Goal: Task Accomplishment & Management: Manage account settings

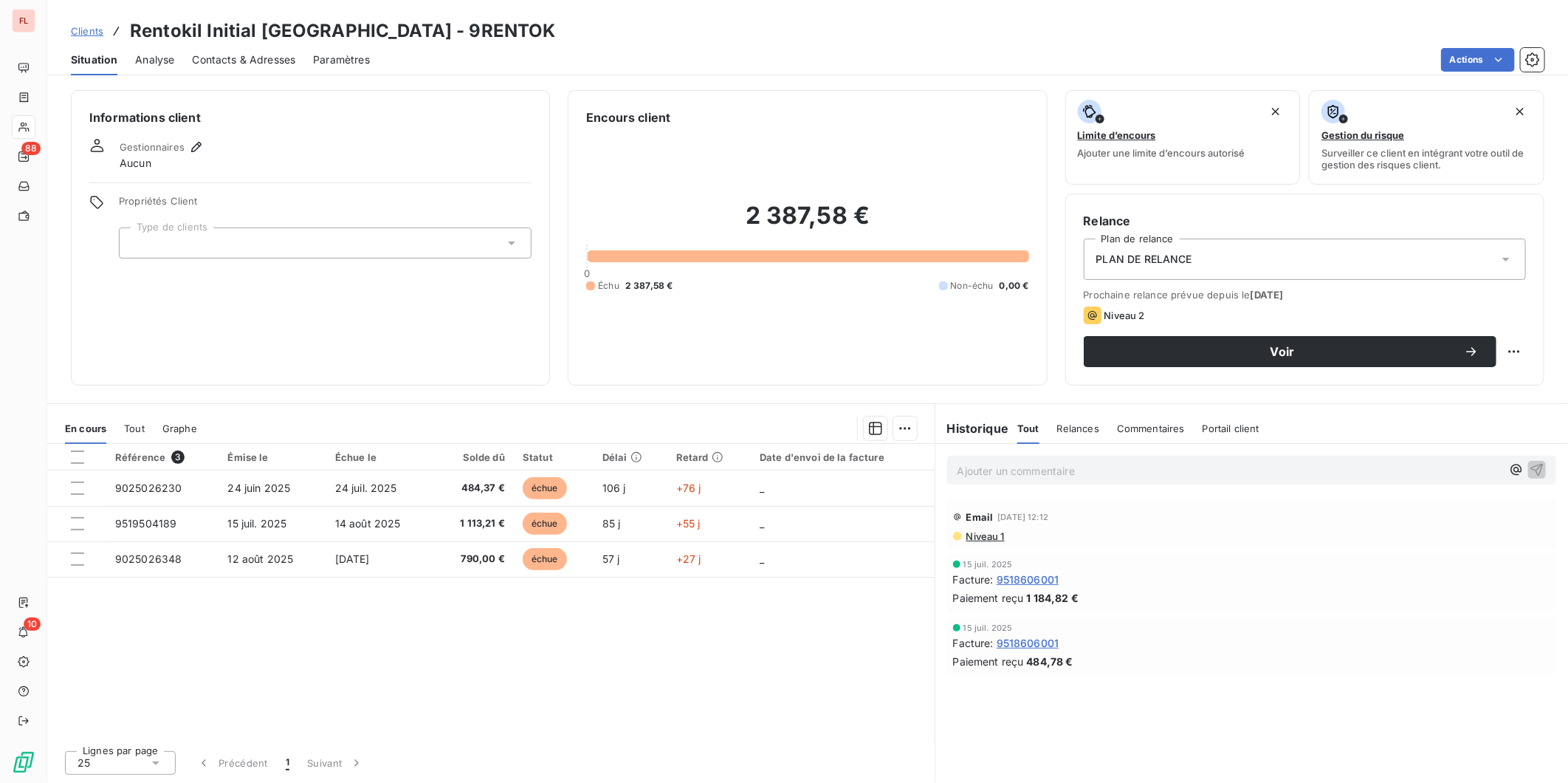
click at [987, 535] on span "Niveau 1" at bounding box center [985, 537] width 40 height 12
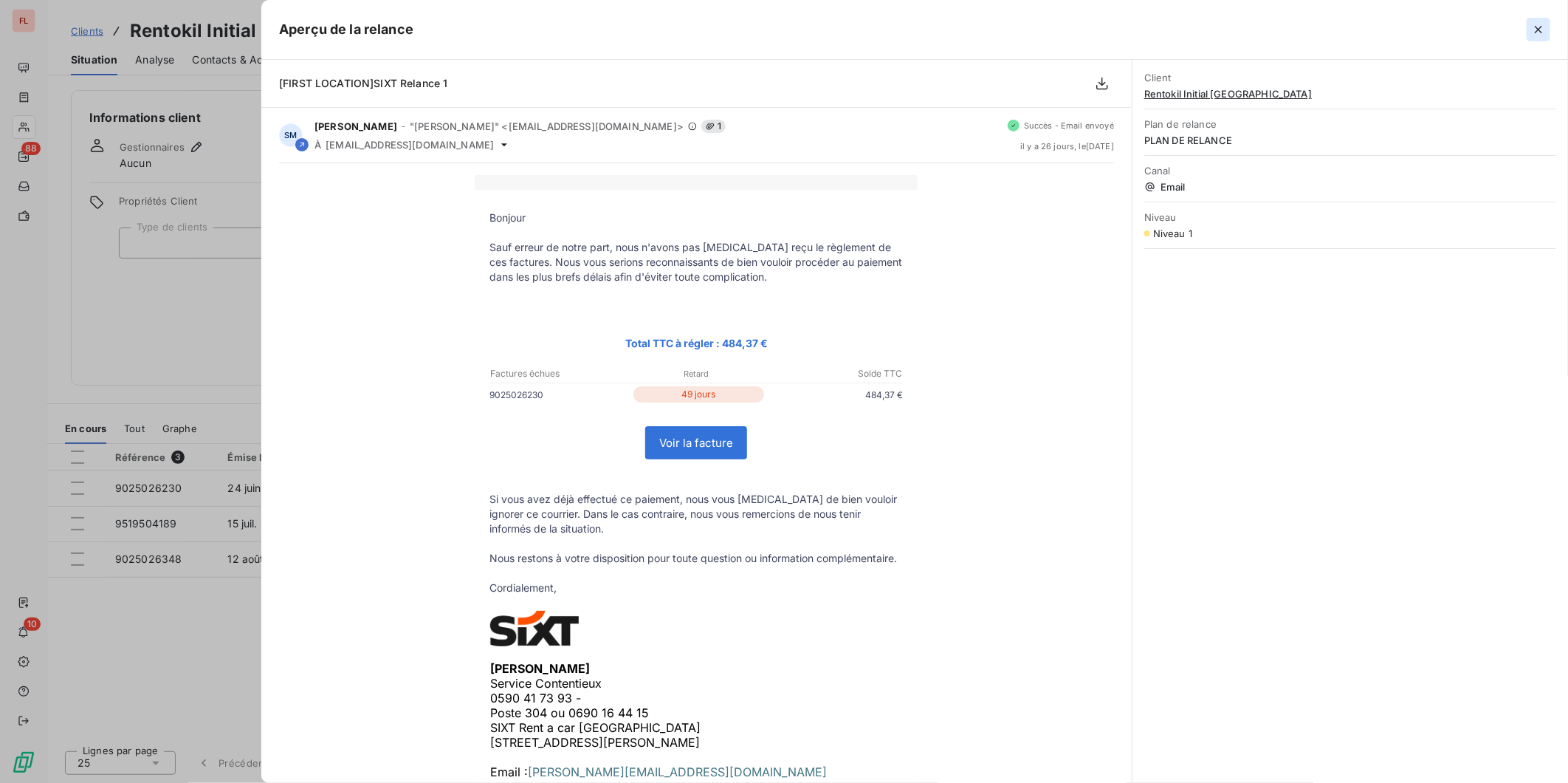
click at [1537, 25] on icon "button" at bounding box center [1539, 30] width 15 height 15
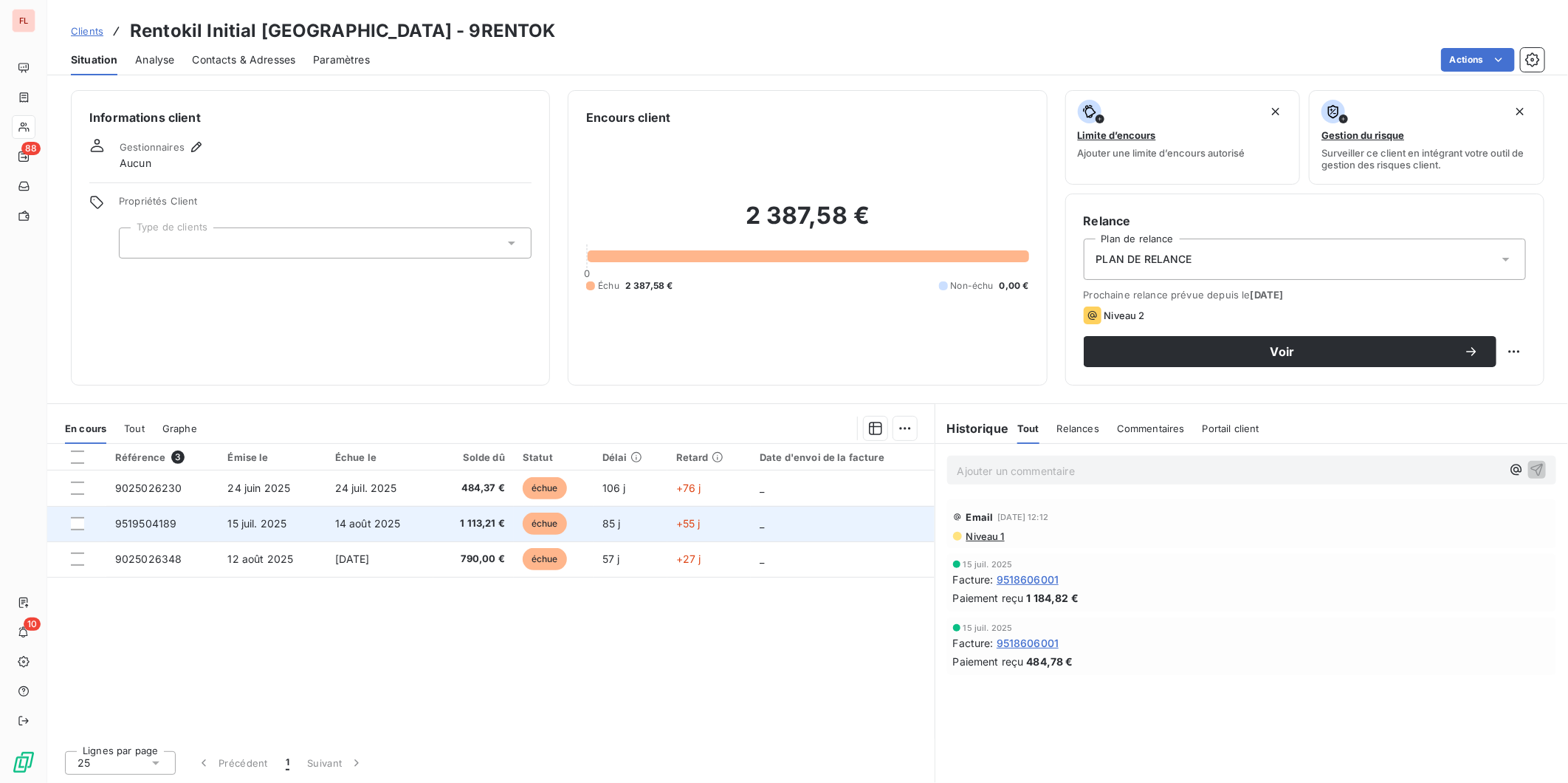
click at [372, 522] on span "14 août 2025" at bounding box center [368, 523] width 66 height 13
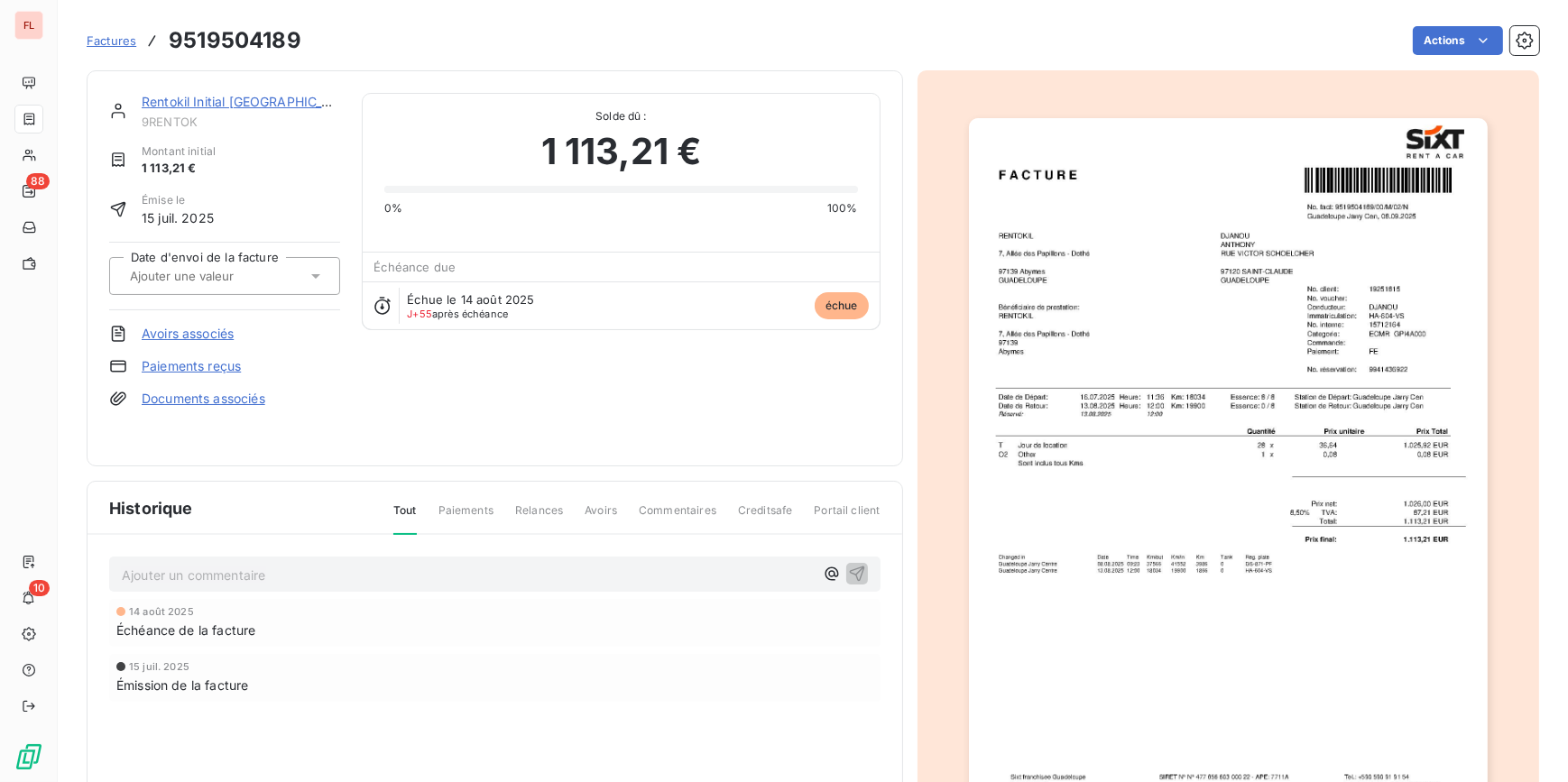
click at [115, 42] on span "Factures" at bounding box center [111, 41] width 49 height 15
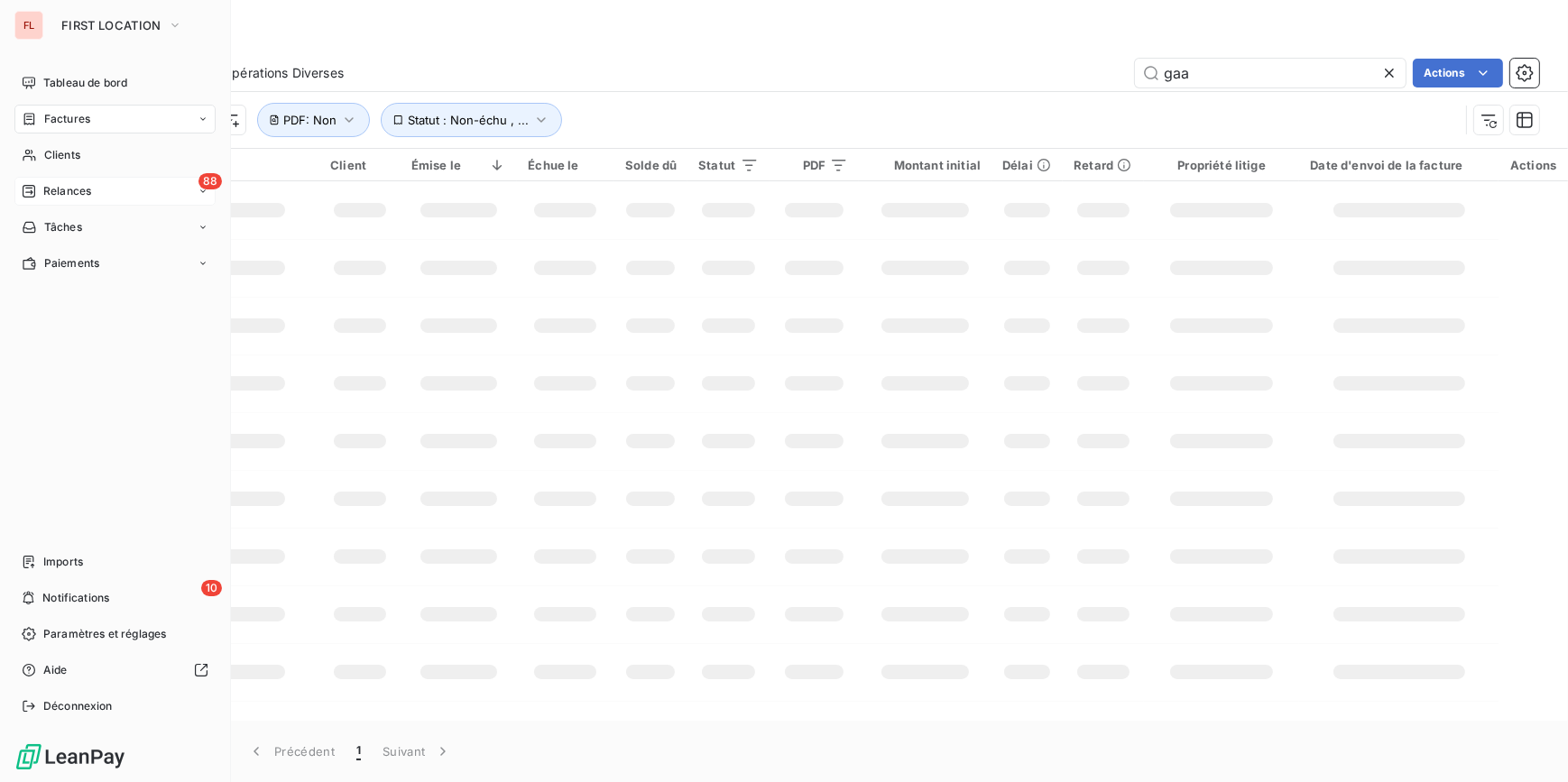
click at [67, 189] on span "Relances" at bounding box center [67, 191] width 47 height 16
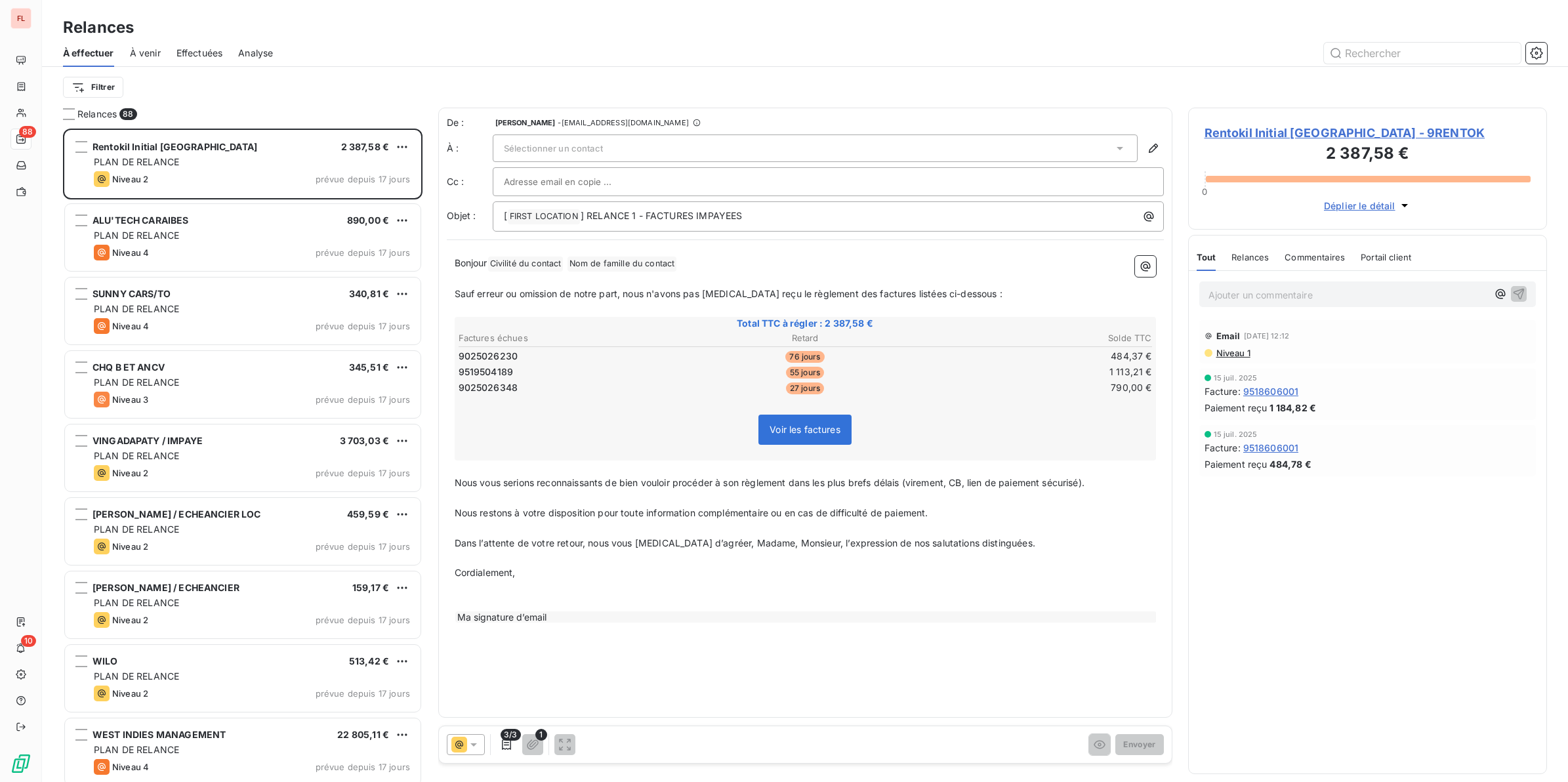
scroll to position [642, 347]
click at [503, 695] on icon "button" at bounding box center [506, 745] width 13 height 13
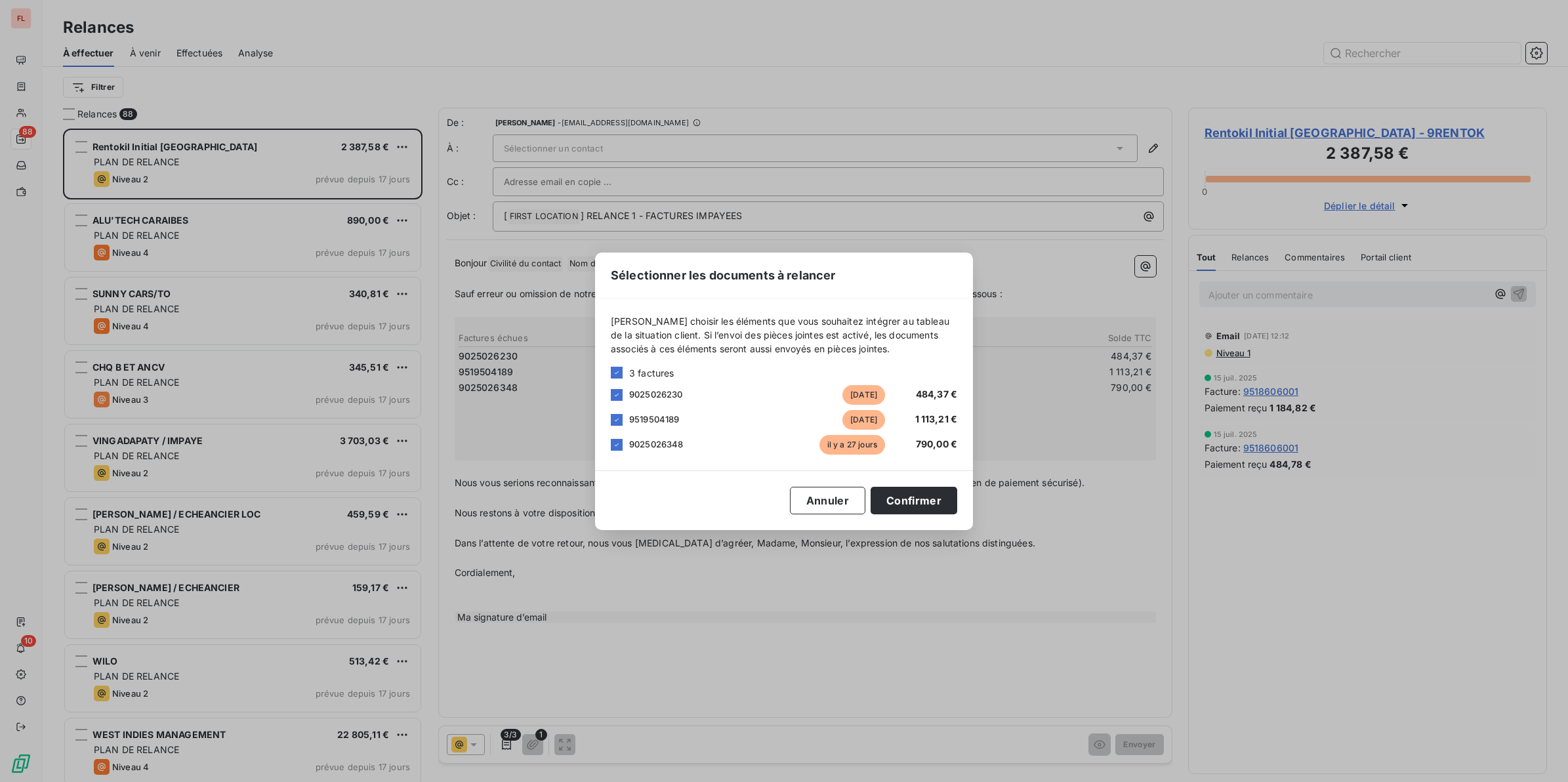
click at [1345, 131] on div "Sélectionner les documents à relancer [PERSON_NAME] choisir les éléments que vo…" at bounding box center [784, 391] width 1568 height 782
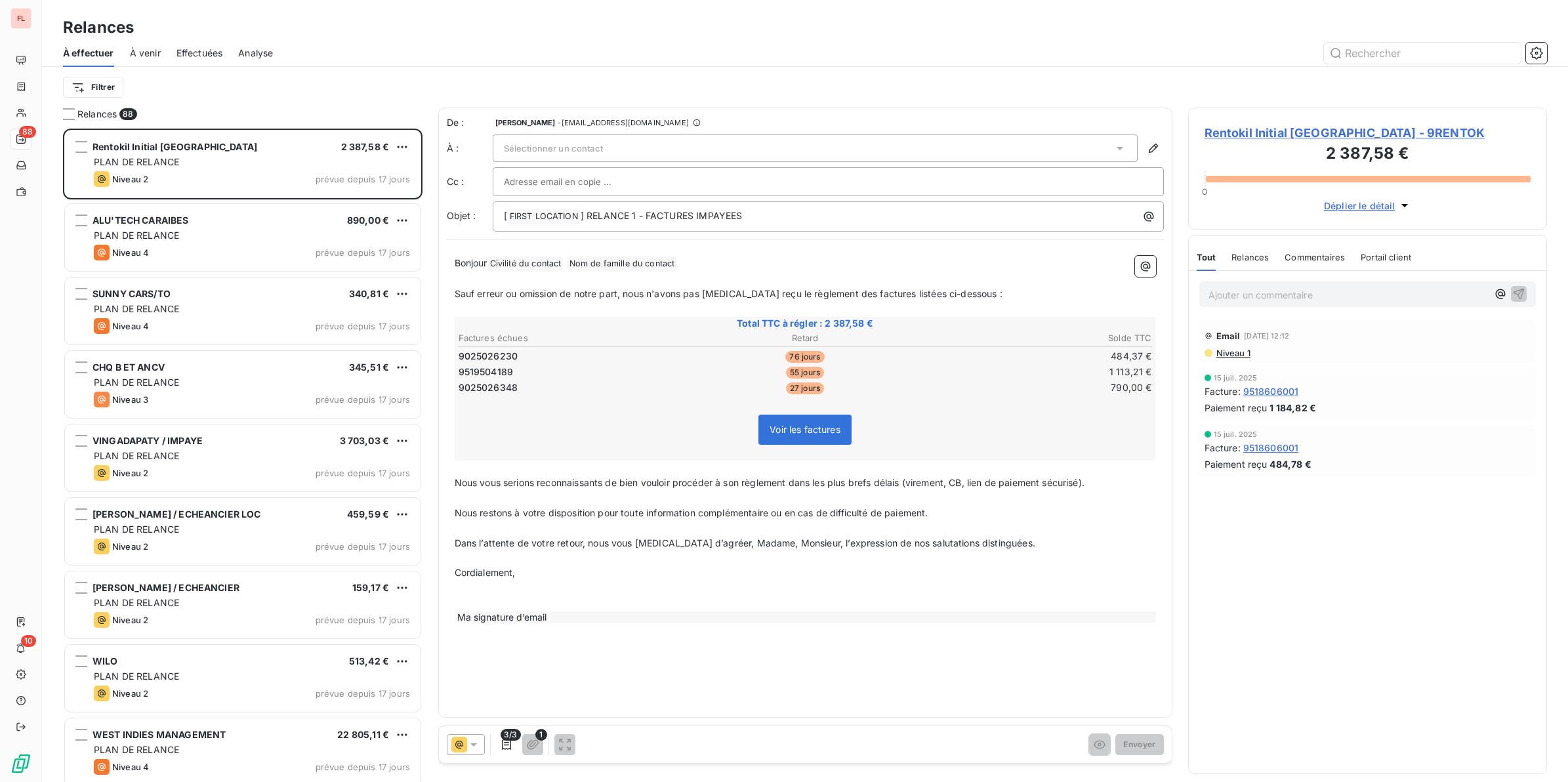
click at [1266, 135] on span "Rentokil Initial [GEOGRAPHIC_DATA] - 9RENTOK" at bounding box center [1367, 133] width 327 height 18
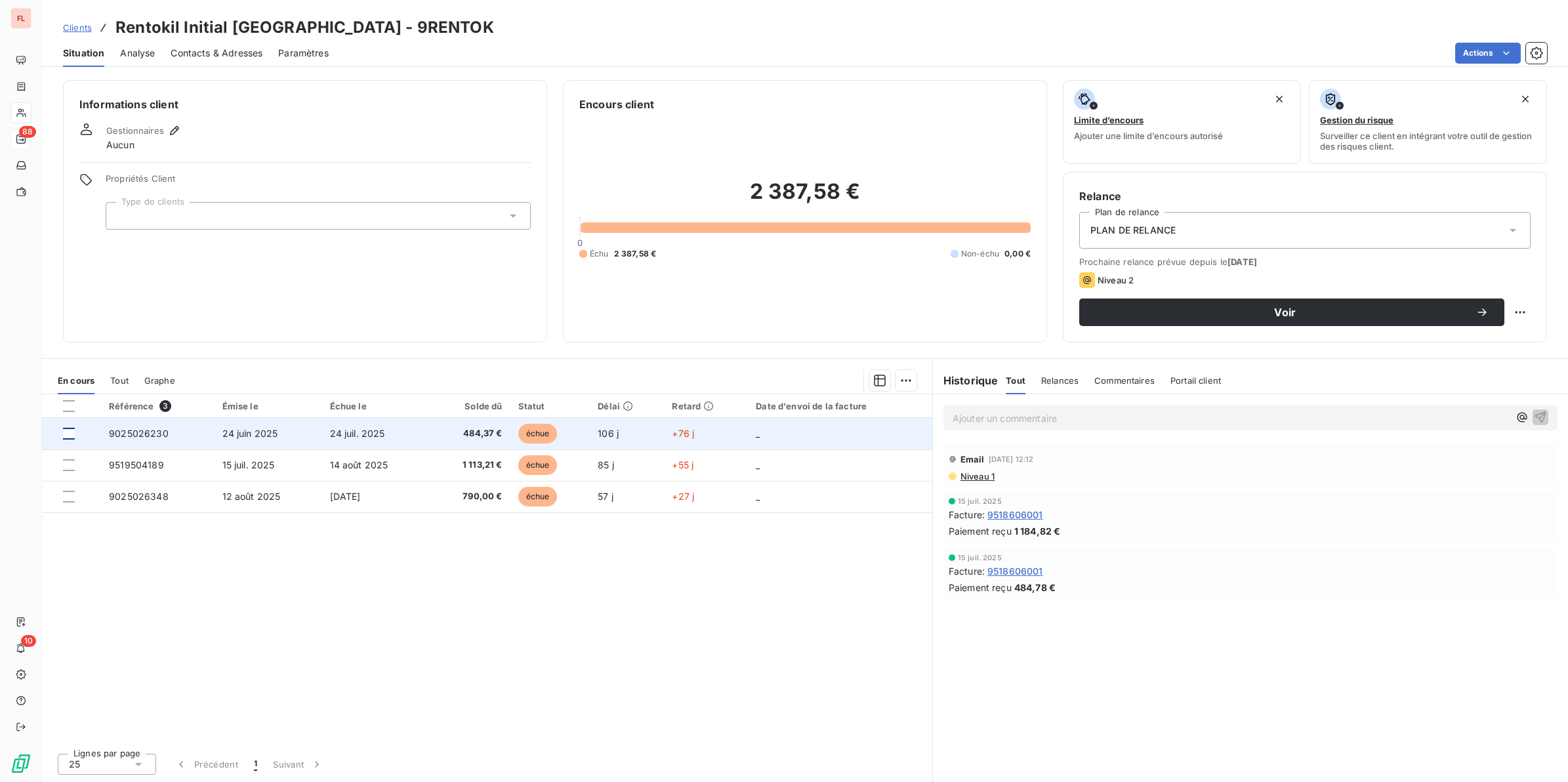
click at [73, 433] on div at bounding box center [69, 433] width 12 height 12
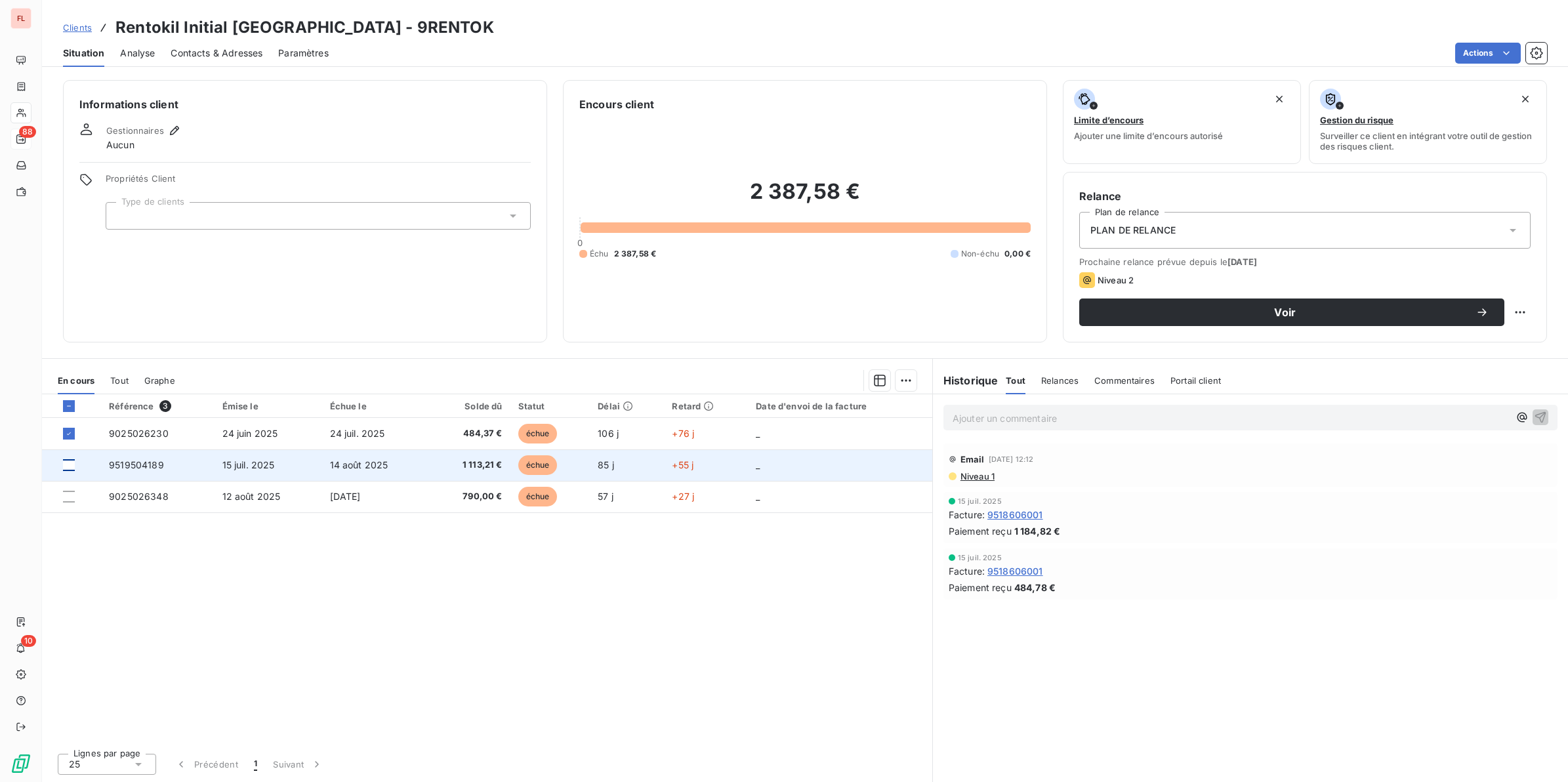
click at [69, 463] on div at bounding box center [69, 465] width 12 height 12
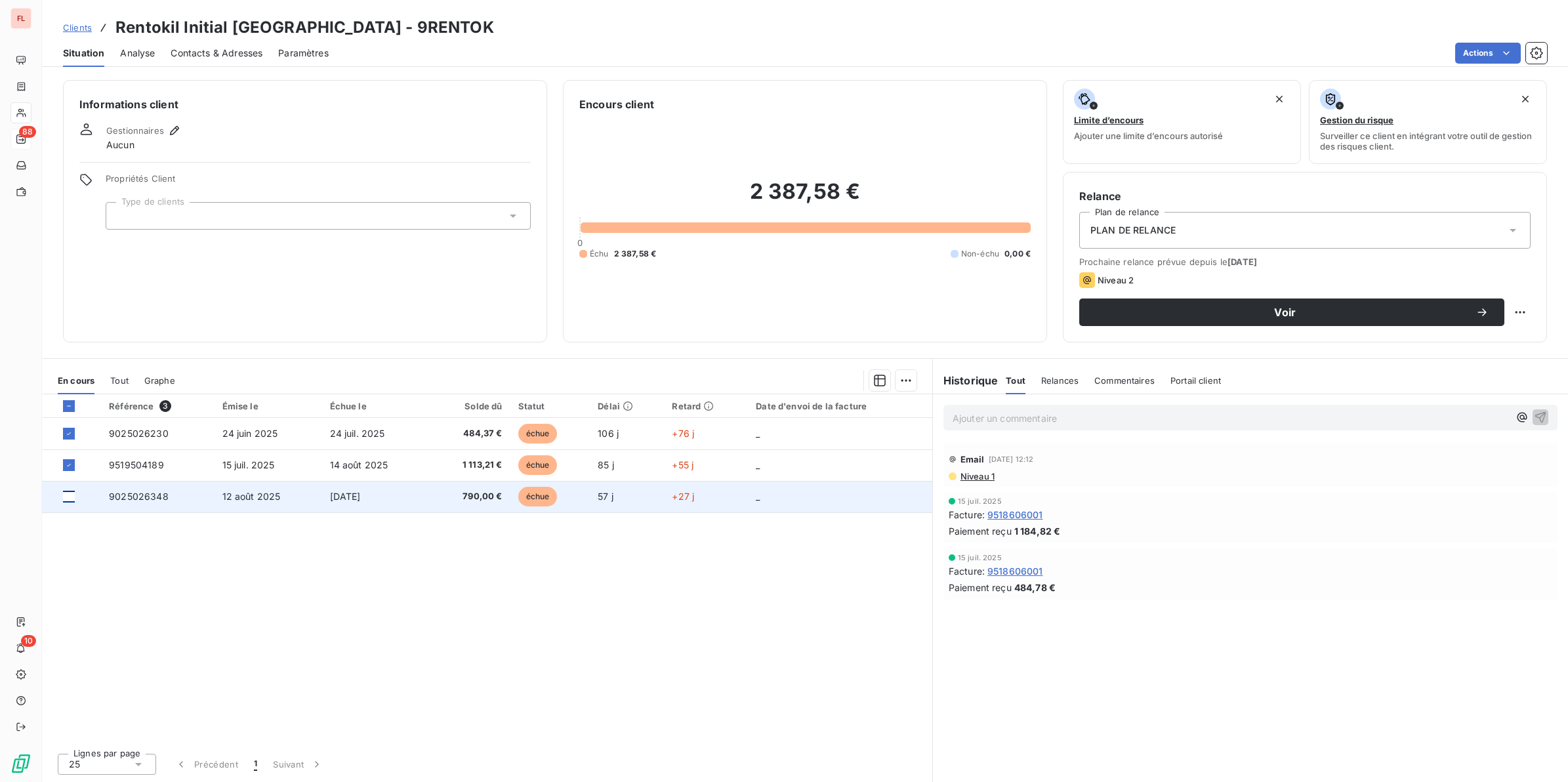
click at [67, 496] on div at bounding box center [69, 496] width 12 height 12
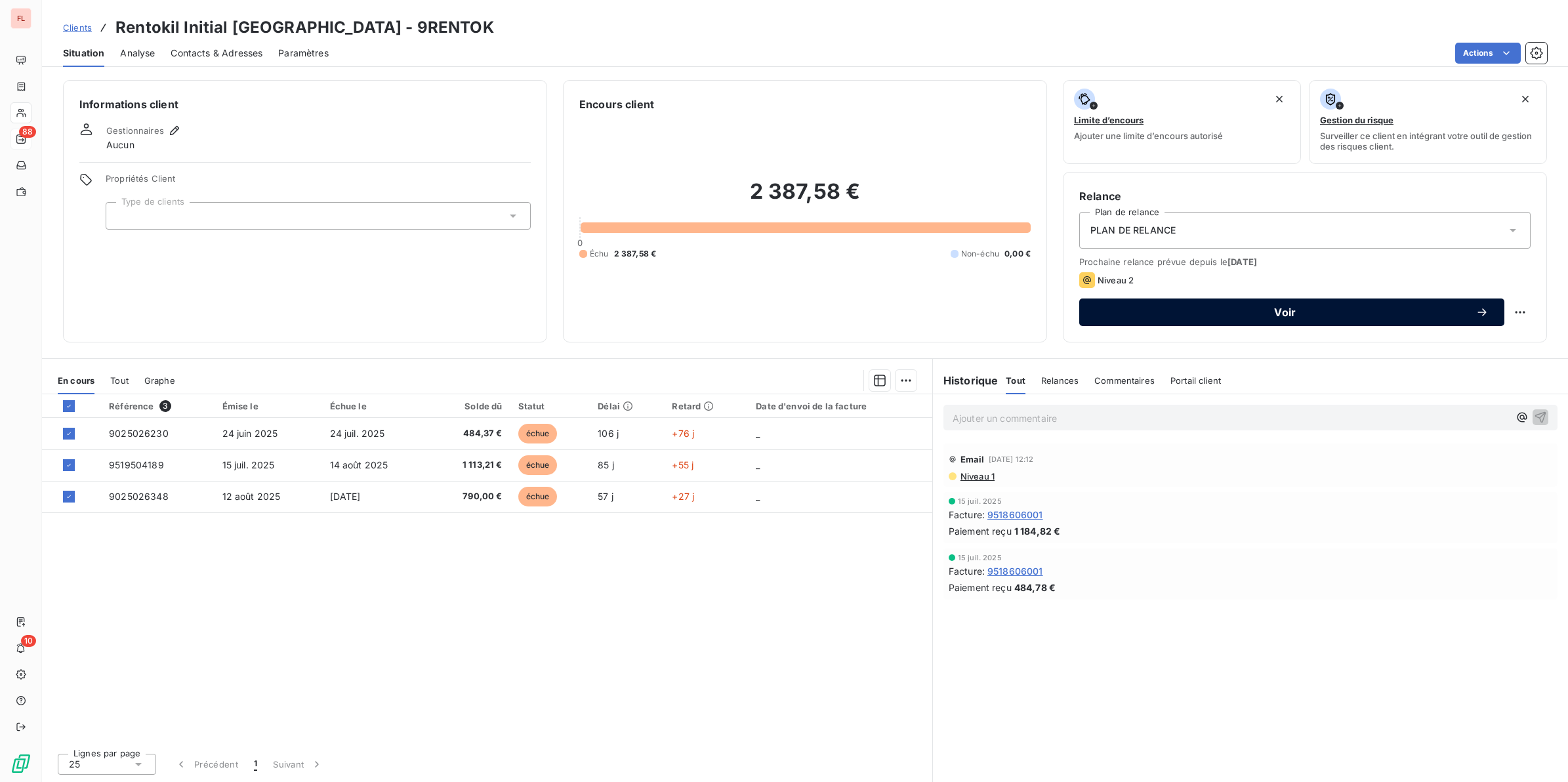
click at [1192, 310] on span "Voir" at bounding box center [1285, 312] width 380 height 11
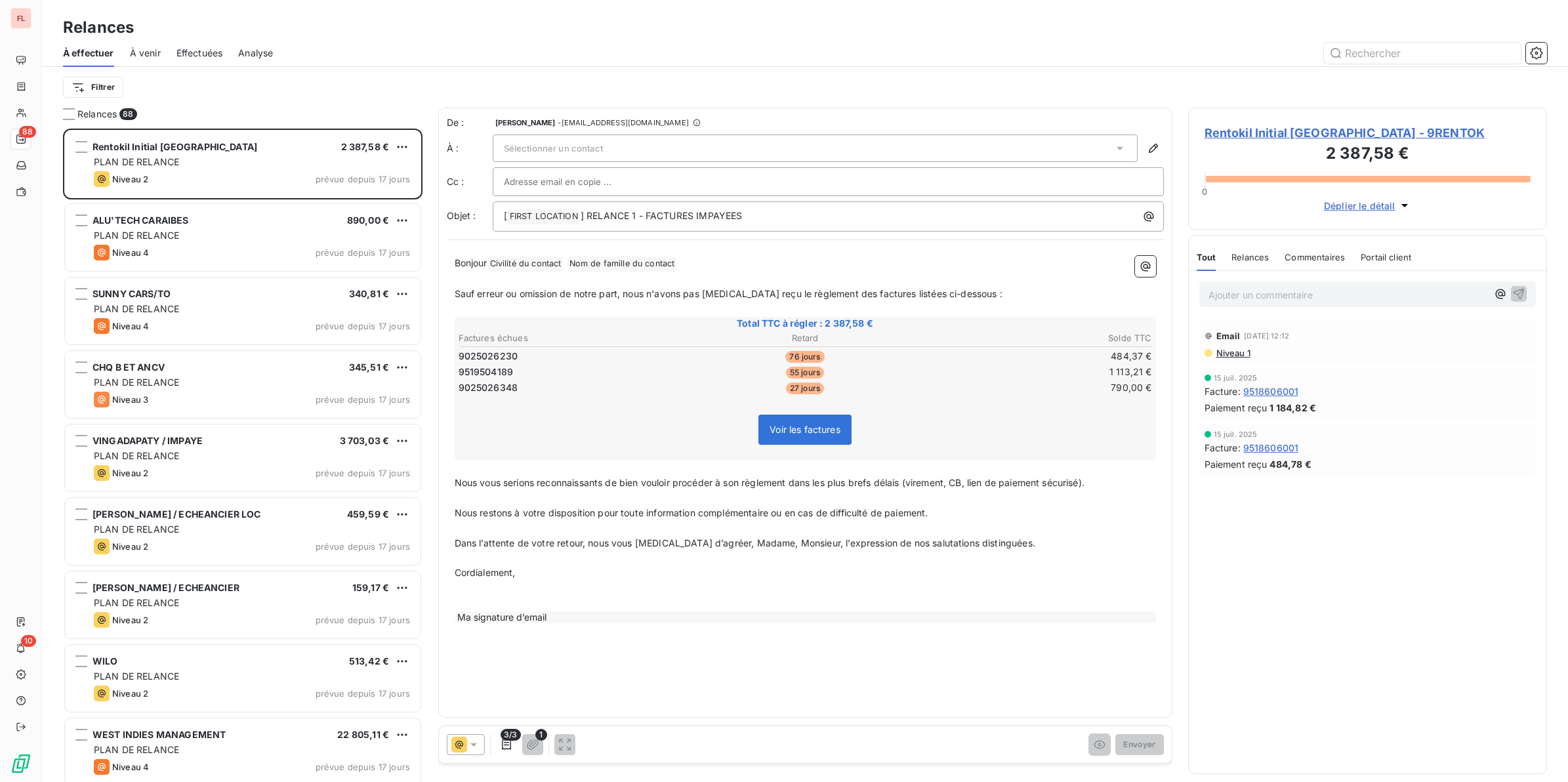
scroll to position [642, 347]
click at [524, 152] on span "Sélectionner un contact" at bounding box center [553, 148] width 99 height 11
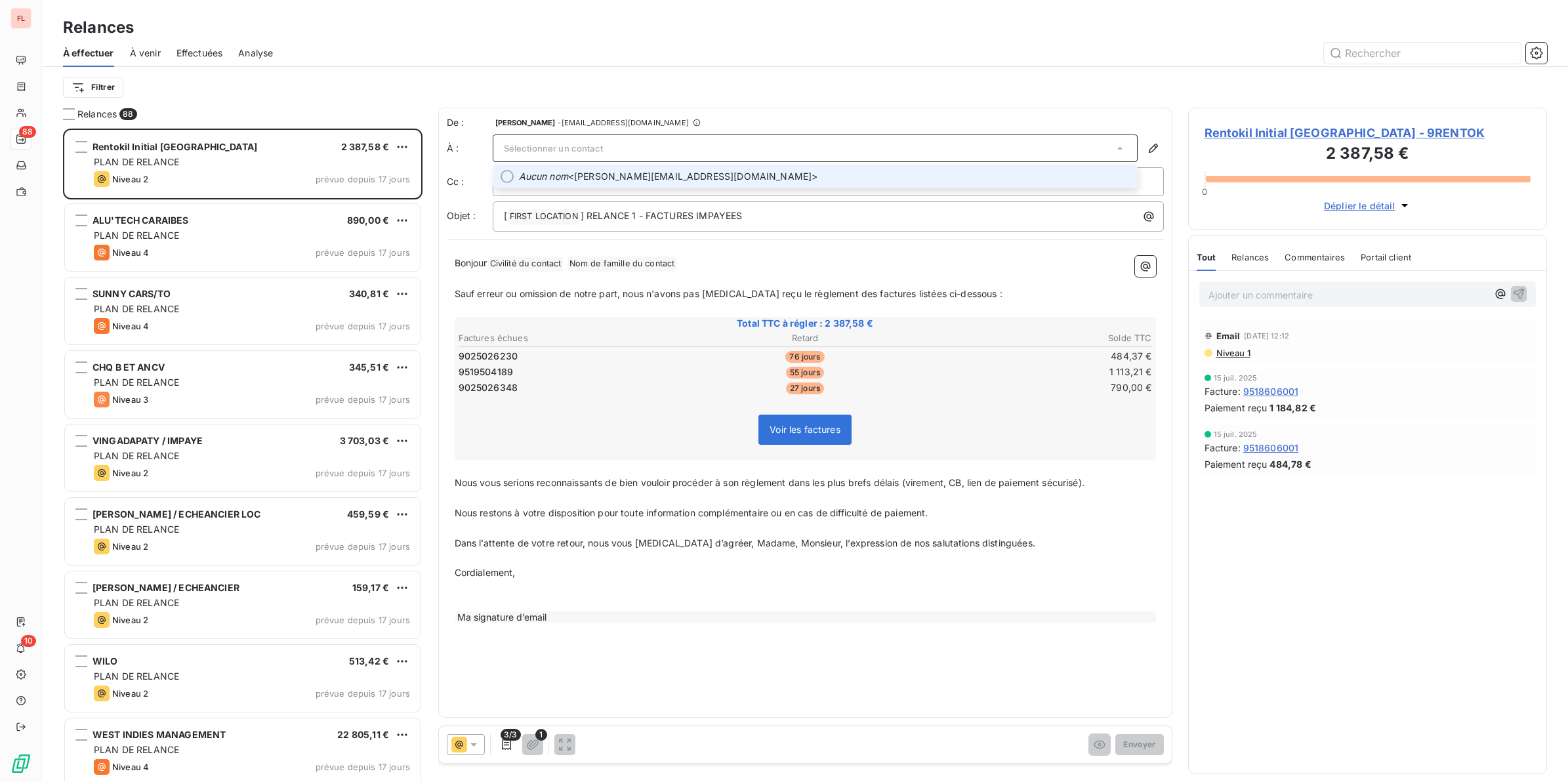
click at [588, 175] on span "Aucun nom <[PERSON_NAME][EMAIL_ADDRESS][DOMAIN_NAME]>" at bounding box center [824, 176] width 611 height 13
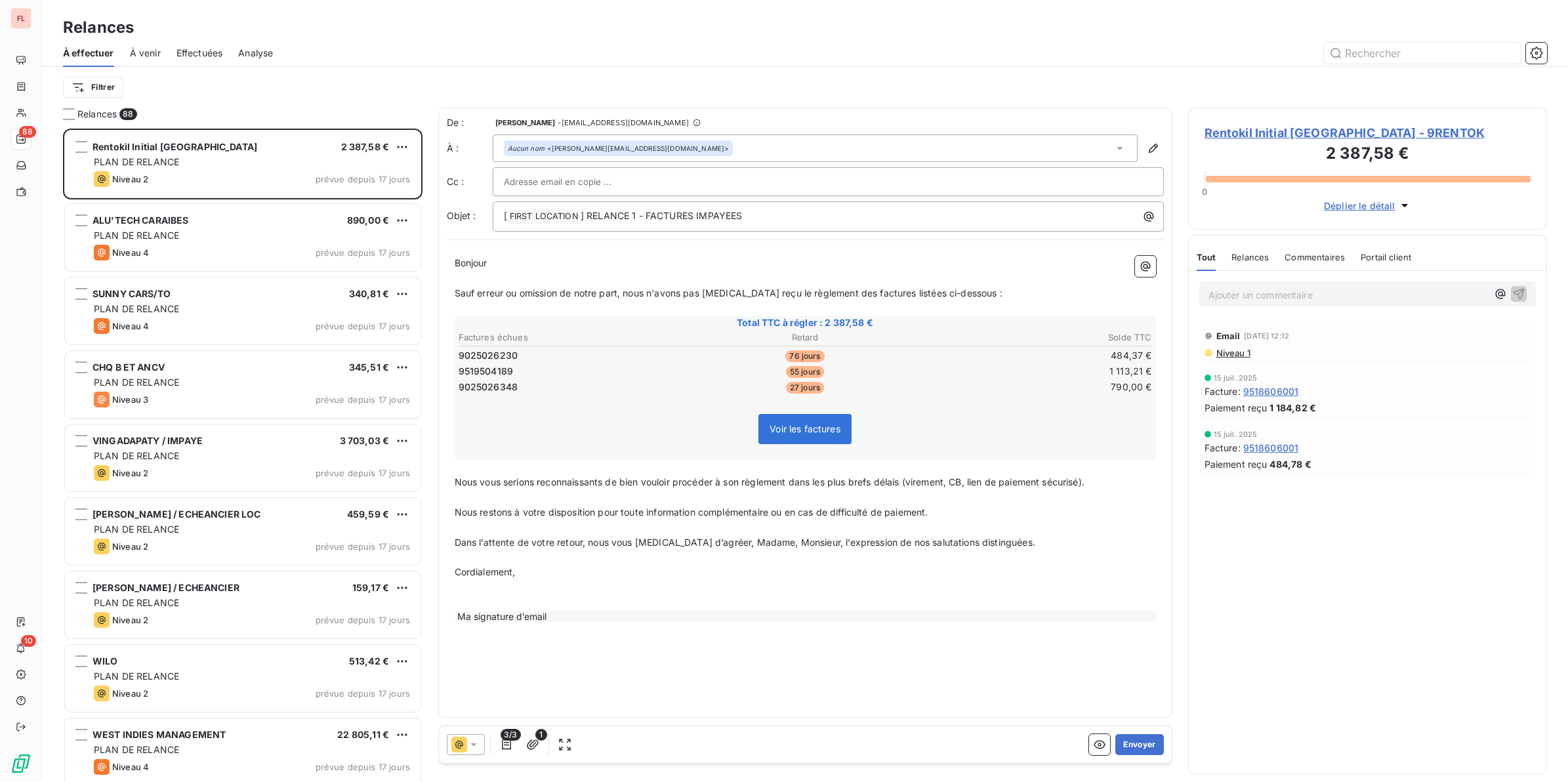
drag, startPoint x: 509, startPoint y: 490, endPoint x: 1102, endPoint y: 484, distance: 593.0
click at [1102, 484] on div "Bonjour ﻿ ﻿ ﻿ ﻿ Sauf erreur ou omission de notre part, nous n'avons pas [MEDICA…" at bounding box center [805, 447] width 701 height 382
drag, startPoint x: 463, startPoint y: 512, endPoint x: 938, endPoint y: 503, distance: 475.1
click at [938, 505] on p "Nous restons à votre disposition pour toute information complémentaire ou en ca…" at bounding box center [805, 512] width 701 height 15
drag, startPoint x: 512, startPoint y: 543, endPoint x: 981, endPoint y: 535, distance: 469.1
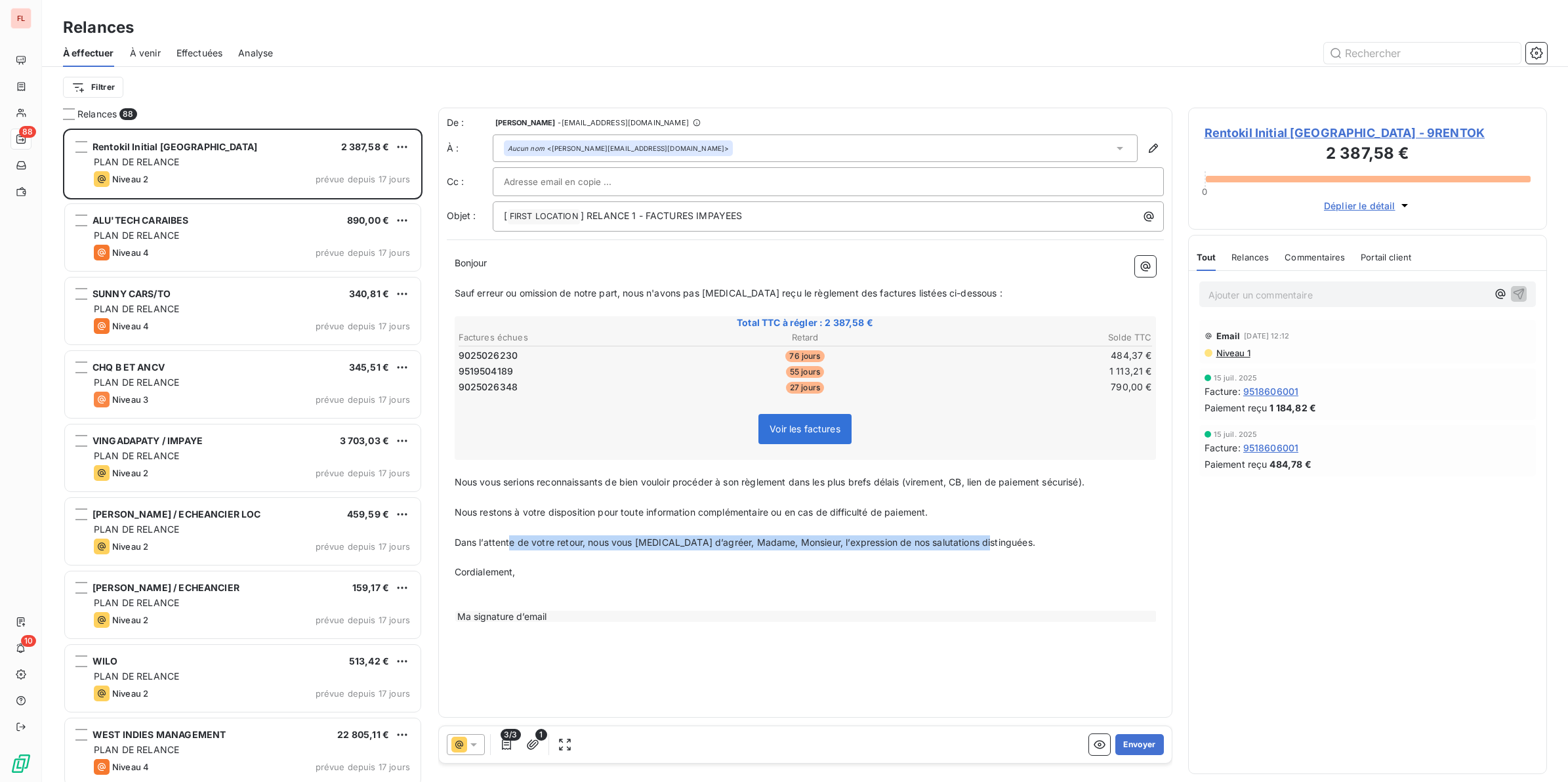
click at [981, 537] on span "Dans l’attente de votre retour, nous vous [MEDICAL_DATA] d’agréer, Madame, Mons…" at bounding box center [745, 542] width 581 height 11
click at [503, 613] on div "Ma signature d’email" at bounding box center [806, 616] width 701 height 11
click at [769, 480] on span "Nous vous serions reconnaissants de bien vouloir procéder à son règlement dans …" at bounding box center [769, 482] width 630 height 11
click at [1099, 483] on p "Nous vous serions reconnaissants de bien vouloir procéder à son règlement dans …" at bounding box center [805, 482] width 701 height 15
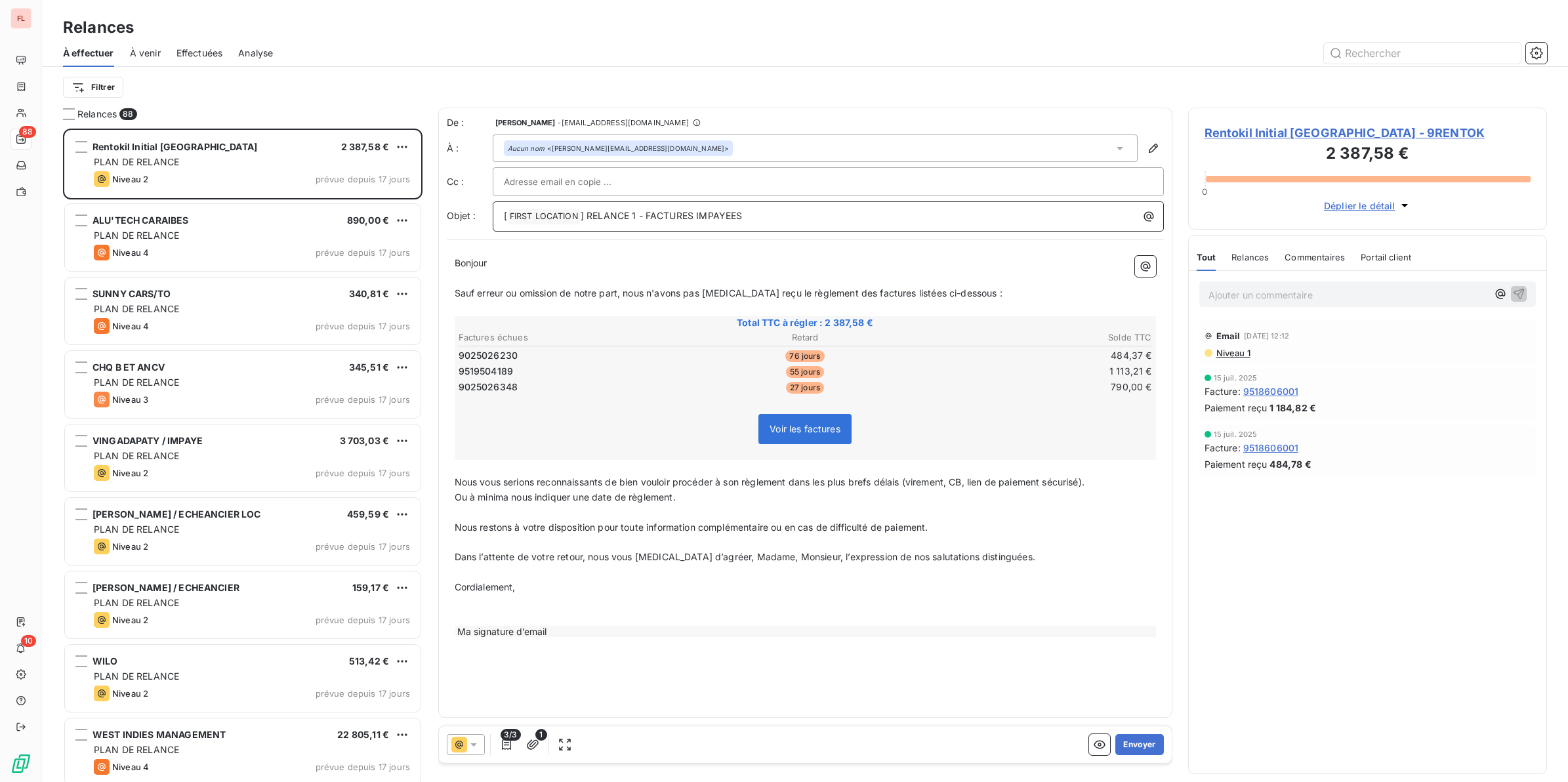
click at [765, 214] on p "[ FIRST LOCATION ﻿ ] RELANCE 1 - FACTURES IMPAYEES" at bounding box center [831, 217] width 655 height 16
click at [797, 423] on span "Voir les factures" at bounding box center [805, 428] width 71 height 11
click at [500, 695] on icon "button" at bounding box center [506, 745] width 13 height 13
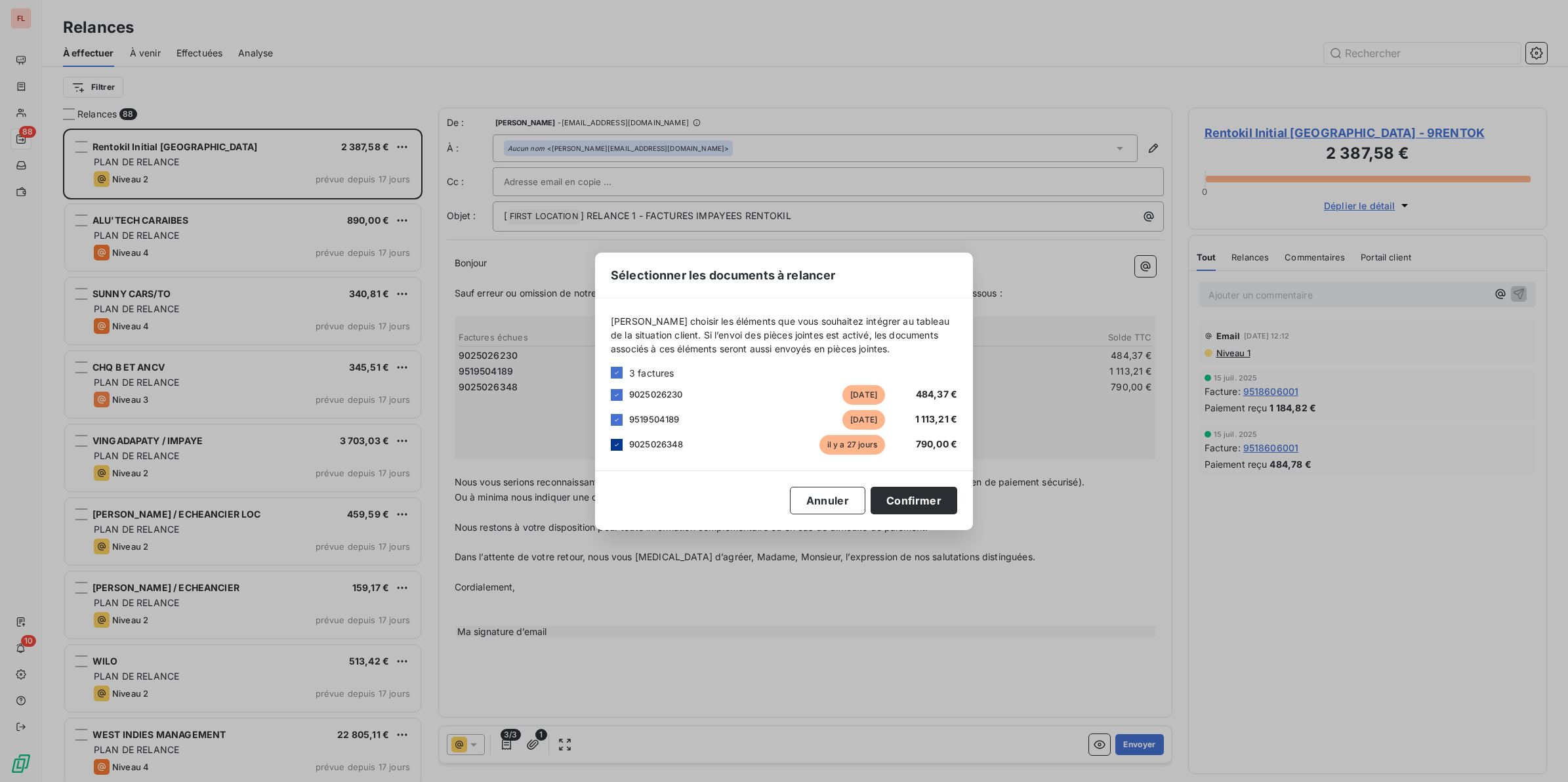
click at [620, 444] on icon at bounding box center [616, 445] width 8 height 8
click at [833, 506] on button "Annuler" at bounding box center [828, 500] width 76 height 28
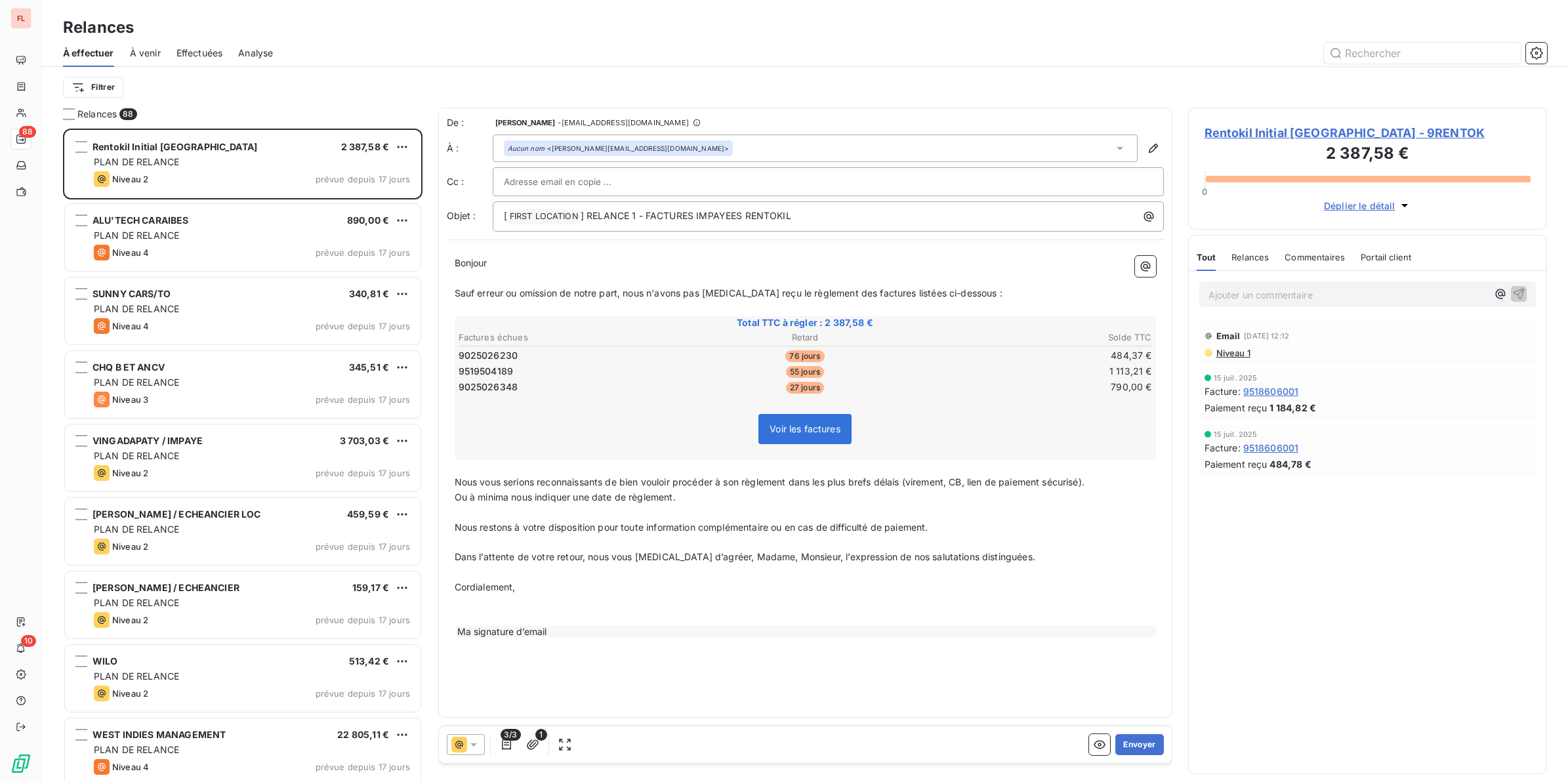
click at [1290, 133] on span "Rentokil Initial [GEOGRAPHIC_DATA] - 9RENTOK" at bounding box center [1367, 133] width 327 height 18
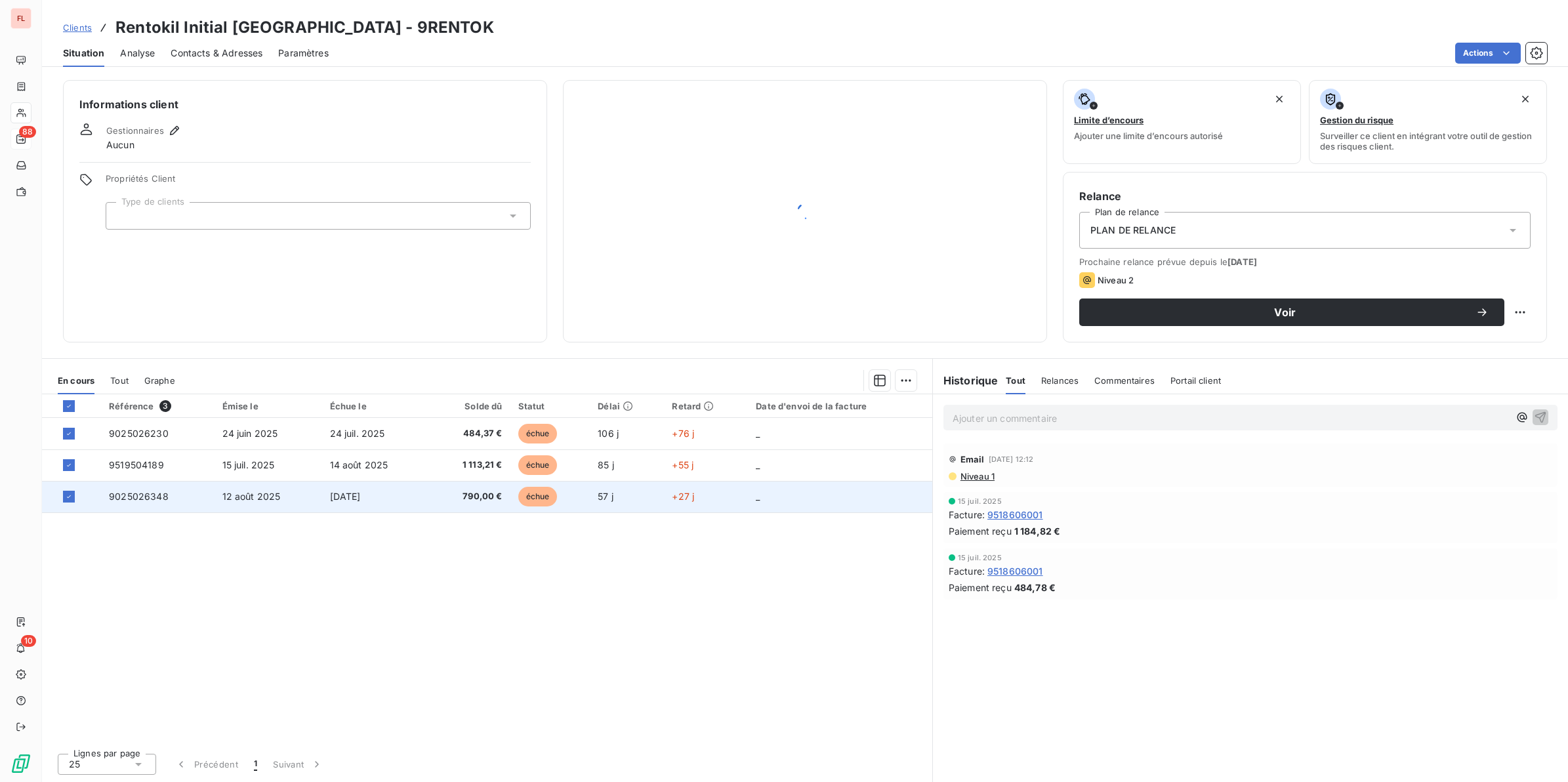
click at [256, 495] on span "12 août 2025" at bounding box center [252, 496] width 58 height 11
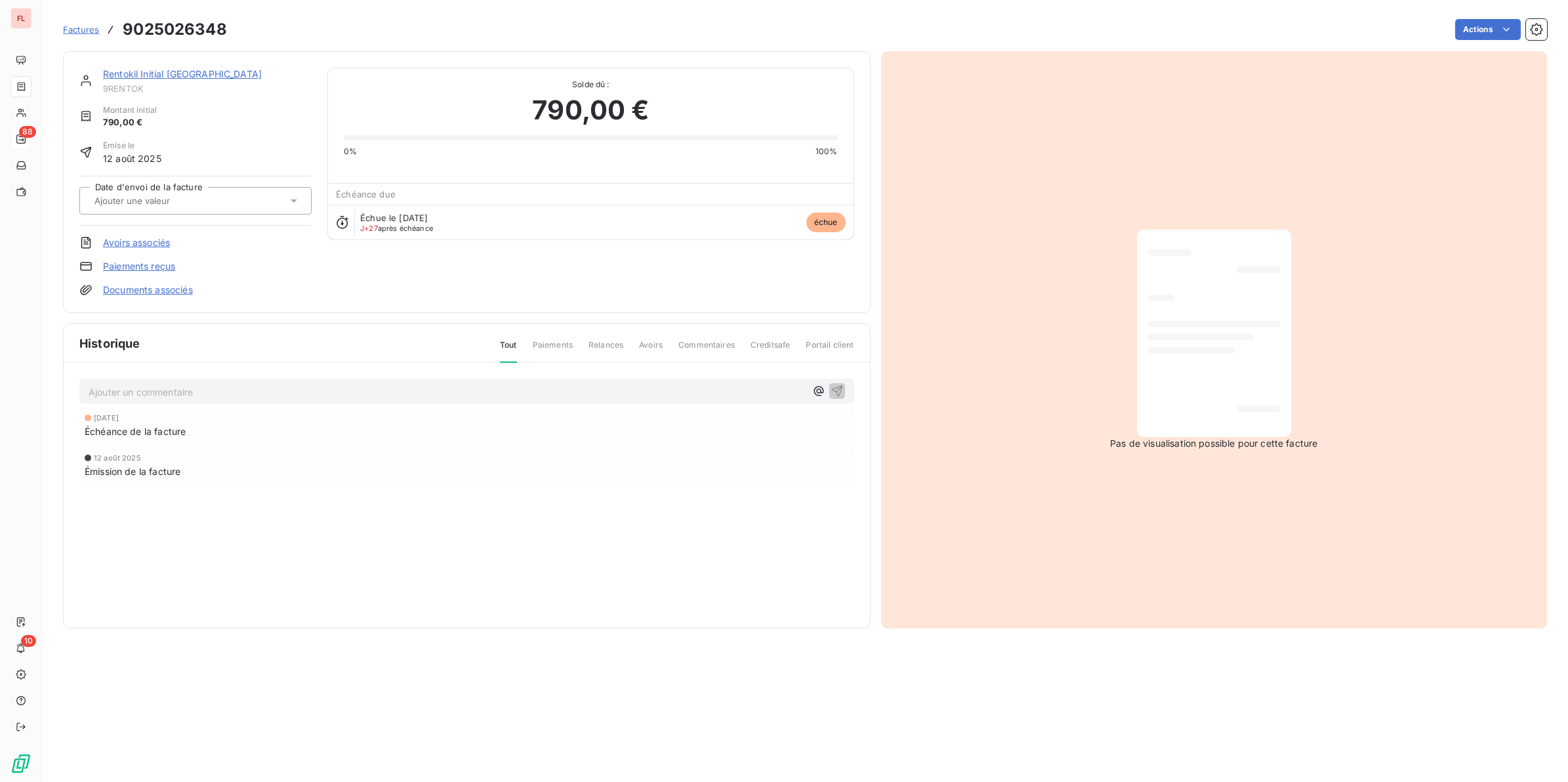
click at [190, 74] on link "Rentokil Initial [GEOGRAPHIC_DATA]" at bounding box center [182, 74] width 159 height 11
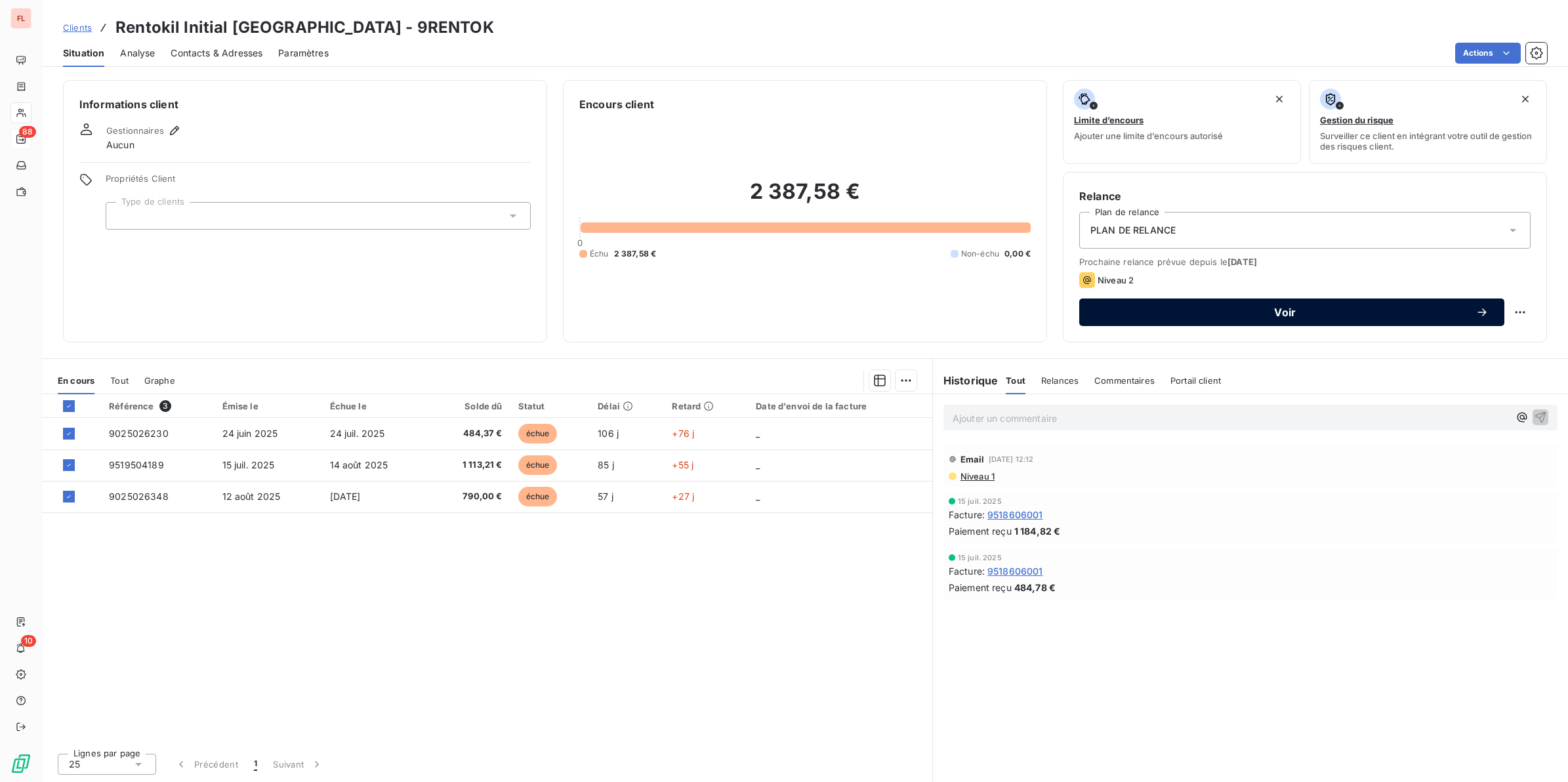
click at [1166, 311] on span "Voir" at bounding box center [1285, 312] width 380 height 11
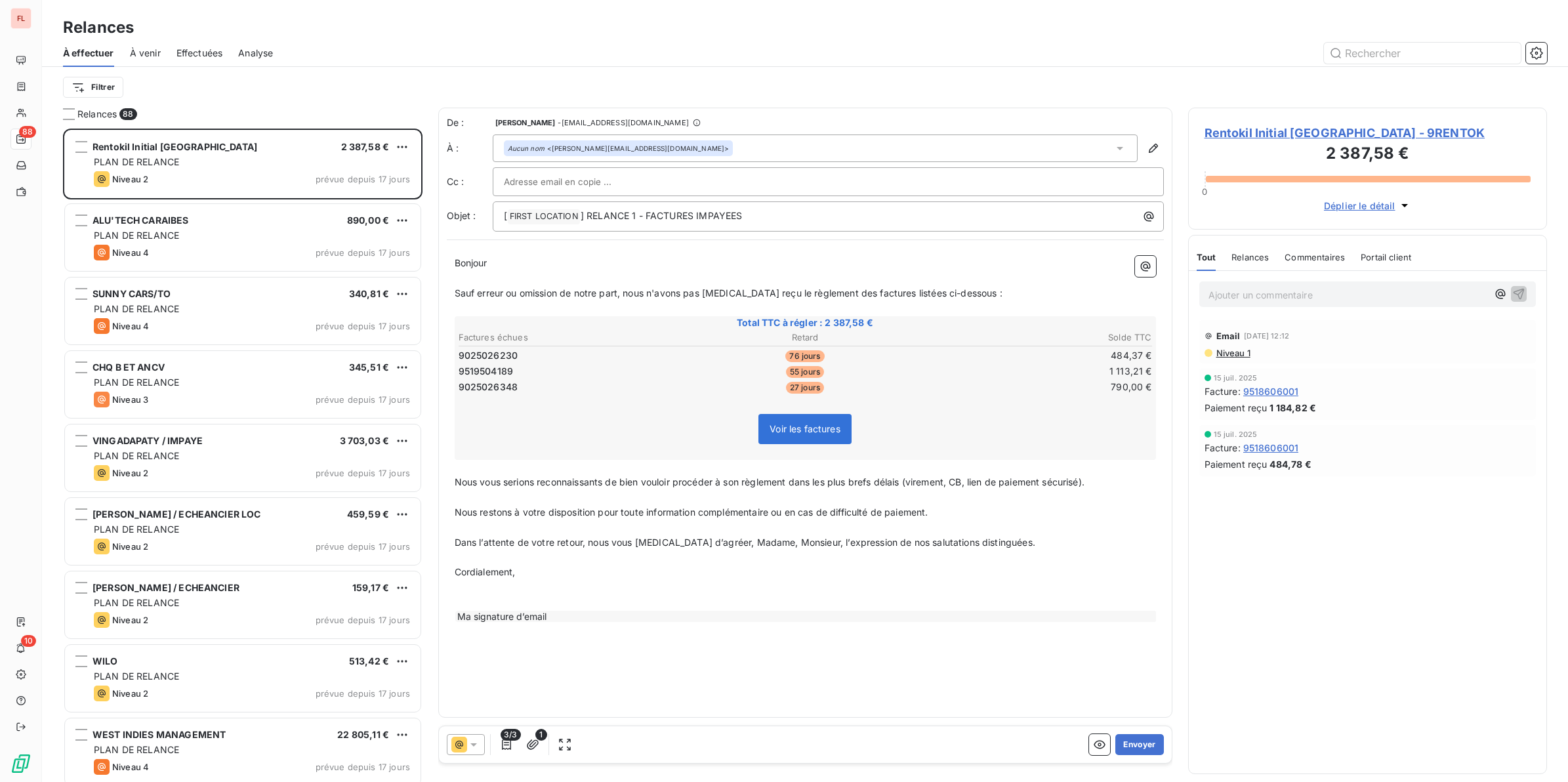
scroll to position [642, 347]
click at [502, 695] on span "3/3" at bounding box center [510, 735] width 20 height 12
click at [505, 695] on icon "button" at bounding box center [506, 745] width 9 height 11
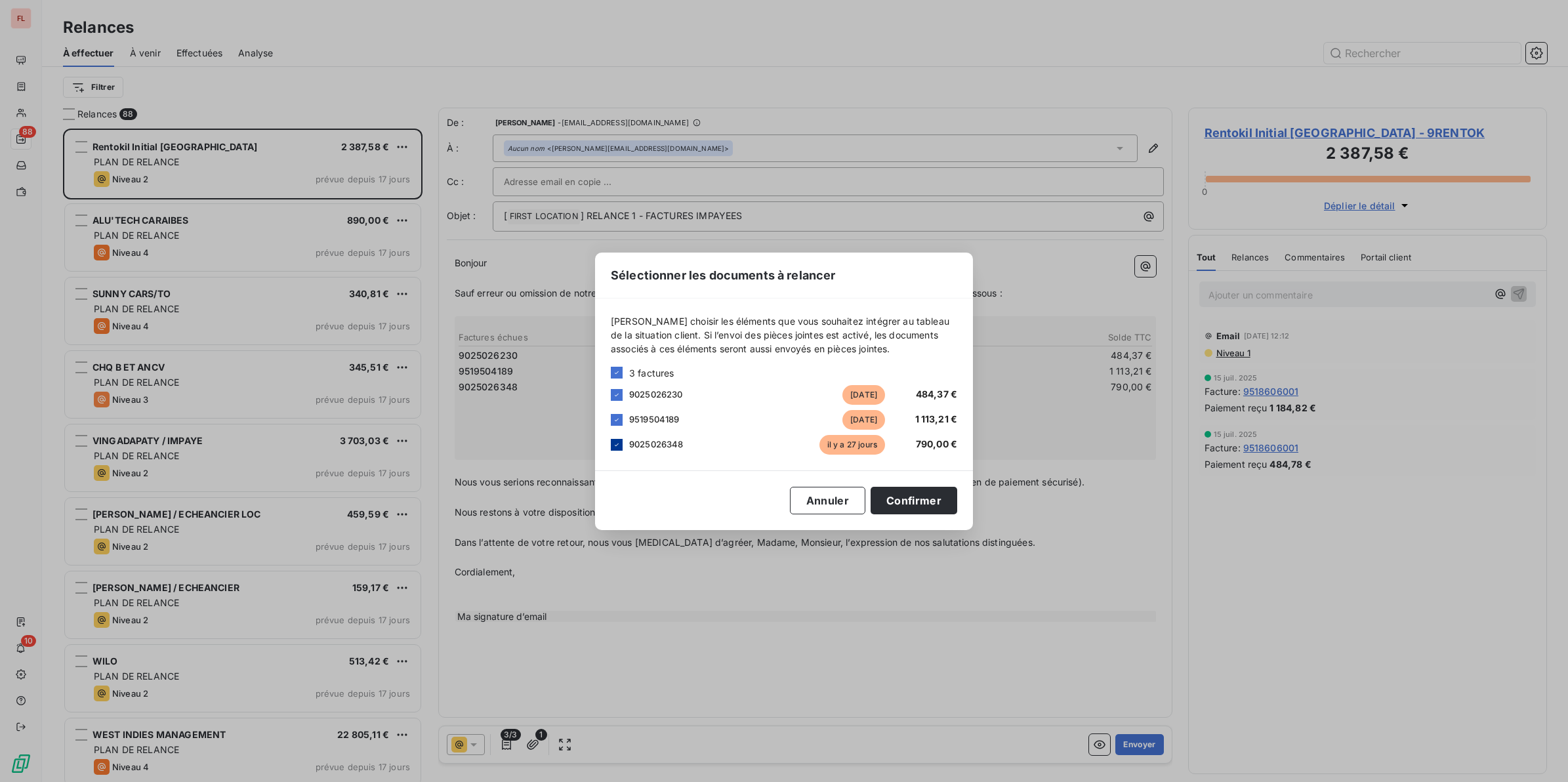
click at [618, 445] on icon at bounding box center [616, 445] width 8 height 8
click at [913, 502] on button "Confirmer" at bounding box center [913, 500] width 87 height 28
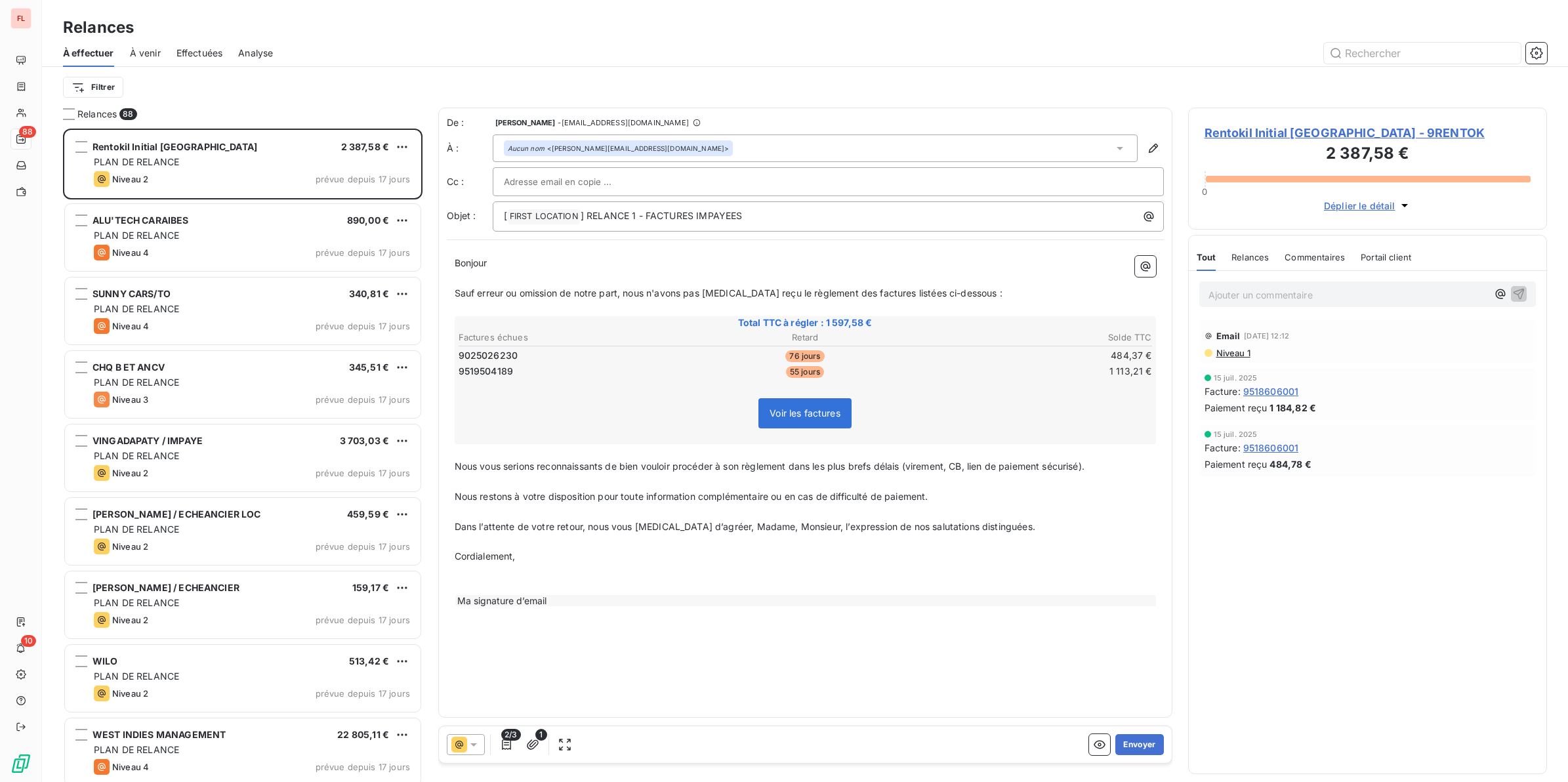
click at [1326, 130] on span "Rentokil Initial [GEOGRAPHIC_DATA] - 9RENTOK" at bounding box center [1367, 133] width 327 height 18
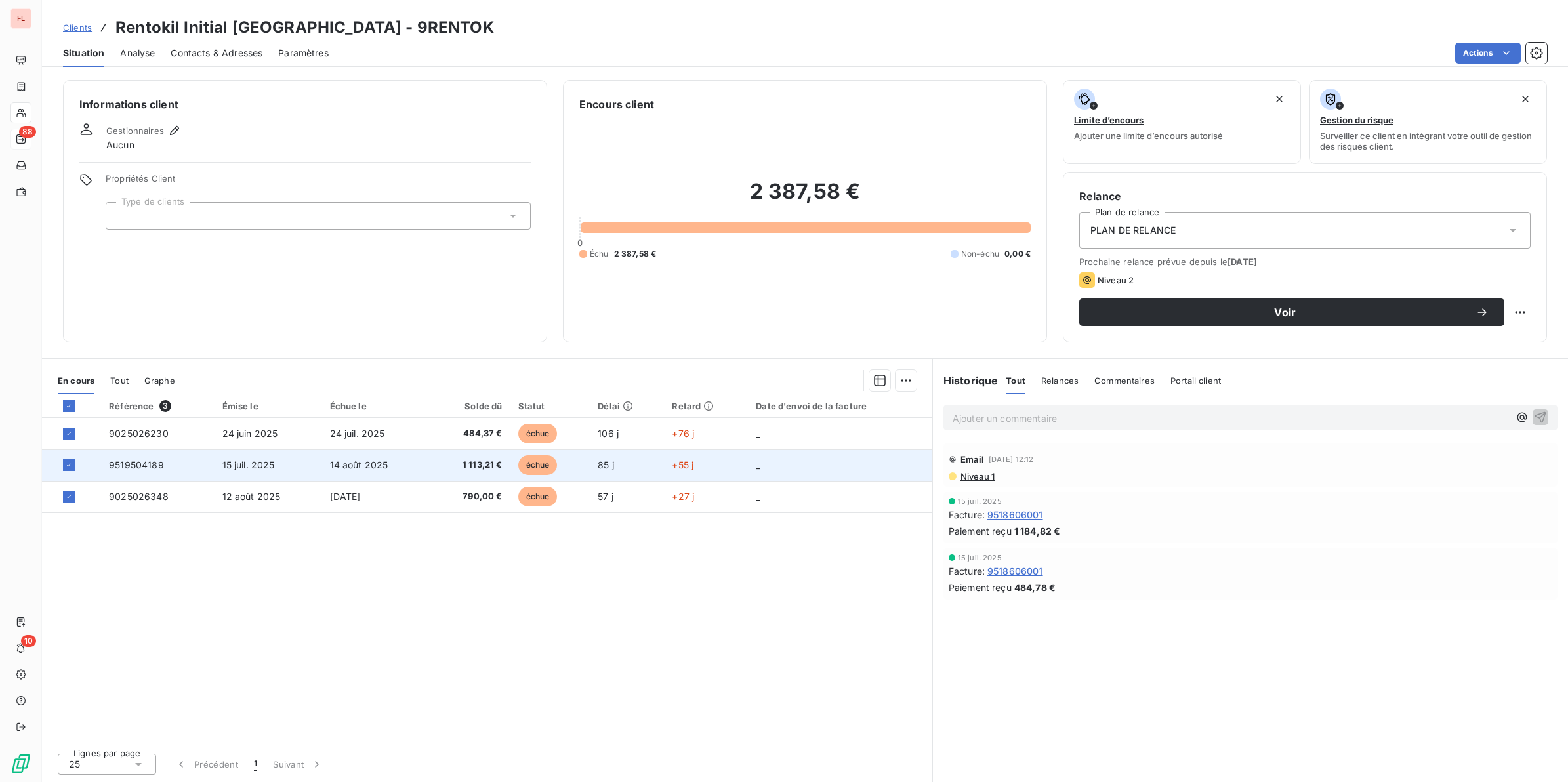
click at [392, 467] on td "14 août 2025" at bounding box center [376, 465] width 107 height 32
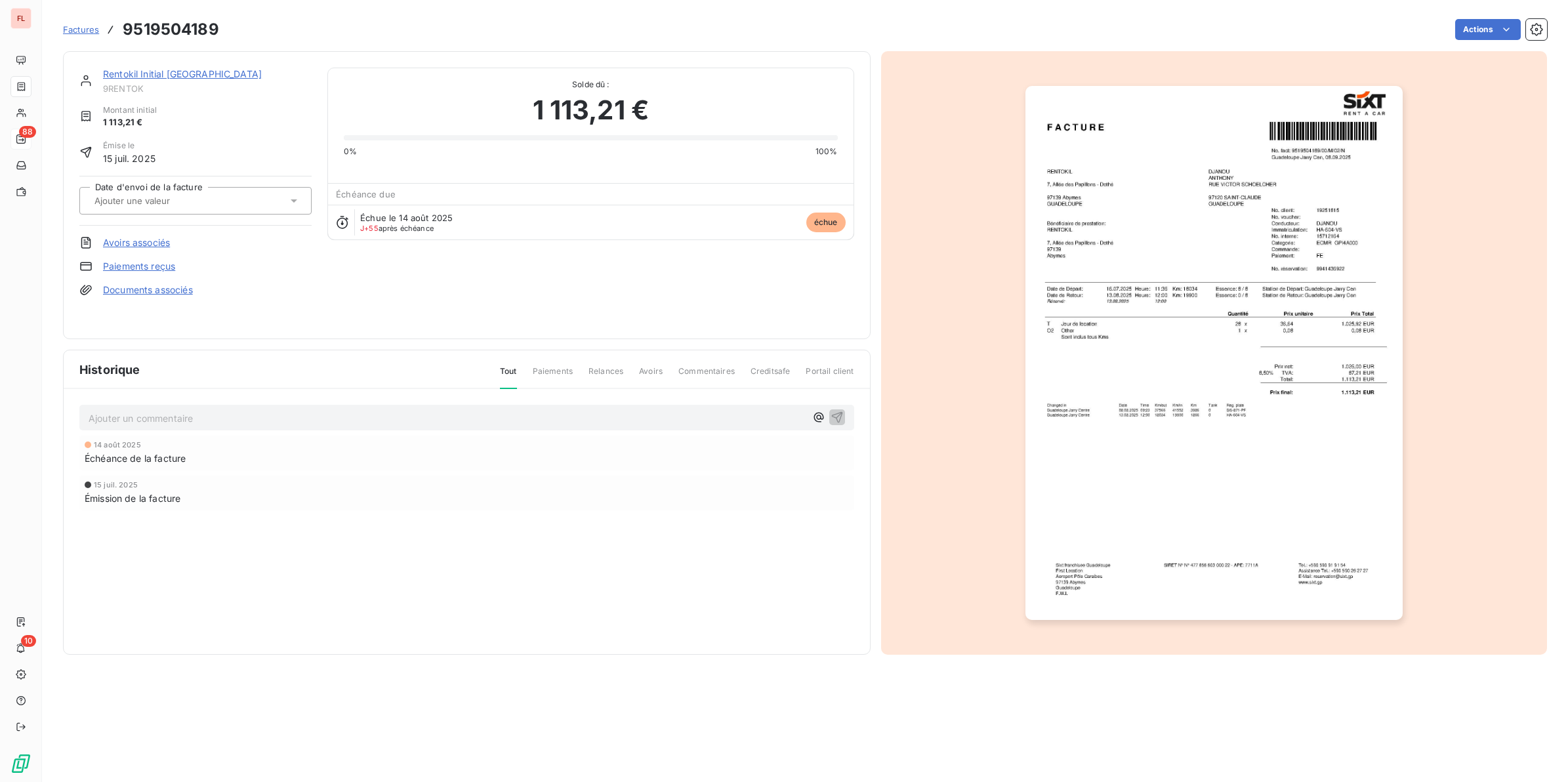
click at [137, 74] on link "Rentokil Initial [GEOGRAPHIC_DATA]" at bounding box center [182, 74] width 159 height 11
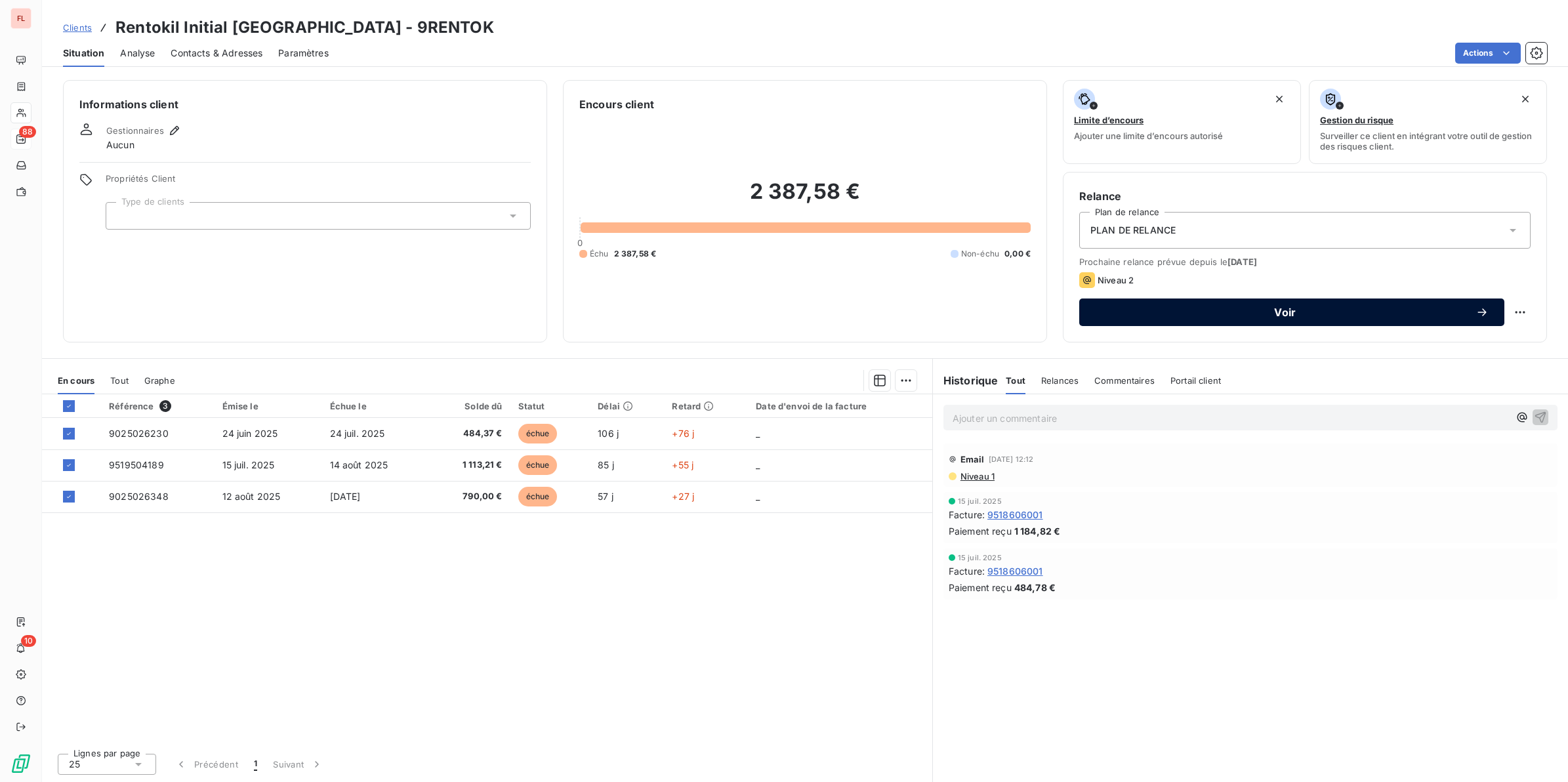
click at [1217, 311] on span "Voir" at bounding box center [1285, 312] width 380 height 11
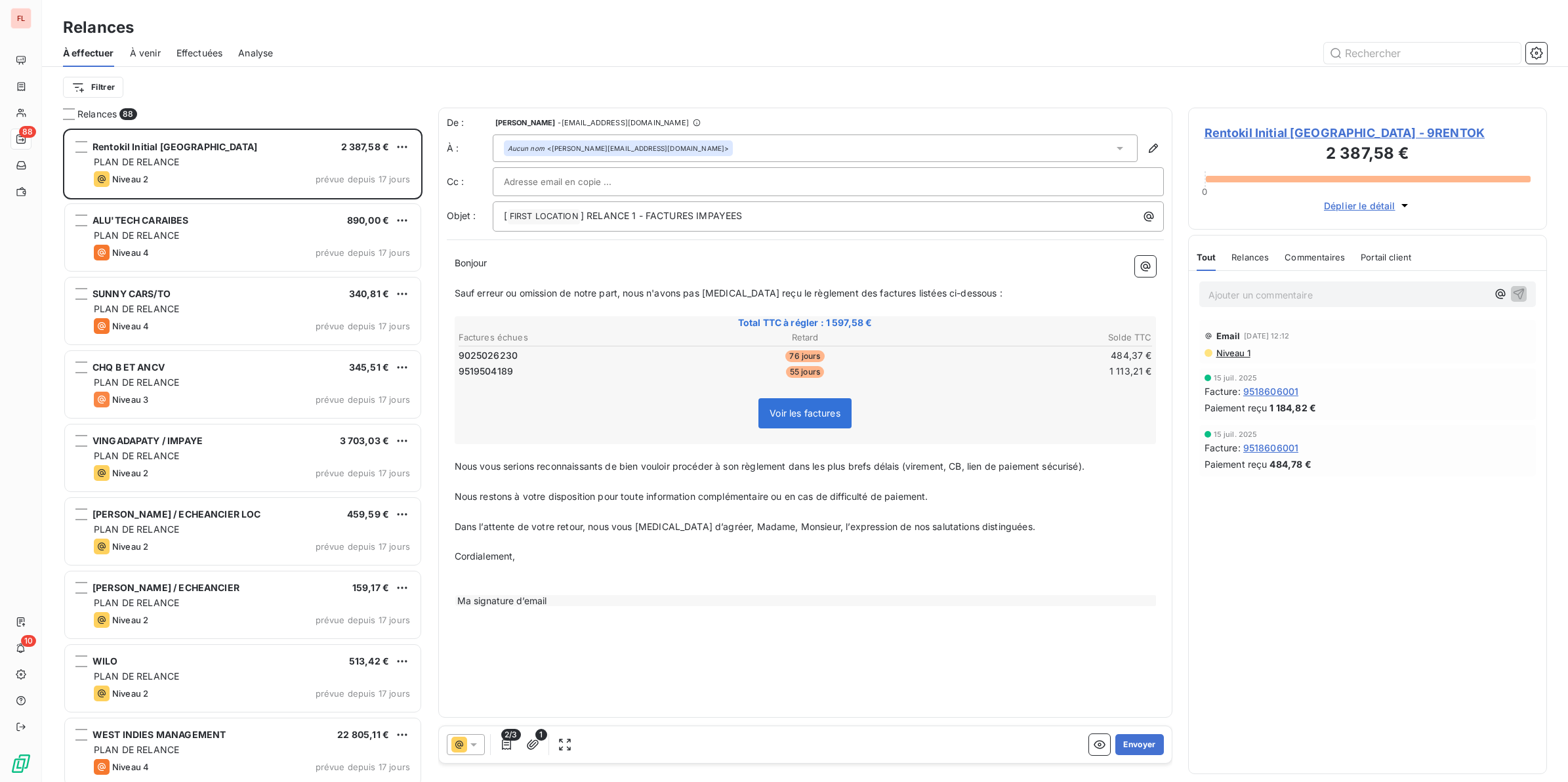
scroll to position [642, 347]
click at [771, 221] on p "[ FIRST LOCATION ﻿ ] RELANCE 1 - FACTURES IMPAYEES" at bounding box center [831, 217] width 655 height 16
click at [1103, 464] on p "Nous vous serions reconnaissants de bien vouloir procéder à son règlement dans …" at bounding box center [805, 467] width 701 height 15
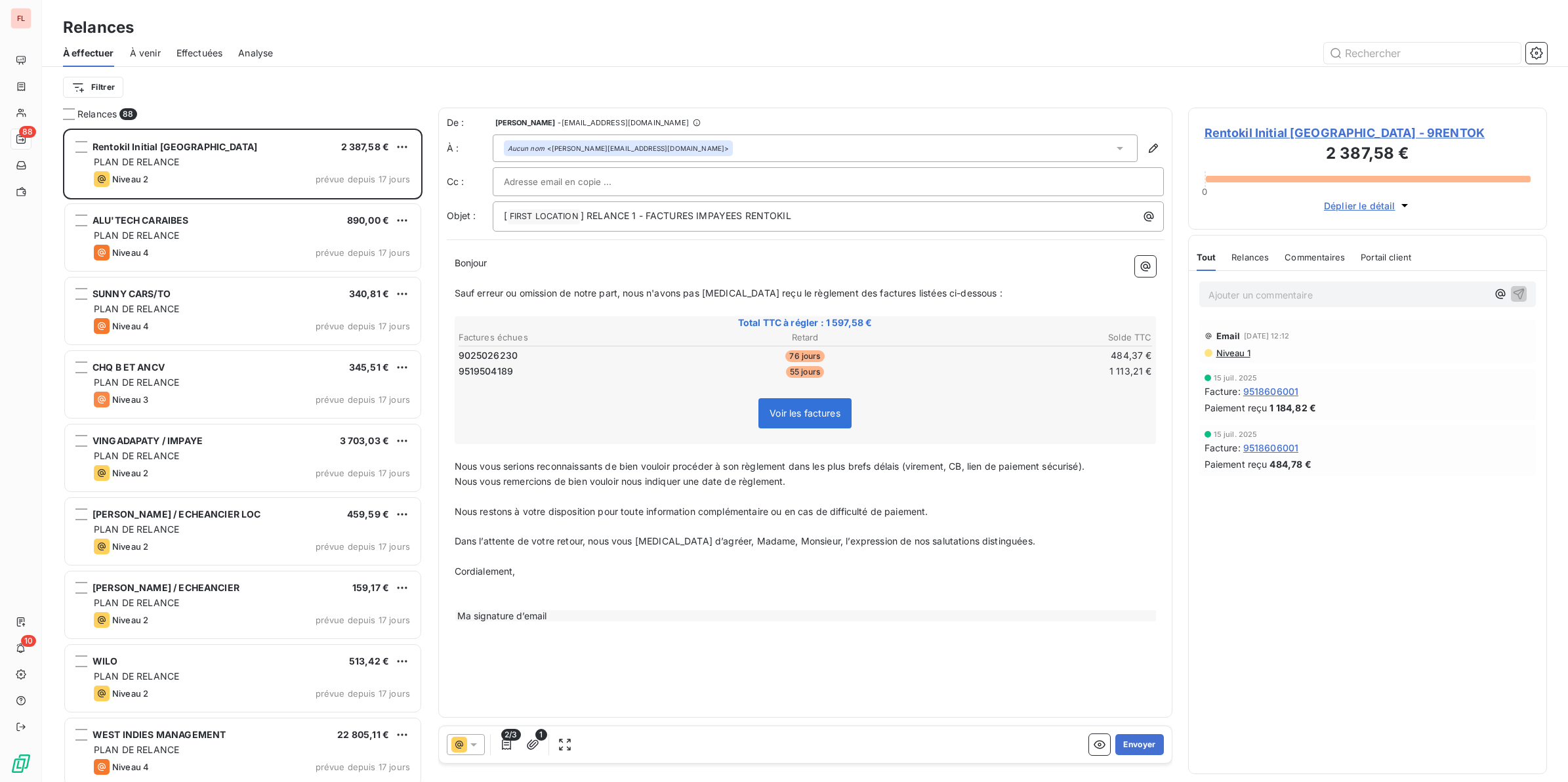
click at [535, 610] on div "Ma signature d’email" at bounding box center [805, 616] width 701 height 13
click at [492, 616] on div "Ma signature d’email" at bounding box center [806, 616] width 701 height 11
click at [490, 614] on div "Ma signature d’email" at bounding box center [806, 616] width 701 height 11
drag, startPoint x: 490, startPoint y: 614, endPoint x: 525, endPoint y: 612, distance: 35.1
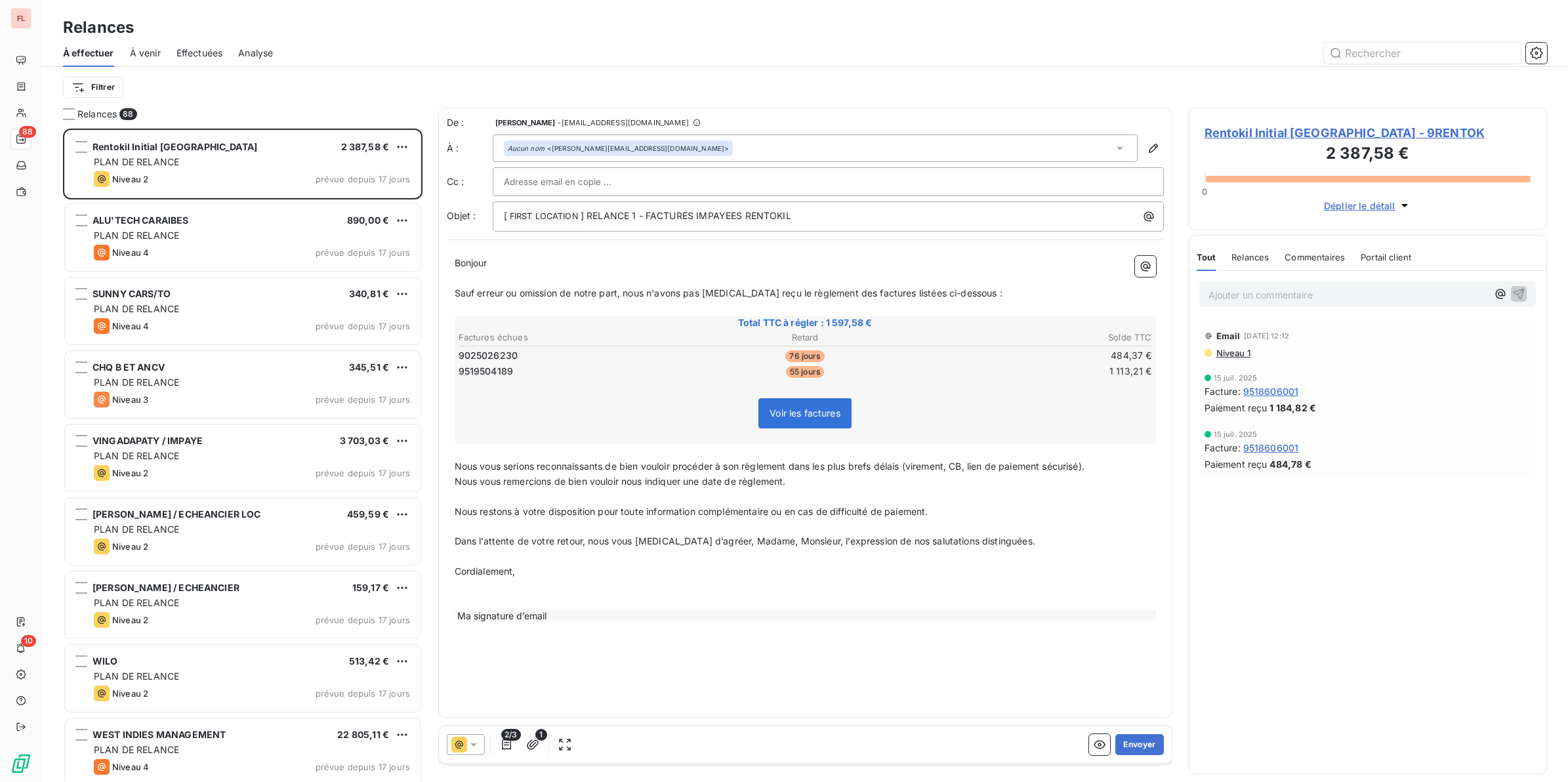
click at [525, 612] on div "Ma signature d’email" at bounding box center [806, 616] width 701 height 11
drag, startPoint x: 525, startPoint y: 612, endPoint x: 552, endPoint y: 614, distance: 27.1
click at [552, 614] on div "Ma signature d’email" at bounding box center [806, 616] width 701 height 11
click at [537, 695] on icon "button" at bounding box center [533, 745] width 13 height 13
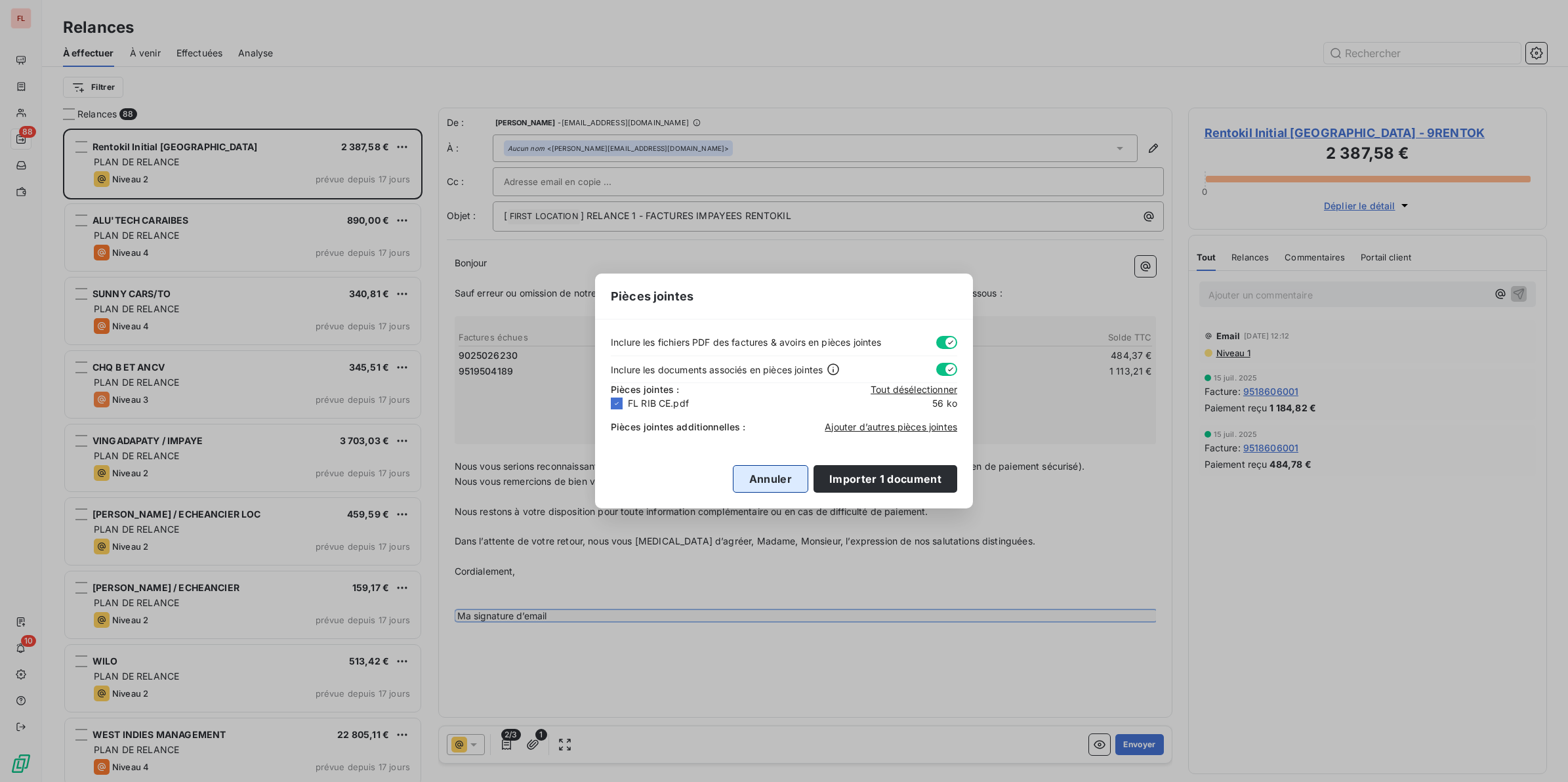
click at [781, 478] on button "Annuler" at bounding box center [771, 479] width 76 height 28
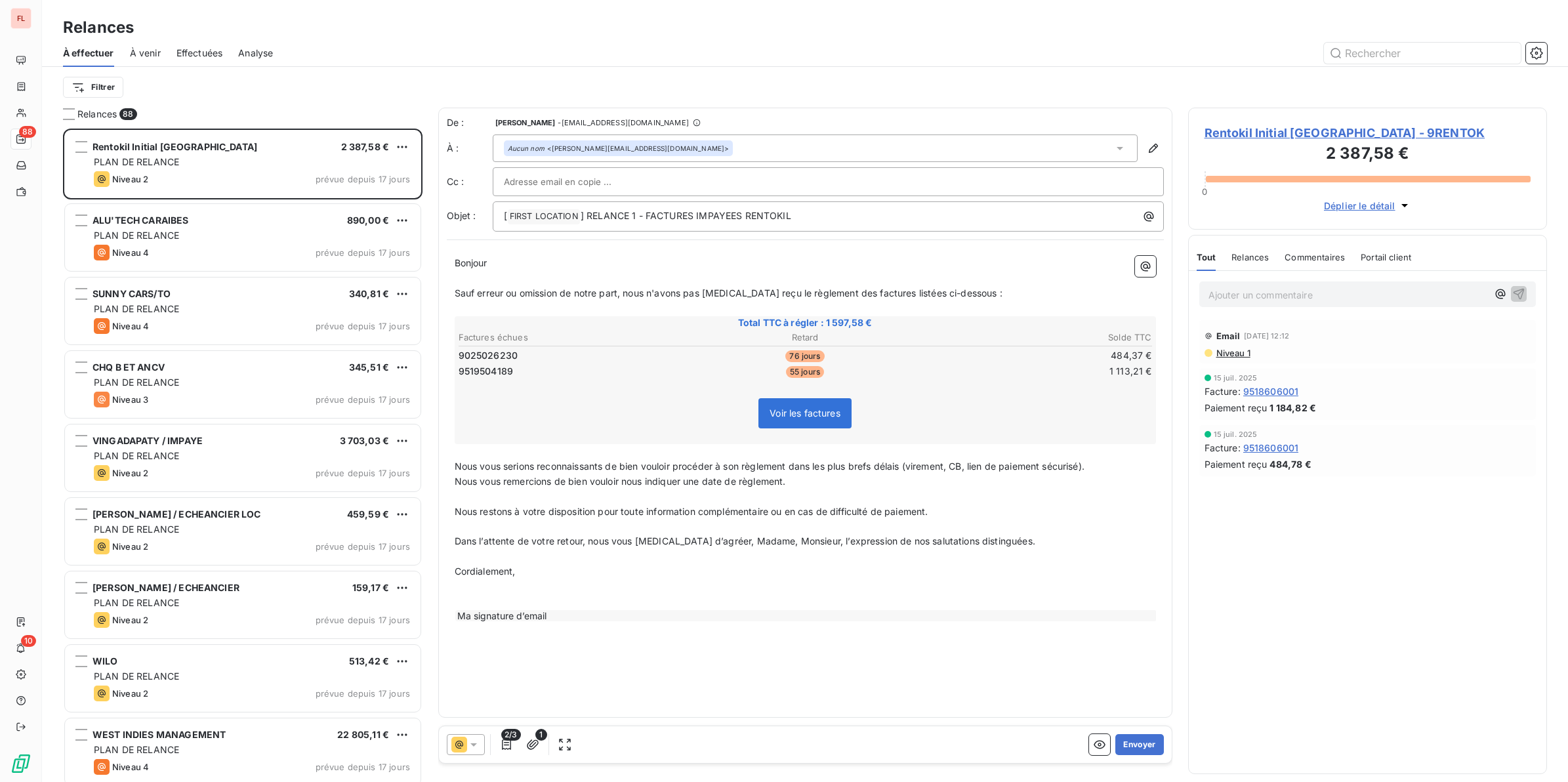
drag, startPoint x: 494, startPoint y: 616, endPoint x: 480, endPoint y: 615, distance: 14.0
click at [480, 616] on div "Ma signature d’email" at bounding box center [806, 616] width 701 height 11
click at [480, 615] on div "Ma signature d’email" at bounding box center [806, 616] width 701 height 11
drag, startPoint x: 480, startPoint y: 615, endPoint x: 606, endPoint y: 670, distance: 137.5
click at [609, 671] on div "De : [PERSON_NAME] - [EMAIL_ADDRESS][DOMAIN_NAME] À : Aucun nom <[EMAIL_ADDRESS…" at bounding box center [805, 412] width 734 height 610
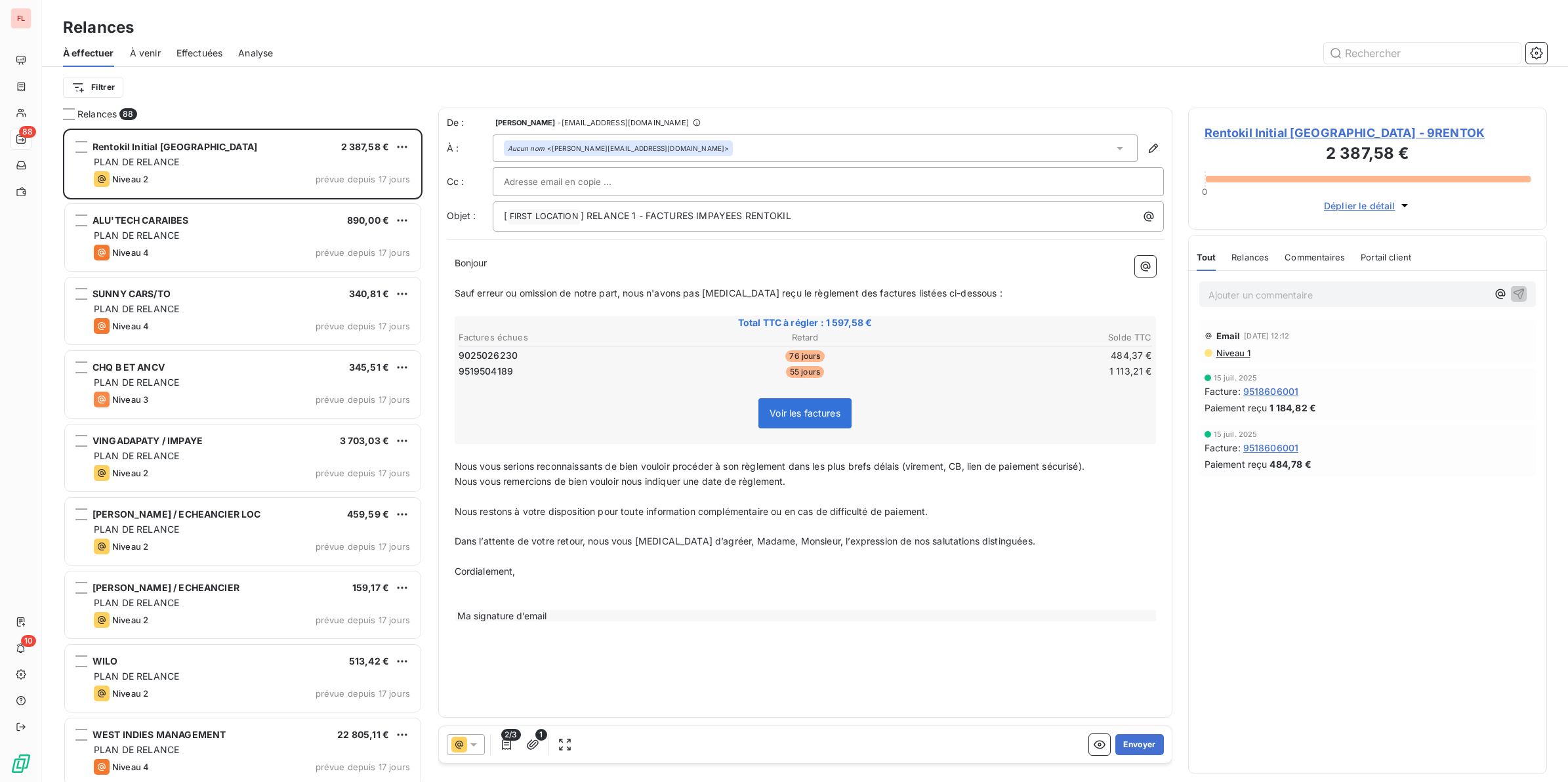
click at [507, 581] on p "﻿" at bounding box center [805, 586] width 701 height 15
click at [510, 612] on p "﻿" at bounding box center [805, 617] width 701 height 15
click at [467, 618] on span "0690 16 44 15" at bounding box center [486, 616] width 64 height 11
click at [456, 615] on span "06 90 16 44 15" at bounding box center [488, 616] width 66 height 11
click at [1101, 695] on icon "button" at bounding box center [1099, 745] width 13 height 13
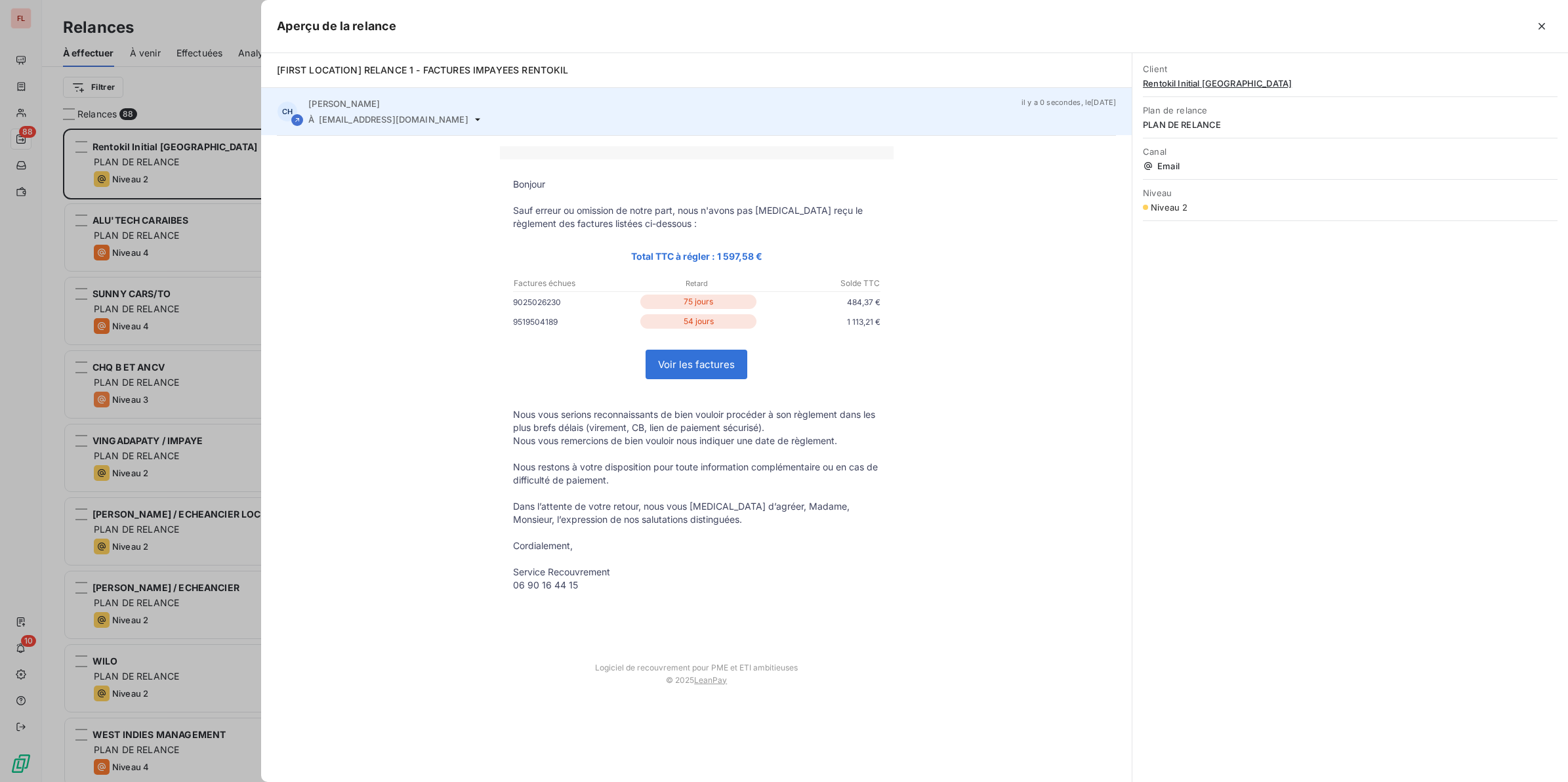
click at [345, 103] on span "[PERSON_NAME]" at bounding box center [344, 103] width 72 height 11
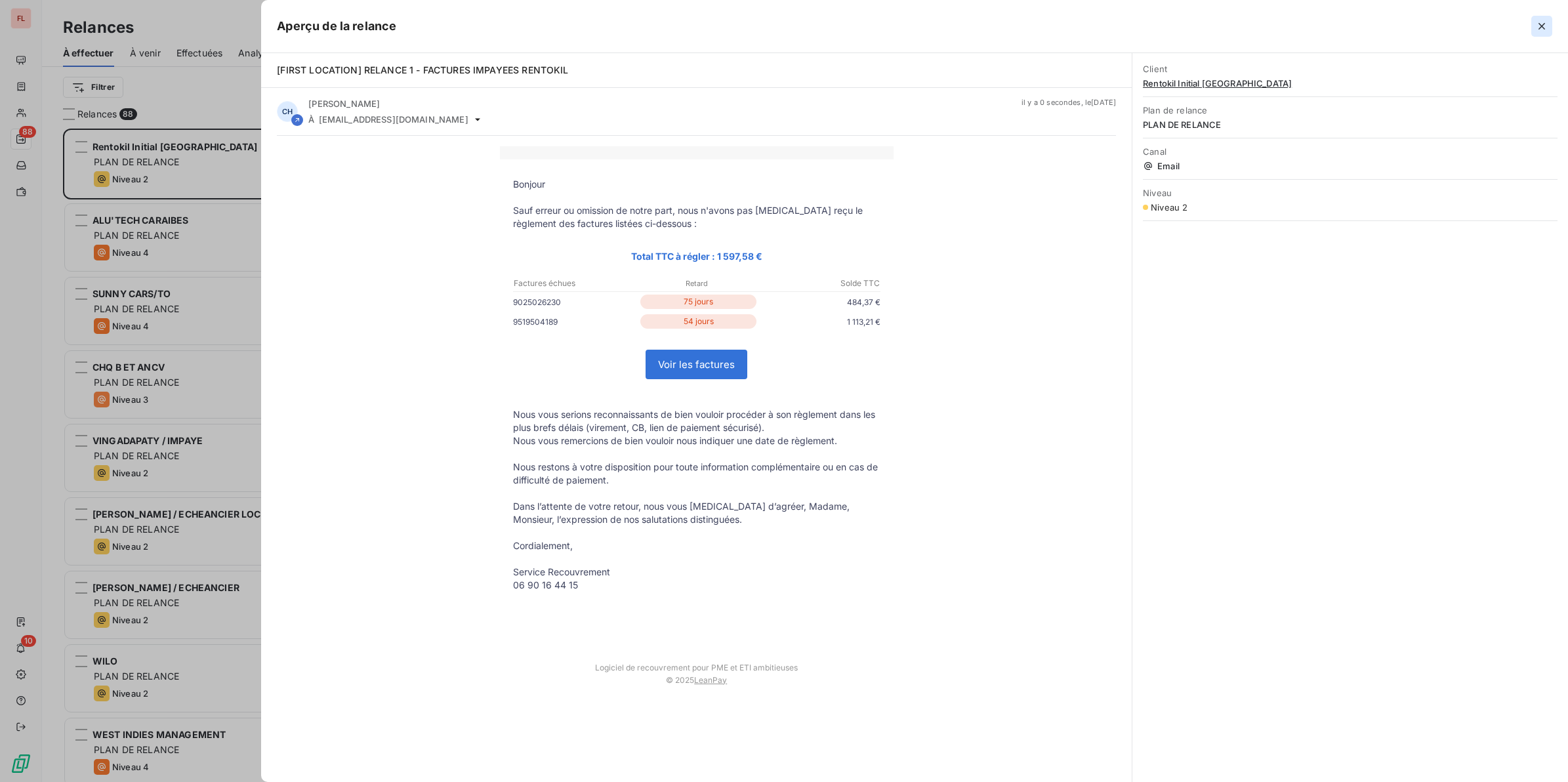
click at [1392, 28] on icon "button" at bounding box center [1541, 27] width 13 height 13
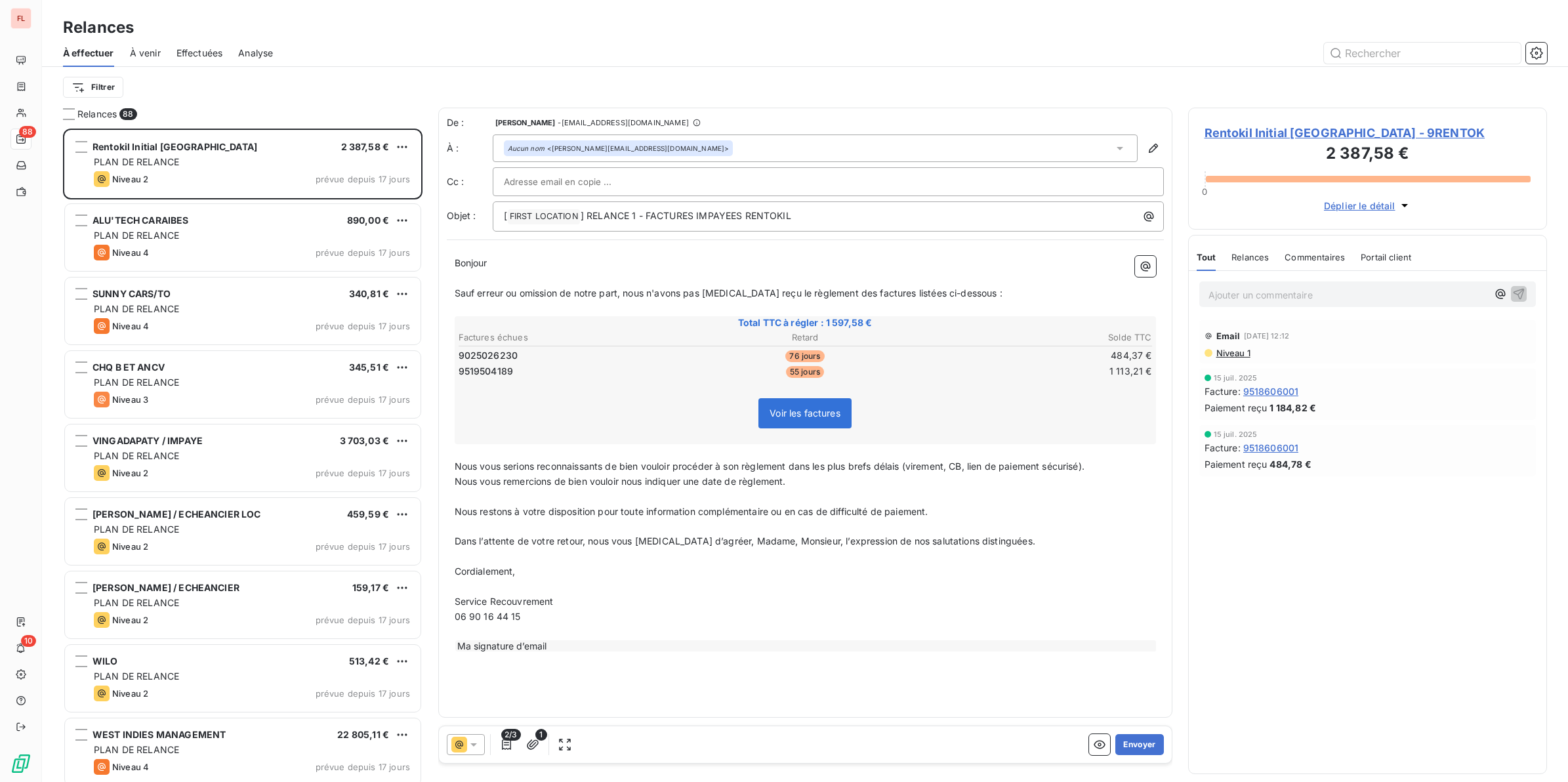
click at [561, 182] on input "text" at bounding box center [574, 182] width 141 height 20
click at [548, 179] on input "fac" at bounding box center [574, 182] width 141 height 20
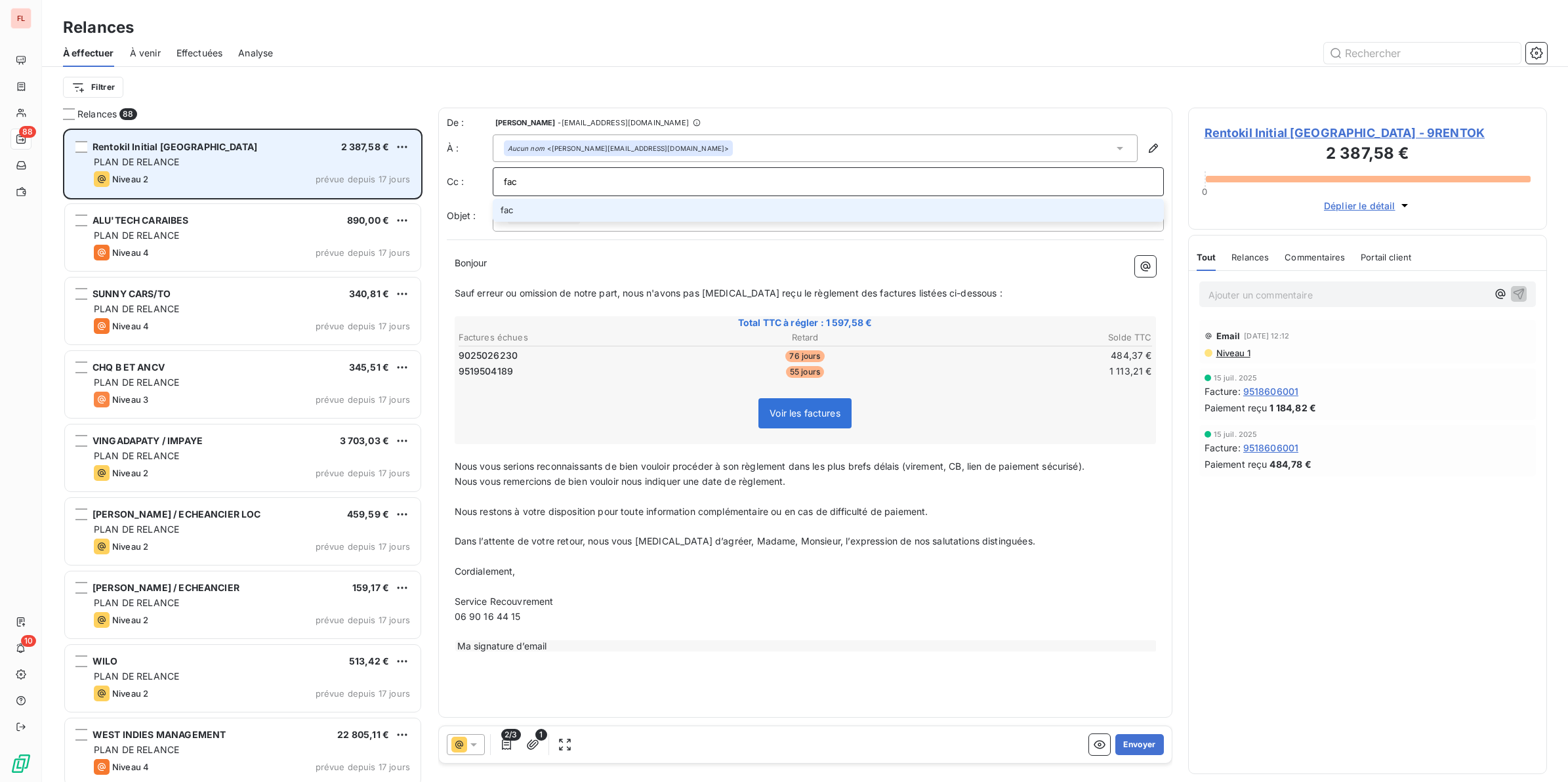
drag, startPoint x: 566, startPoint y: 181, endPoint x: 289, endPoint y: 168, distance: 277.3
click at [290, 168] on div "Relances 88 Rentokil Initial [GEOGRAPHIC_DATA] 2 387,58 € PLAN DE RELANCE Nivea…" at bounding box center [805, 445] width 1526 height 675
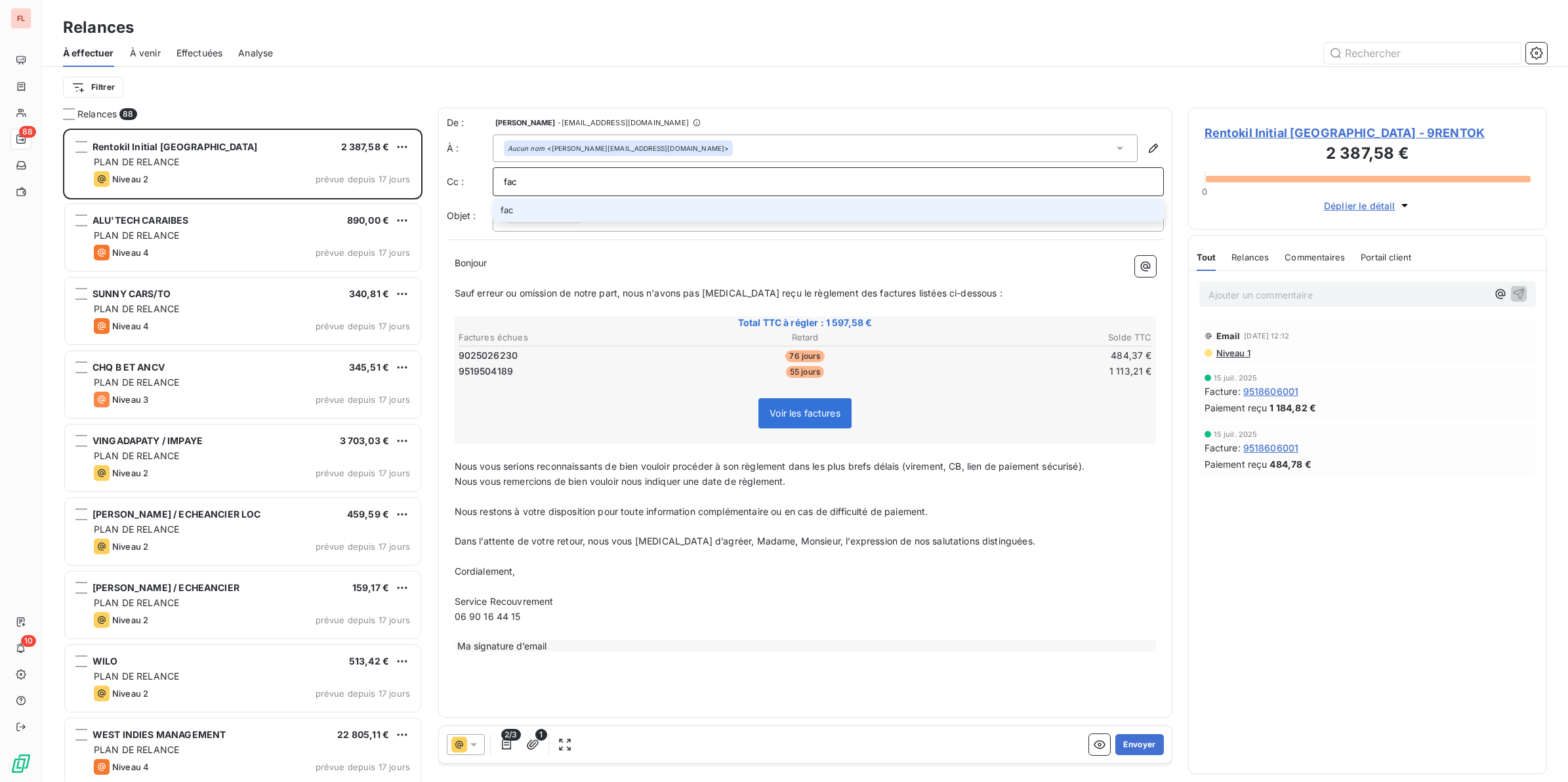
paste input "[EMAIL_ADDRESS][DOMAIN_NAME]"
type input "[EMAIL_ADDRESS][DOMAIN_NAME]"
click at [567, 210] on li "[EMAIL_ADDRESS][DOMAIN_NAME]" at bounding box center [828, 210] width 671 height 23
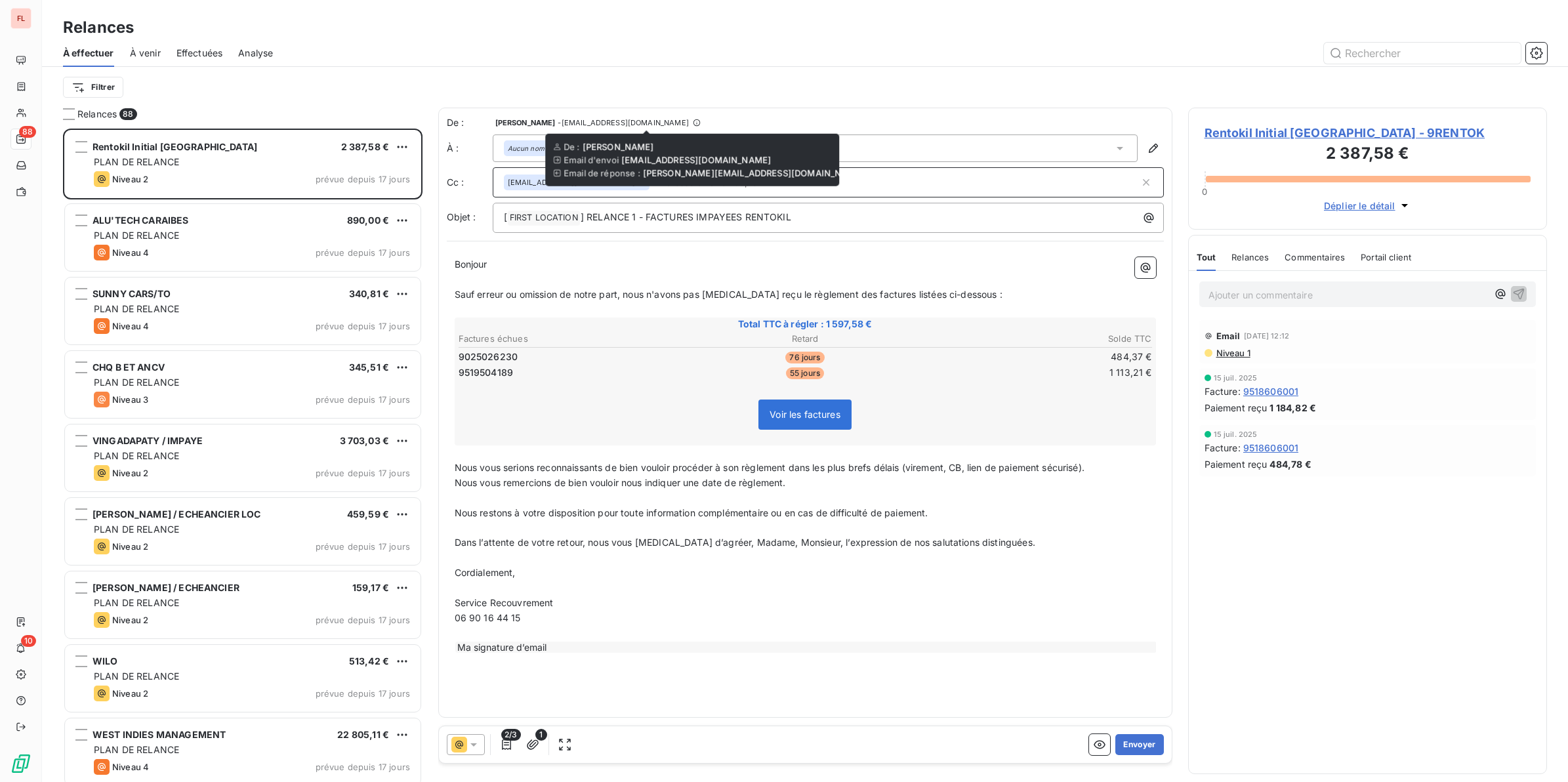
click at [693, 122] on icon at bounding box center [697, 123] width 8 height 8
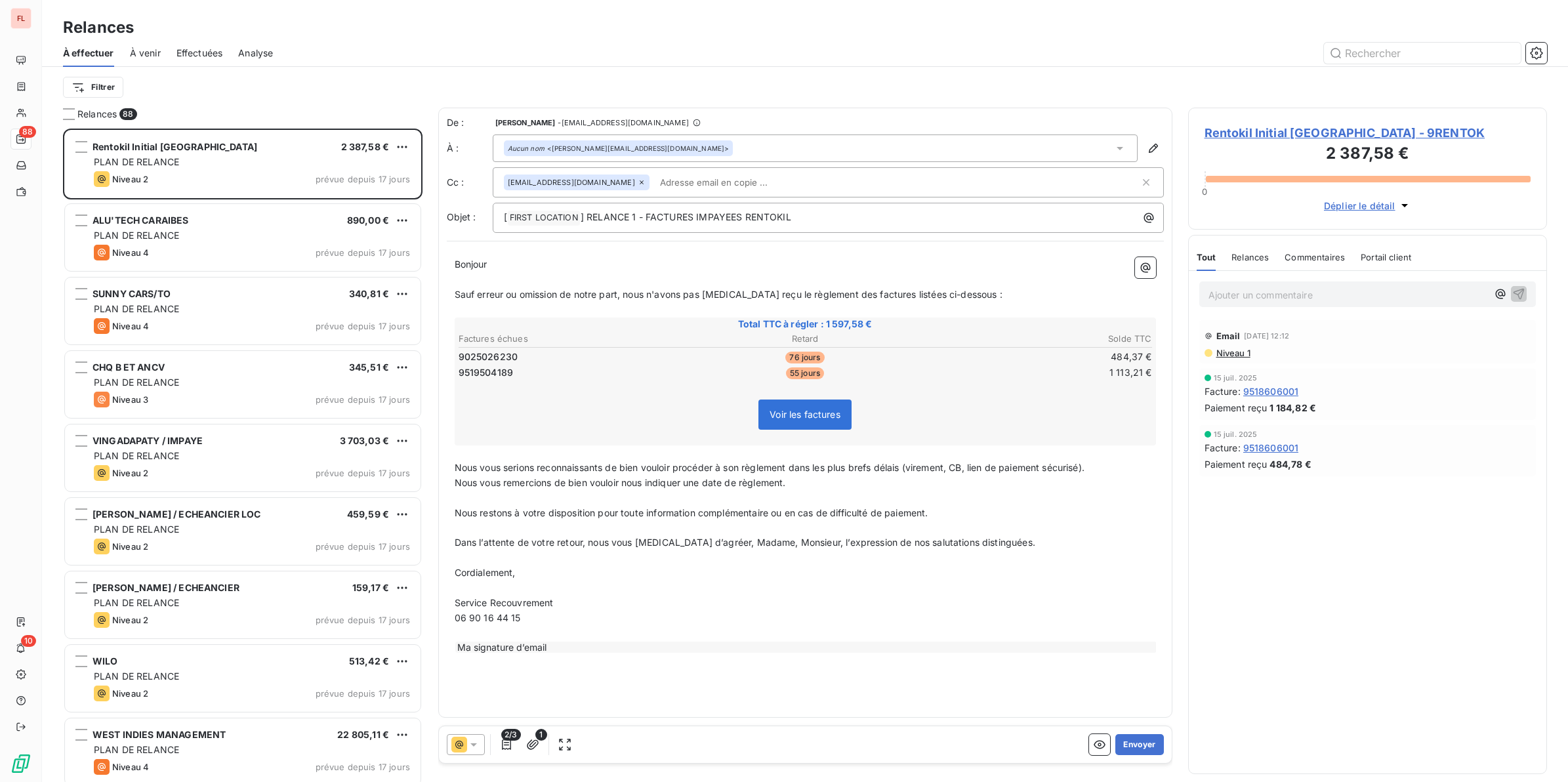
click at [693, 122] on icon at bounding box center [697, 123] width 8 height 8
click at [1097, 695] on icon "button" at bounding box center [1099, 745] width 13 height 13
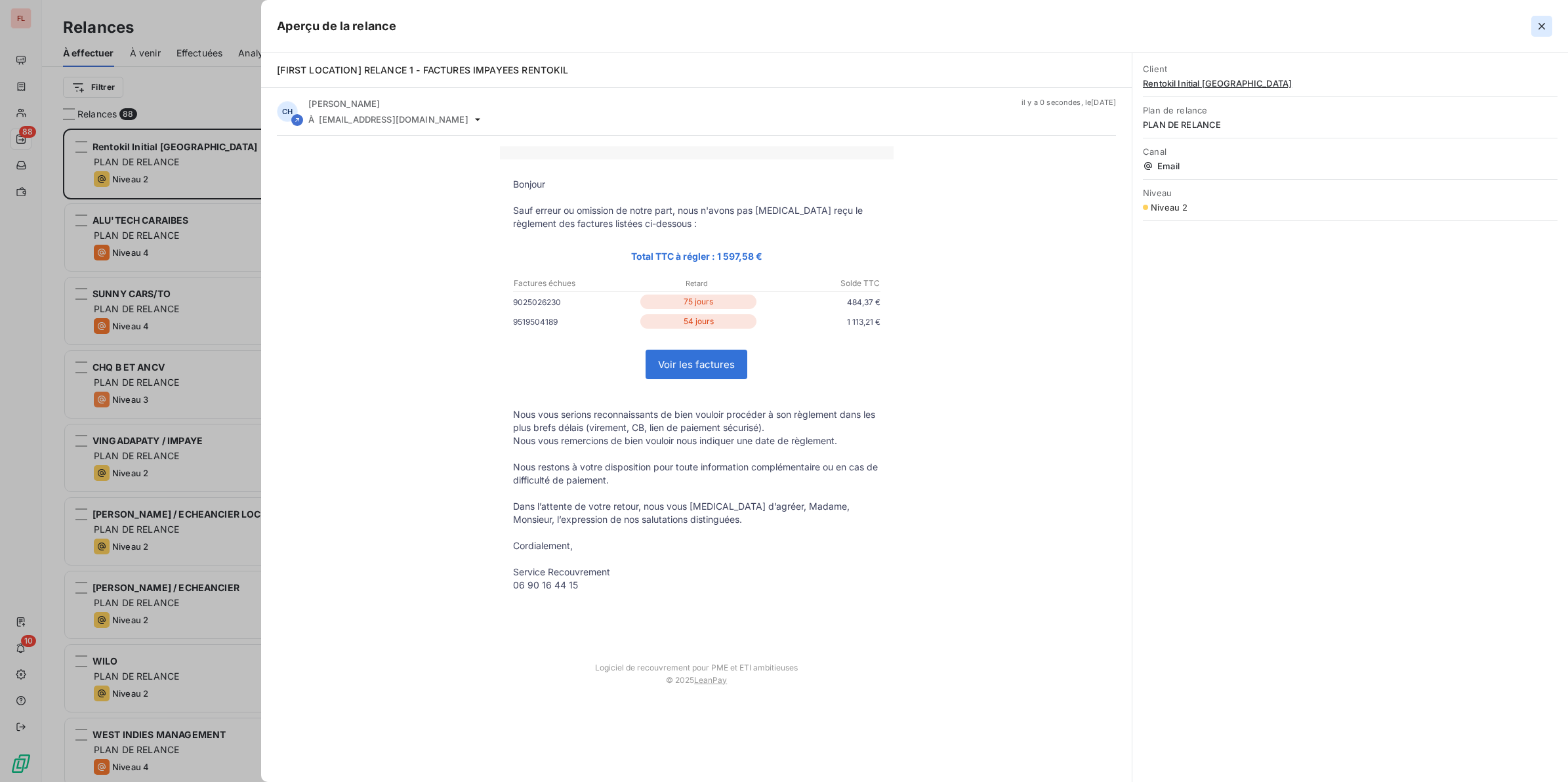
click at [1392, 25] on icon "button" at bounding box center [1541, 27] width 13 height 13
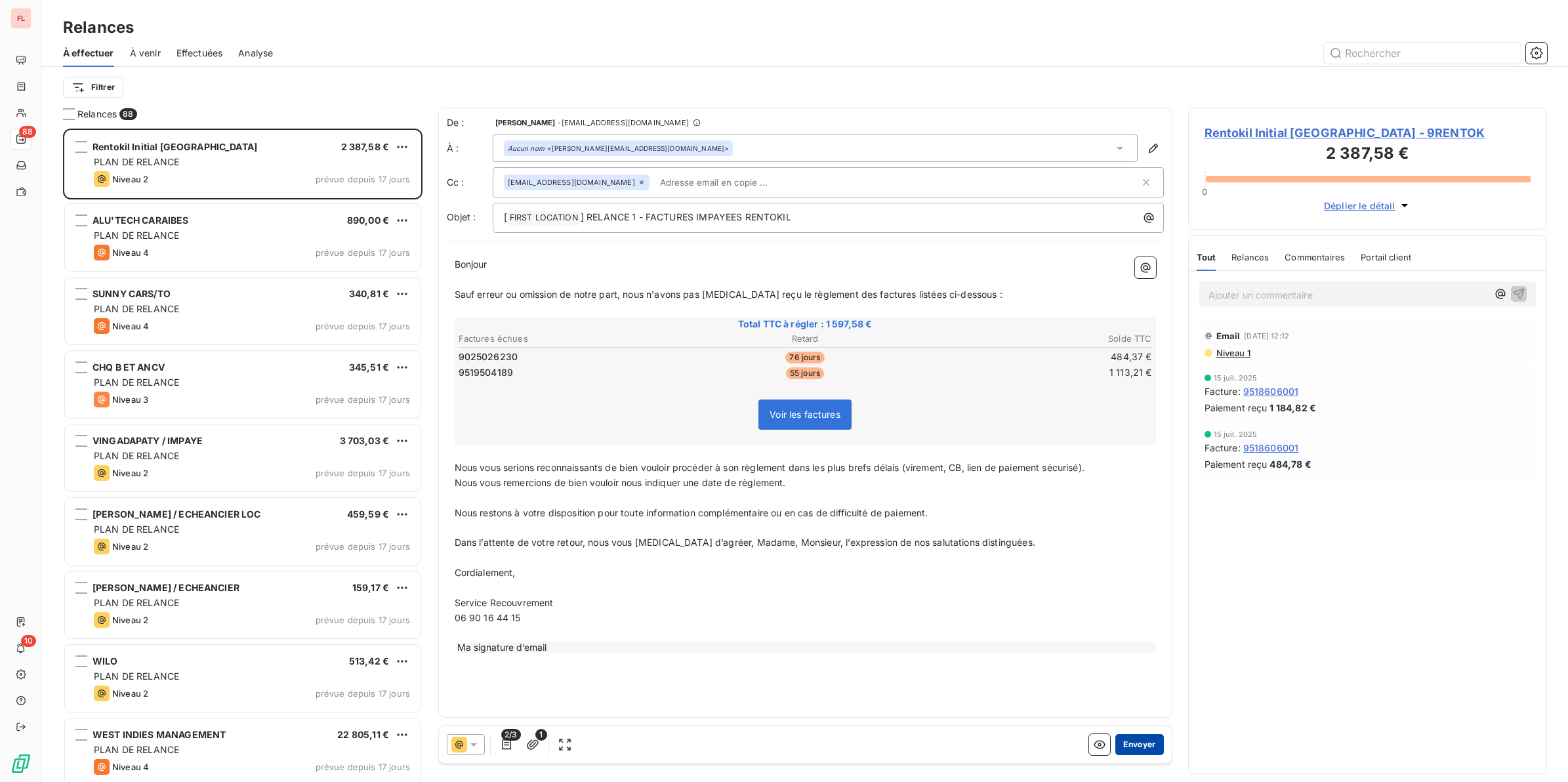
click at [1137, 695] on button "Envoyer" at bounding box center [1139, 745] width 48 height 21
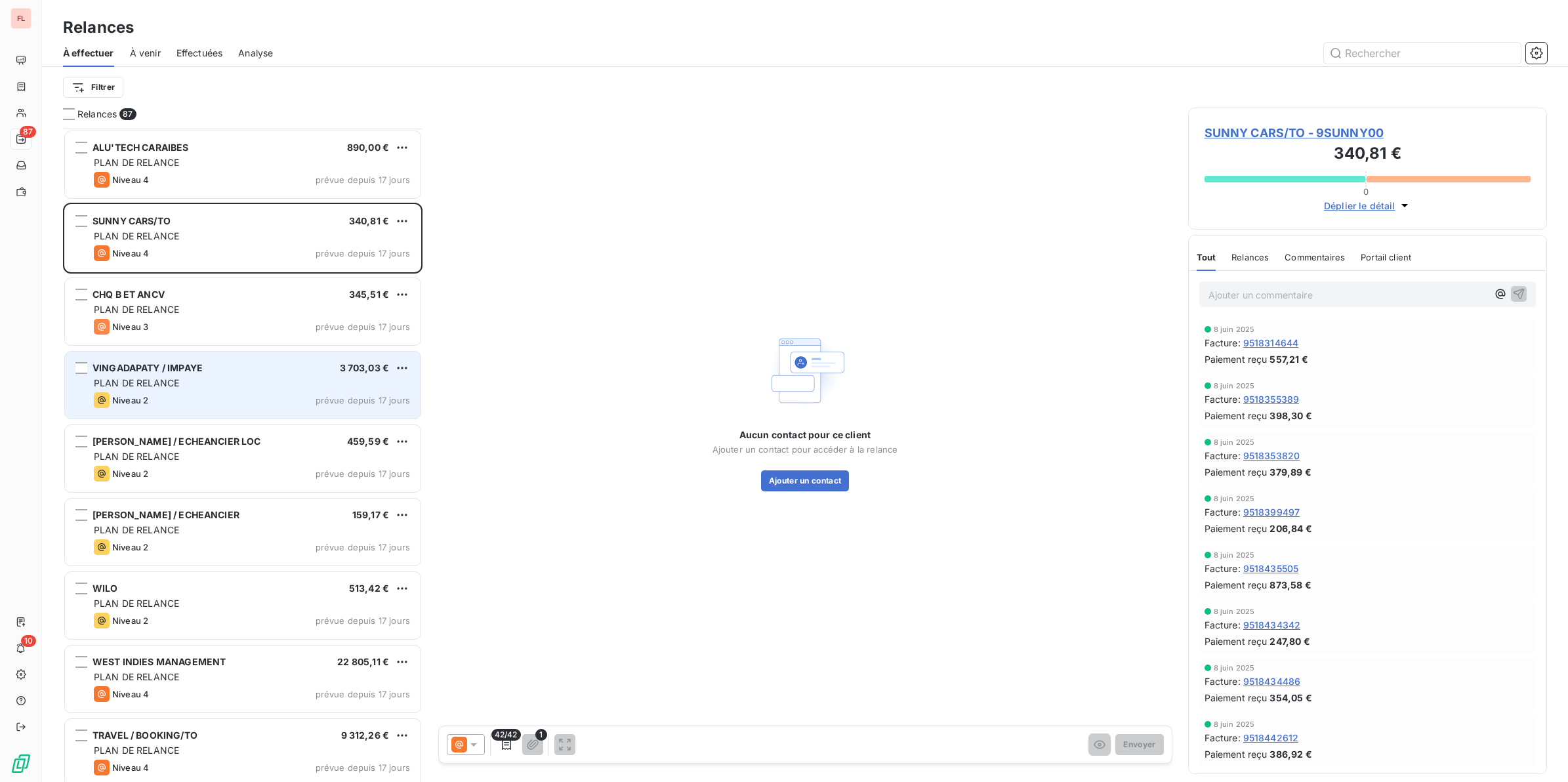
scroll to position [83, 0]
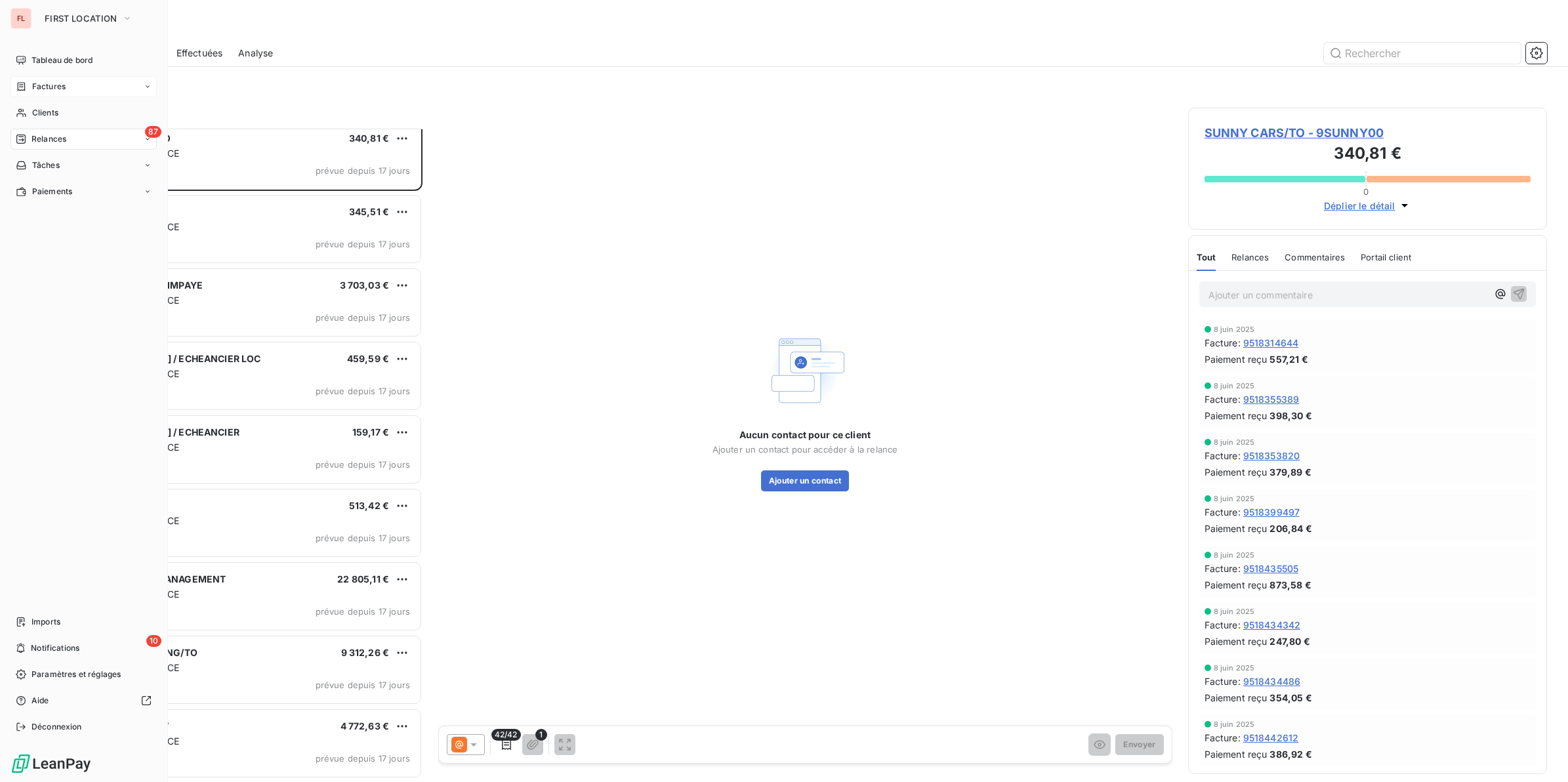
click at [44, 82] on span "Factures" at bounding box center [49, 87] width 33 height 12
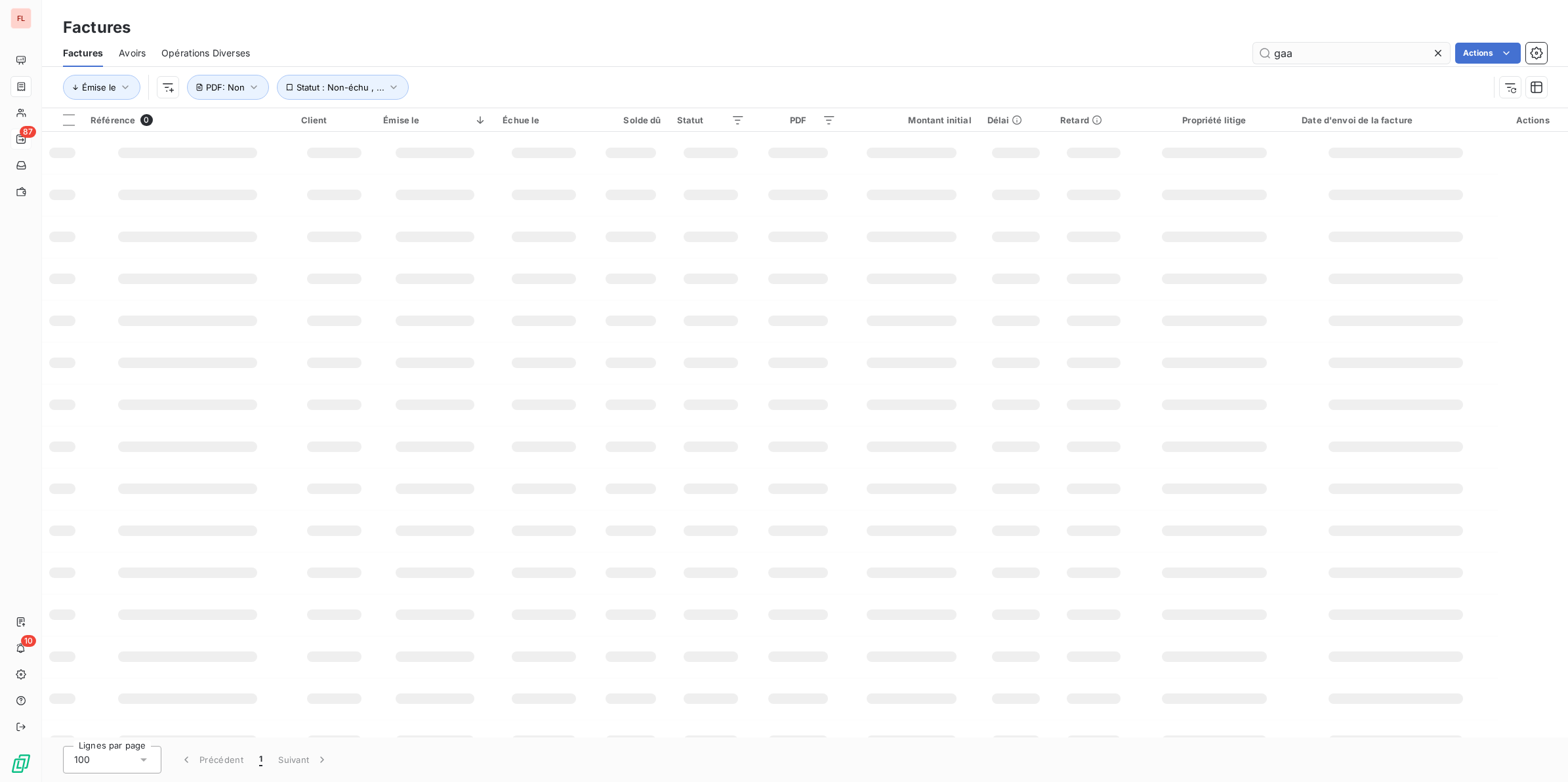
click at [1343, 51] on input "gaa" at bounding box center [1351, 53] width 197 height 21
drag, startPoint x: 1343, startPoint y: 51, endPoint x: 983, endPoint y: 10, distance: 362.3
click at [980, 12] on div "Factures Factures Avoirs Opérations Diverses gaa Actions Émise le Statut : Non-…" at bounding box center [805, 54] width 1526 height 108
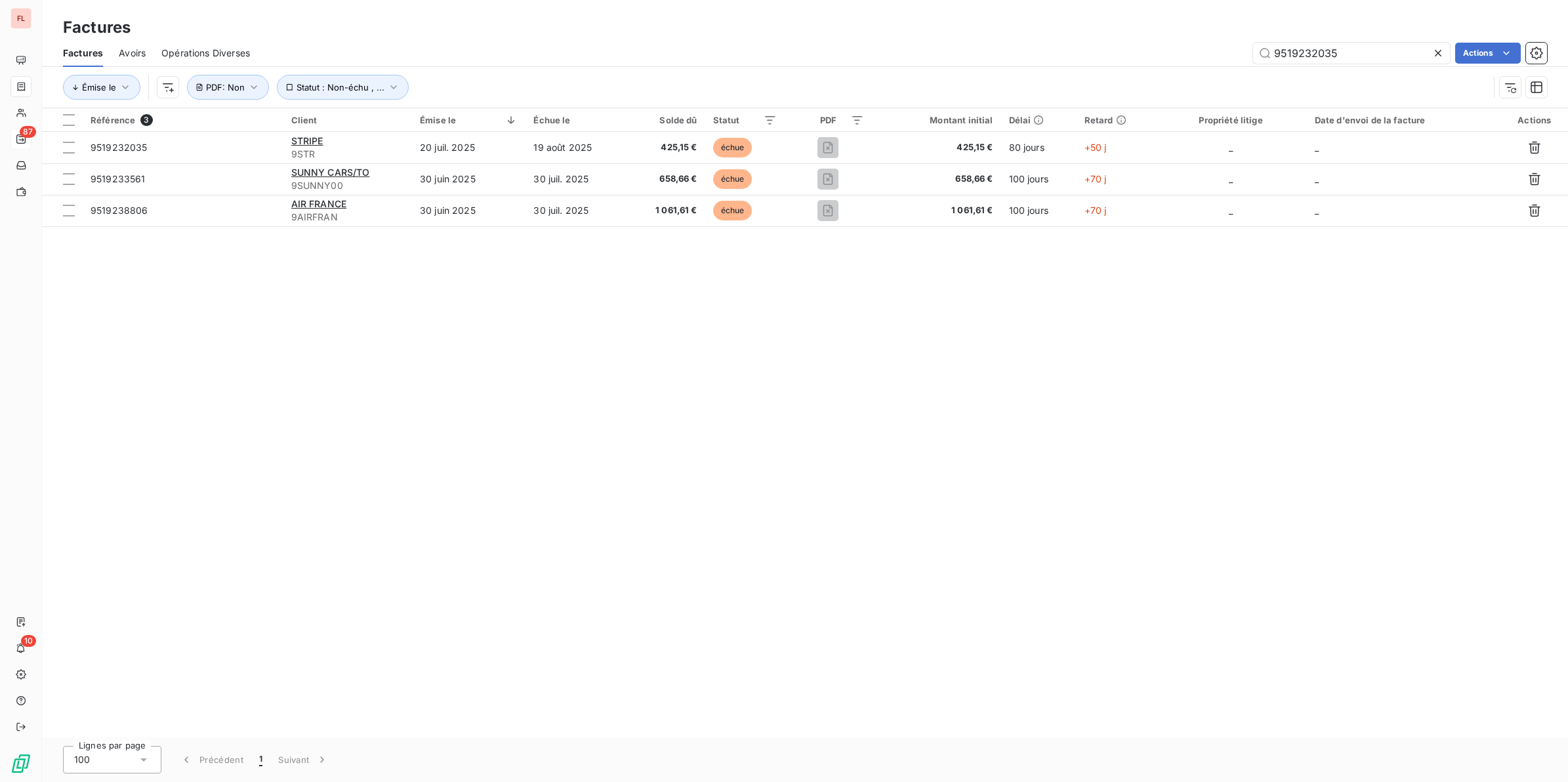
type input "9519232035"
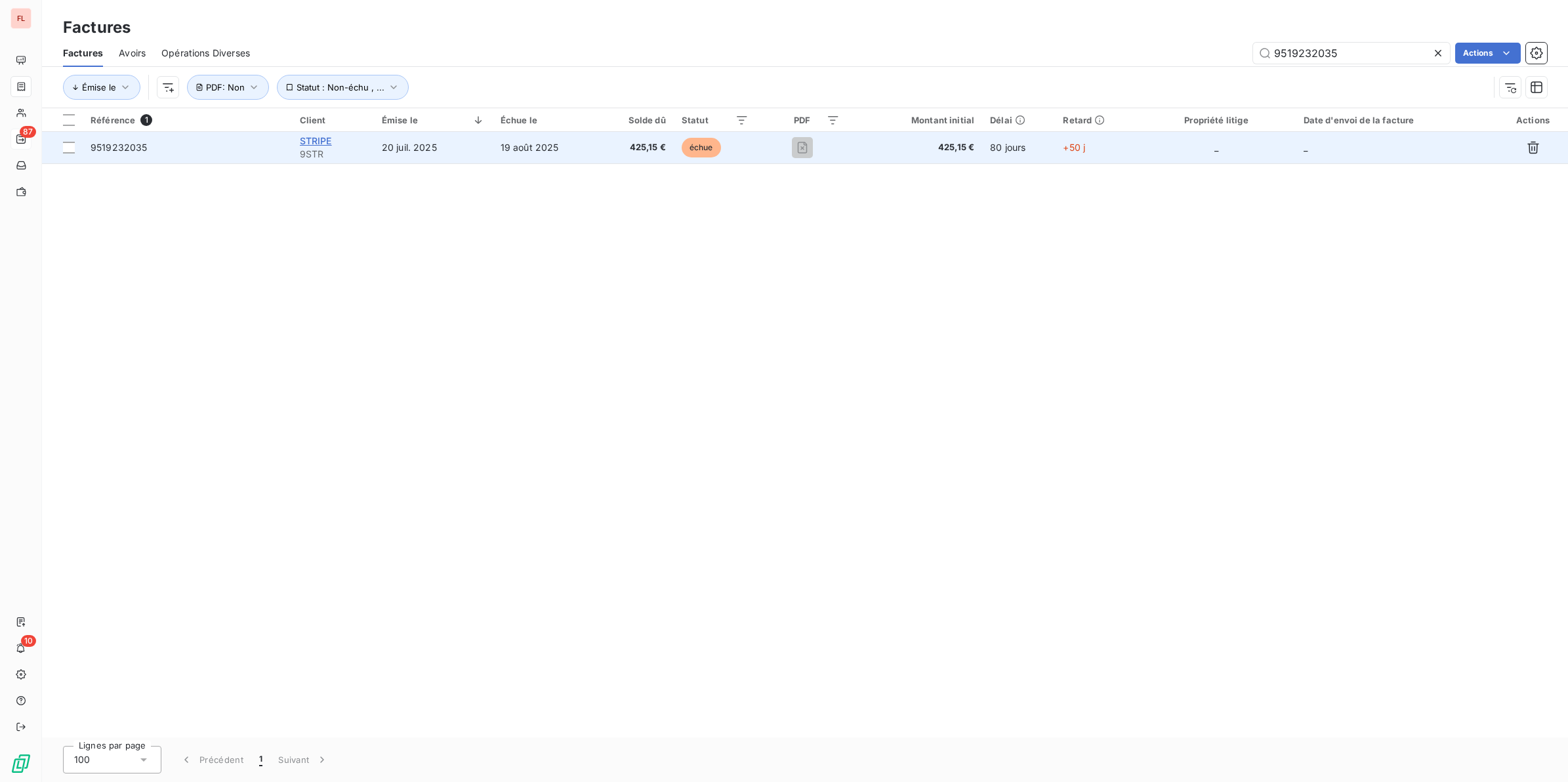
click at [330, 139] on span "STRIPE" at bounding box center [315, 140] width 32 height 11
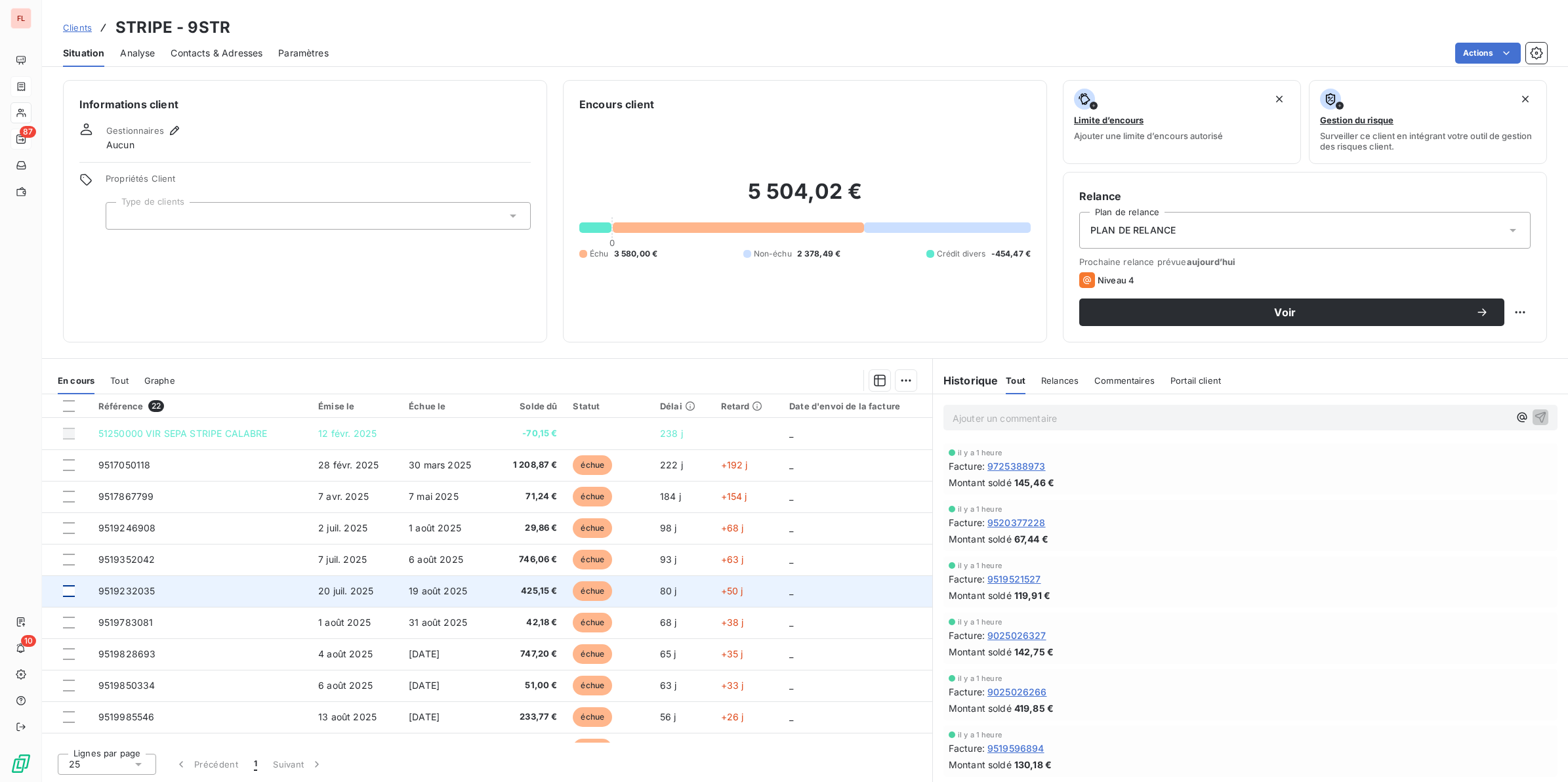
click at [70, 588] on div at bounding box center [69, 591] width 12 height 12
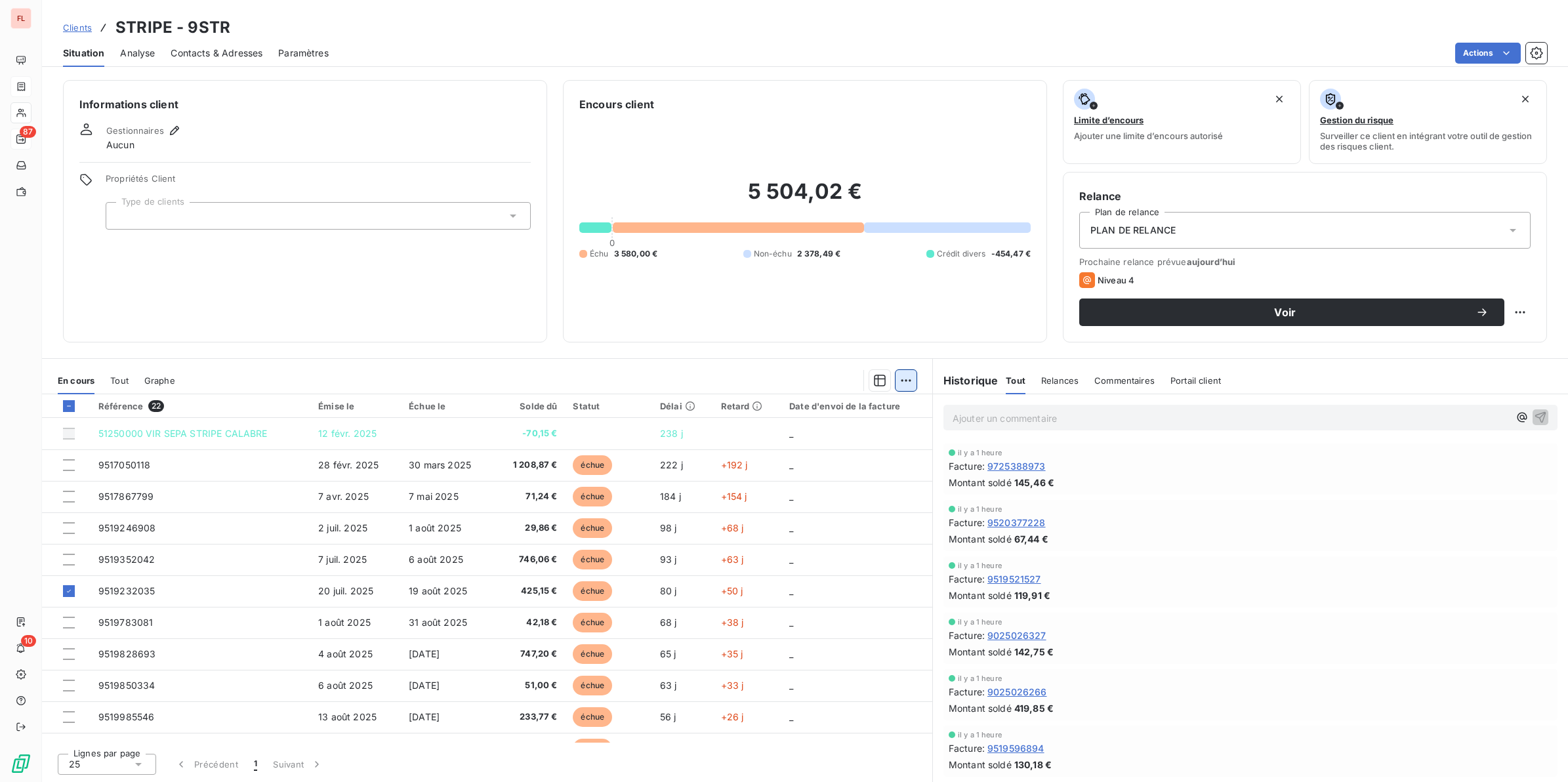
click at [902, 381] on html "FL 87 10 Clients STRIPE - 9STR Situation Analyse Contacts & Adresses Paramètres…" at bounding box center [784, 391] width 1568 height 782
click at [785, 434] on div "Ajouter une promesse de paiement (1 facture)" at bounding box center [793, 433] width 231 height 21
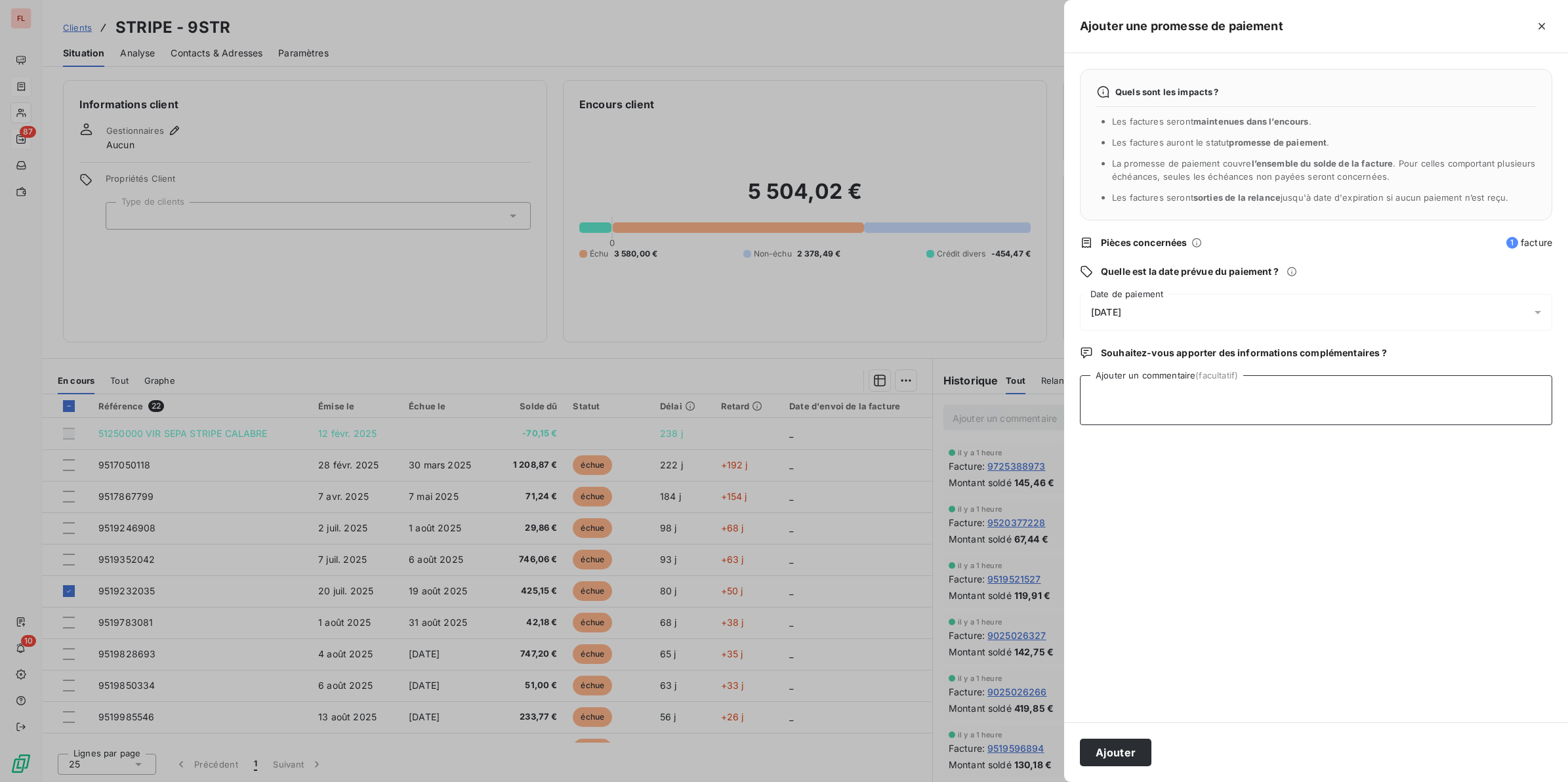
click at [1127, 392] on textarea "Ajouter un commentaire (facultatif)" at bounding box center [1316, 400] width 473 height 50
click at [1191, 400] on textarea "virement effectué" at bounding box center [1316, 400] width 473 height 50
drag, startPoint x: 1106, startPoint y: 752, endPoint x: 1264, endPoint y: 411, distance: 375.8
click at [0, 0] on form "Ajouter une promesse de paiement Quels sont les impacts ? Les factures seront m…" at bounding box center [0, 0] width 0 height 0
click at [1257, 400] on textarea "virement effectué le [DATE]" at bounding box center [1316, 400] width 473 height 50
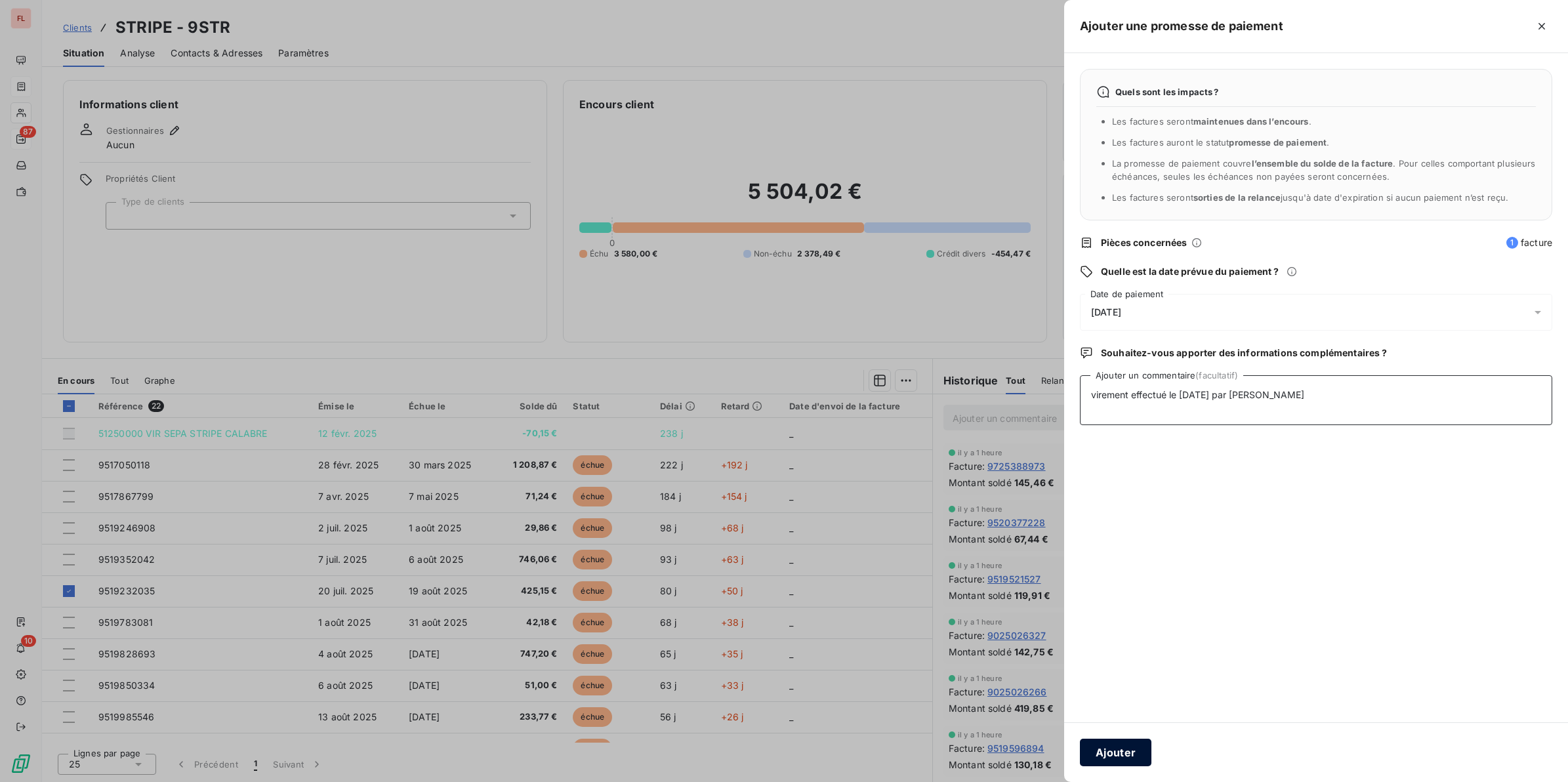
type textarea "virement effectué le [DATE] par [PERSON_NAME]"
click at [1138, 695] on button "Ajouter" at bounding box center [1115, 753] width 72 height 28
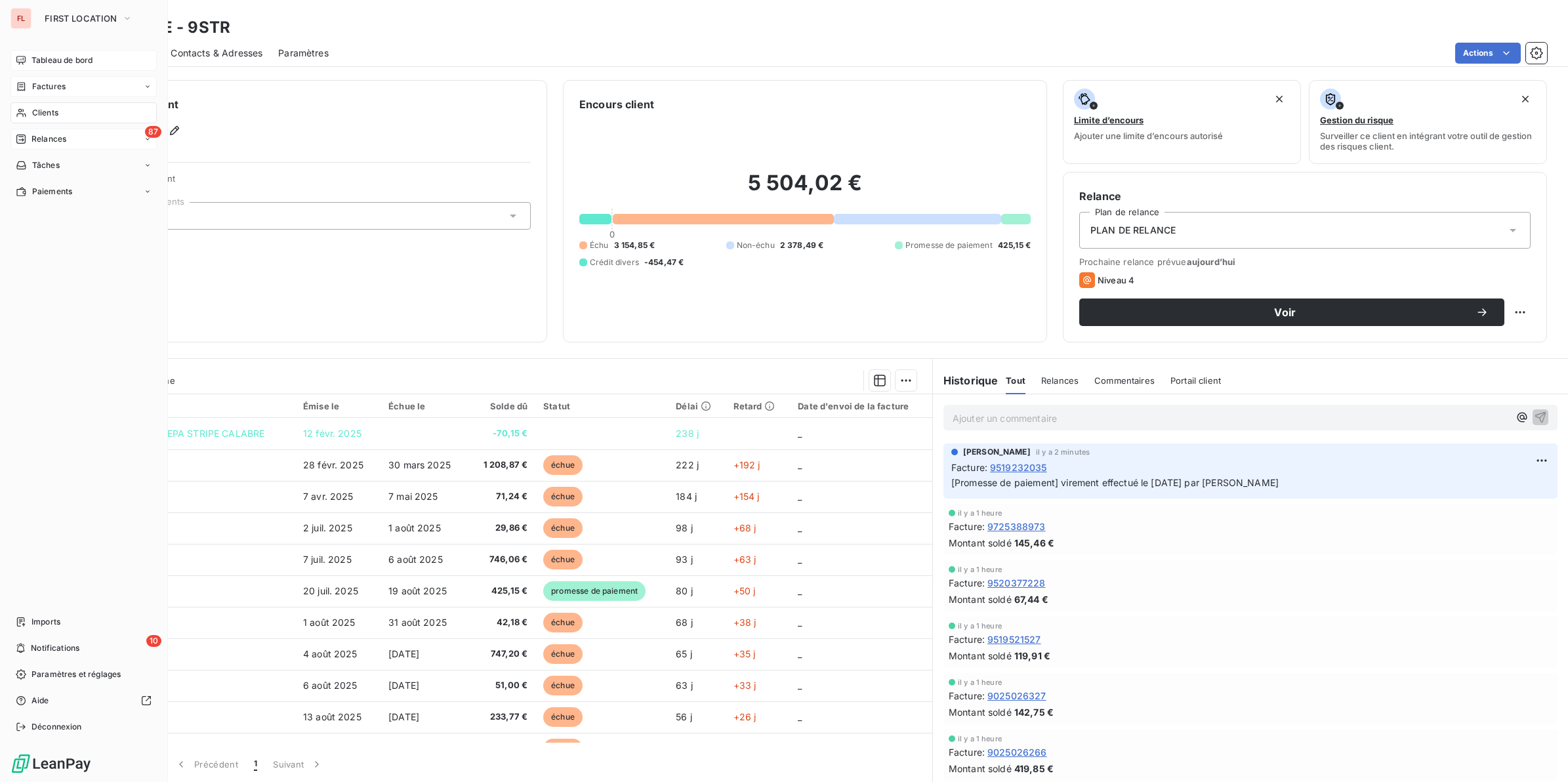
click at [66, 60] on span "Tableau de bord" at bounding box center [62, 60] width 61 height 12
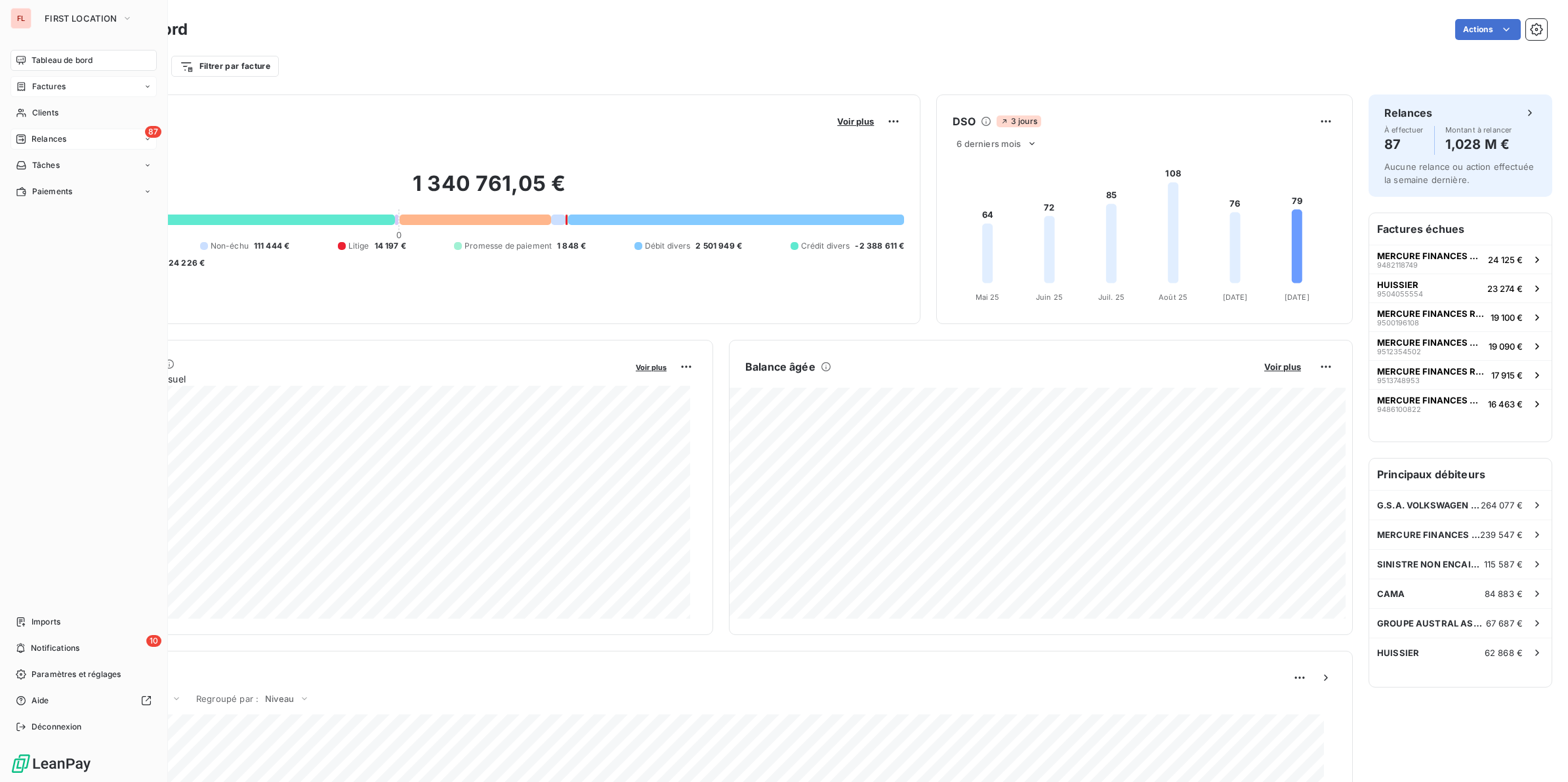
click at [43, 80] on div "Factures" at bounding box center [84, 87] width 146 height 21
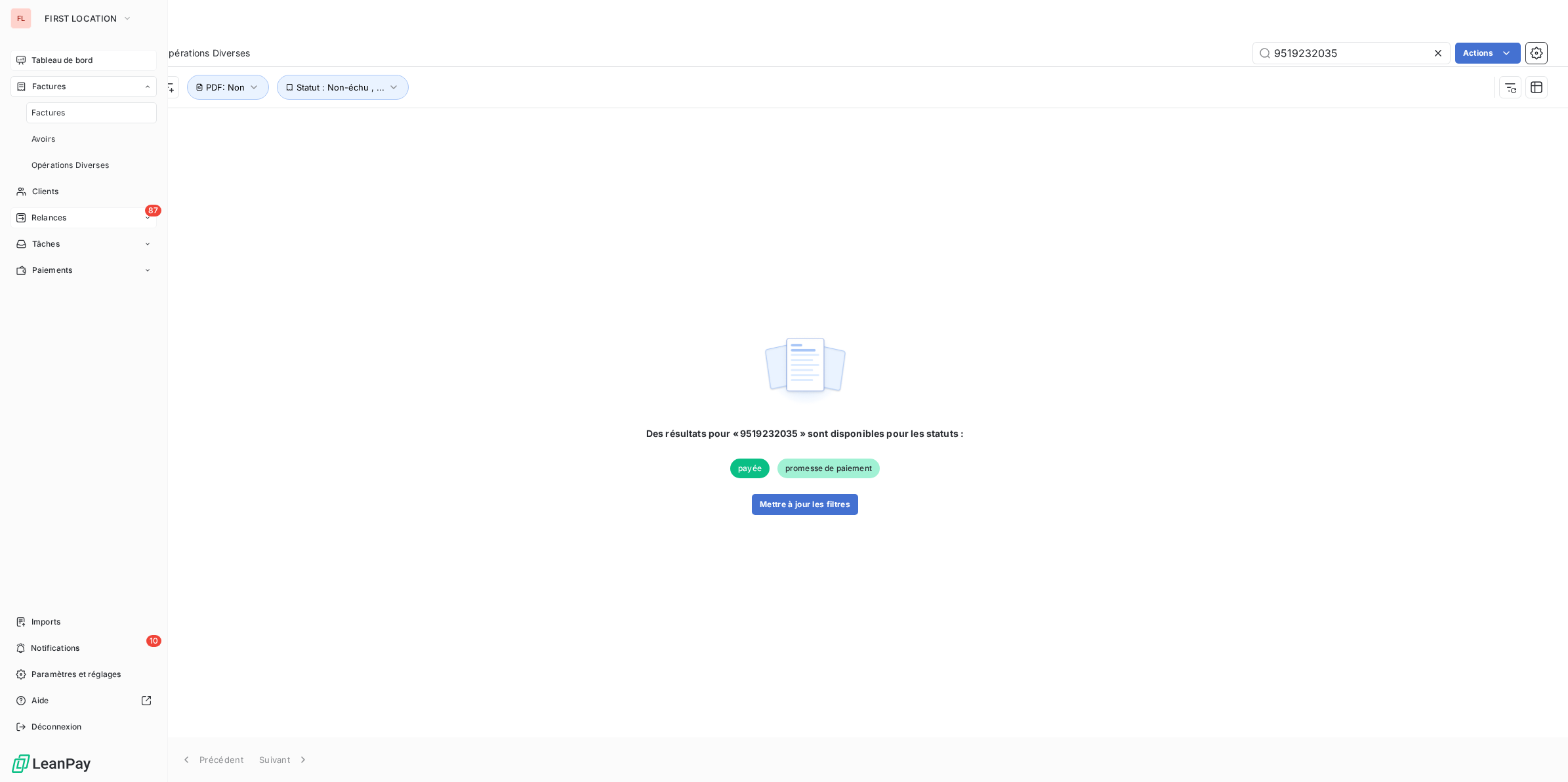
click at [48, 214] on span "Relances" at bounding box center [49, 218] width 34 height 12
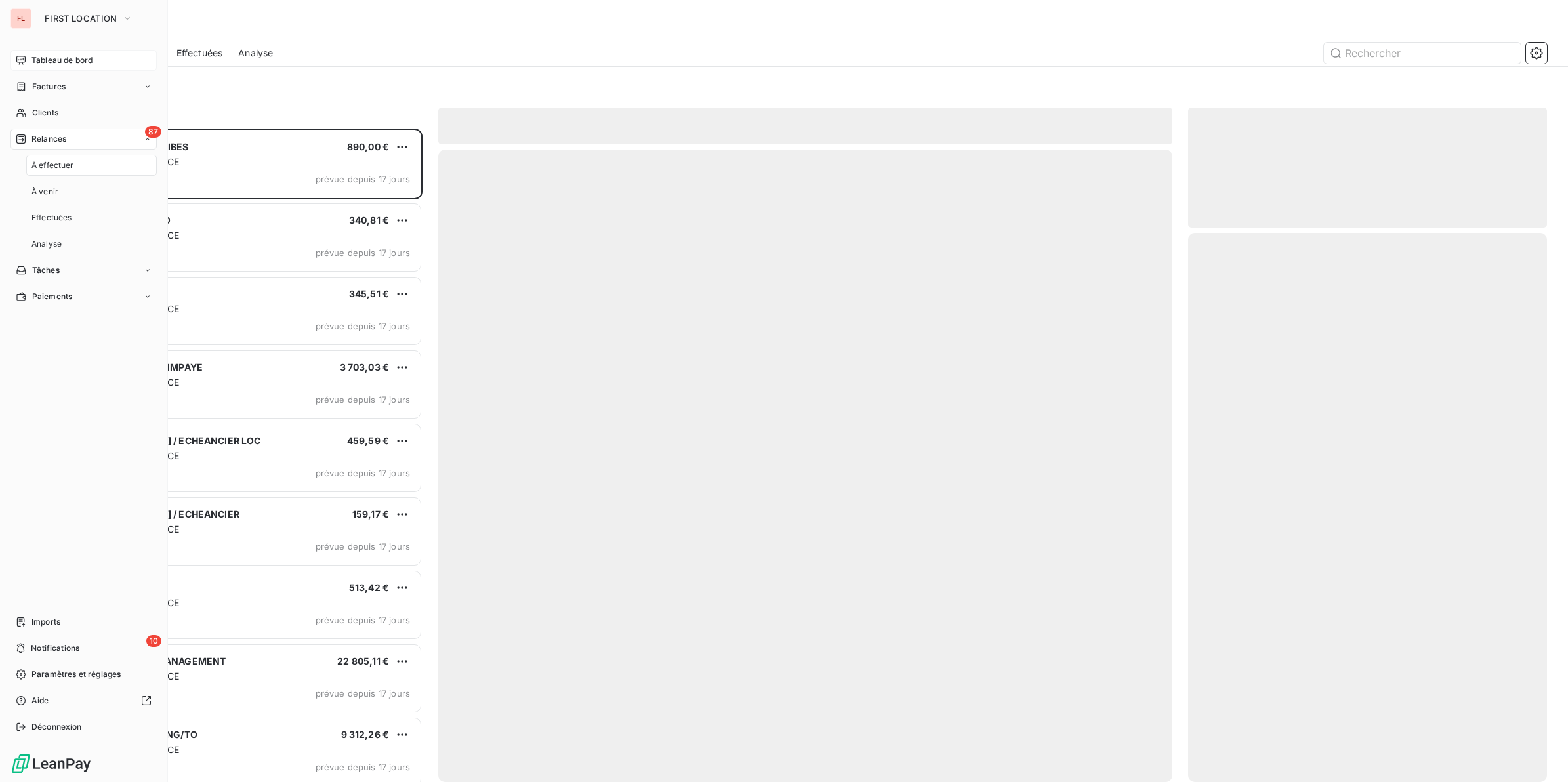
scroll to position [642, 347]
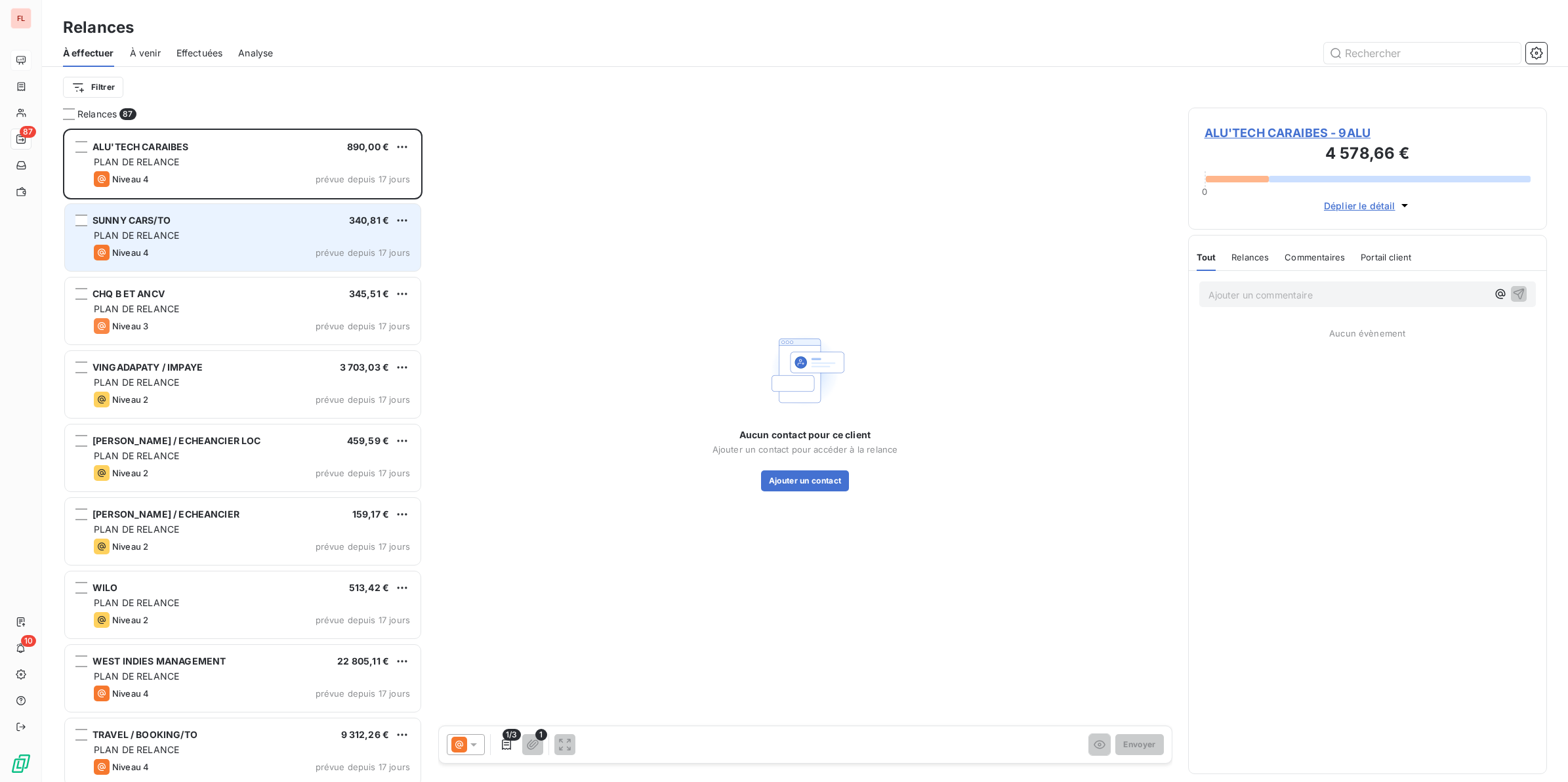
click at [148, 217] on span "SUNNY CARS/TO" at bounding box center [132, 220] width 78 height 11
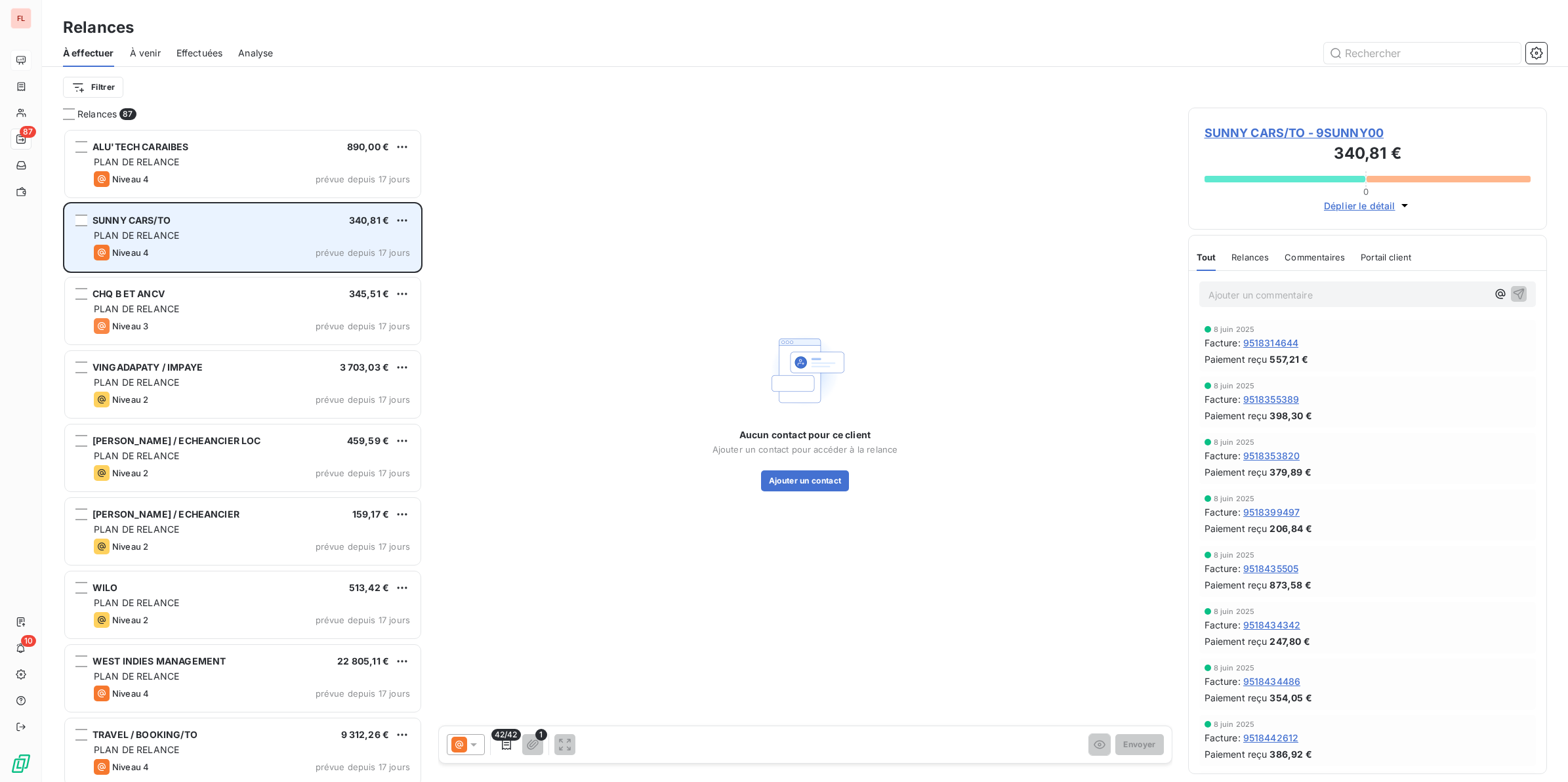
click at [388, 225] on span "340,81 €" at bounding box center [369, 220] width 40 height 11
click at [160, 220] on span "SUNNY CARS/TO" at bounding box center [132, 220] width 78 height 11
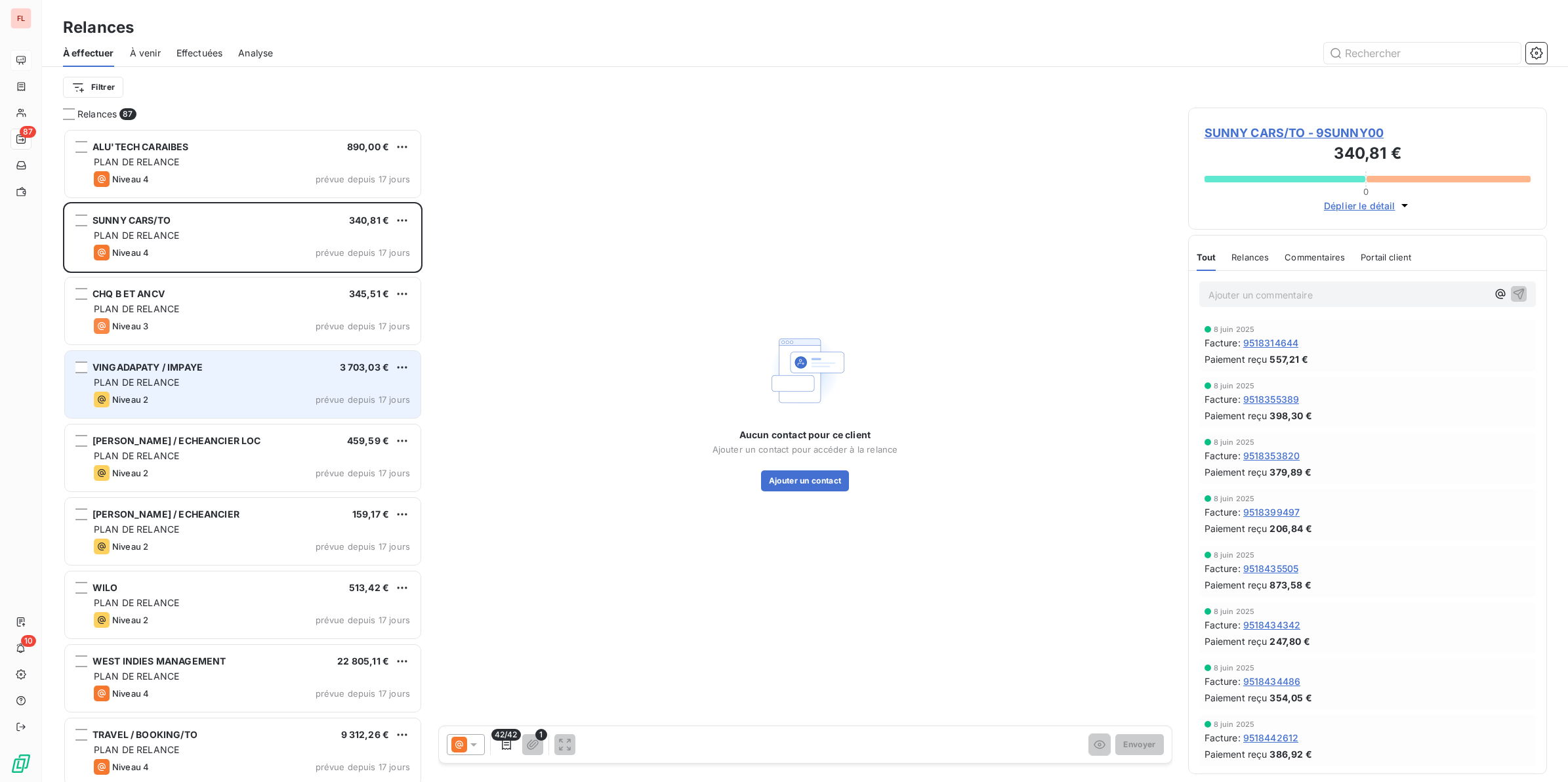
click at [179, 366] on span "VINGADAPATY / IMPAYE" at bounding box center [148, 366] width 110 height 11
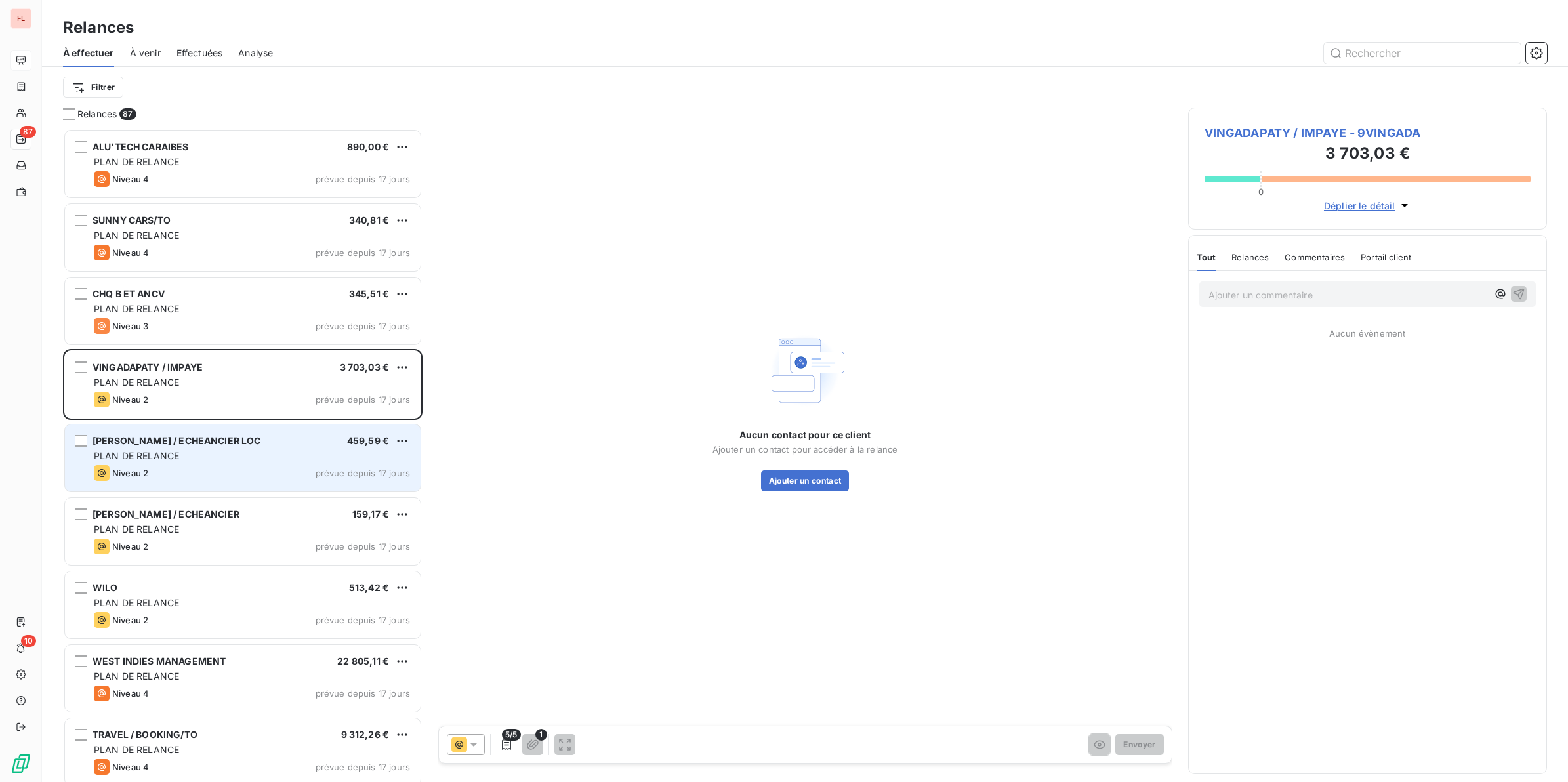
click at [182, 453] on div "PLAN DE RELANCE" at bounding box center [252, 456] width 316 height 13
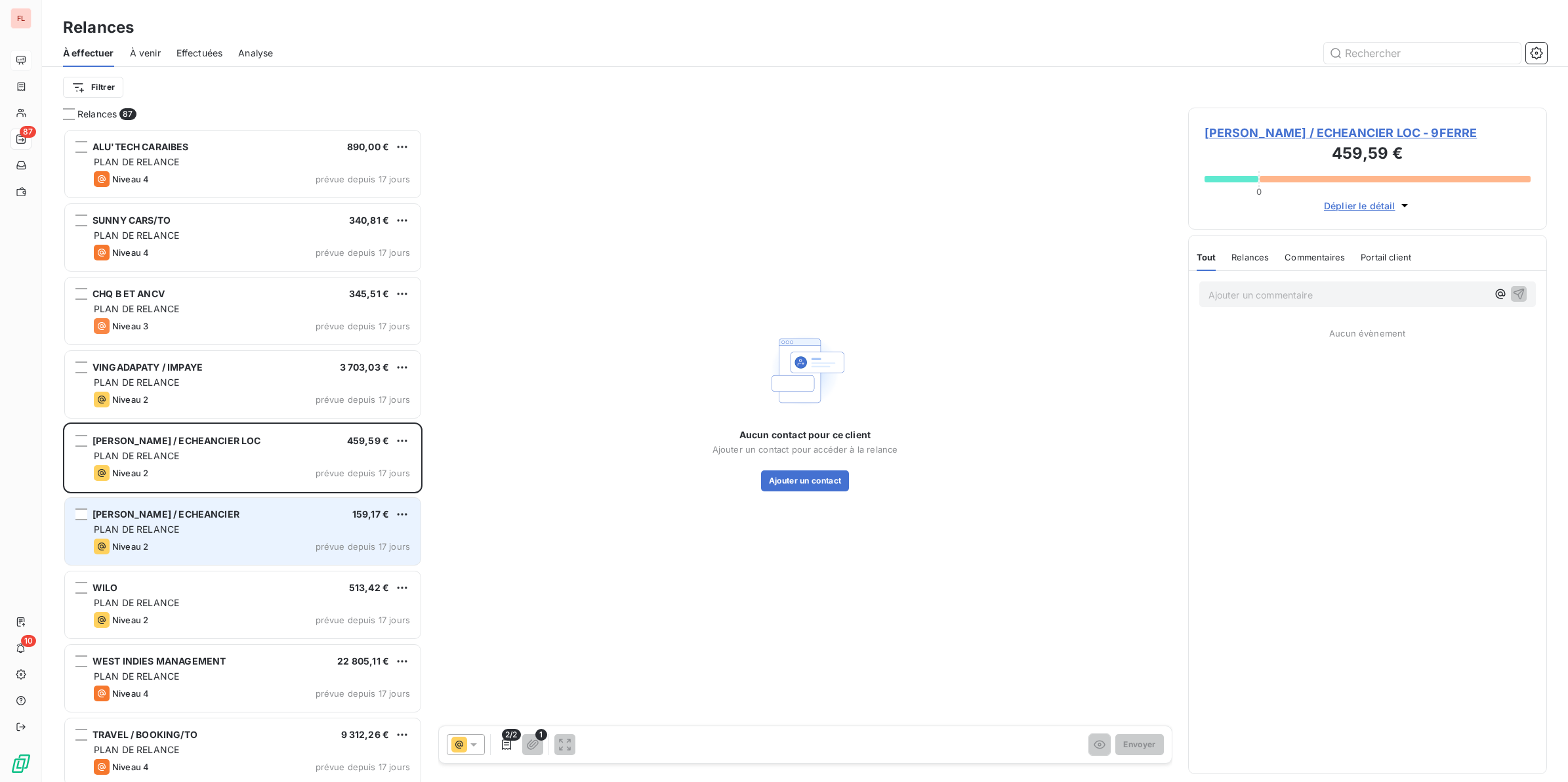
click at [187, 541] on div "Niveau 2 prévue depuis 17 jours" at bounding box center [252, 547] width 316 height 16
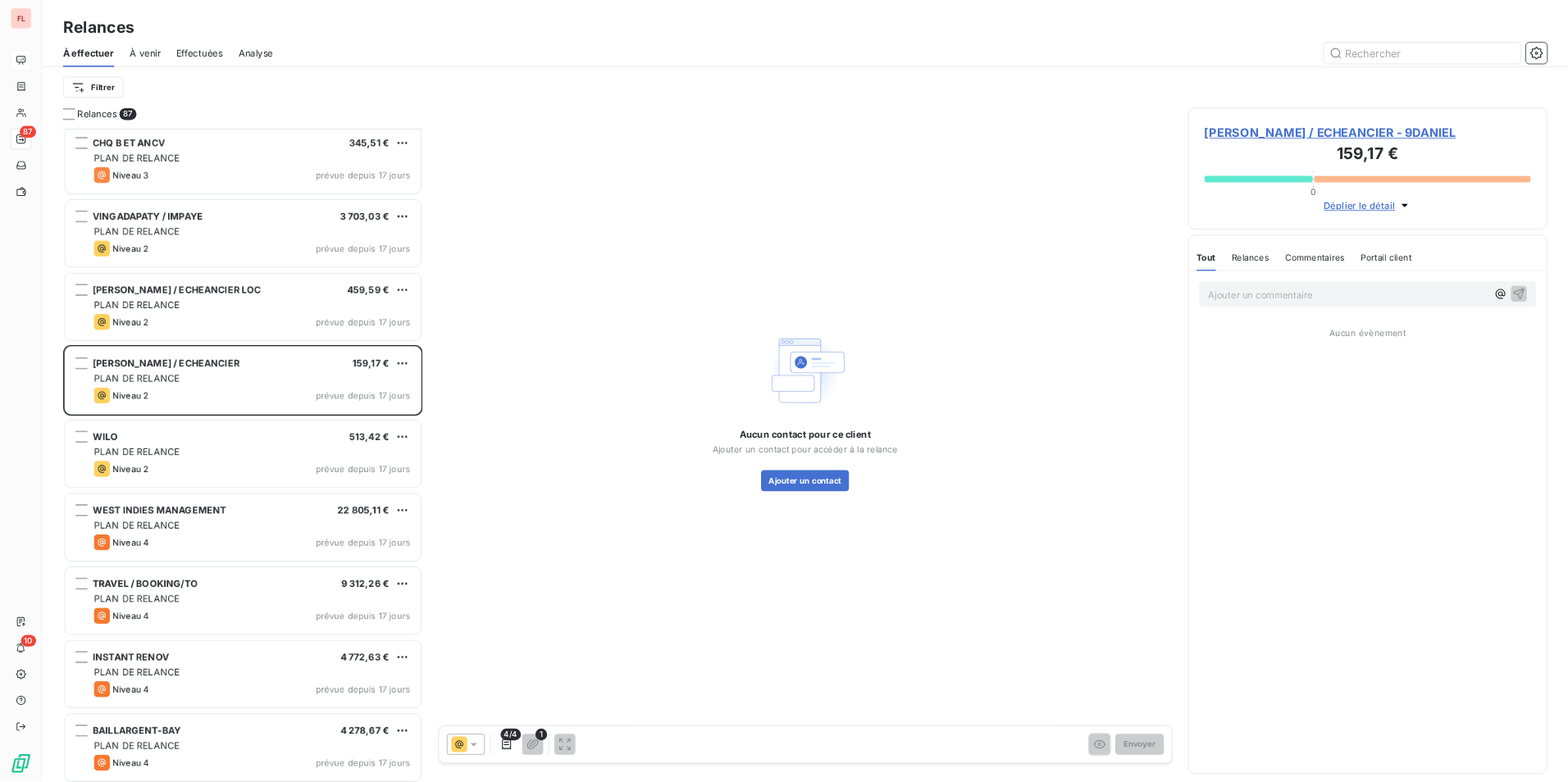
scroll to position [205, 0]
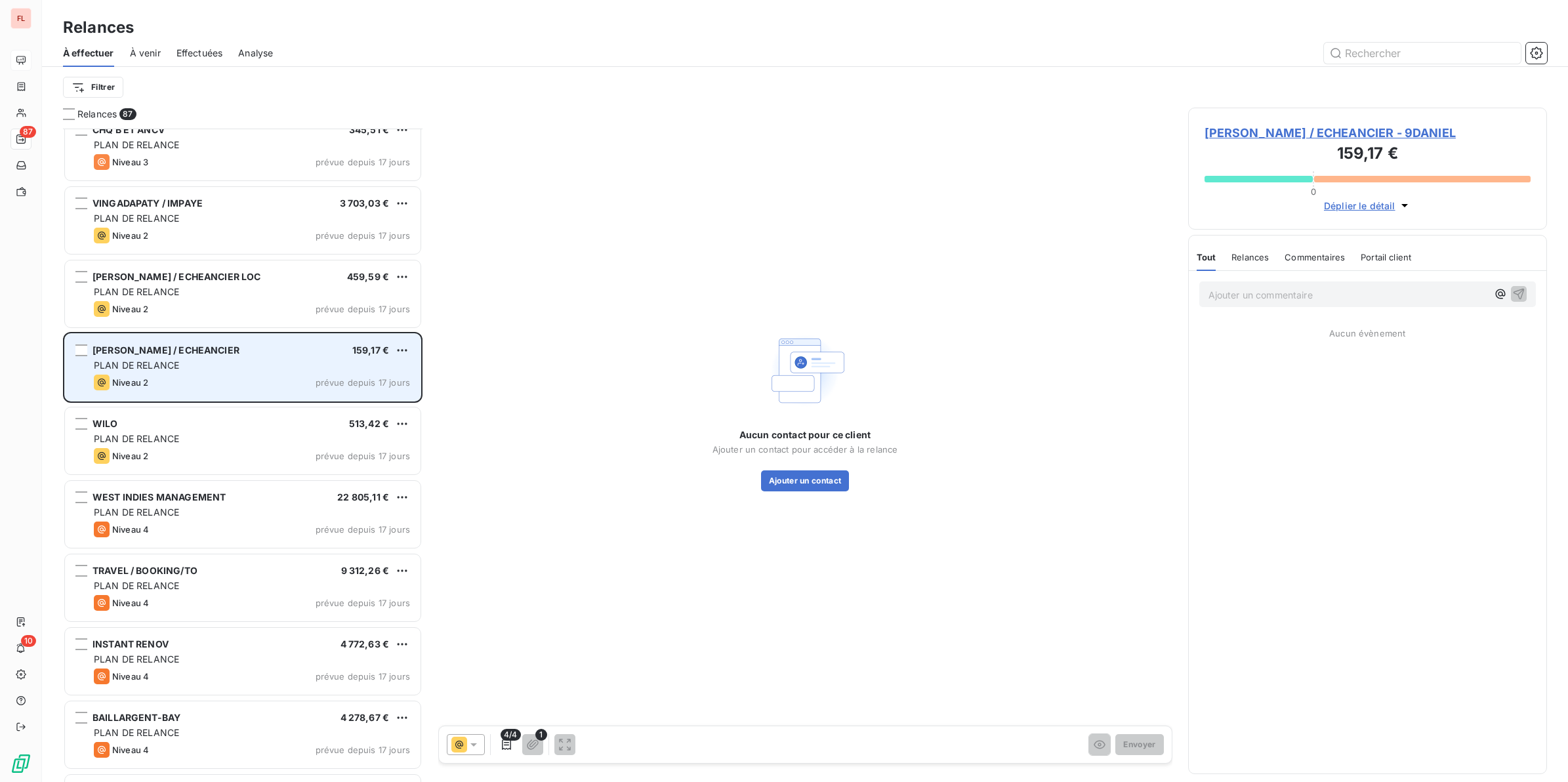
click at [260, 357] on div "[PERSON_NAME] / ECHEANCIER 159,17 € PLAN DE RELANCE Niveau 2 prévue depuis 17 j…" at bounding box center [243, 367] width 355 height 67
click at [214, 350] on span "[PERSON_NAME] / ECHEANCIER" at bounding box center [166, 350] width 147 height 11
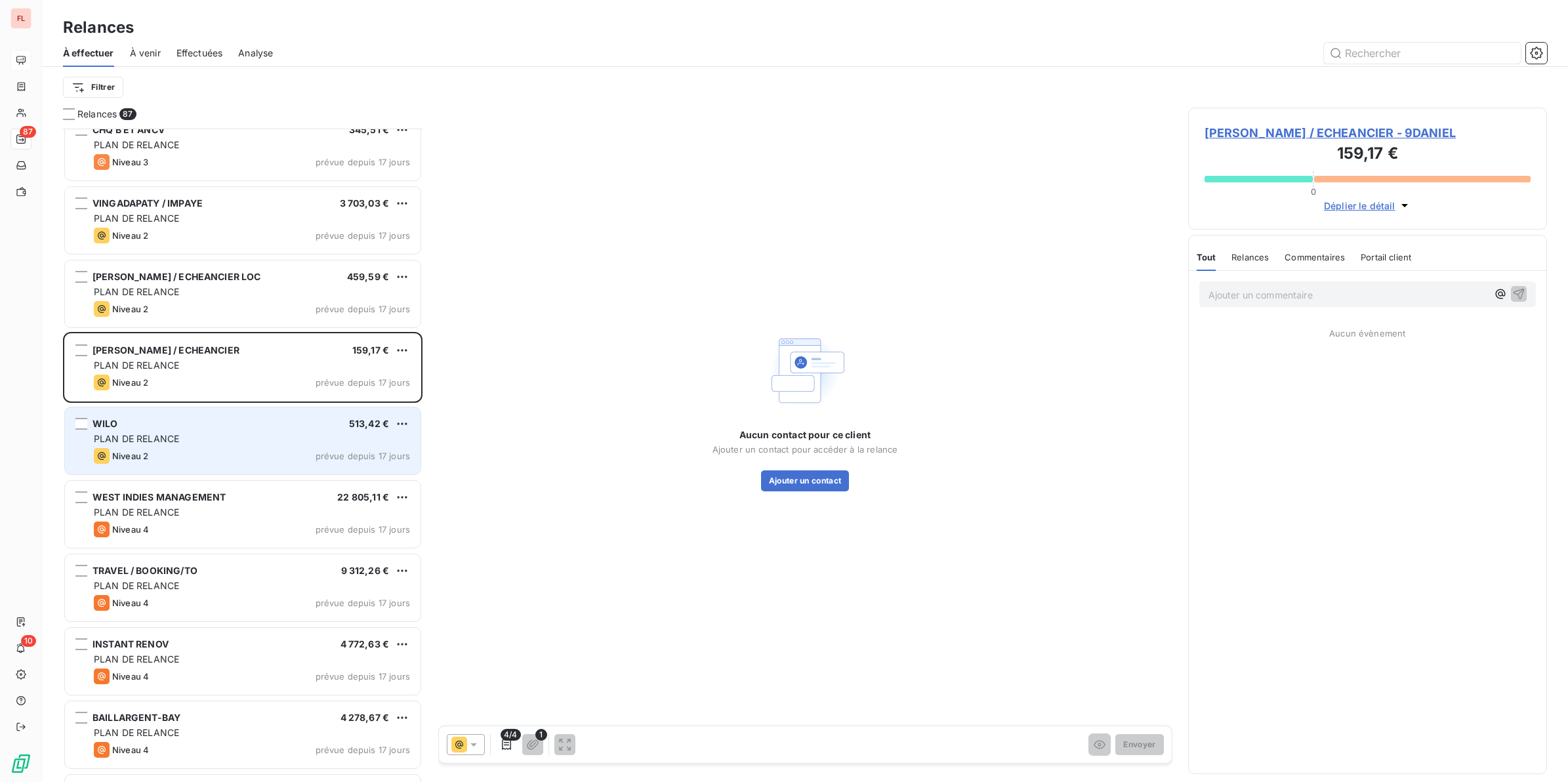
drag, startPoint x: 214, startPoint y: 350, endPoint x: 201, endPoint y: 440, distance: 90.9
click at [201, 440] on div "PLAN DE RELANCE" at bounding box center [252, 439] width 316 height 13
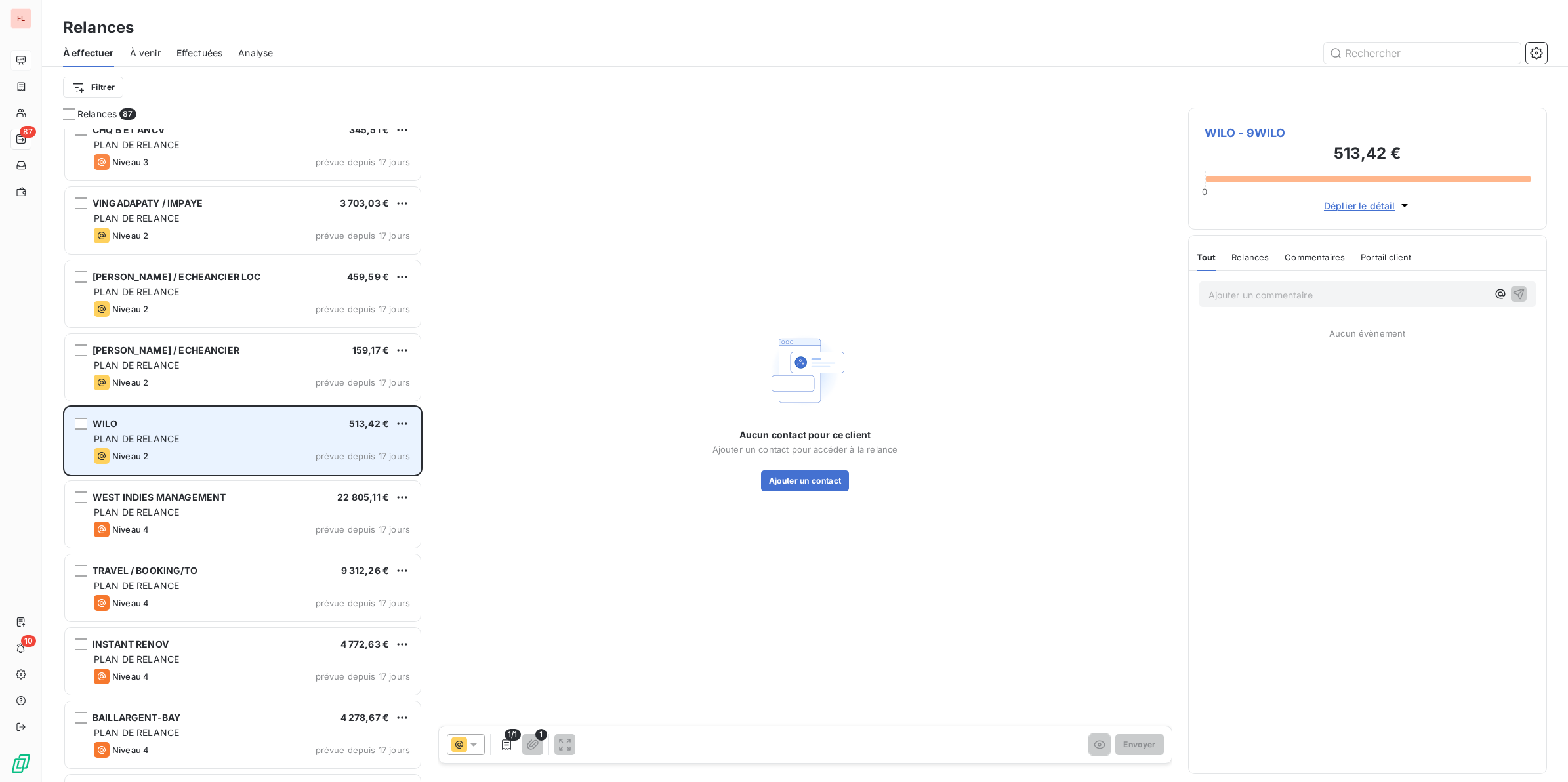
click at [201, 440] on div "PLAN DE RELANCE" at bounding box center [252, 439] width 316 height 13
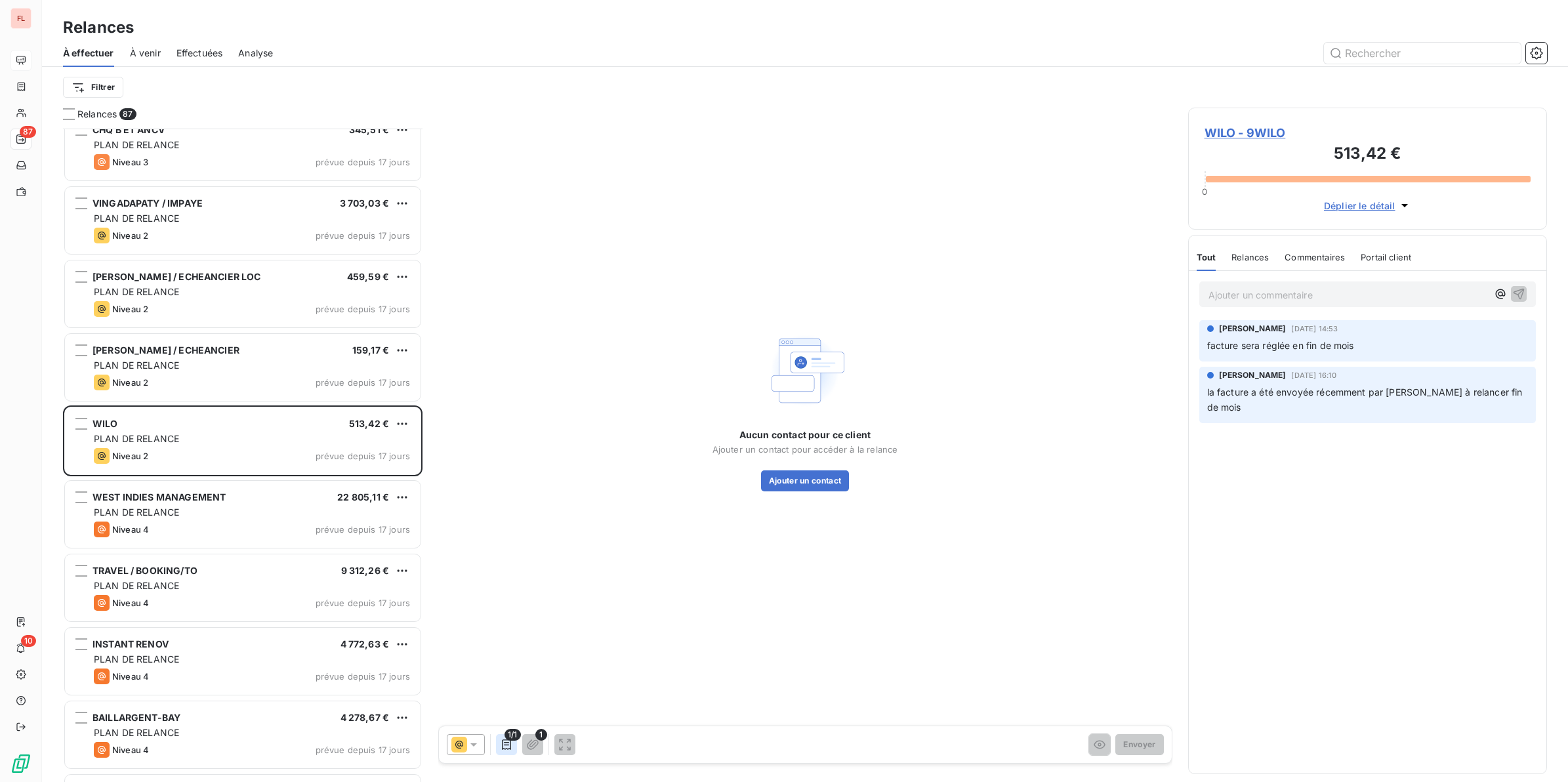
click at [510, 695] on icon "button" at bounding box center [506, 745] width 9 height 11
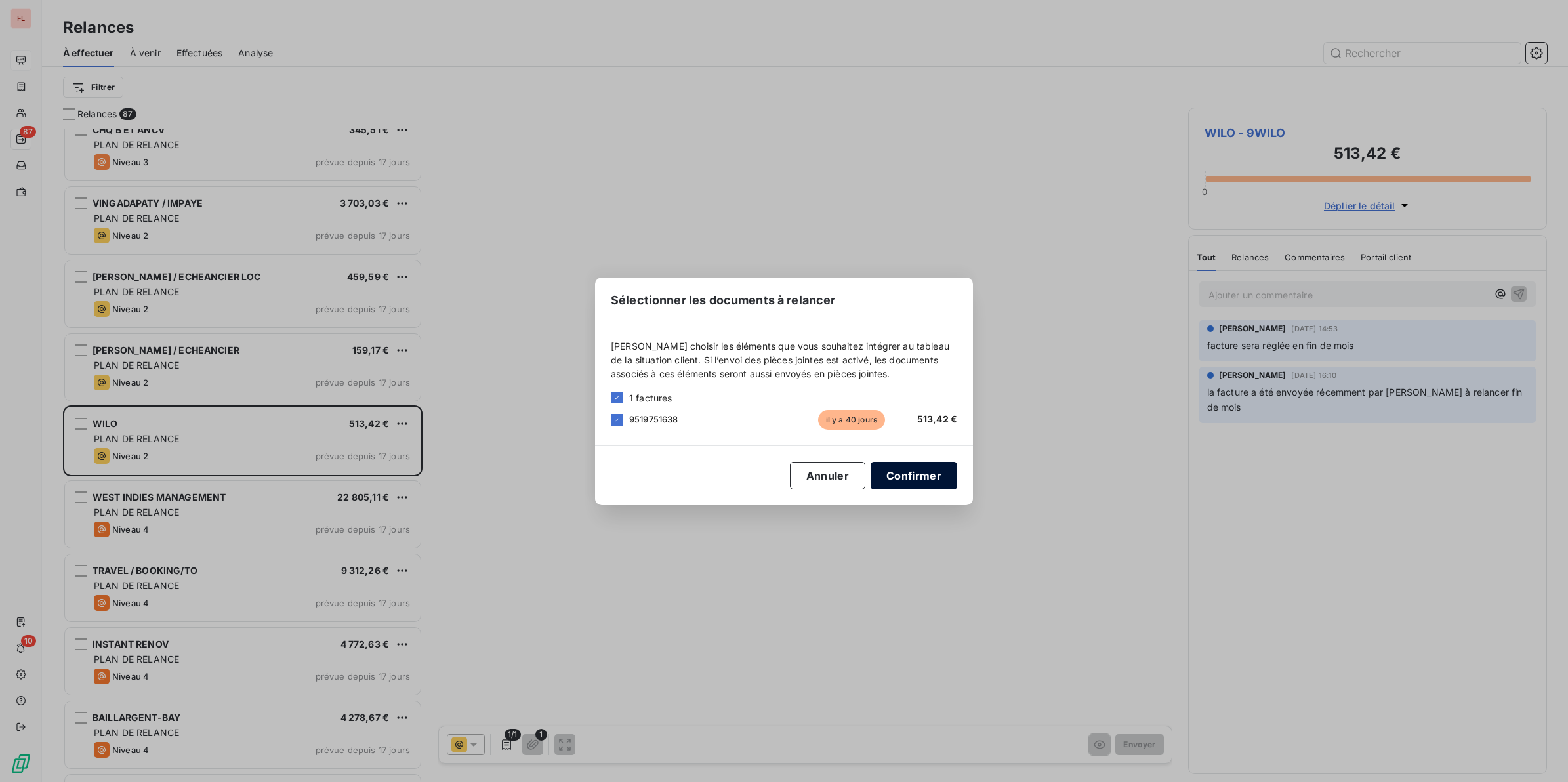
click at [924, 474] on button "Confirmer" at bounding box center [913, 476] width 87 height 28
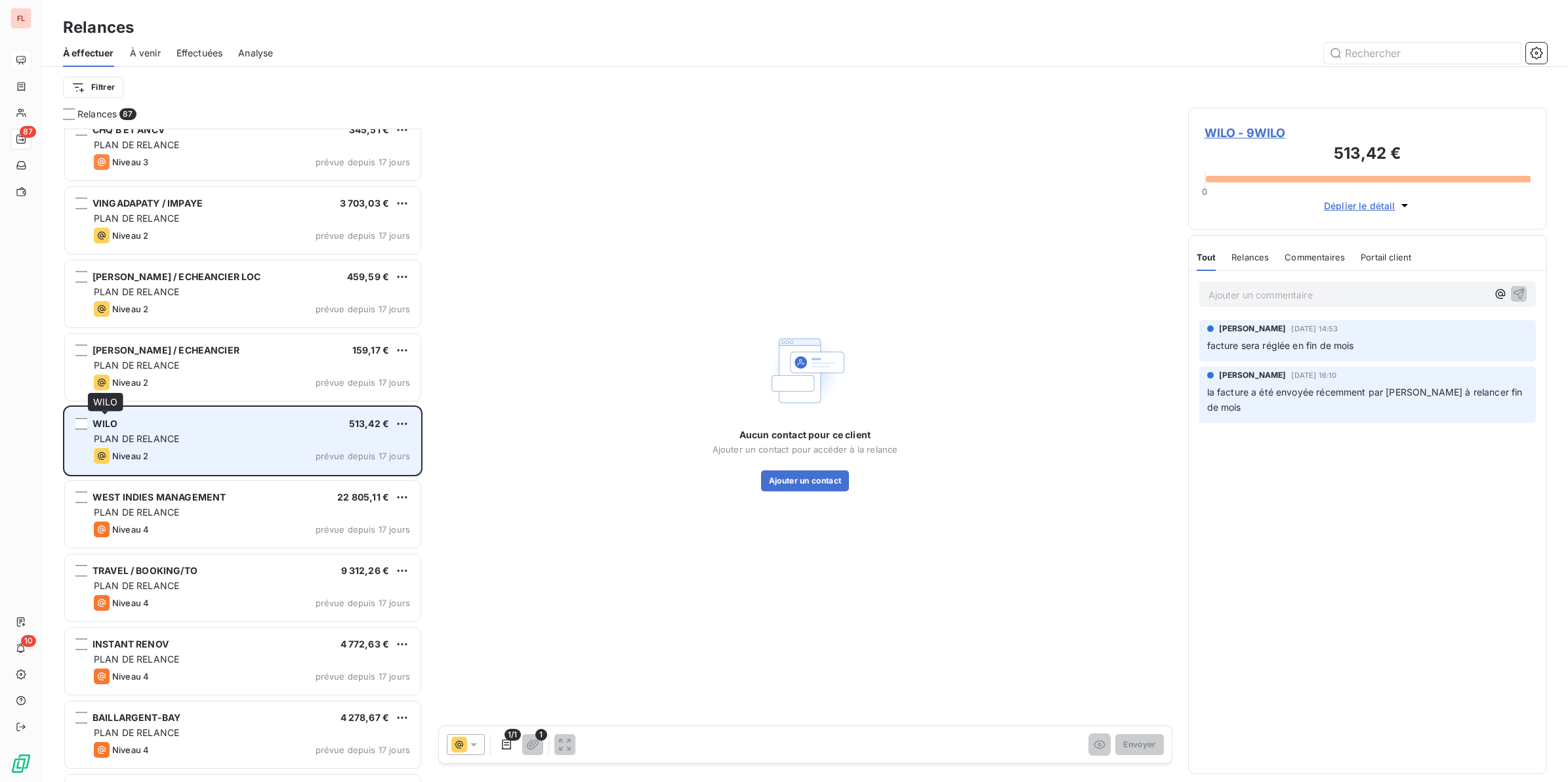
click at [105, 421] on span "WILO" at bounding box center [105, 423] width 26 height 11
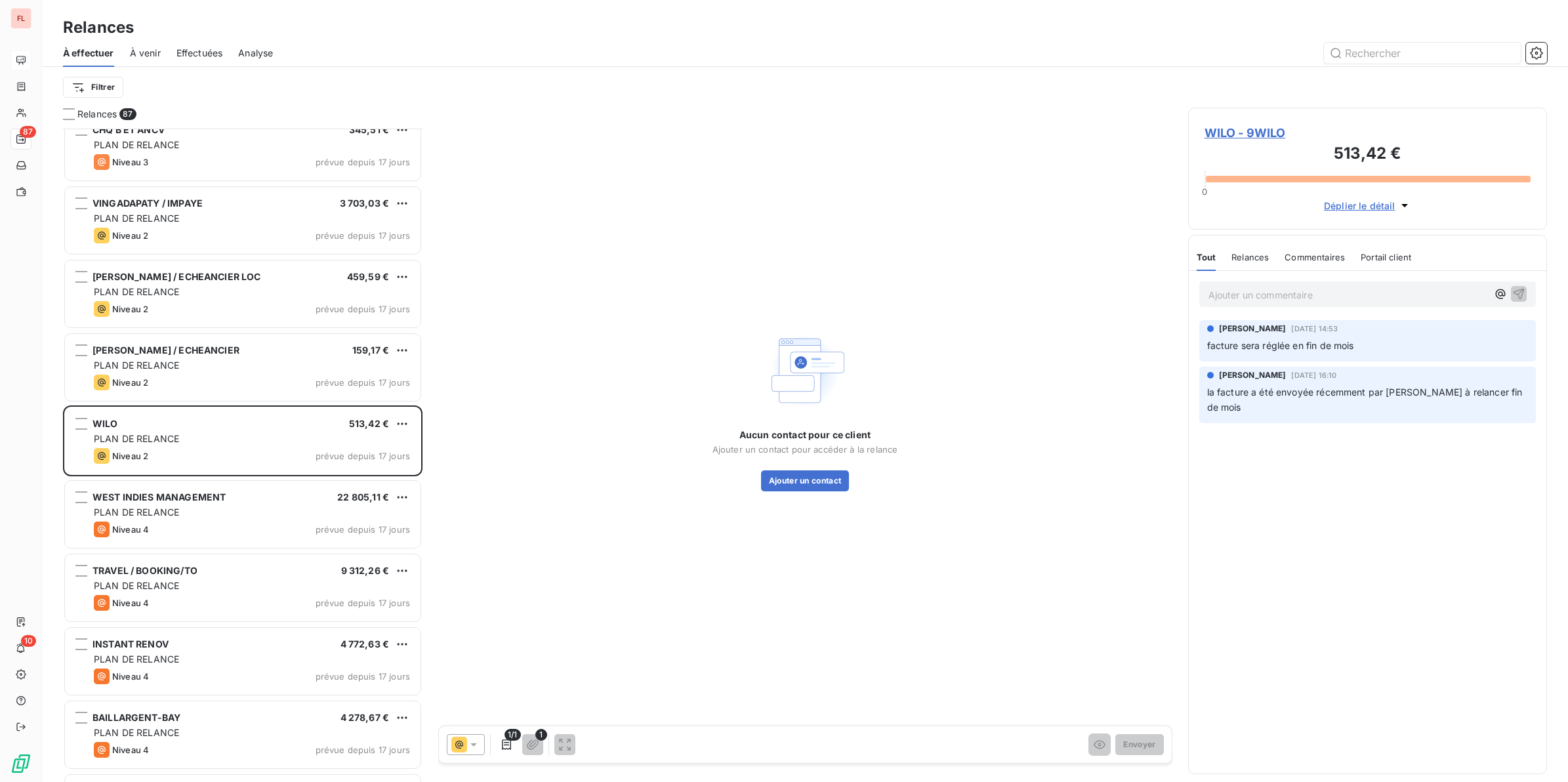
click at [1248, 133] on span "WILO - 9WILO" at bounding box center [1367, 133] width 327 height 18
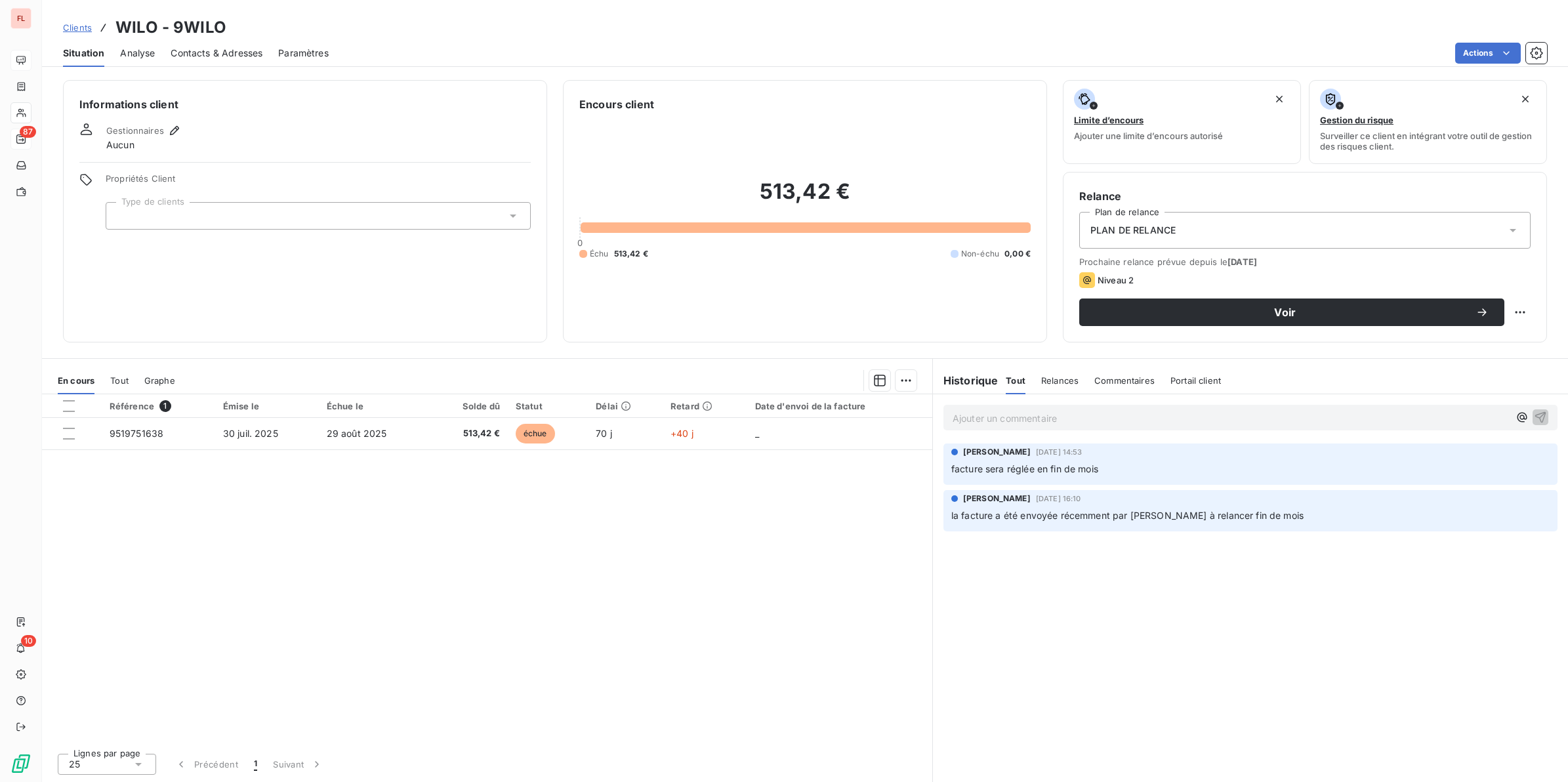
click at [182, 46] on span "Contacts & Adresses" at bounding box center [216, 53] width 92 height 13
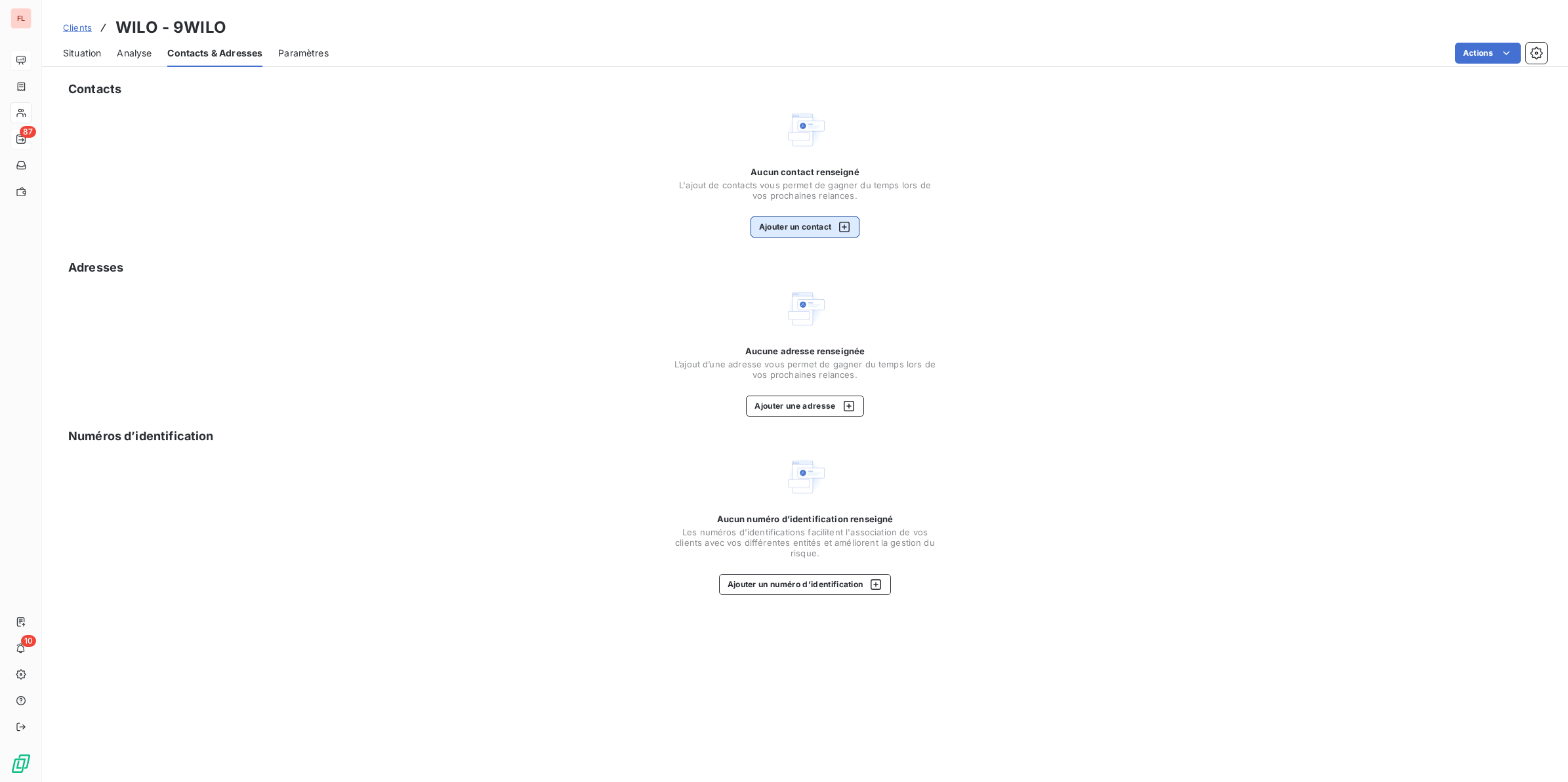
click at [823, 227] on button "Ajouter un contact" at bounding box center [805, 227] width 109 height 21
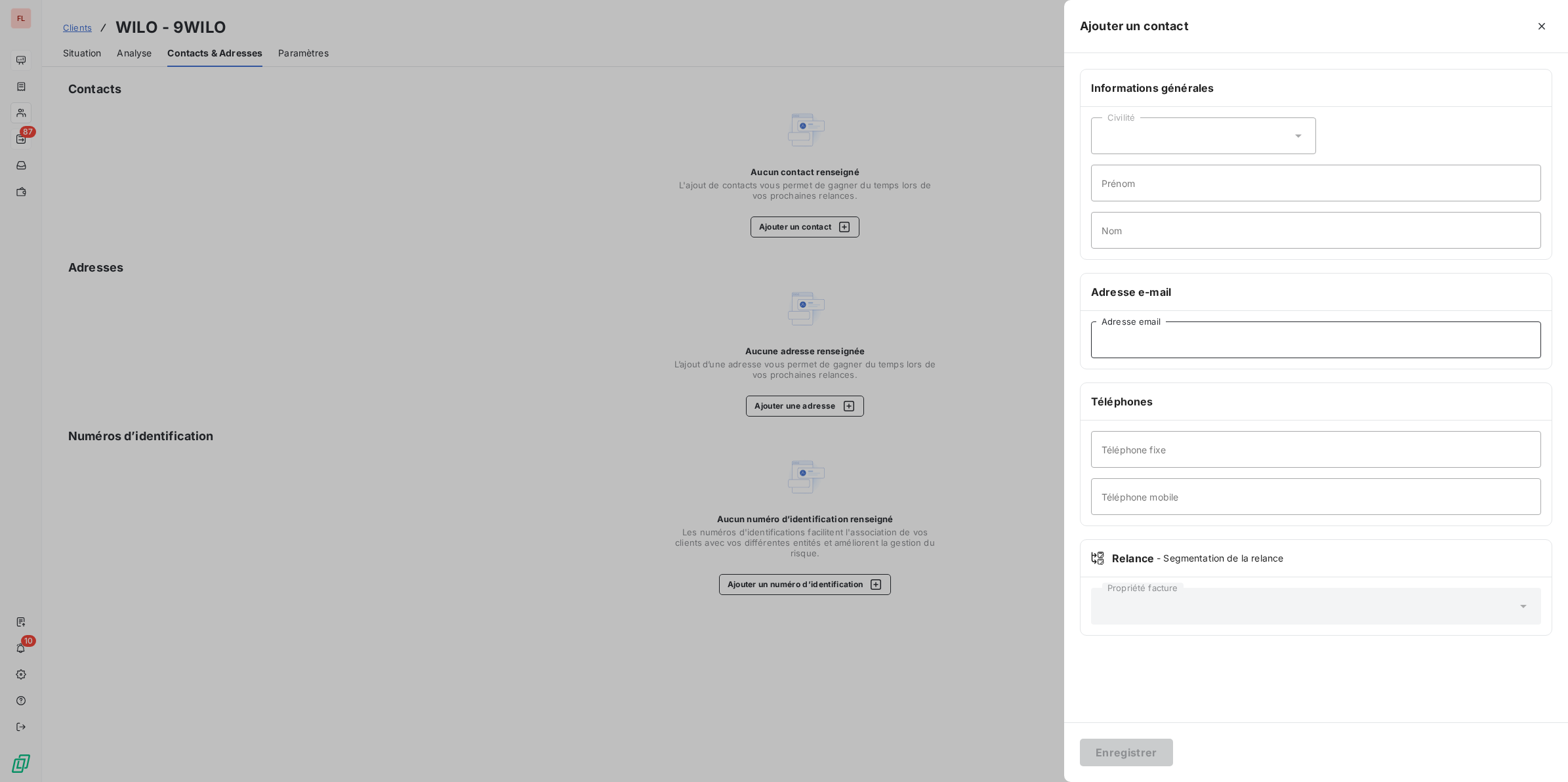
click at [1130, 345] on input "Adresse email" at bounding box center [1316, 339] width 450 height 36
paste input "[PERSON_NAME][EMAIL_ADDRESS][DOMAIN_NAME]"
type input "[PERSON_NAME][EMAIL_ADDRESS][DOMAIN_NAME]"
click at [1135, 233] on input "Nom" at bounding box center [1316, 230] width 450 height 36
paste input "BEUN"
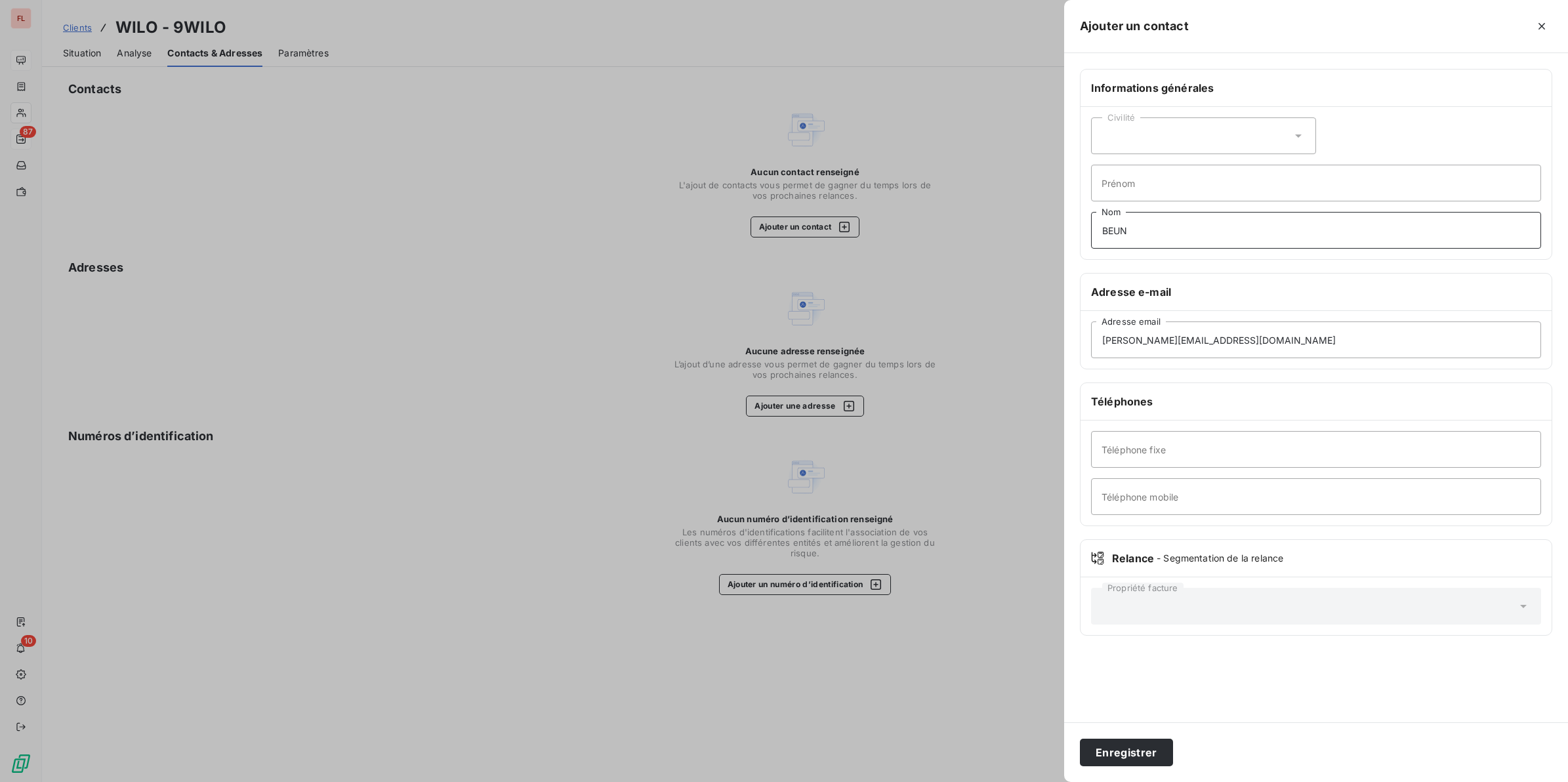
type input "BEUN"
click at [1140, 137] on div "Civilité" at bounding box center [1204, 135] width 225 height 36
click at [1133, 169] on span "Madame" at bounding box center [1135, 168] width 35 height 13
click at [1146, 188] on input "Prénom" at bounding box center [1316, 182] width 450 height 36
paste input "[PERSON_NAME]"
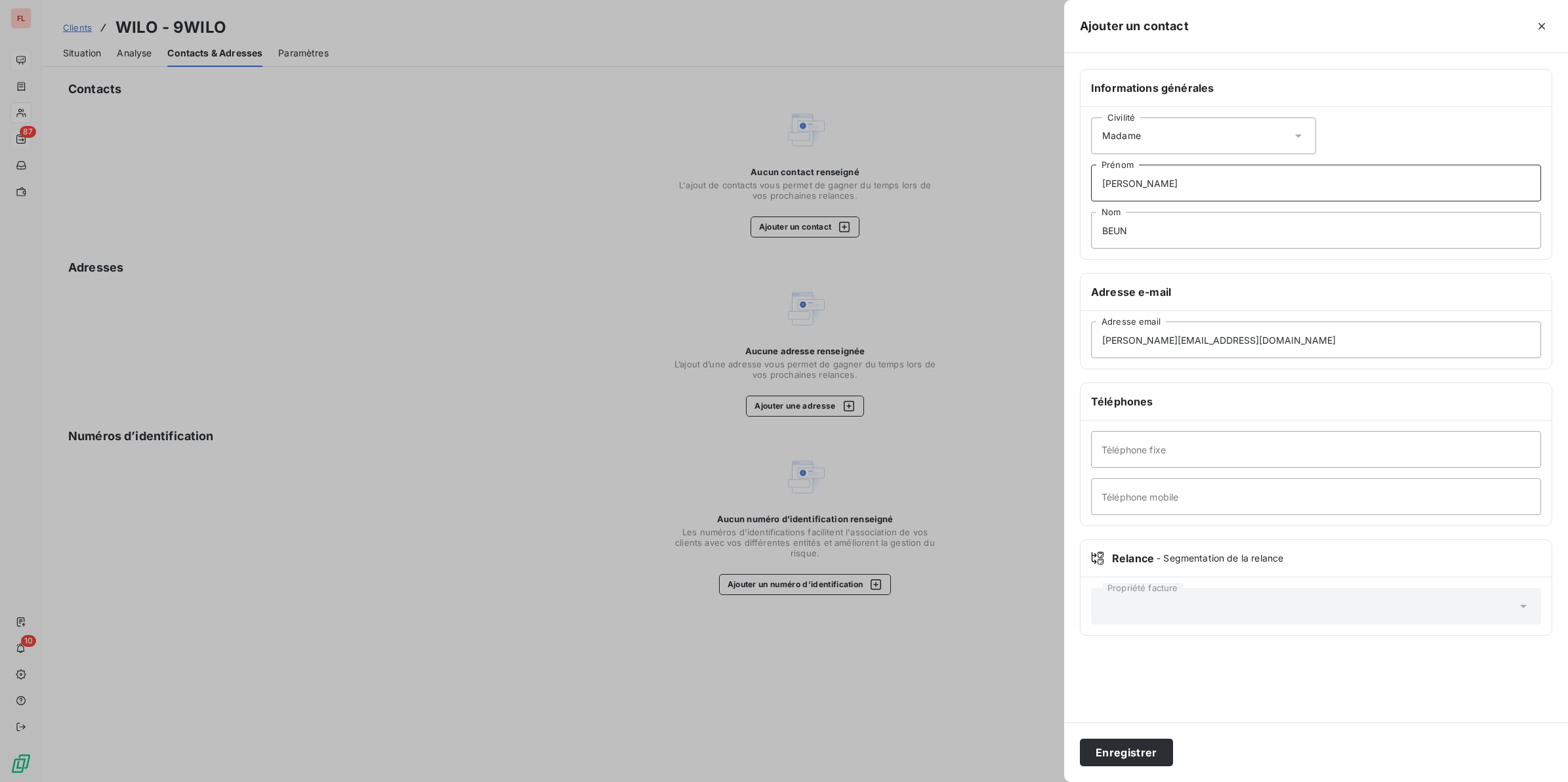
type input "[PERSON_NAME]"
click at [1135, 459] on input "Téléphone fixe" at bounding box center [1316, 449] width 450 height 36
paste input "[PHONE_NUMBER] 47"
type input "[PHONE_NUMBER] 47"
click at [1135, 695] on button "Enregistrer" at bounding box center [1126, 753] width 93 height 28
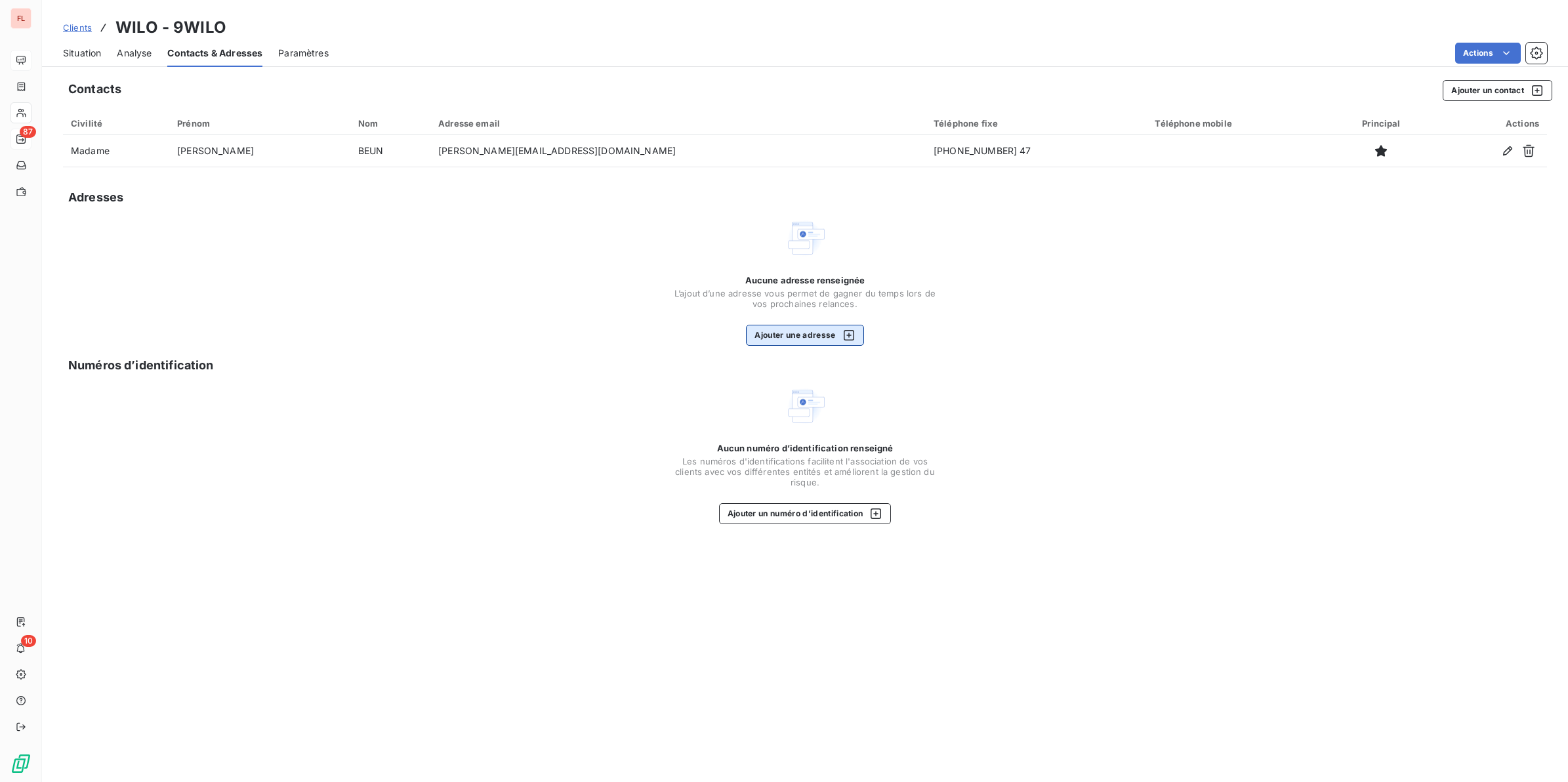
click at [823, 329] on button "Ajouter une adresse" at bounding box center [804, 335] width 117 height 21
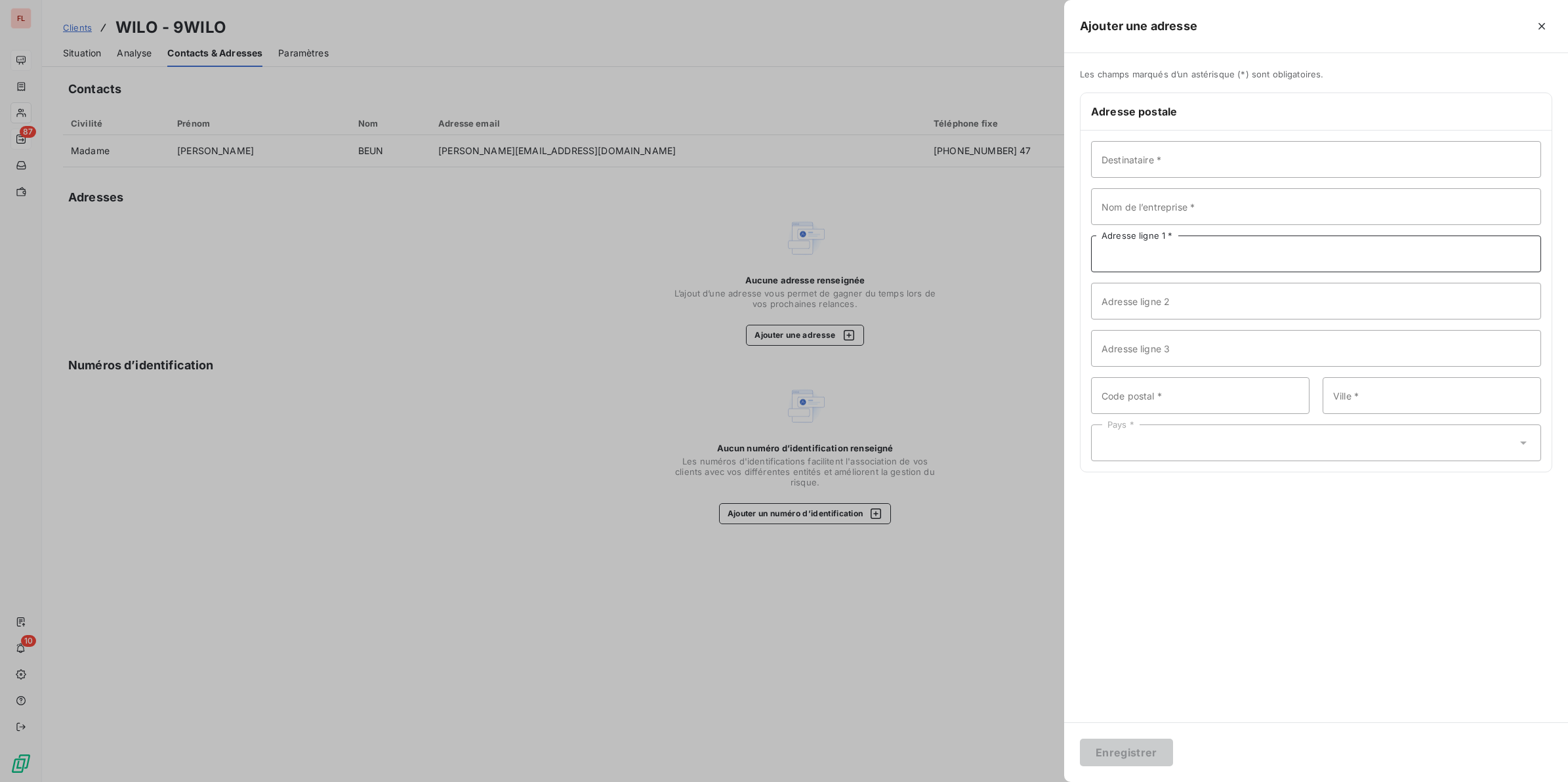
click at [1125, 264] on input "Adresse ligne 1 *" at bounding box center [1316, 253] width 450 height 36
paste input "3 Place Renault"
type input "3 Place Renault"
click at [1142, 215] on input "Nom de l’entreprise *" at bounding box center [1316, 206] width 450 height 36
paste input "WILO France SAS"
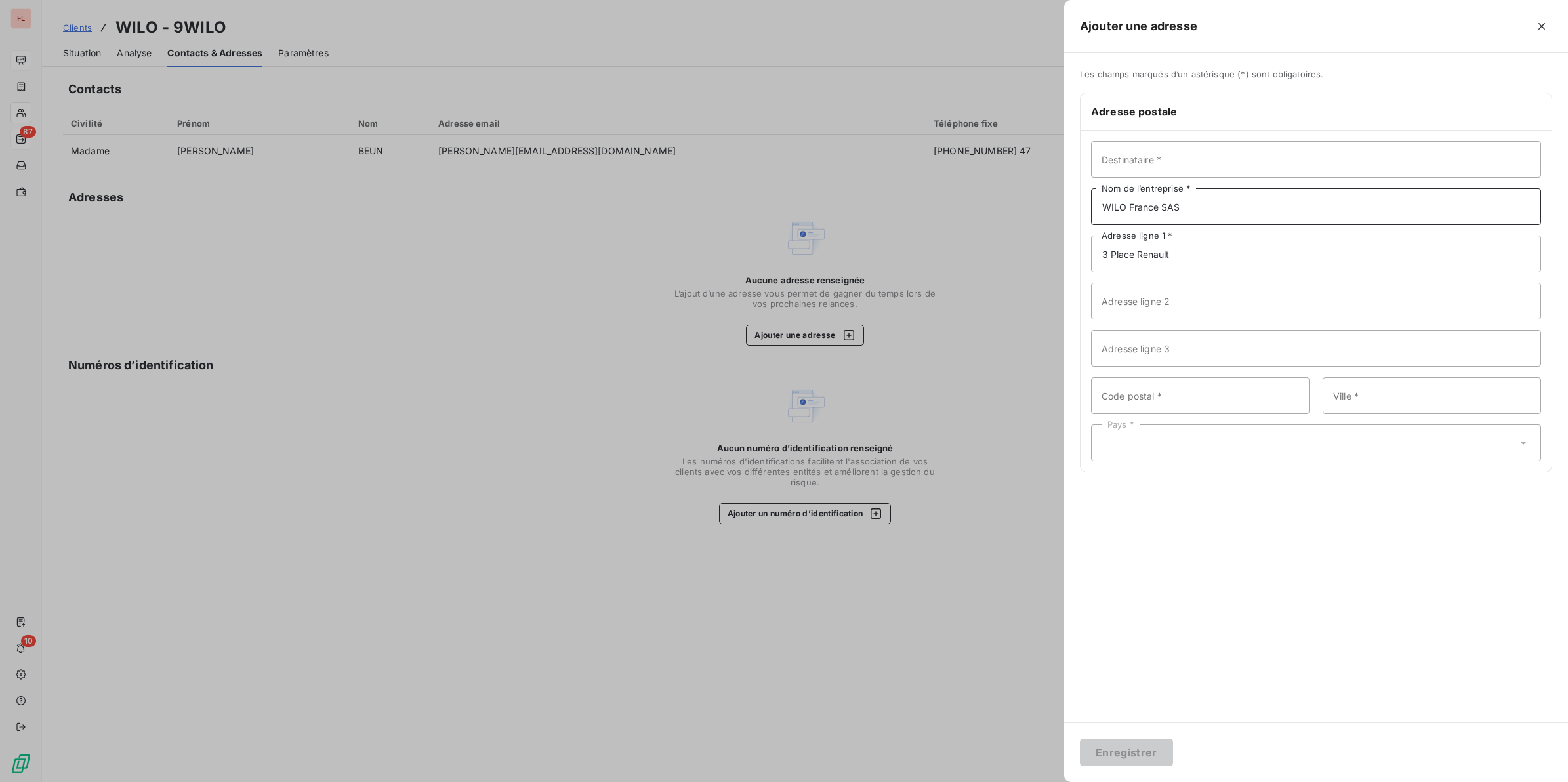
type input "WILO France SAS"
click at [1121, 404] on input "Code postal *" at bounding box center [1200, 395] width 219 height 36
paste input "[GEOGRAPHIC_DATA]"
drag, startPoint x: 1140, startPoint y: 397, endPoint x: 1215, endPoint y: 394, distance: 75.1
click at [1215, 394] on input "[GEOGRAPHIC_DATA]" at bounding box center [1200, 395] width 219 height 36
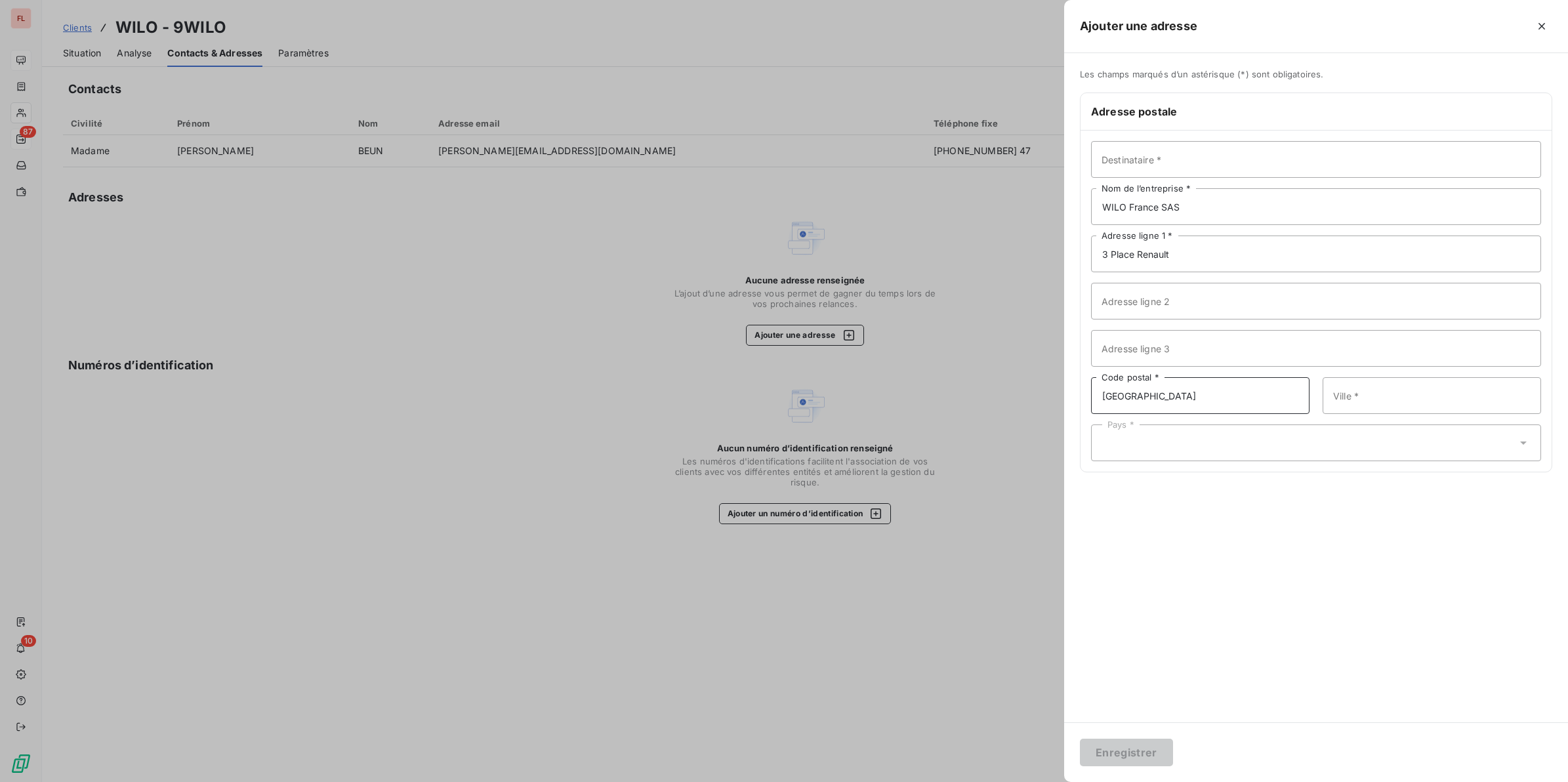
click at [1214, 396] on input "[GEOGRAPHIC_DATA]" at bounding box center [1200, 395] width 219 height 36
drag, startPoint x: 1215, startPoint y: 396, endPoint x: 1128, endPoint y: 397, distance: 87.0
click at [1128, 397] on input "[GEOGRAPHIC_DATA]" at bounding box center [1200, 395] width 219 height 36
type input "92500"
click at [1392, 399] on input "Ville *" at bounding box center [1431, 395] width 219 height 36
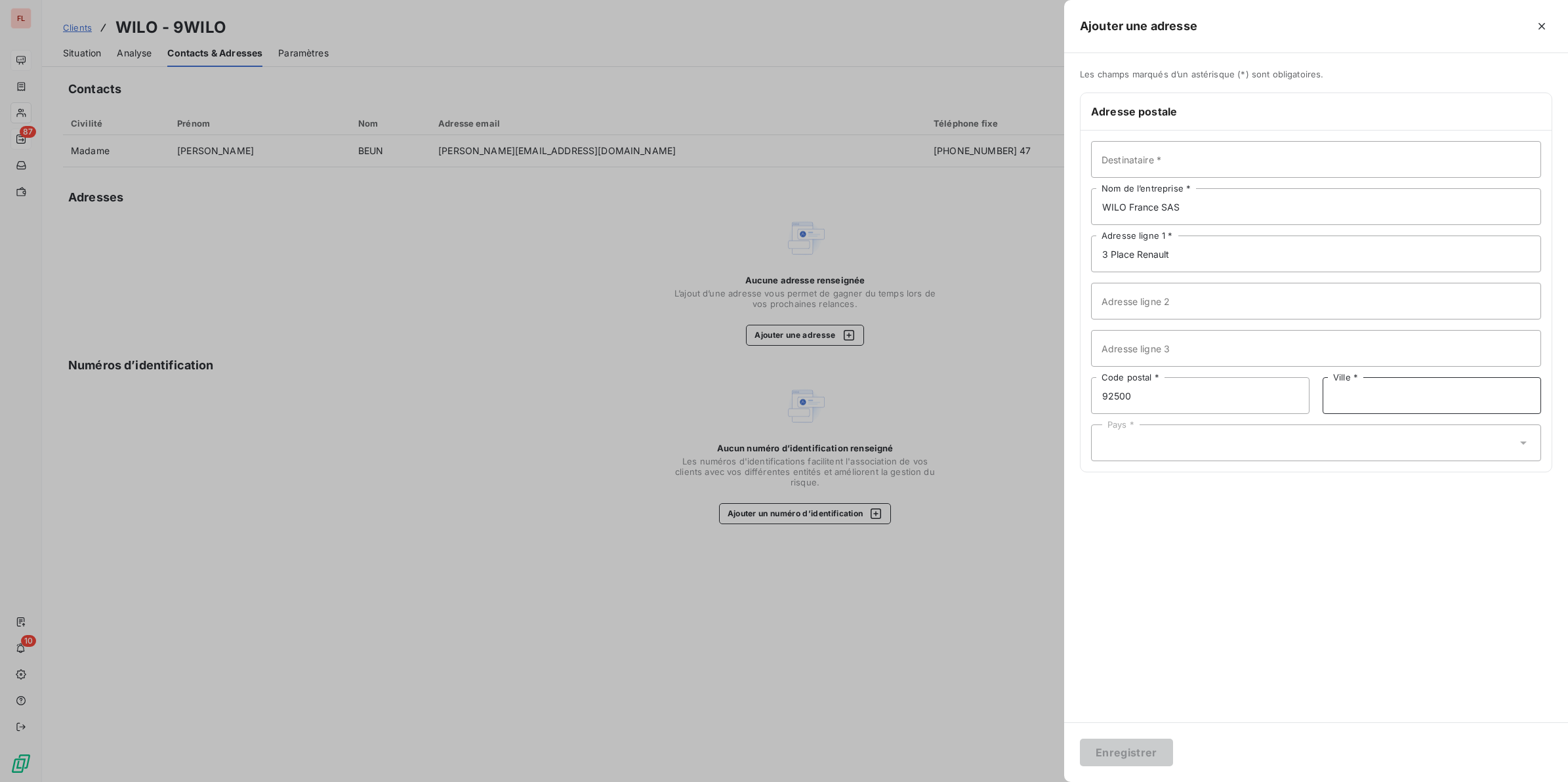
paste input "Rueil Malmaison"
type input "Rueil Malmaison"
click at [1178, 453] on div "Pays *" at bounding box center [1316, 442] width 450 height 36
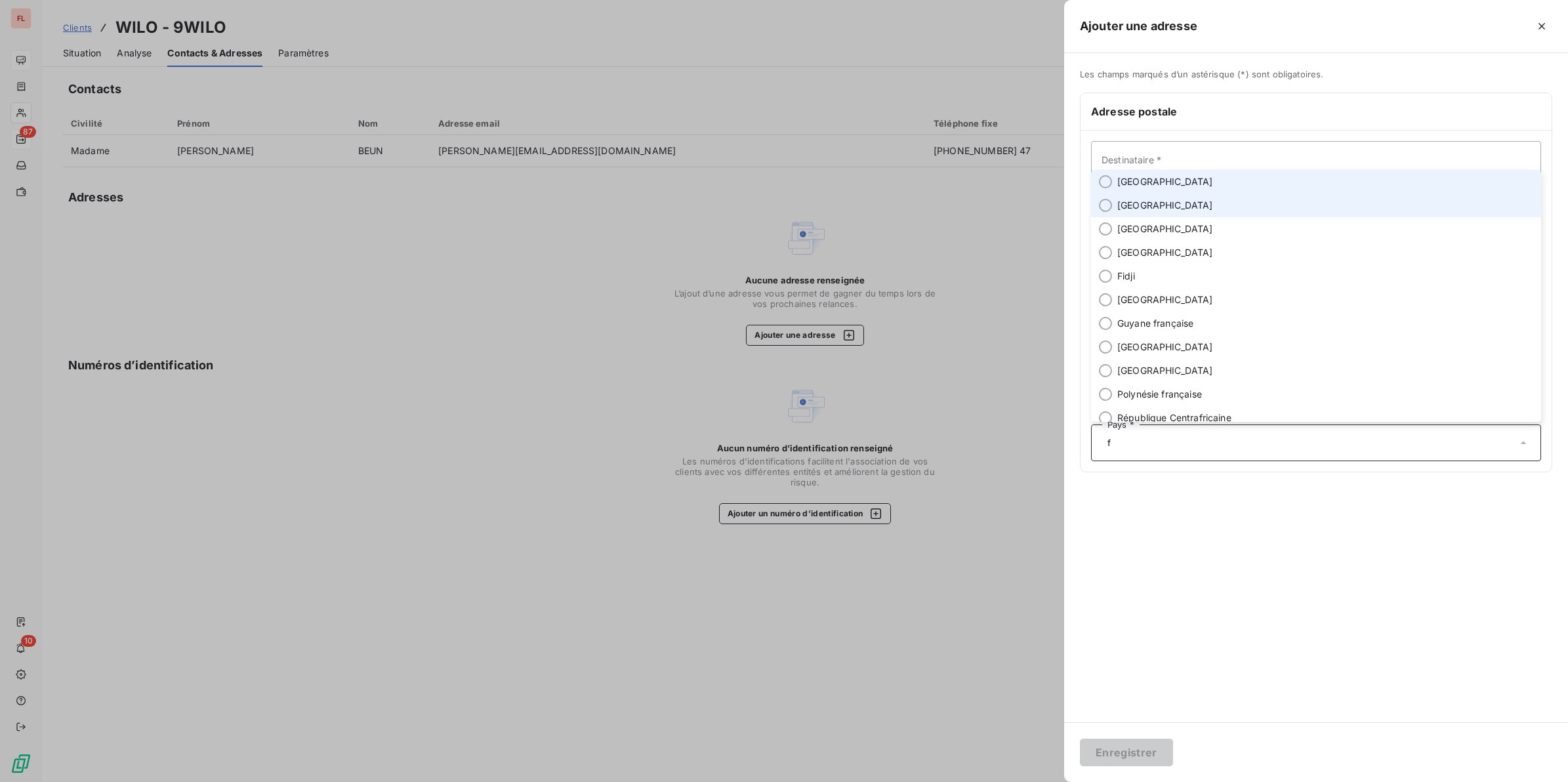
click at [1139, 188] on span "[GEOGRAPHIC_DATA]" at bounding box center [1165, 182] width 96 height 13
type input "f"
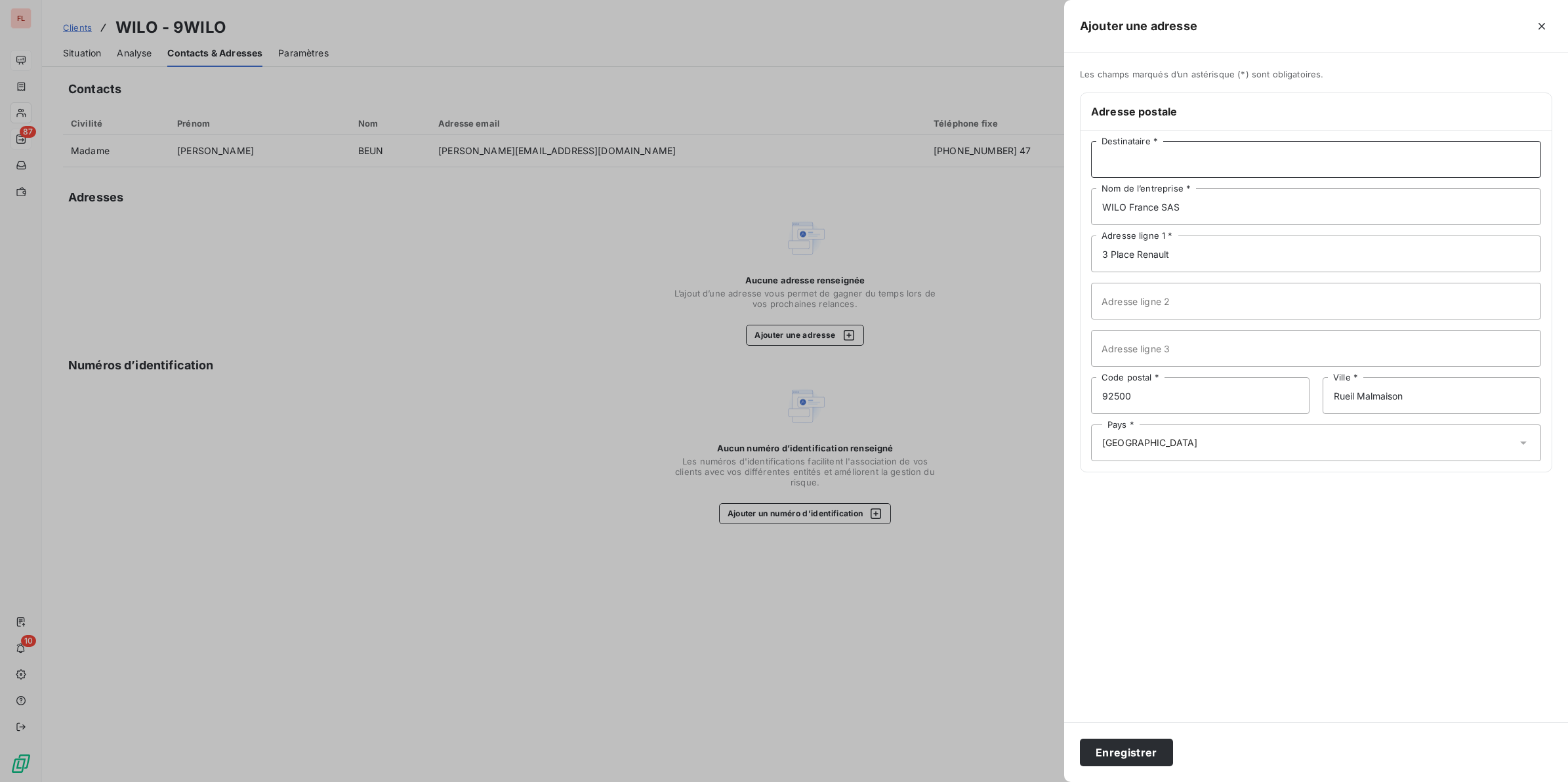
click at [1147, 160] on input "Destinataire *" at bounding box center [1316, 159] width 450 height 36
click at [1135, 168] on input "Destinataire *" at bounding box center [1316, 159] width 450 height 36
paste input "Direction Administrative et Financière"
type input "Direction Administrative et Financière"
click at [1232, 590] on div "Les champs marqués d’un astérisque (*) sont obligatoires. Adresse postale Direc…" at bounding box center [1316, 388] width 504 height 669
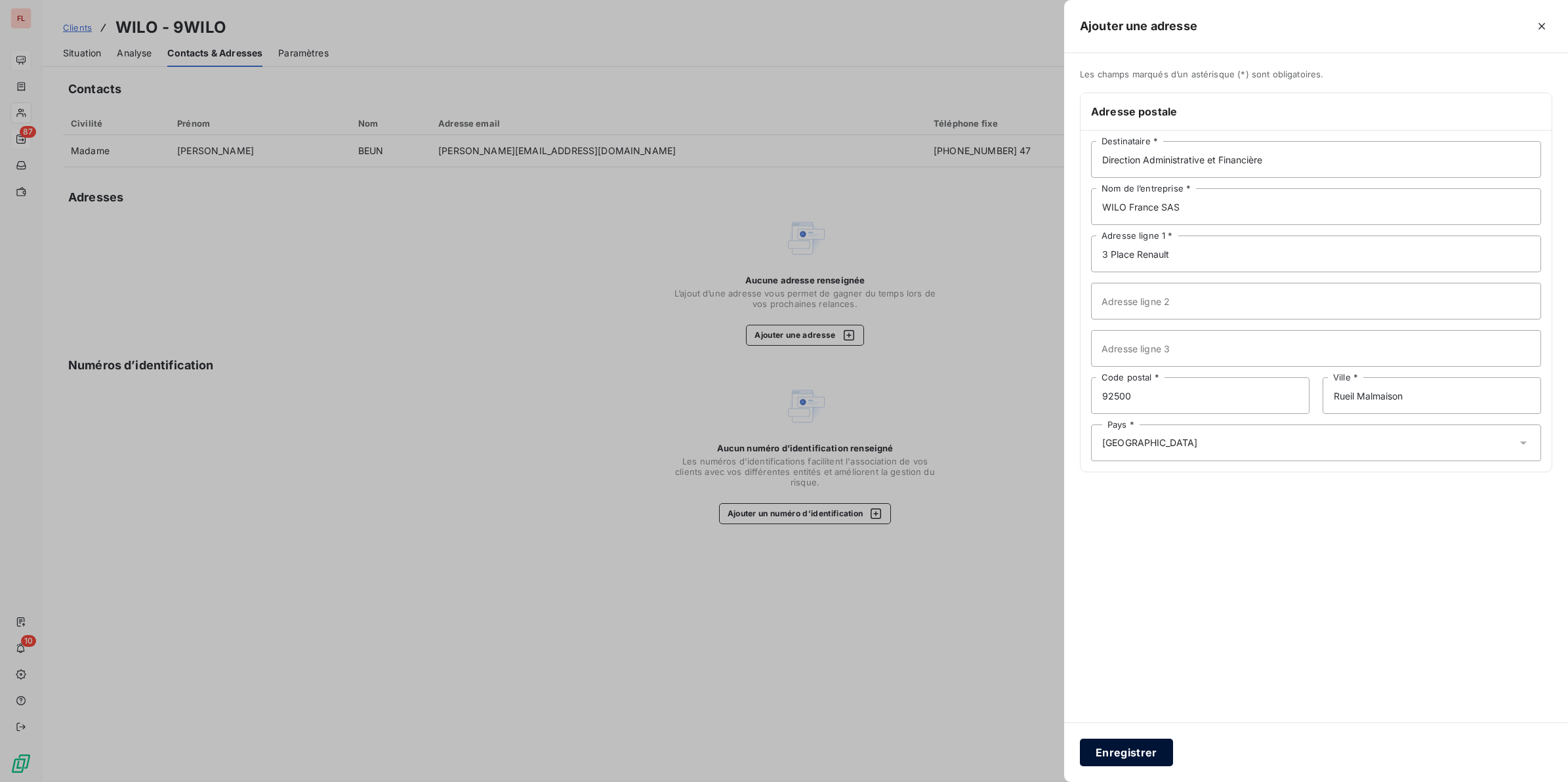
click at [1116, 695] on button "Enregistrer" at bounding box center [1126, 753] width 93 height 28
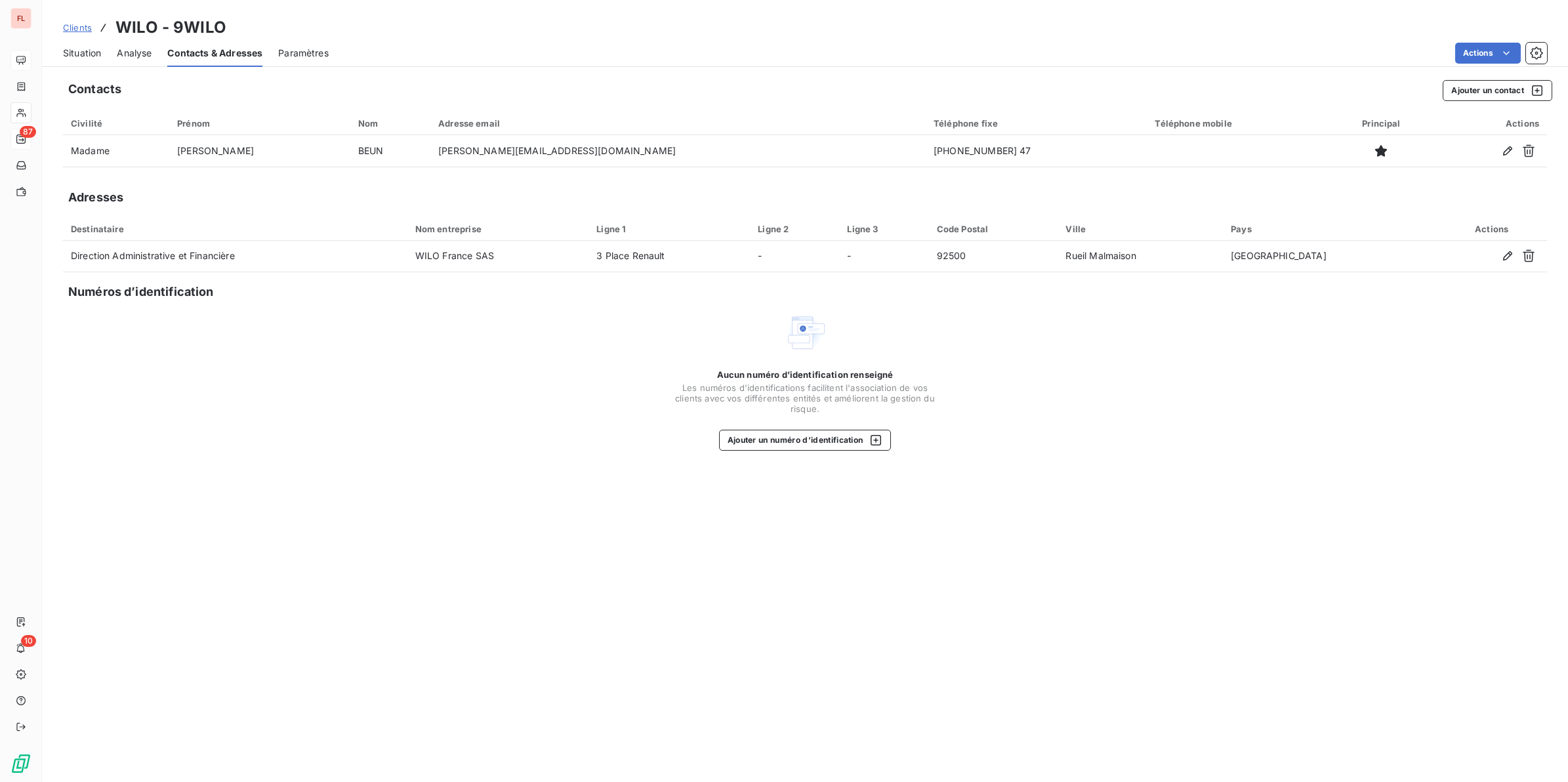
click at [83, 28] on span "Clients" at bounding box center [78, 28] width 29 height 11
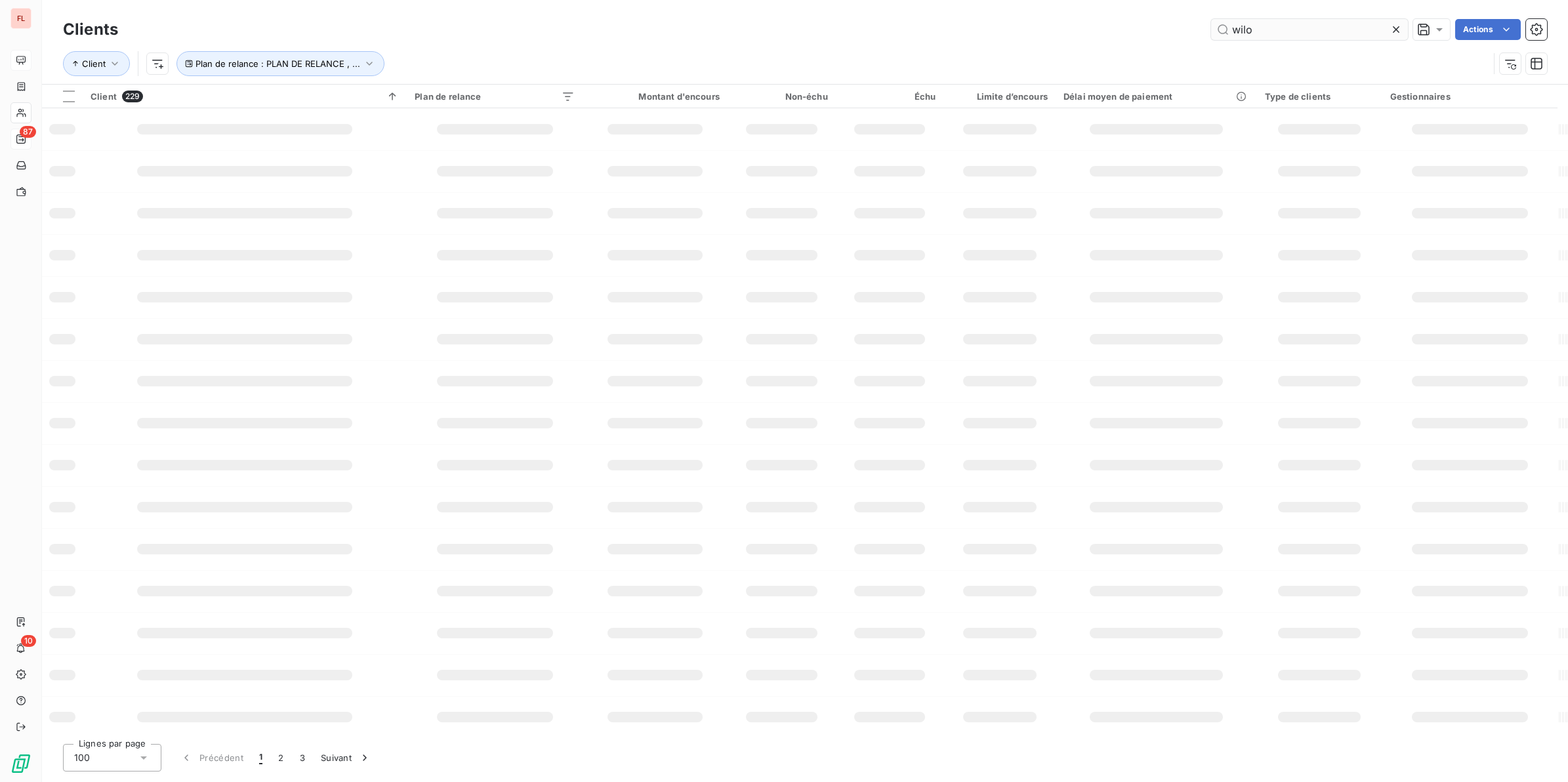
type input "wilo"
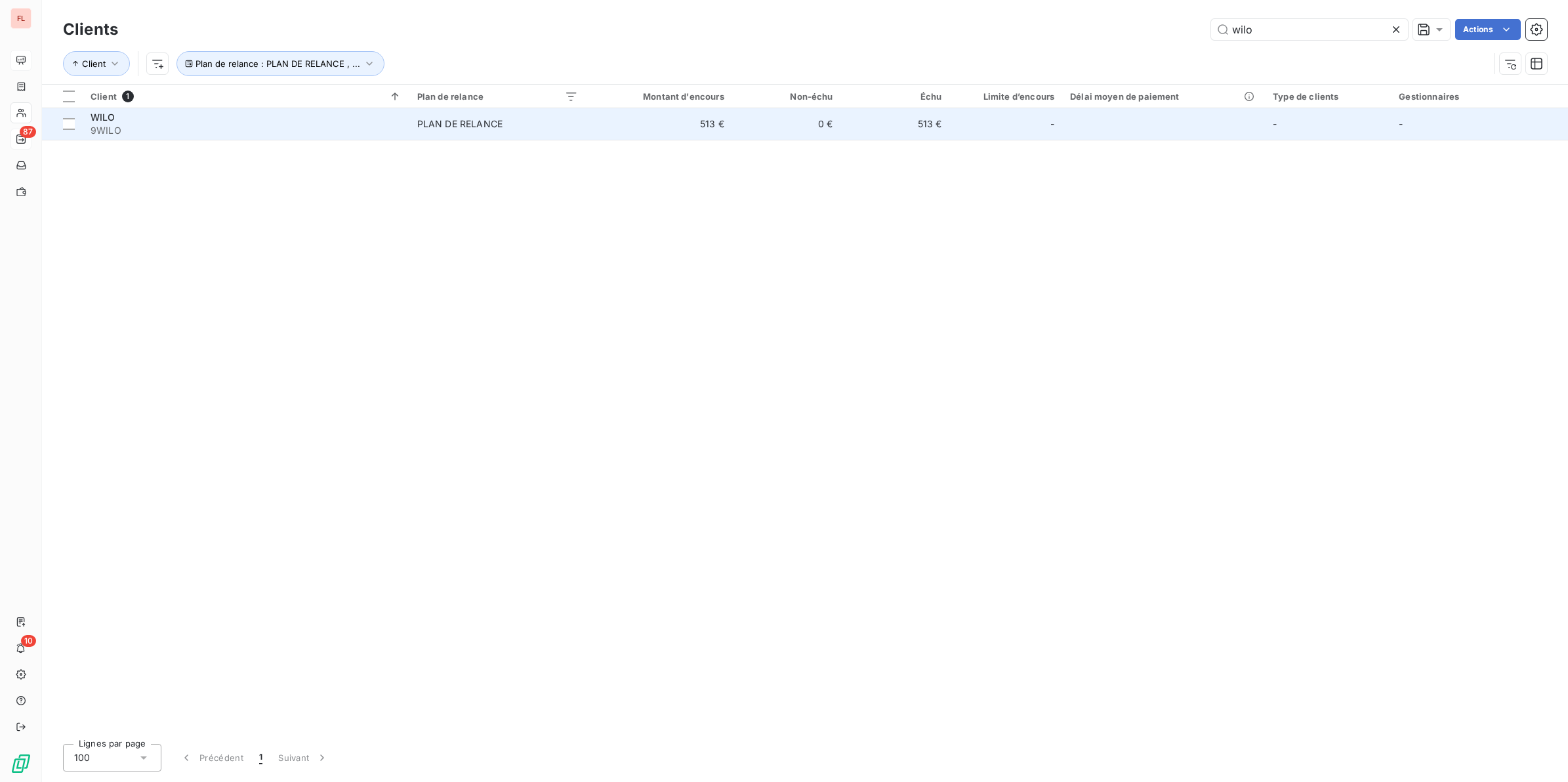
click at [447, 118] on div "PLAN DE RELANCE" at bounding box center [460, 124] width 85 height 13
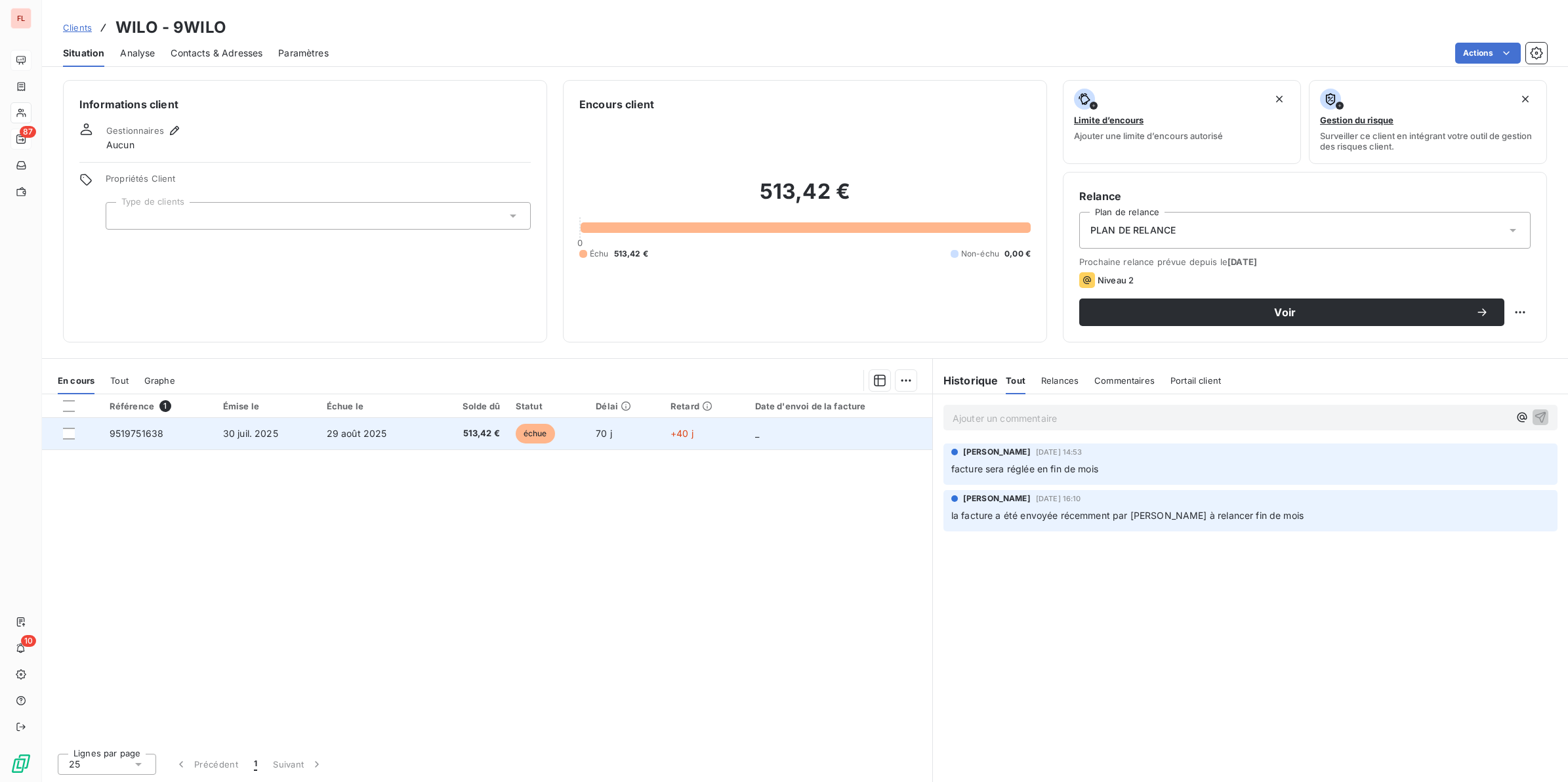
click at [139, 433] on span "9519751638" at bounding box center [137, 433] width 54 height 11
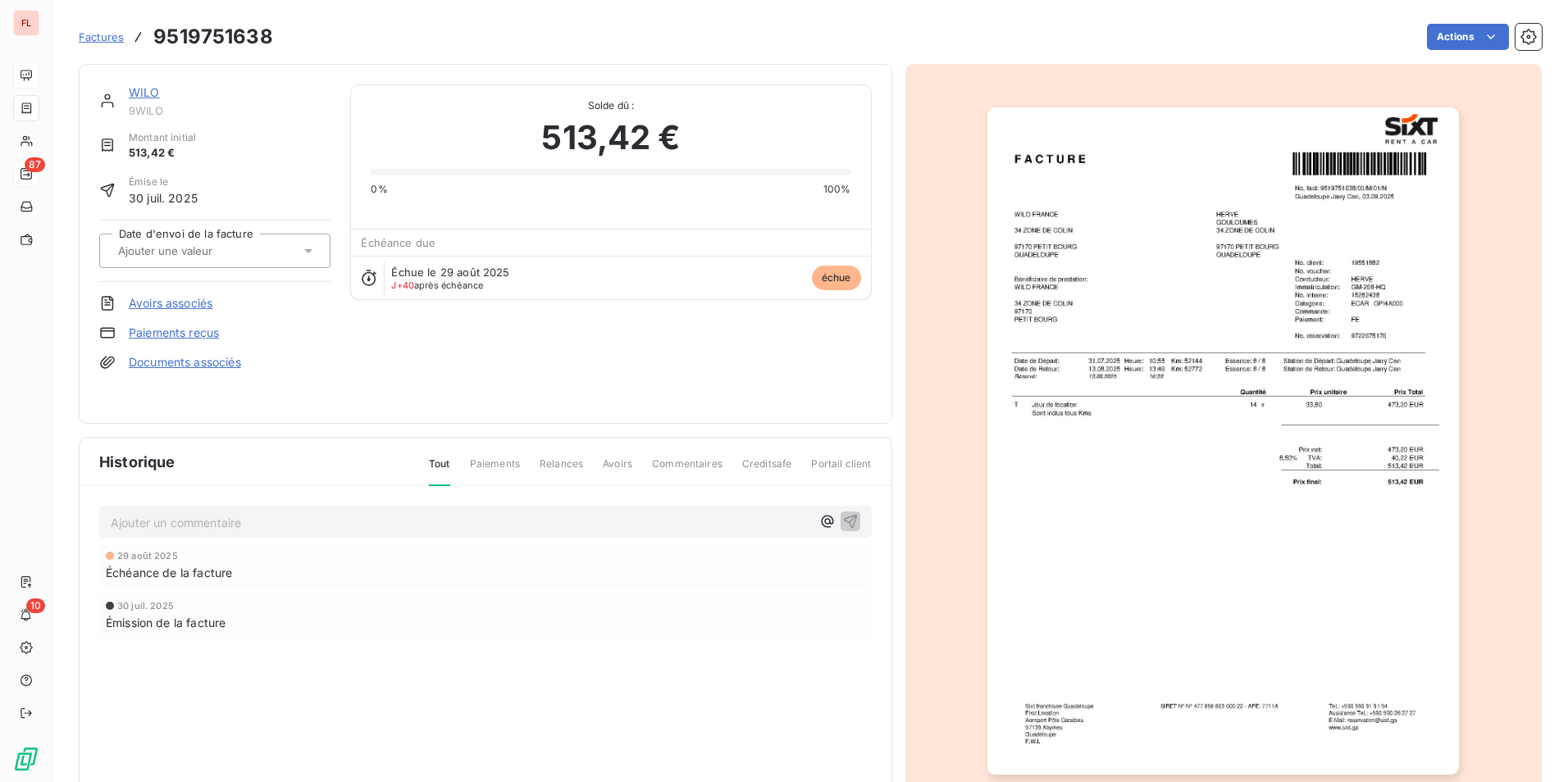
click at [148, 95] on link "WILO" at bounding box center [144, 92] width 31 height 14
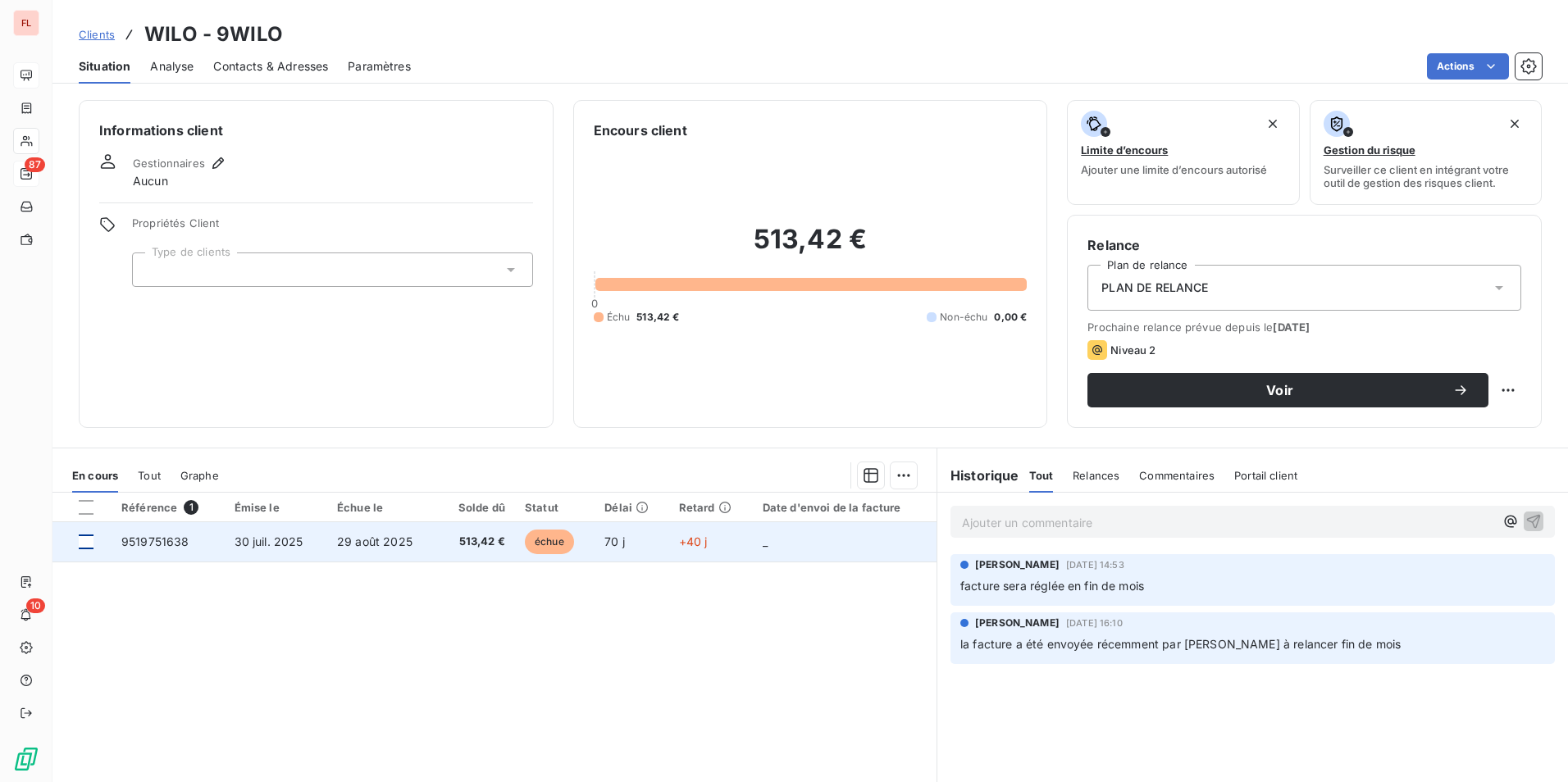
click at [84, 538] on div at bounding box center [86, 542] width 15 height 15
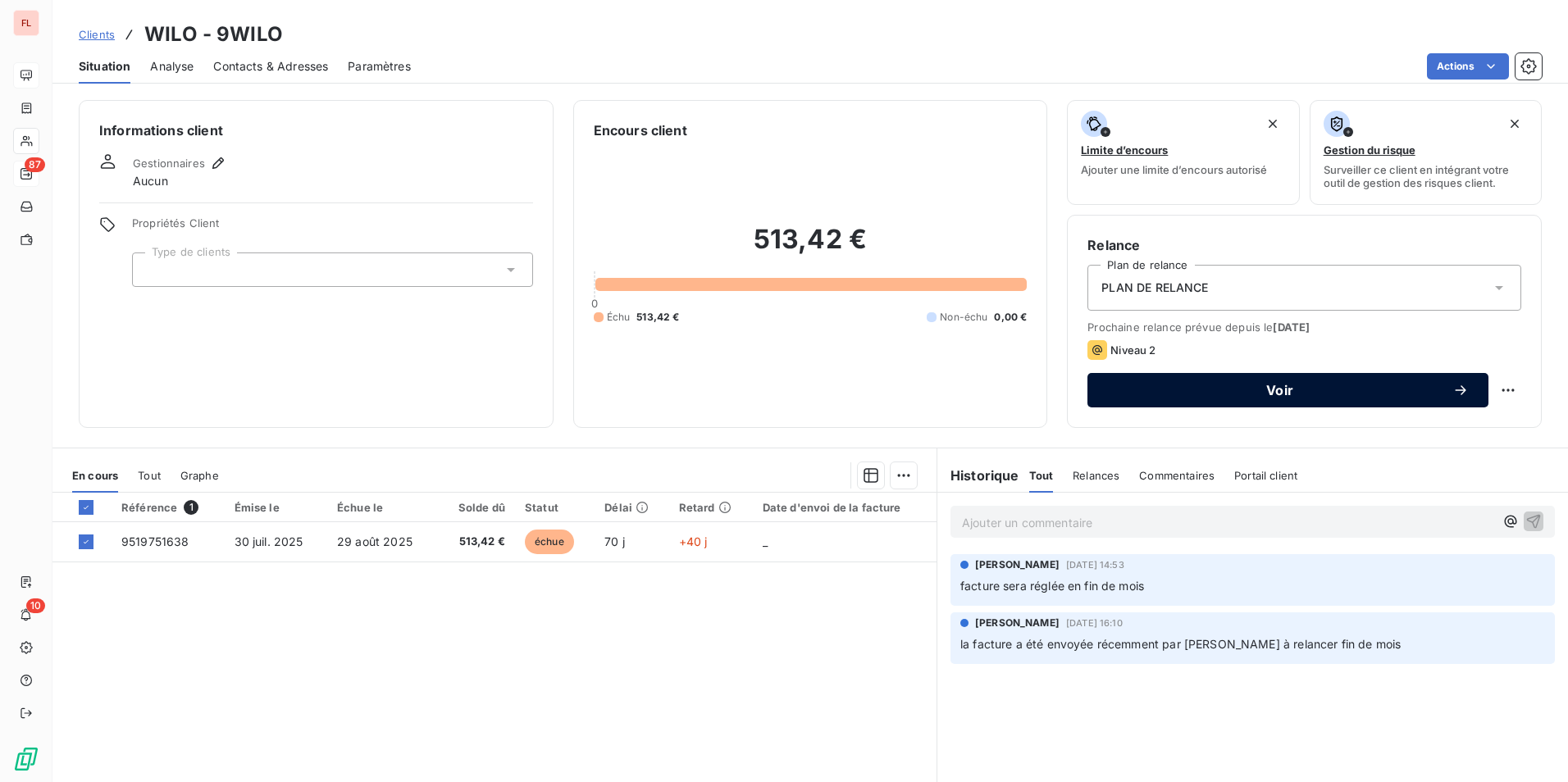
click at [1158, 381] on button "Voir" at bounding box center [1287, 390] width 401 height 35
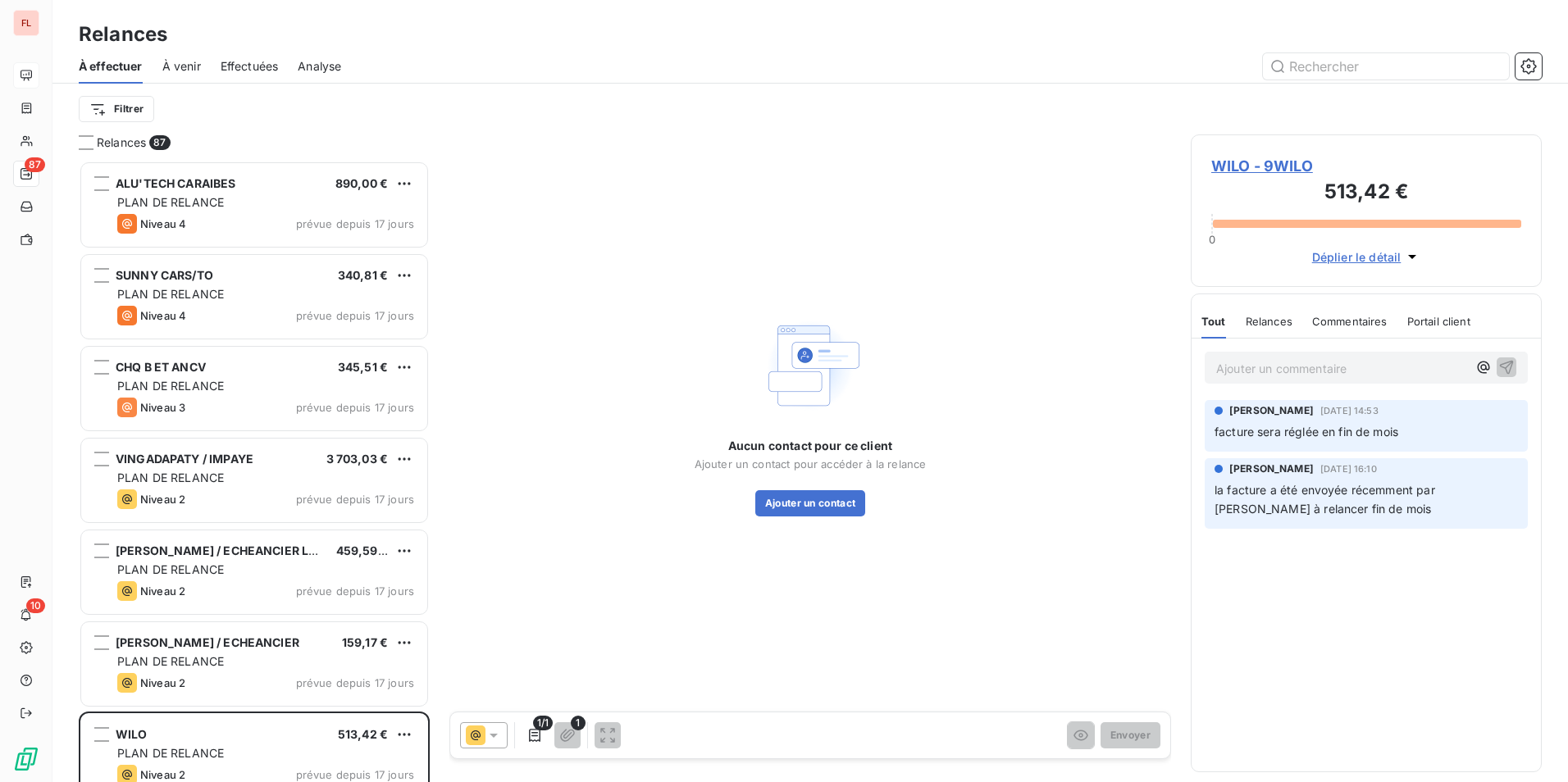
scroll to position [609, 339]
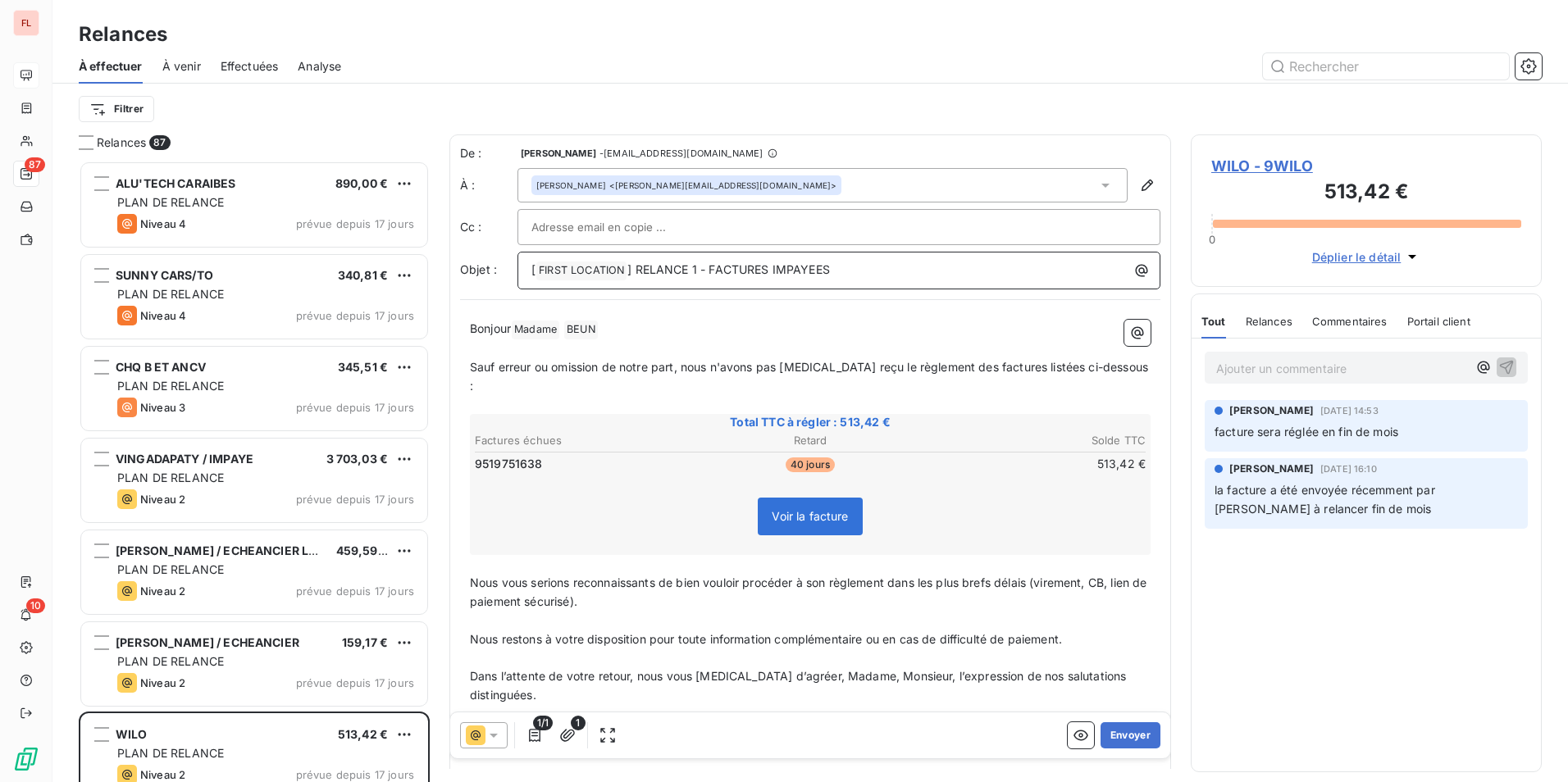
click at [878, 275] on p "[ FIRST LOCATION ﻿ ] RELANCE 1 - FACTURES IMPAYEES" at bounding box center [842, 271] width 623 height 20
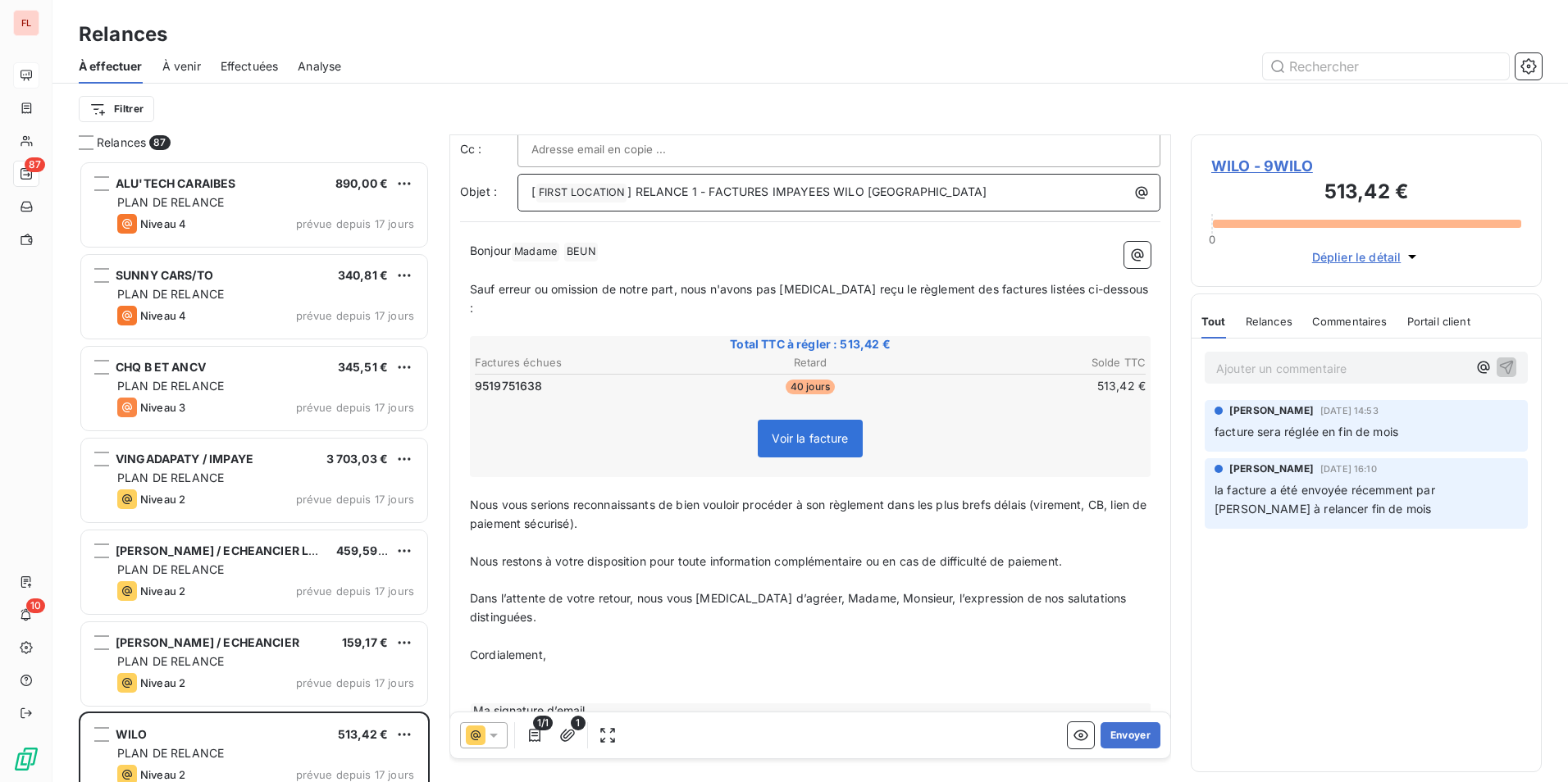
scroll to position [117, 0]
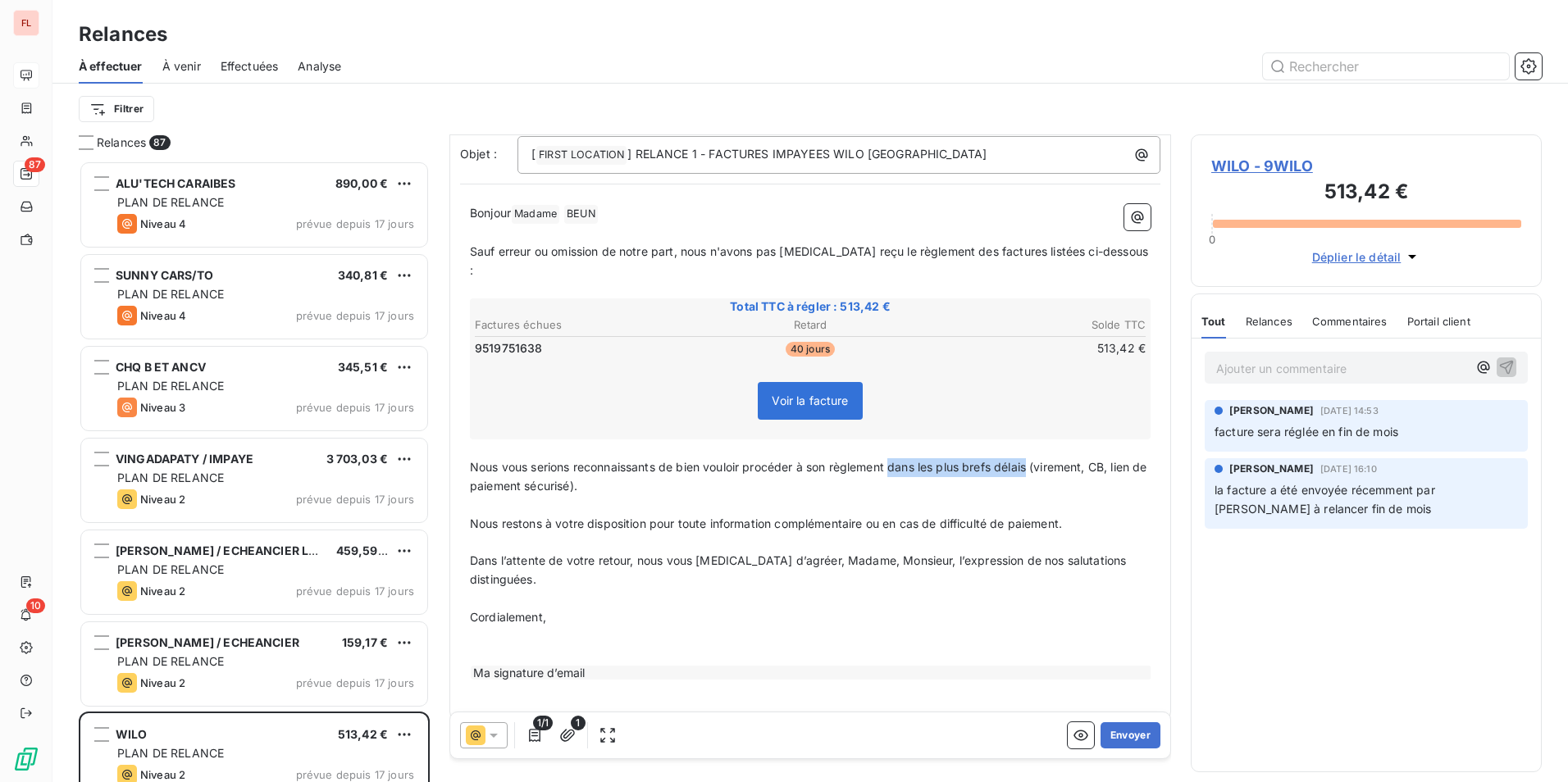
drag, startPoint x: 1034, startPoint y: 447, endPoint x: 895, endPoint y: 449, distance: 139.0
click at [895, 460] on span "Nous vous serions reconnaissants de bien vouloir procéder à son règlement dans …" at bounding box center [810, 476] width 681 height 33
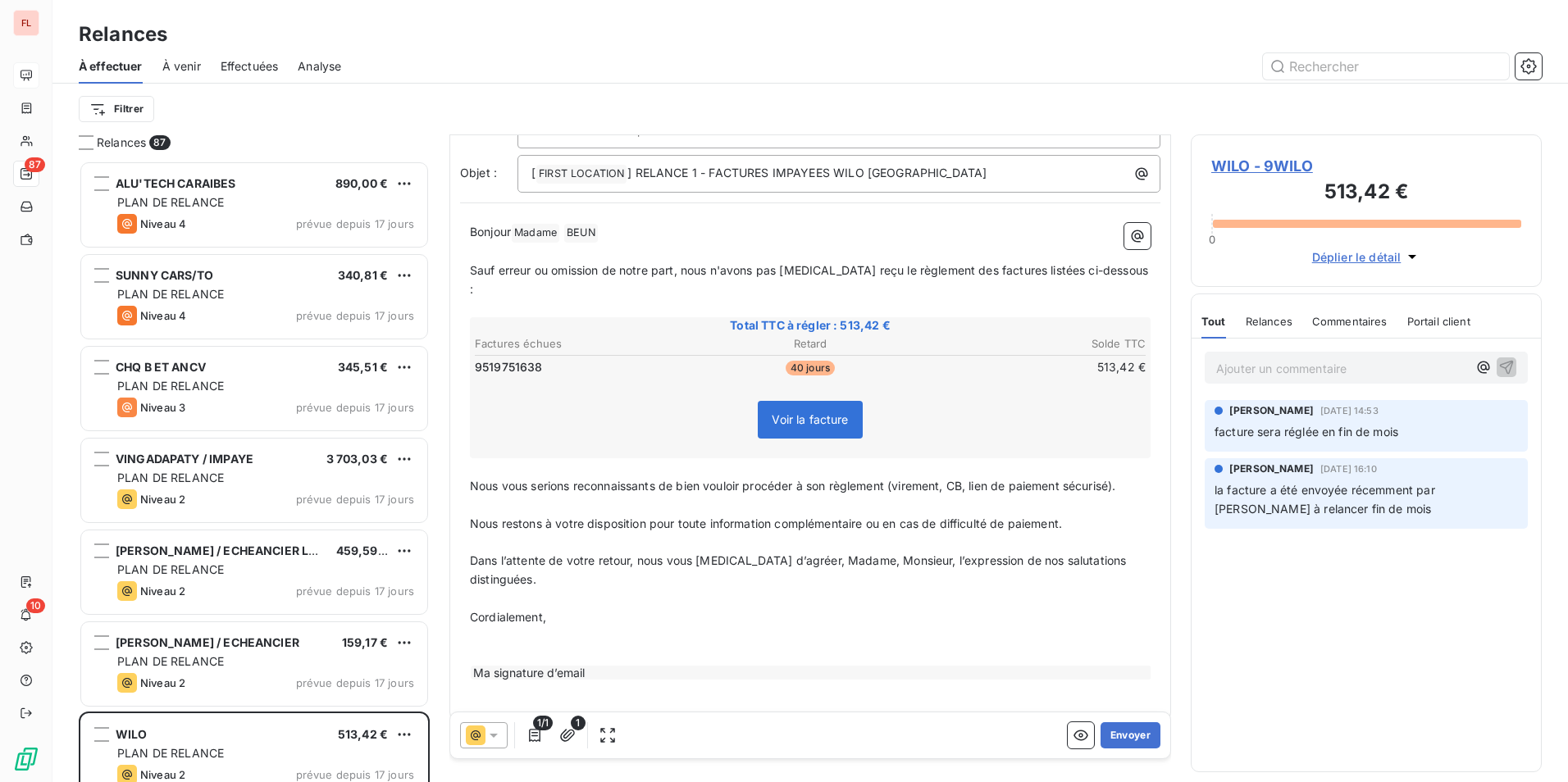
click at [555, 496] on p "﻿" at bounding box center [810, 505] width 681 height 19
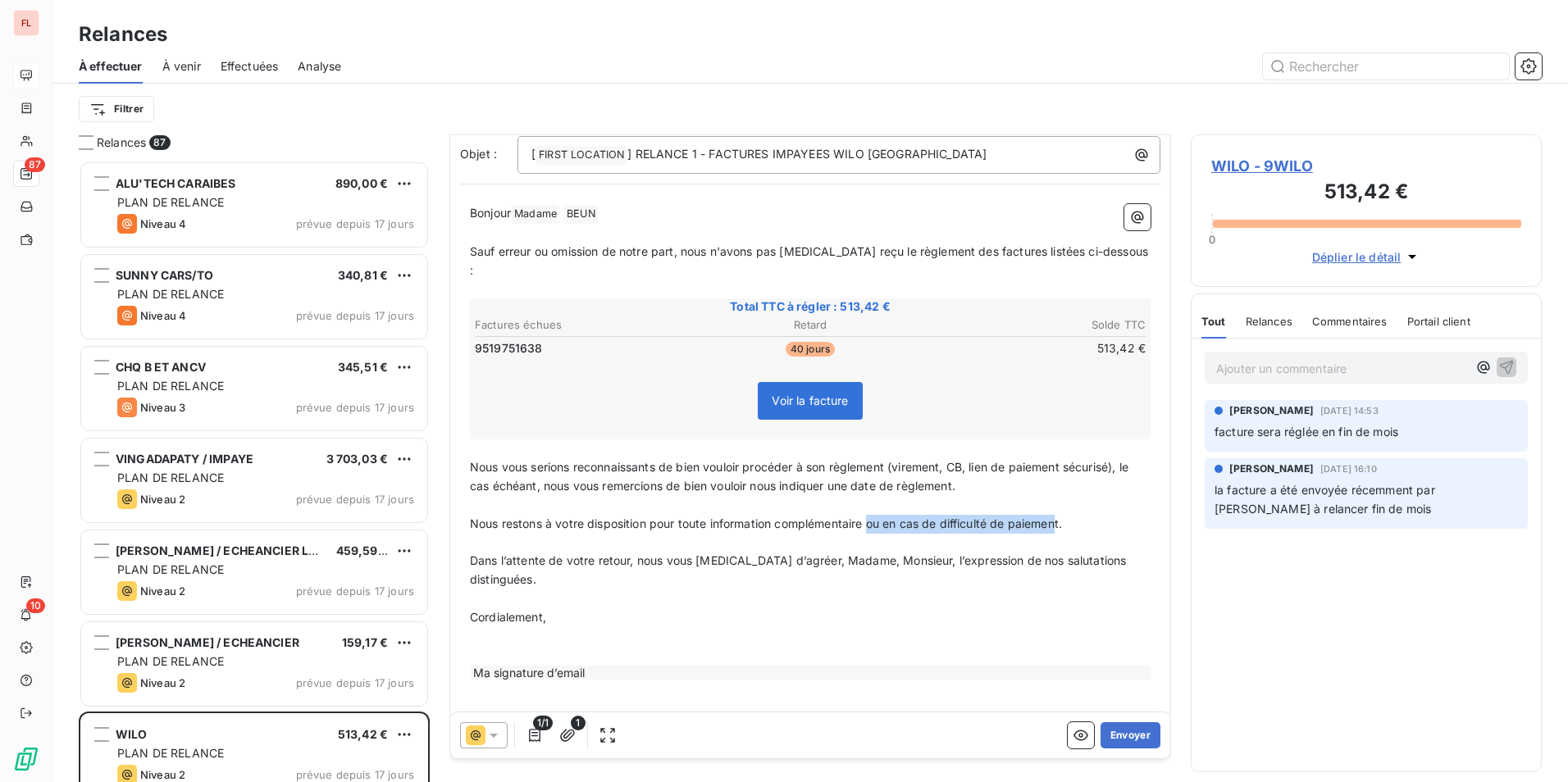
drag, startPoint x: 871, startPoint y: 505, endPoint x: 1064, endPoint y: 505, distance: 193.0
click at [1062, 517] on span "Nous restons à votre disposition pour toute information complémentaire ou en ca…" at bounding box center [765, 524] width 592 height 14
click at [869, 553] on span "Dans l’attente de votre retour, nous vous [MEDICAL_DATA] d’agréer, Madame, Mons…" at bounding box center [799, 570] width 660 height 33
click at [868, 553] on span "Dans l’attente de votre retour, nous vous [MEDICAL_DATA] d’agréer, Madame, Mons…" at bounding box center [799, 570] width 660 height 33
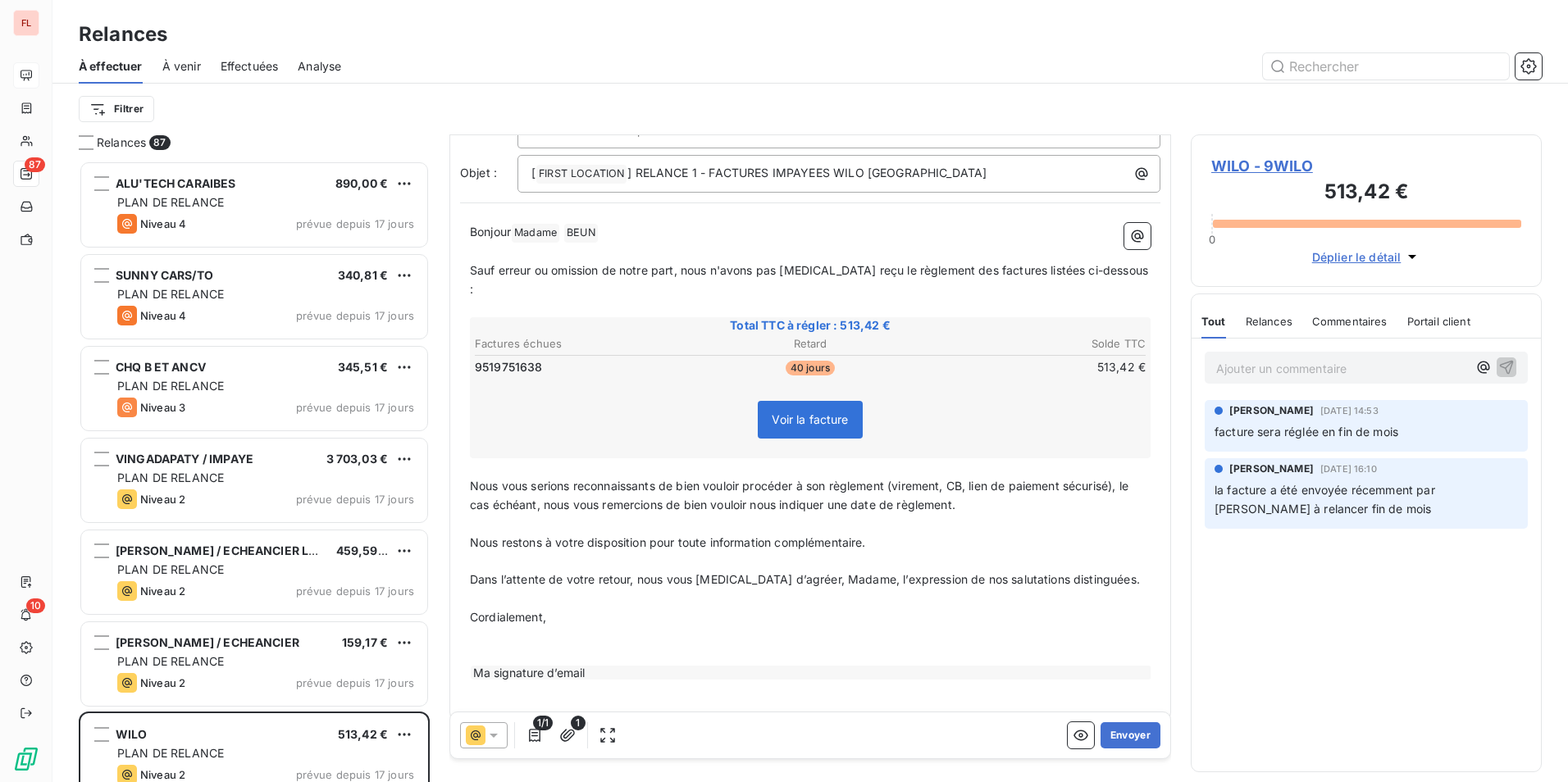
click at [523, 627] on p "﻿" at bounding box center [810, 636] width 681 height 19
click at [562, 608] on p "Cordialement," at bounding box center [810, 617] width 681 height 19
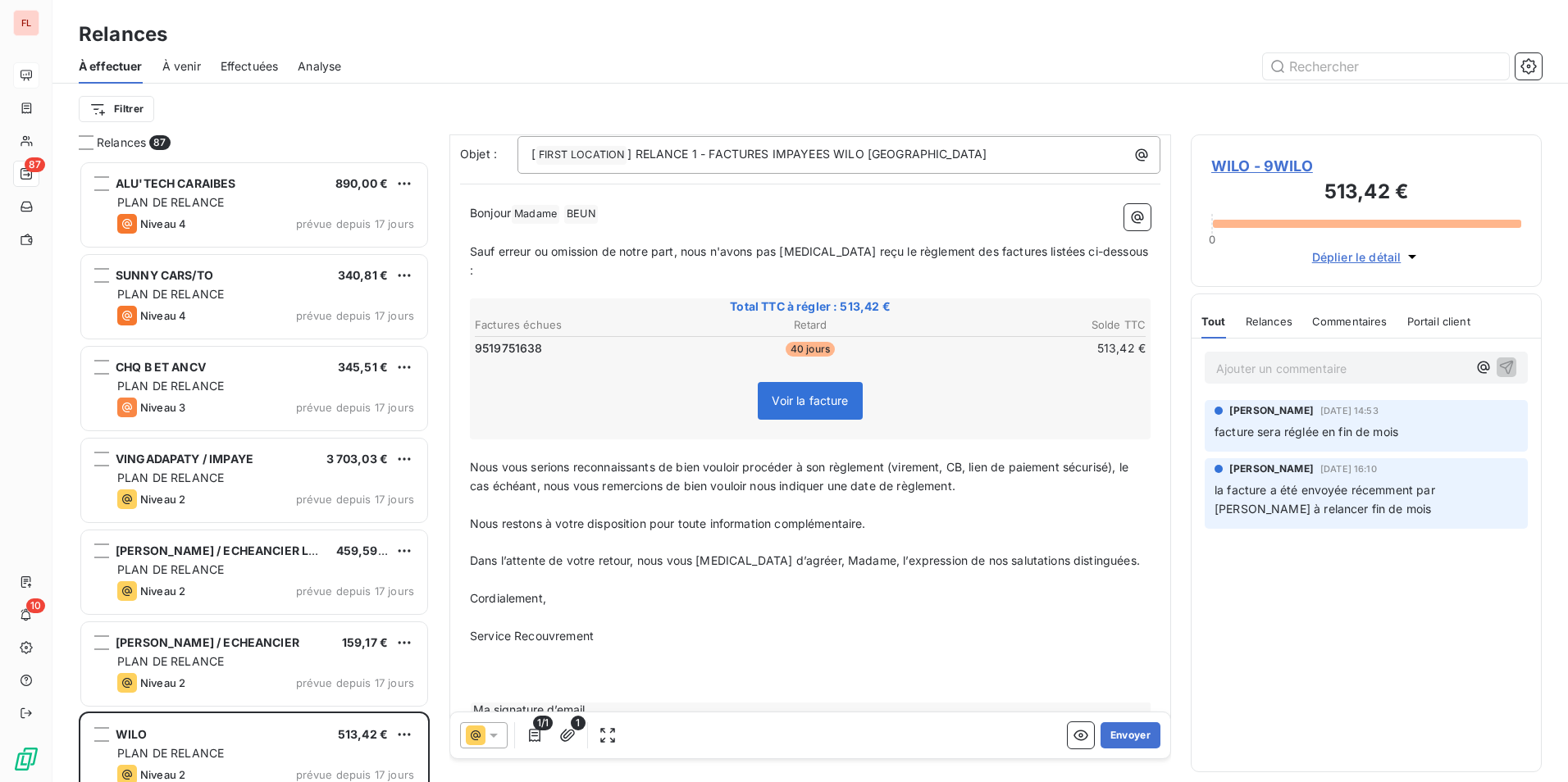
click at [479, 646] on p "﻿" at bounding box center [810, 655] width 681 height 19
click at [467, 639] on div "Bonjour Madame ﻿ BEUN ﻿ ﻿ ﻿ Sauf erreur ou omission de notre part, nous n'avons…" at bounding box center [809, 471] width 700 height 553
click at [470, 648] on span "06 90 16 44 15" at bounding box center [511, 654] width 83 height 14
click at [1267, 164] on span "WILO - 9WILO" at bounding box center [1366, 166] width 310 height 22
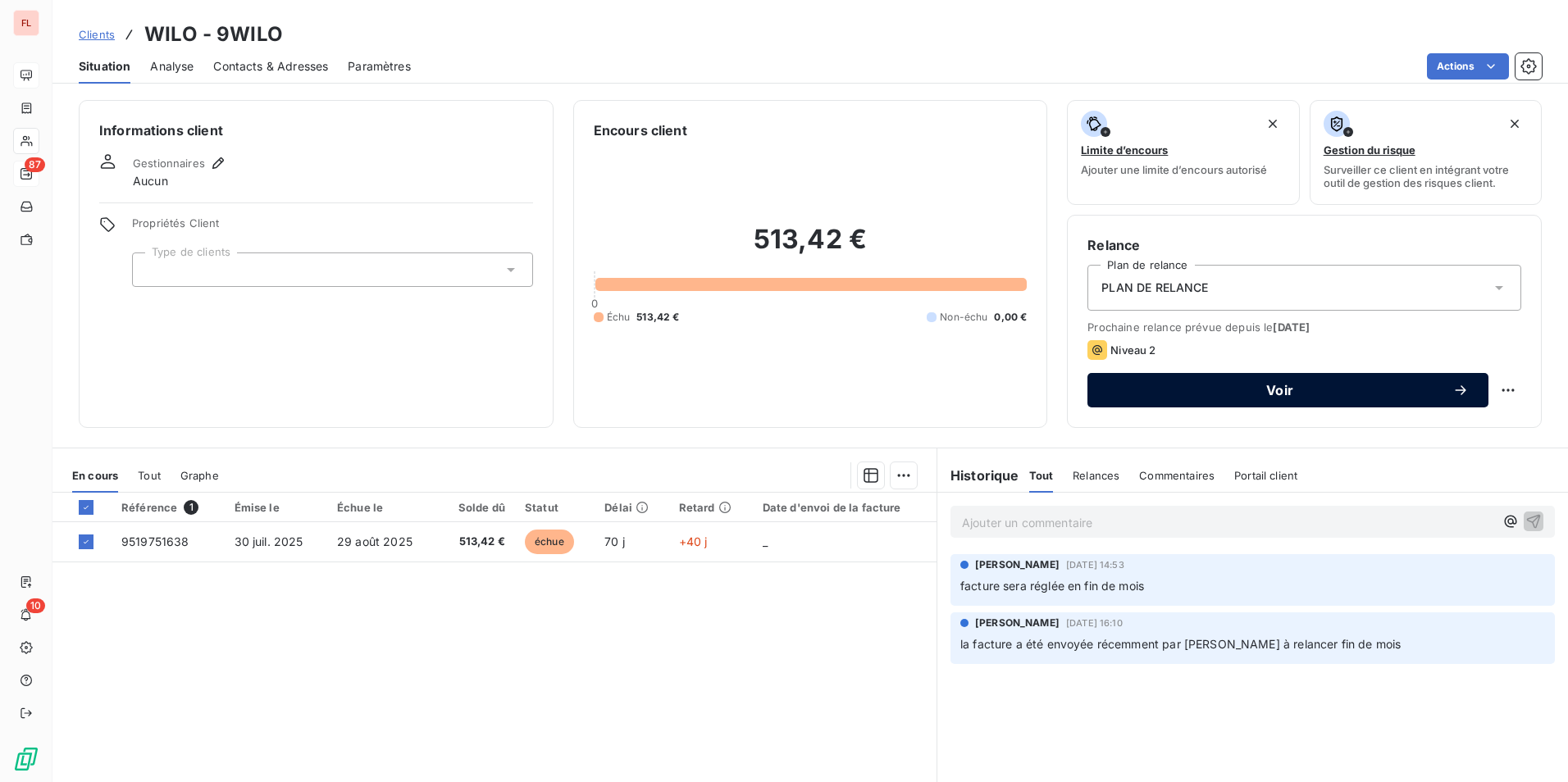
click at [1223, 388] on span "Voir" at bounding box center [1279, 390] width 345 height 13
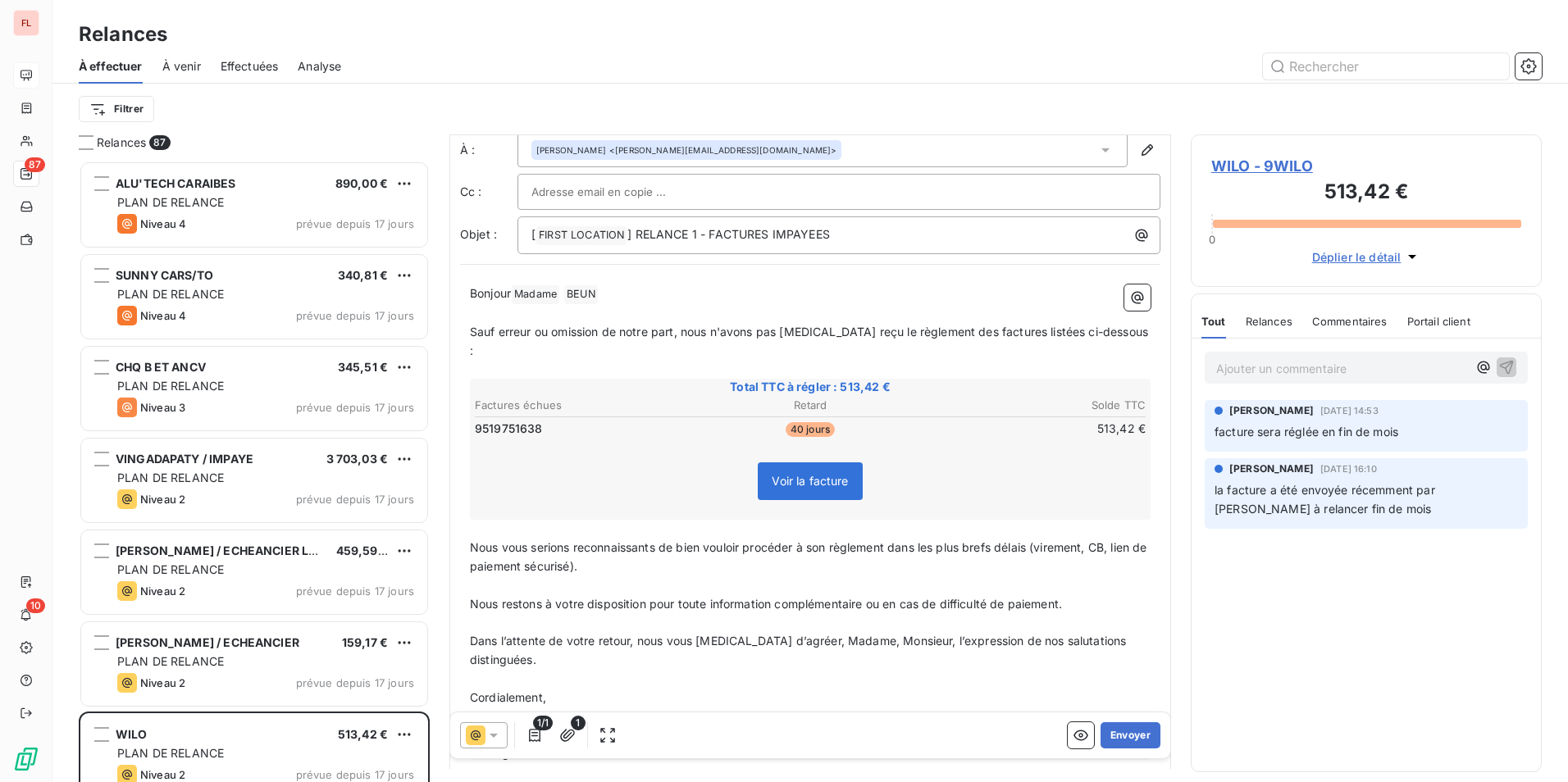
scroll to position [117, 0]
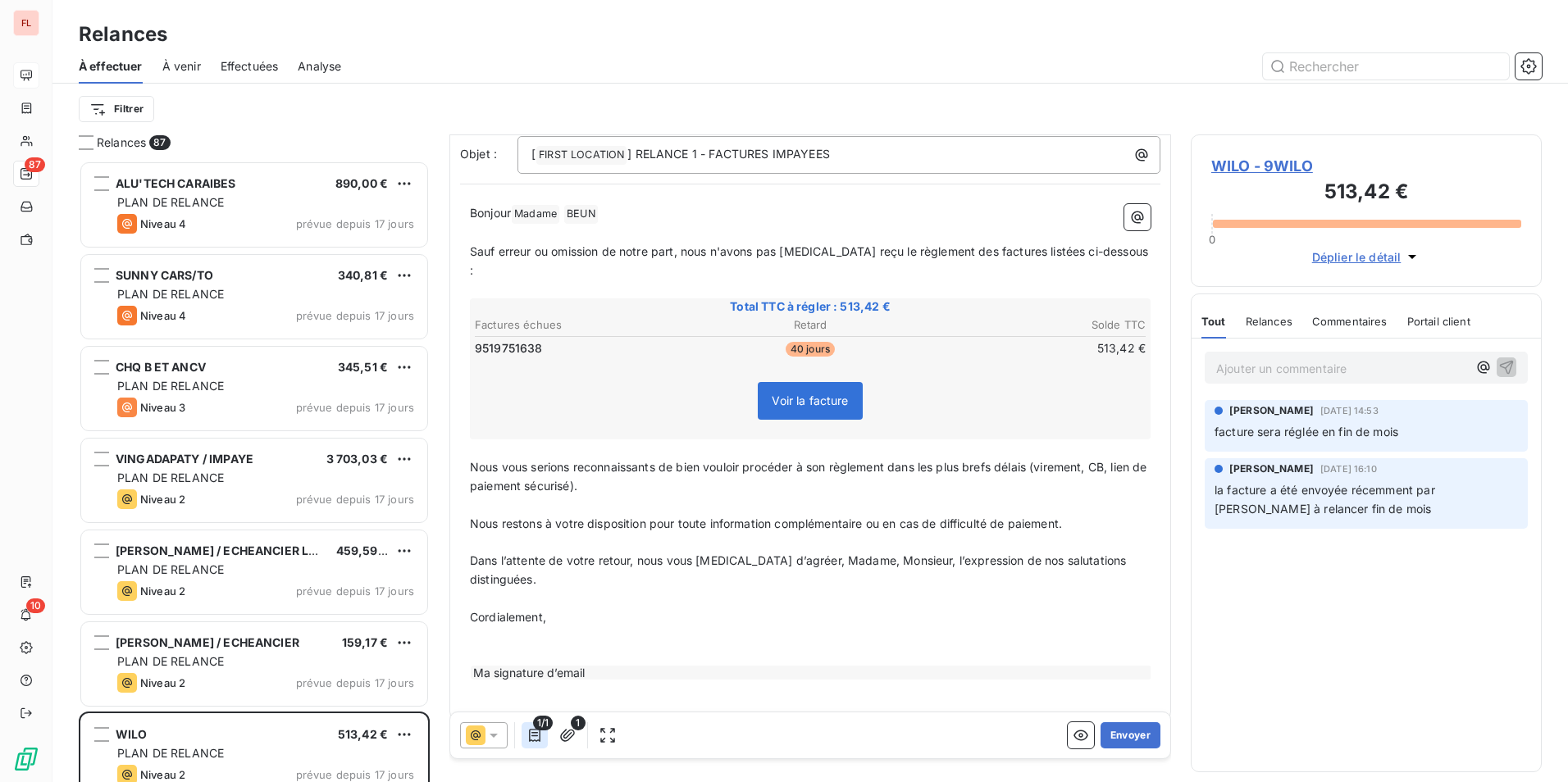
click at [535, 732] on icon "button" at bounding box center [534, 736] width 12 height 13
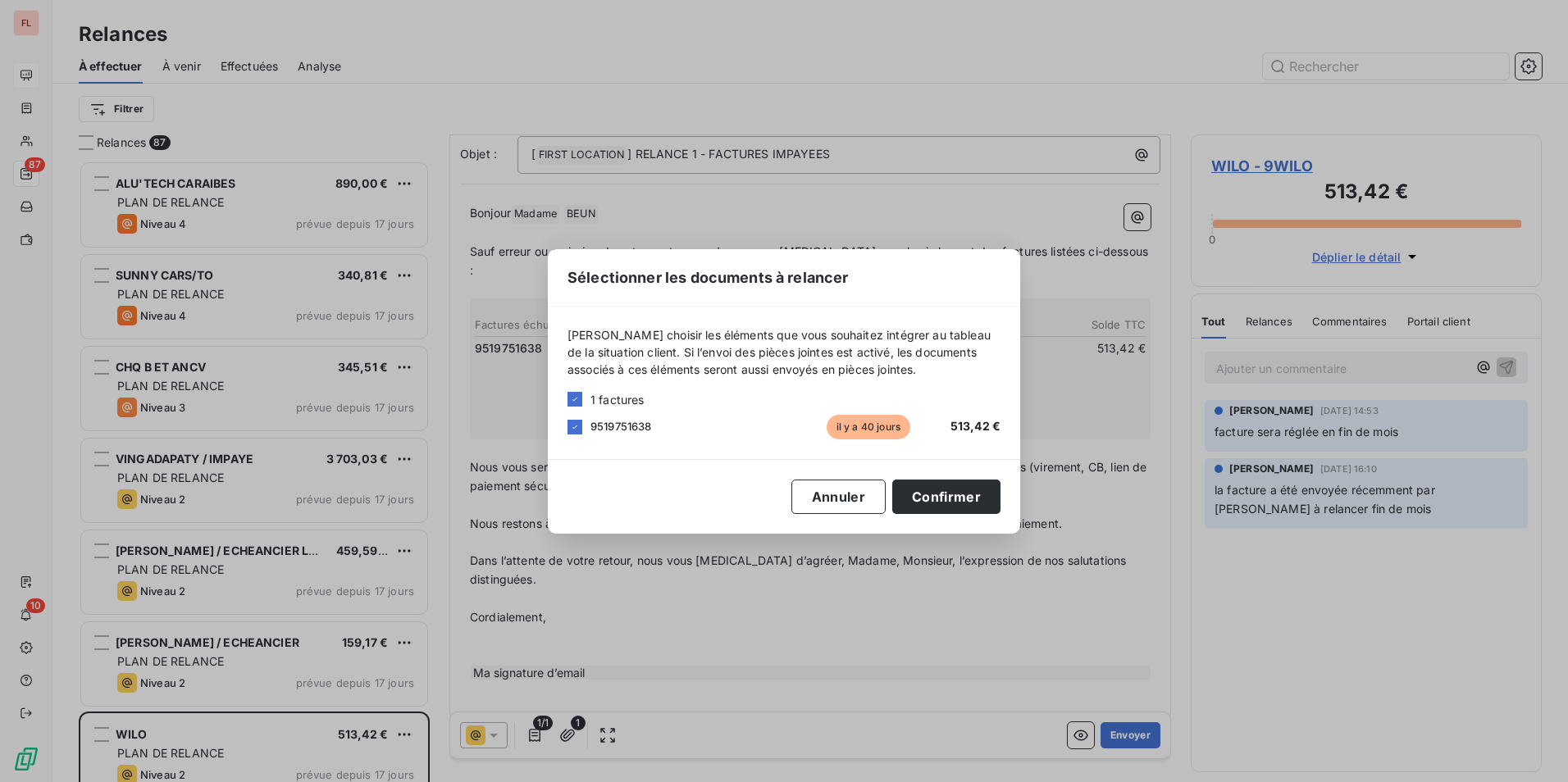
click at [601, 432] on span "9519751638" at bounding box center [621, 427] width 61 height 13
click at [941, 502] on button "Confirmer" at bounding box center [946, 497] width 109 height 35
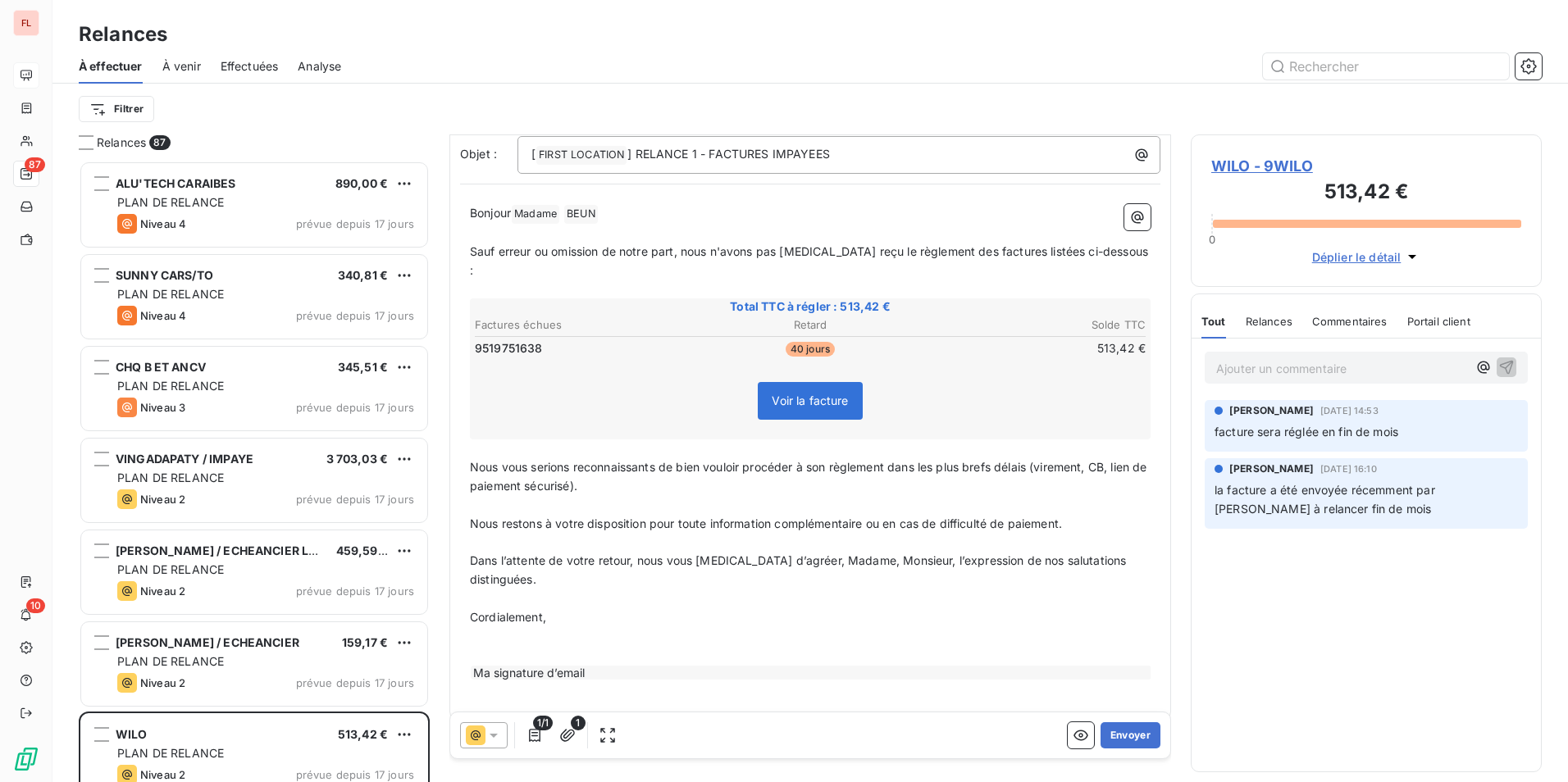
click at [1246, 160] on span "WILO - 9WILO" at bounding box center [1366, 166] width 310 height 22
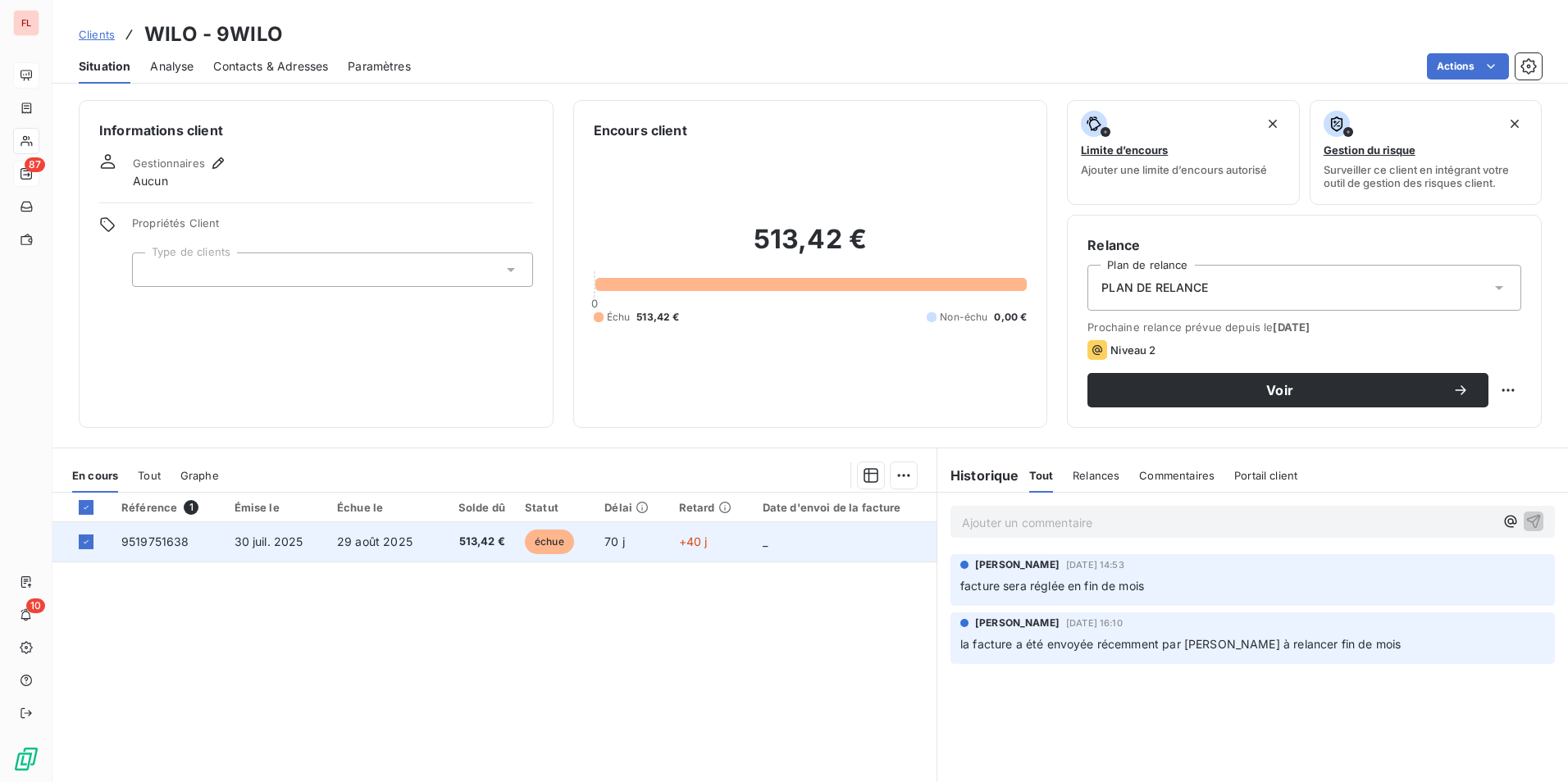
click at [171, 538] on span "9519751638" at bounding box center [155, 541] width 68 height 14
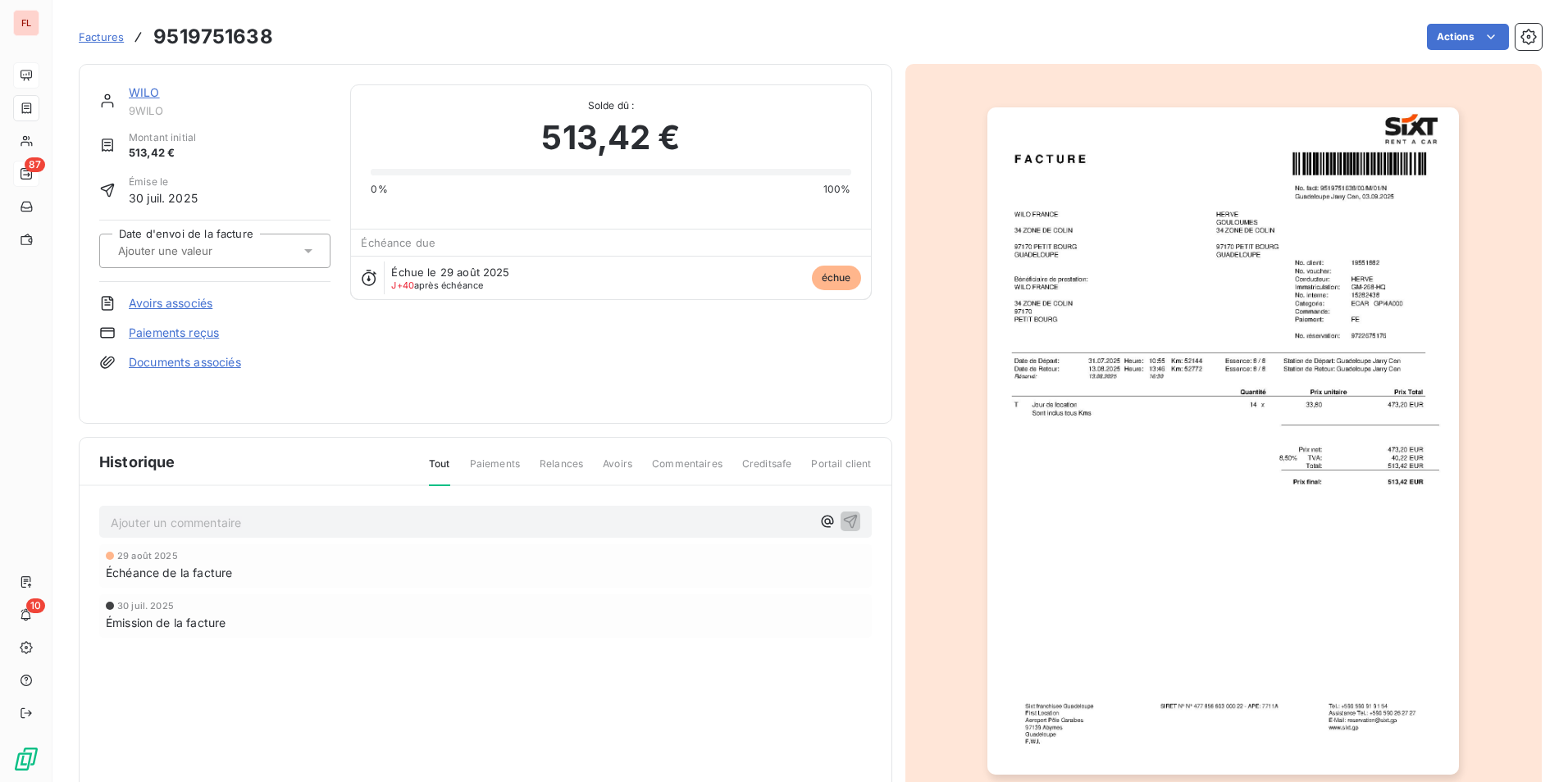
click at [140, 92] on link "WILO" at bounding box center [144, 92] width 31 height 14
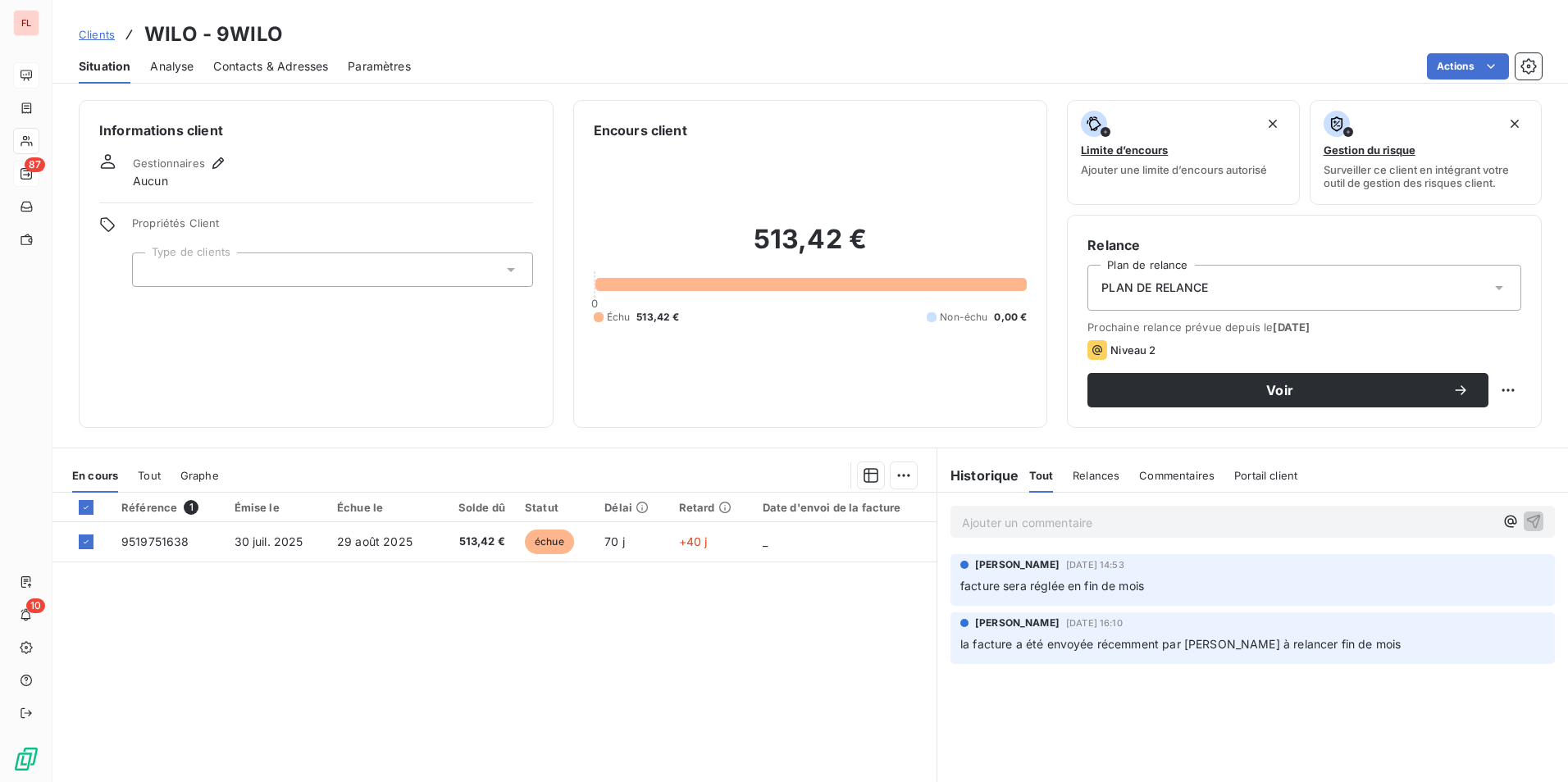
click at [276, 66] on span "Contacts & Adresses" at bounding box center [270, 66] width 115 height 17
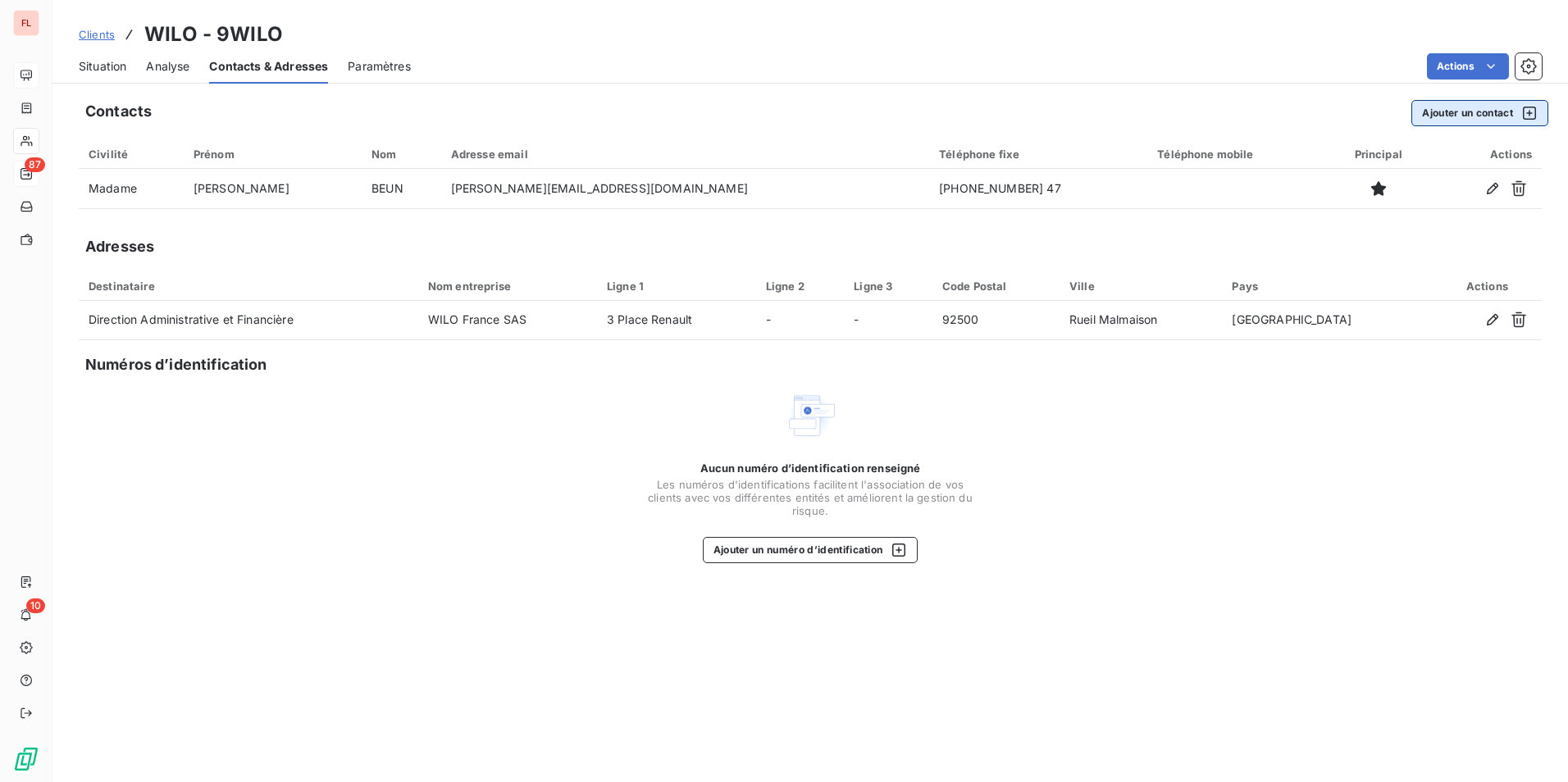
click at [1487, 112] on button "Ajouter un contact" at bounding box center [1479, 113] width 137 height 27
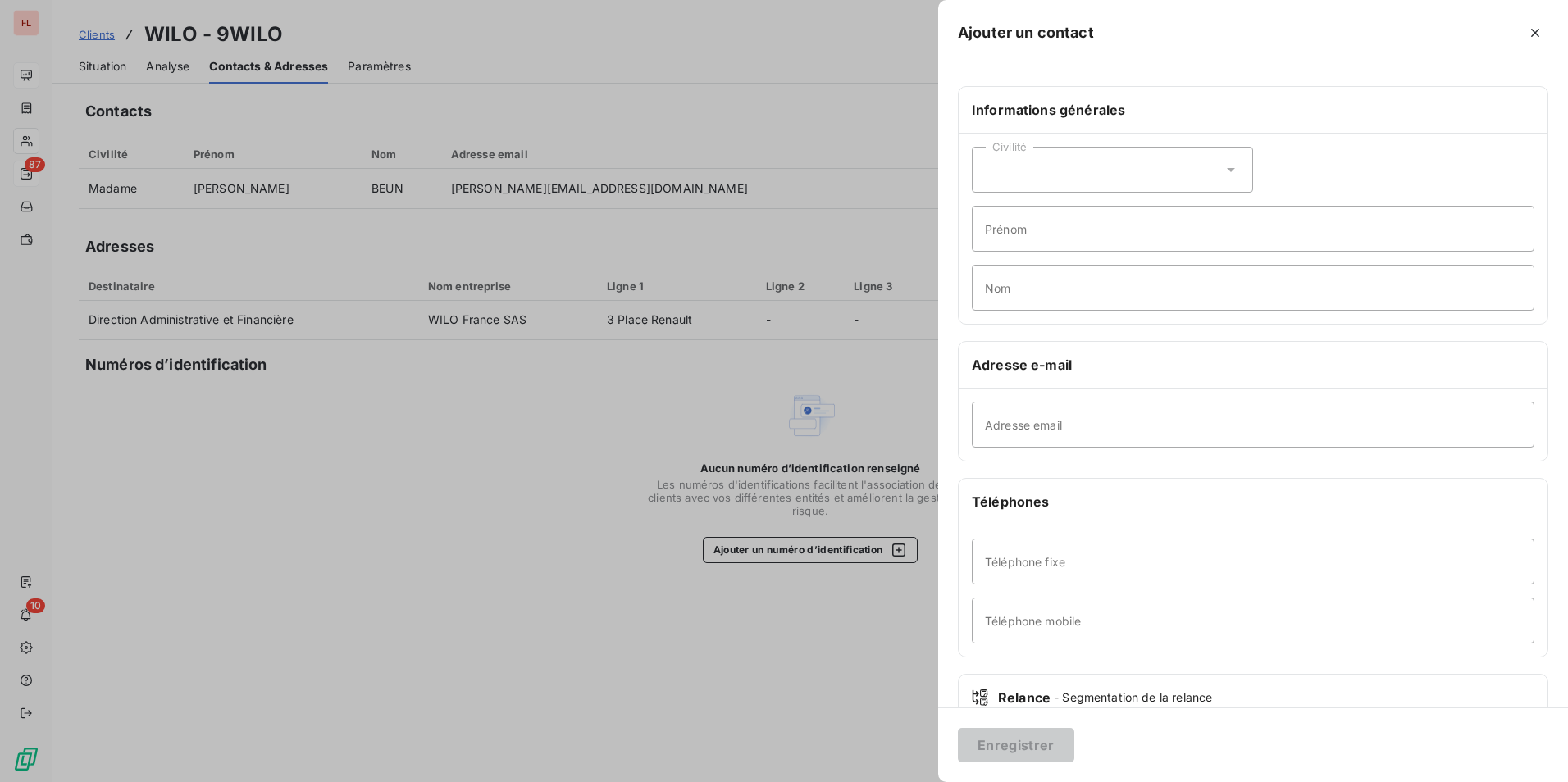
click at [1091, 174] on div "Civilité" at bounding box center [1112, 169] width 282 height 46
click at [1041, 239] on span "Monsieur" at bounding box center [1029, 240] width 49 height 16
click at [1037, 292] on input "Nom" at bounding box center [1252, 287] width 562 height 46
paste input "GOULOUMES"
type input "GOULOUMES"
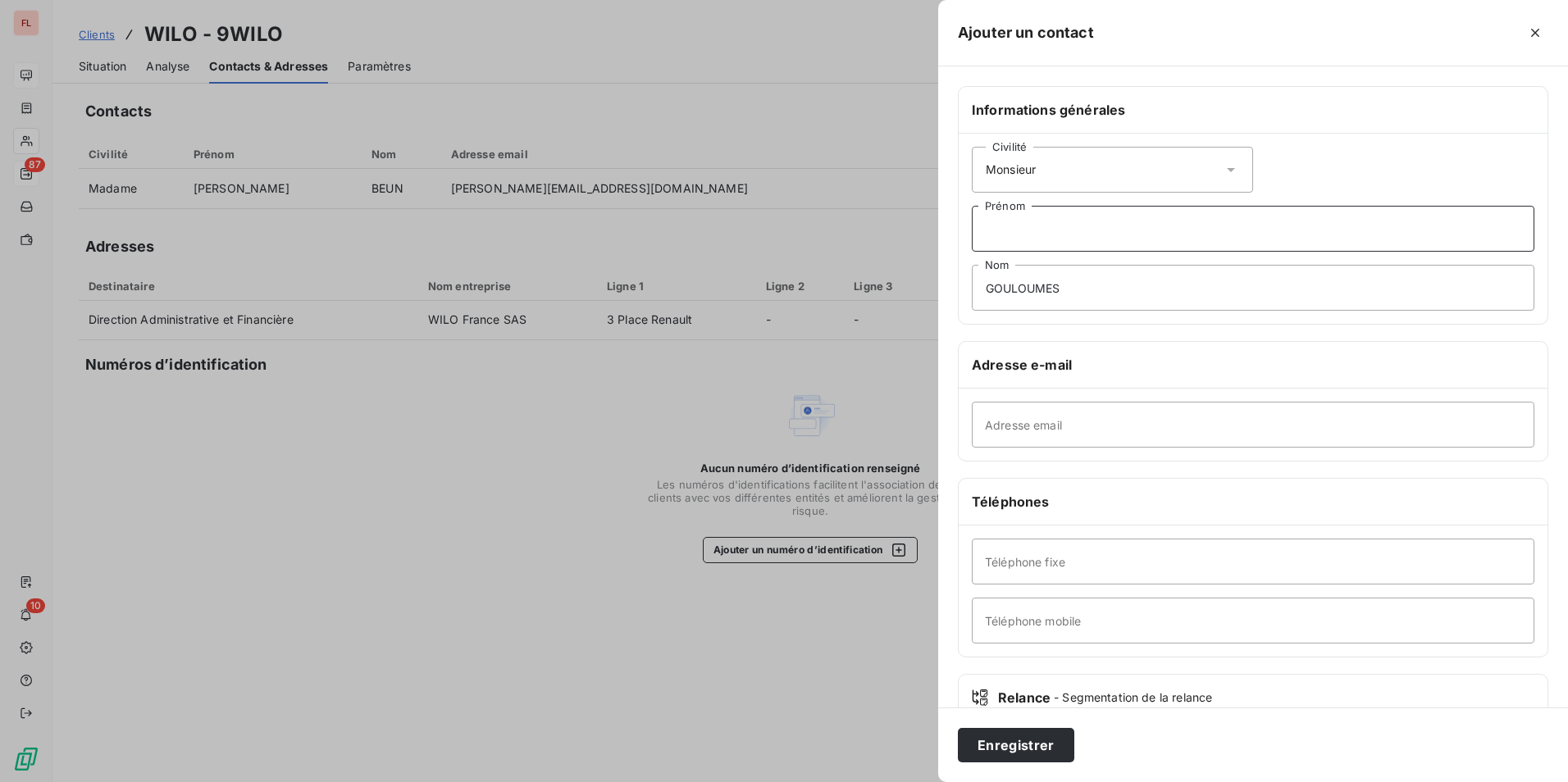
click at [1004, 241] on input "Prénom" at bounding box center [1252, 228] width 562 height 46
paste input "[PERSON_NAME]"
type input "[PERSON_NAME]"
click at [1019, 428] on input "Adresse email" at bounding box center [1252, 424] width 562 height 46
paste input "[EMAIL_ADDRESS][DOMAIN_NAME]"
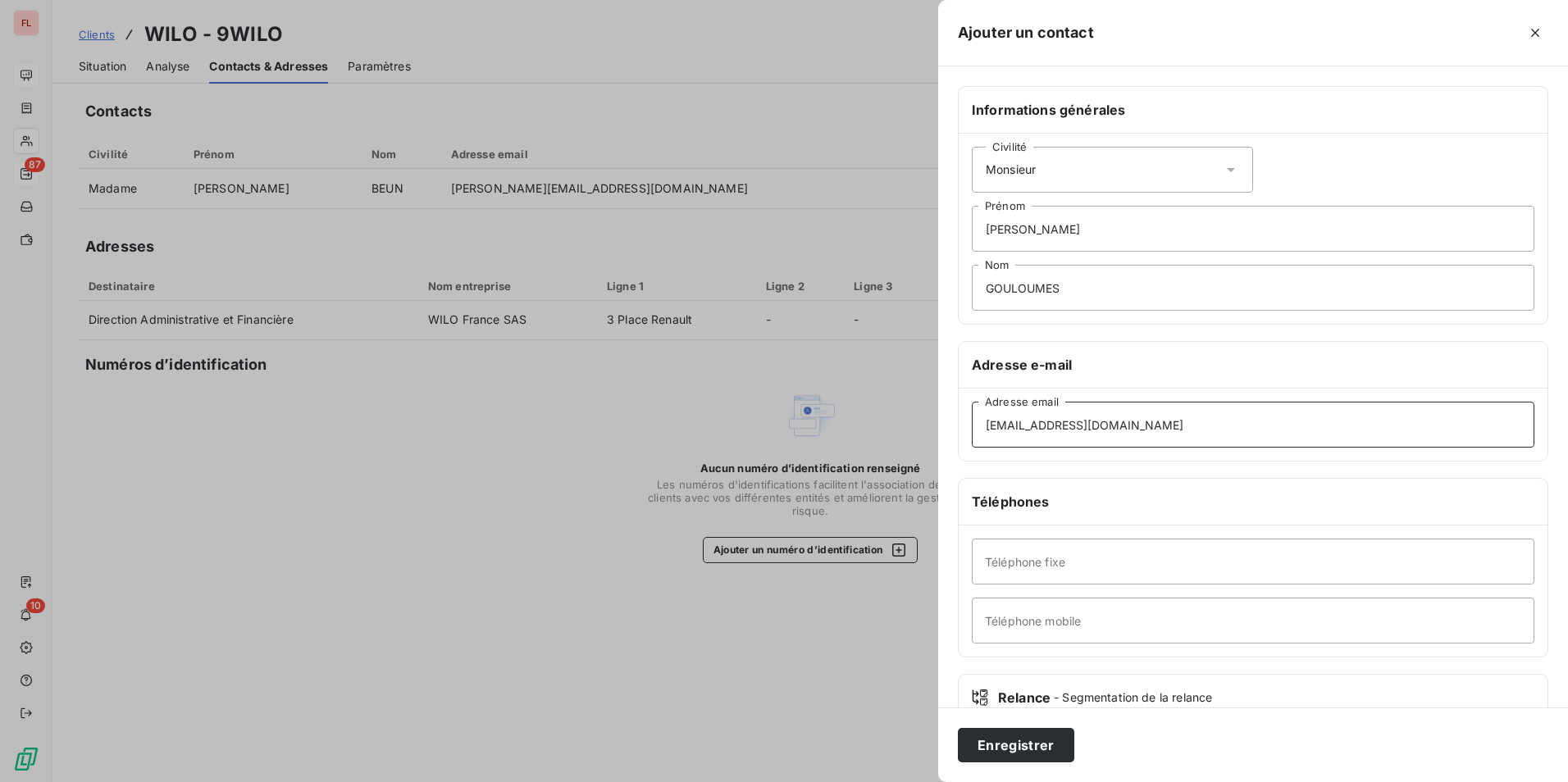
type input "[EMAIL_ADDRESS][DOMAIN_NAME]"
click at [1087, 563] on input "Téléphone fixe" at bounding box center [1252, 561] width 562 height 46
paste input "[PHONE_NUMBER]"
type input "[PHONE_NUMBER]"
drag, startPoint x: 1100, startPoint y: 562, endPoint x: 905, endPoint y: 552, distance: 195.3
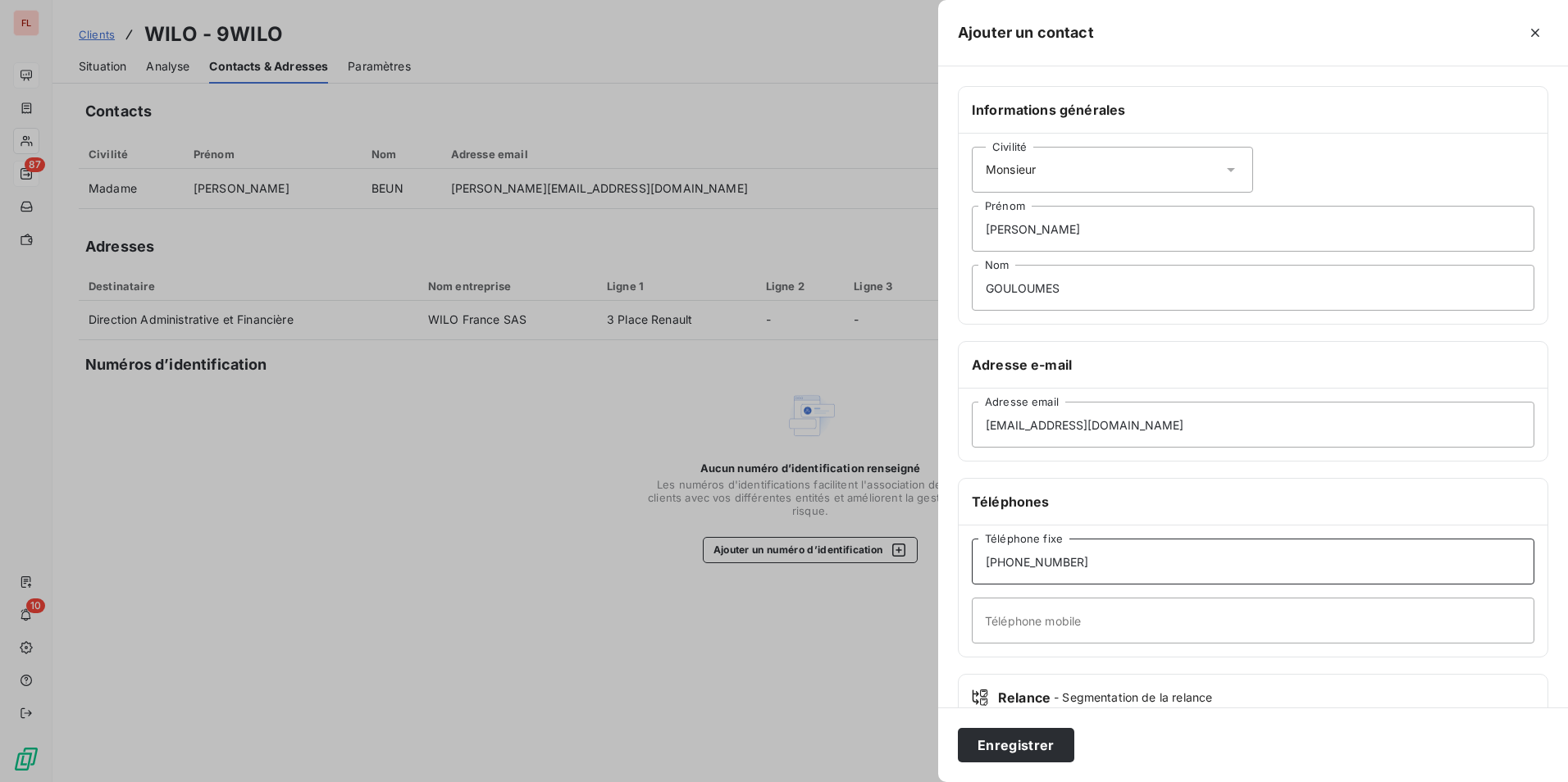
click at [905, 782] on div "Ajouter un contact Informations générales Civilité Monsieur [PERSON_NAME] Nom A…" at bounding box center [784, 782] width 1568 height 0
click at [1113, 632] on input "Téléphone mobile" at bounding box center [1252, 620] width 562 height 46
paste input "[PHONE_NUMBER]"
type input "[PHONE_NUMBER]"
click at [1011, 745] on button "Enregistrer" at bounding box center [1016, 746] width 117 height 35
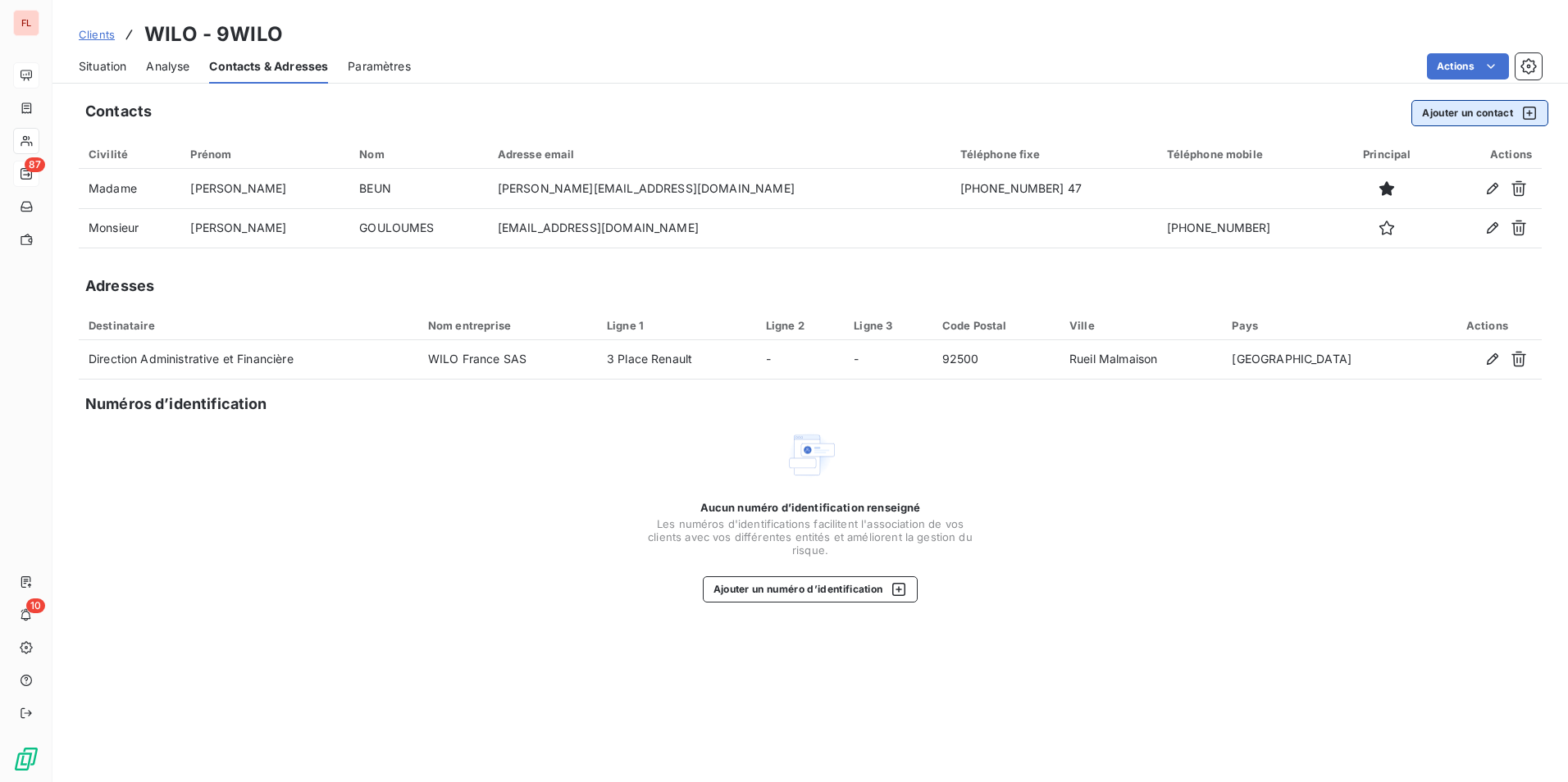
click at [1527, 110] on icon "button" at bounding box center [1529, 113] width 17 height 17
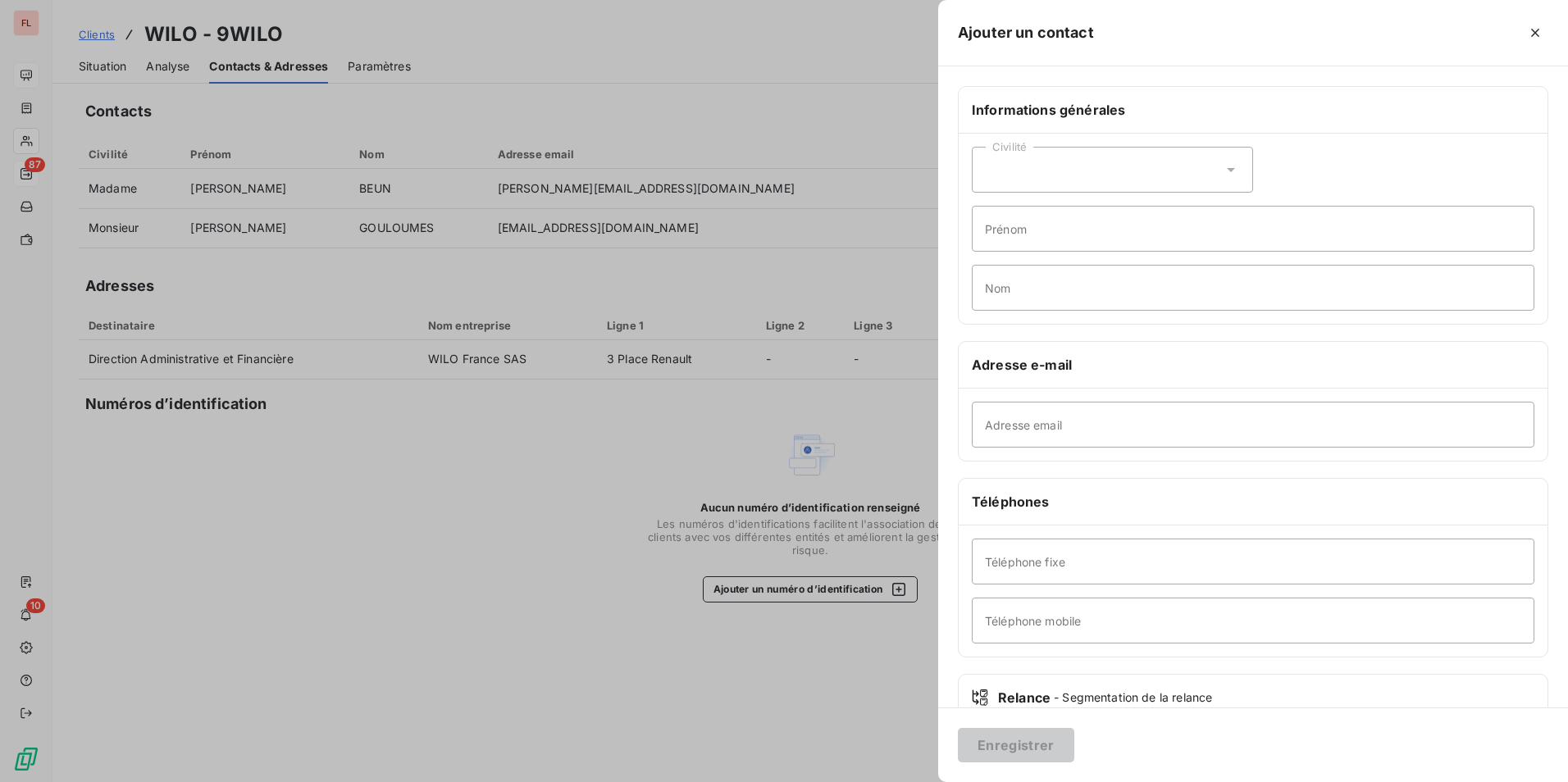
click at [1038, 171] on div "Civilité" at bounding box center [1112, 169] width 282 height 46
click at [1036, 235] on span "Monsieur" at bounding box center [1029, 240] width 49 height 16
click at [1537, 35] on icon "button" at bounding box center [1535, 33] width 8 height 8
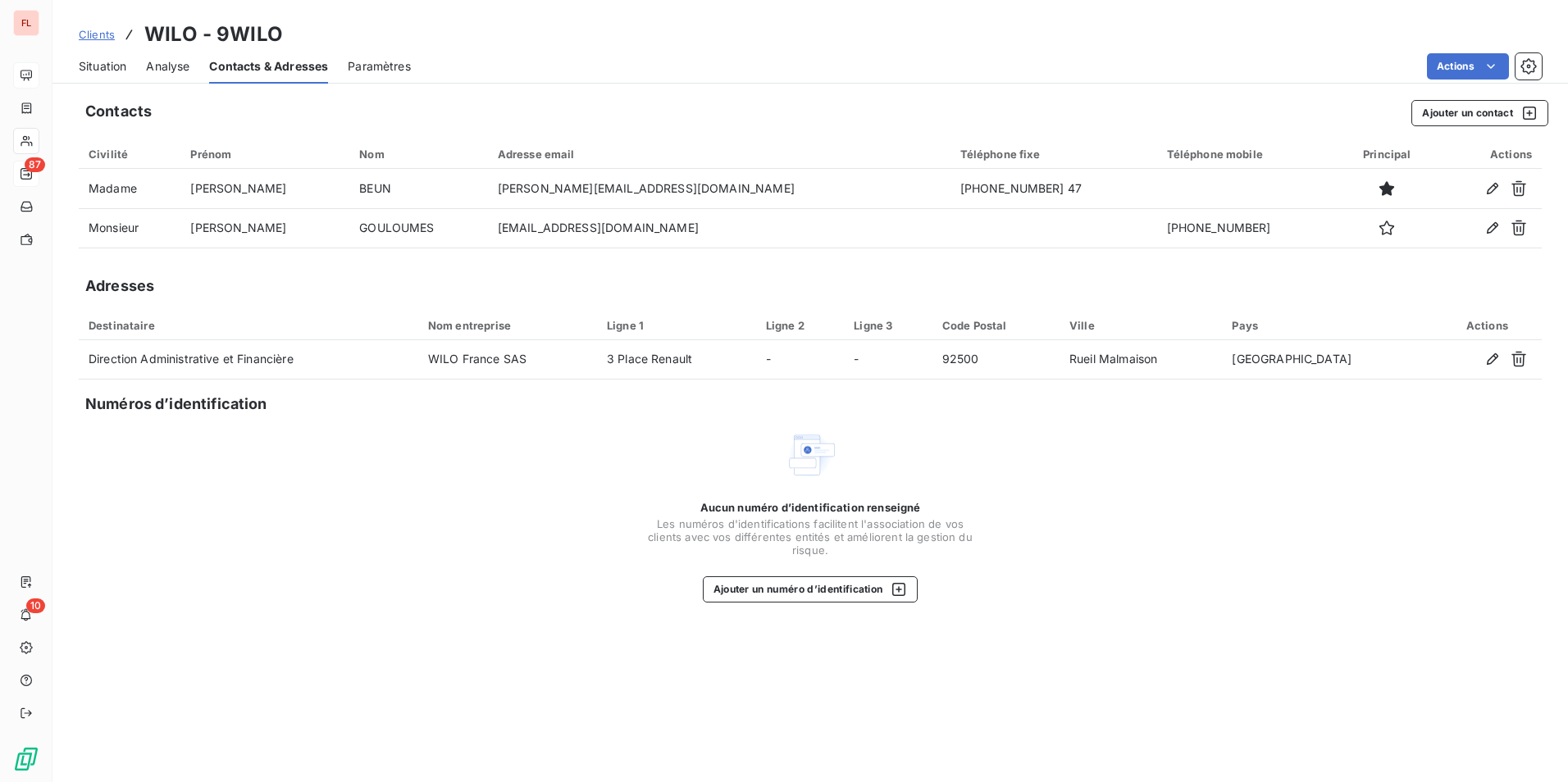
click at [159, 62] on span "Analyse" at bounding box center [167, 66] width 43 height 17
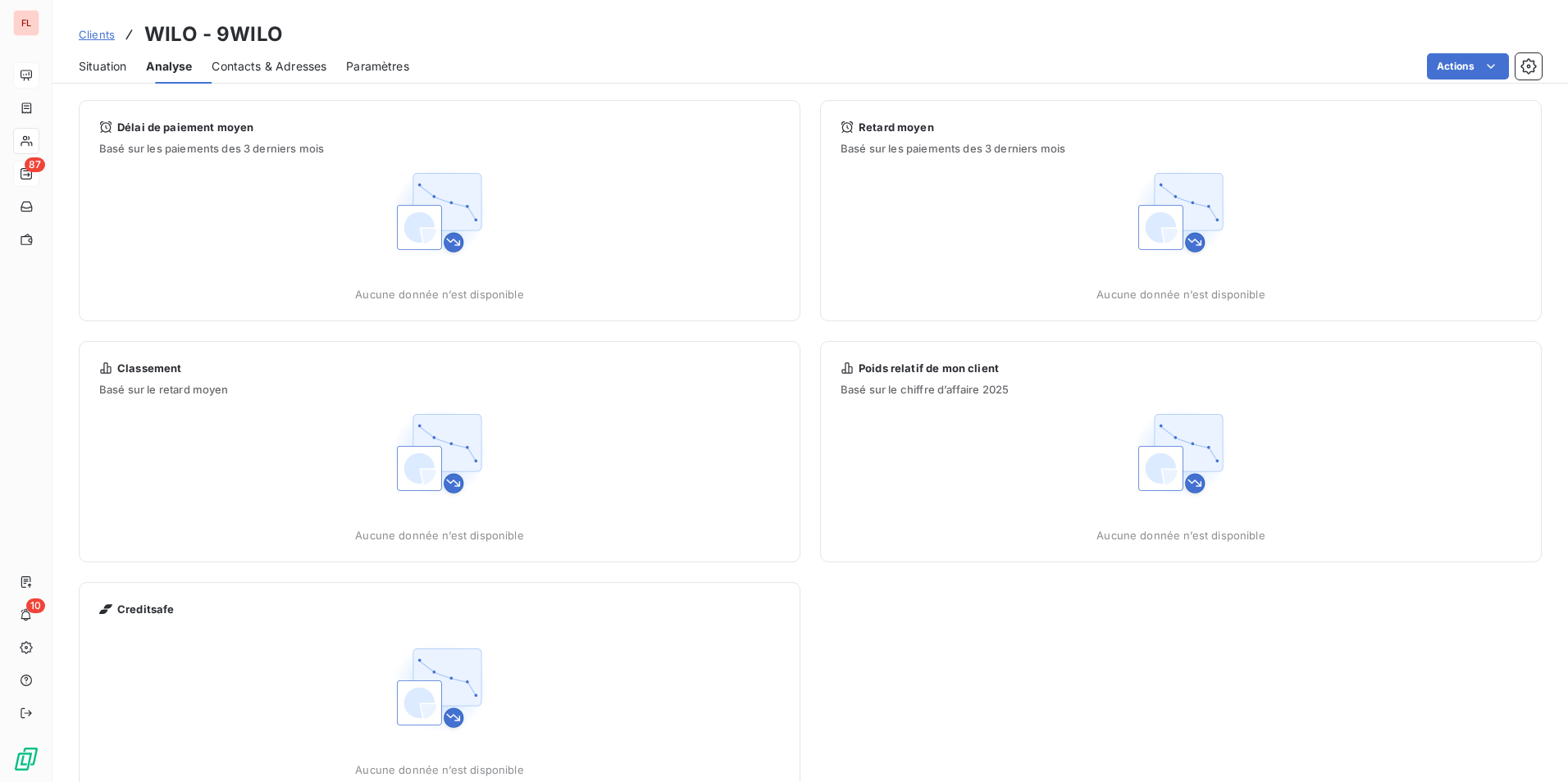
click at [116, 65] on span "Situation" at bounding box center [102, 66] width 47 height 17
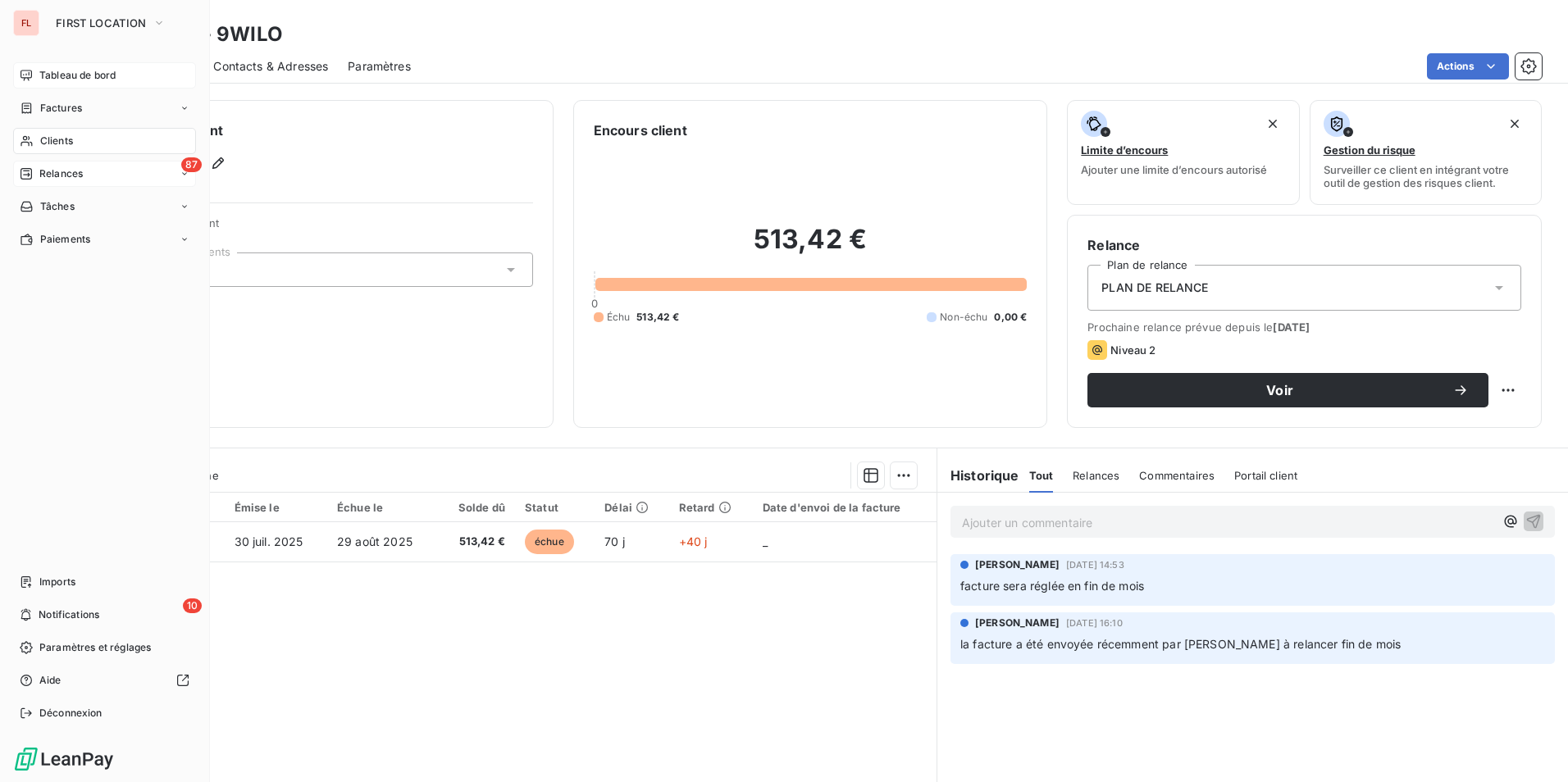
click at [42, 106] on span "Factures" at bounding box center [61, 109] width 41 height 15
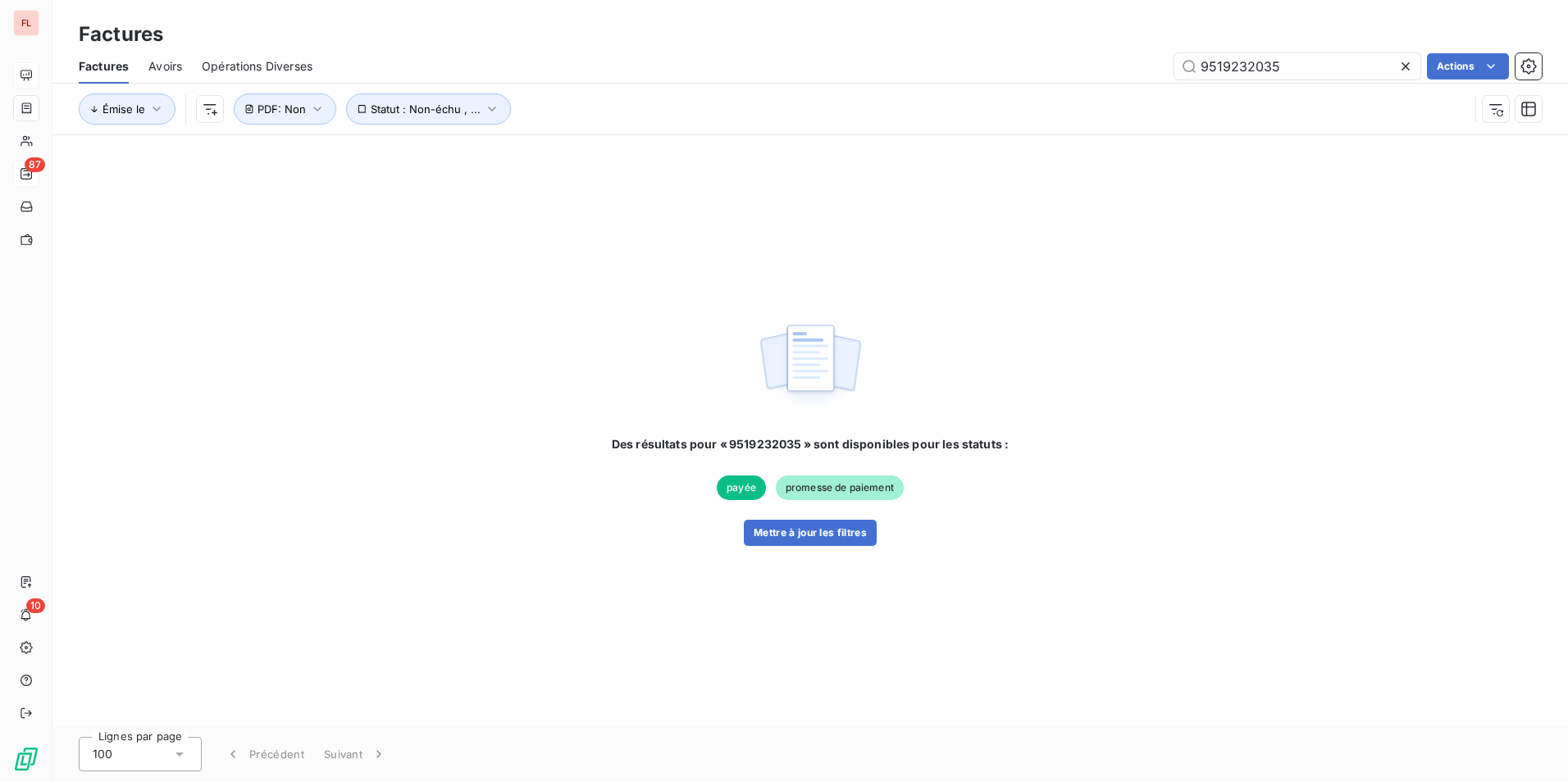
click at [1406, 66] on icon at bounding box center [1406, 66] width 17 height 17
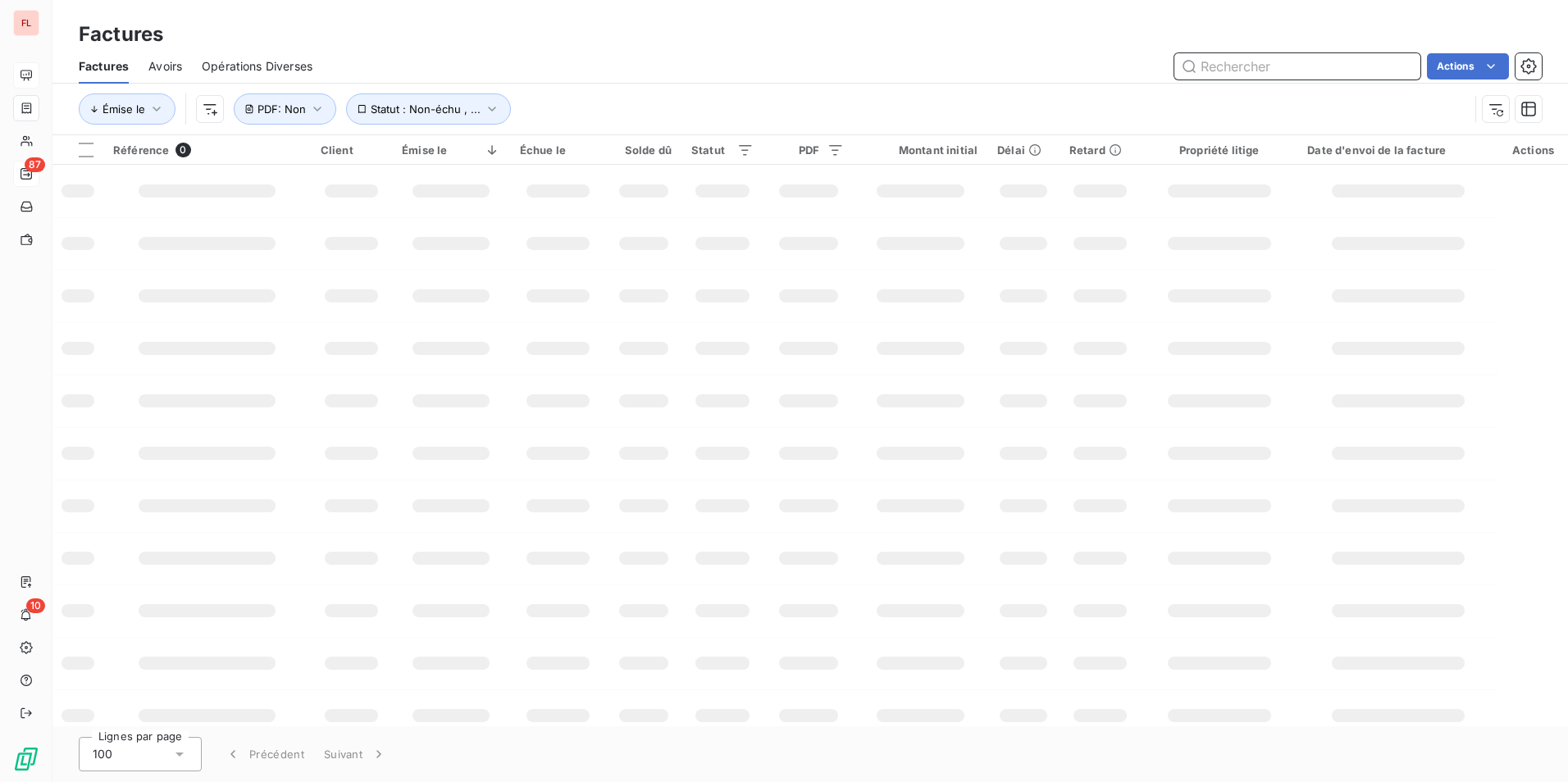
click at [1272, 67] on input "text" at bounding box center [1296, 66] width 246 height 27
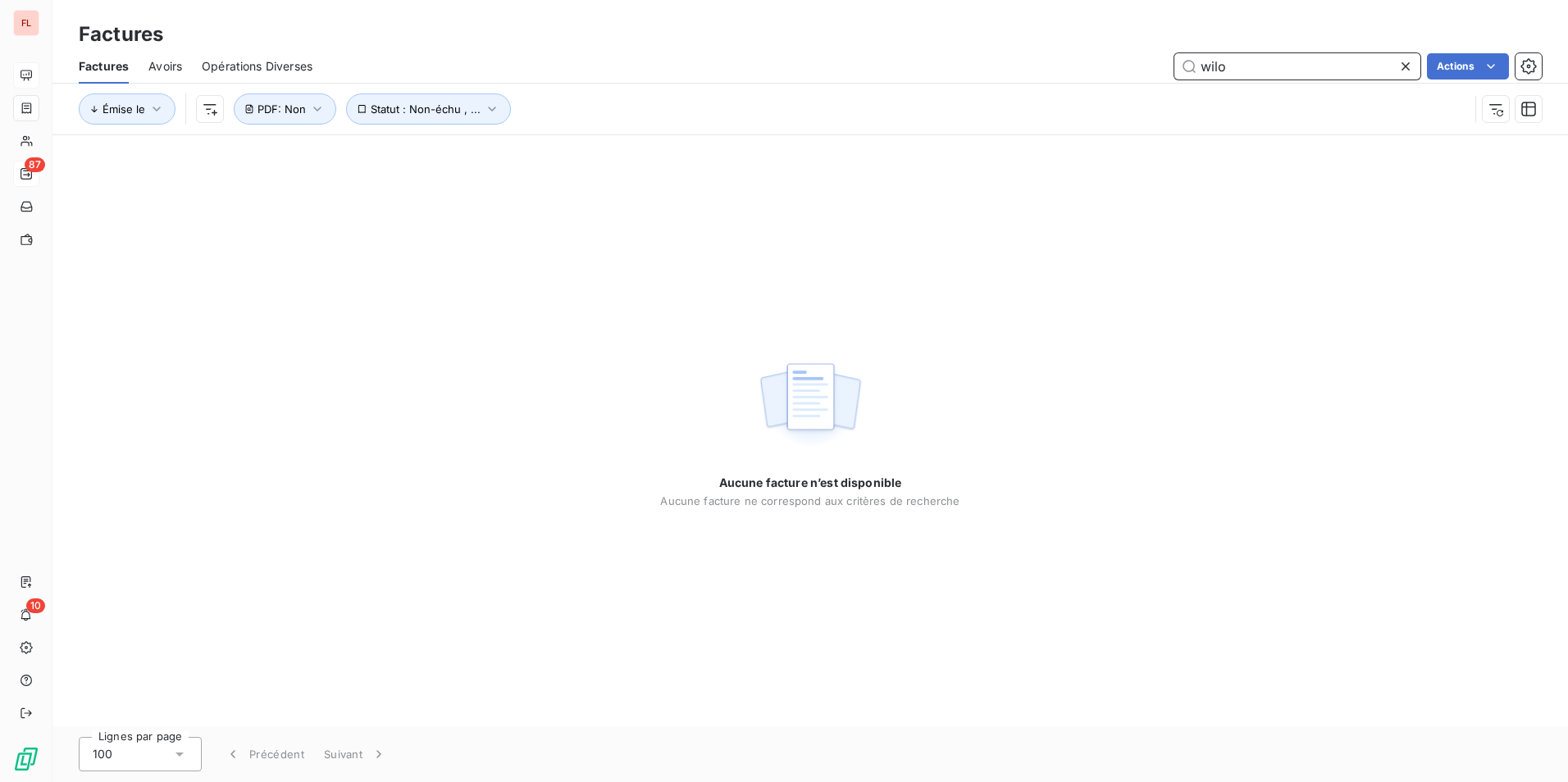
type input "wilo"
click at [1307, 74] on input "wilo" at bounding box center [1296, 66] width 246 height 27
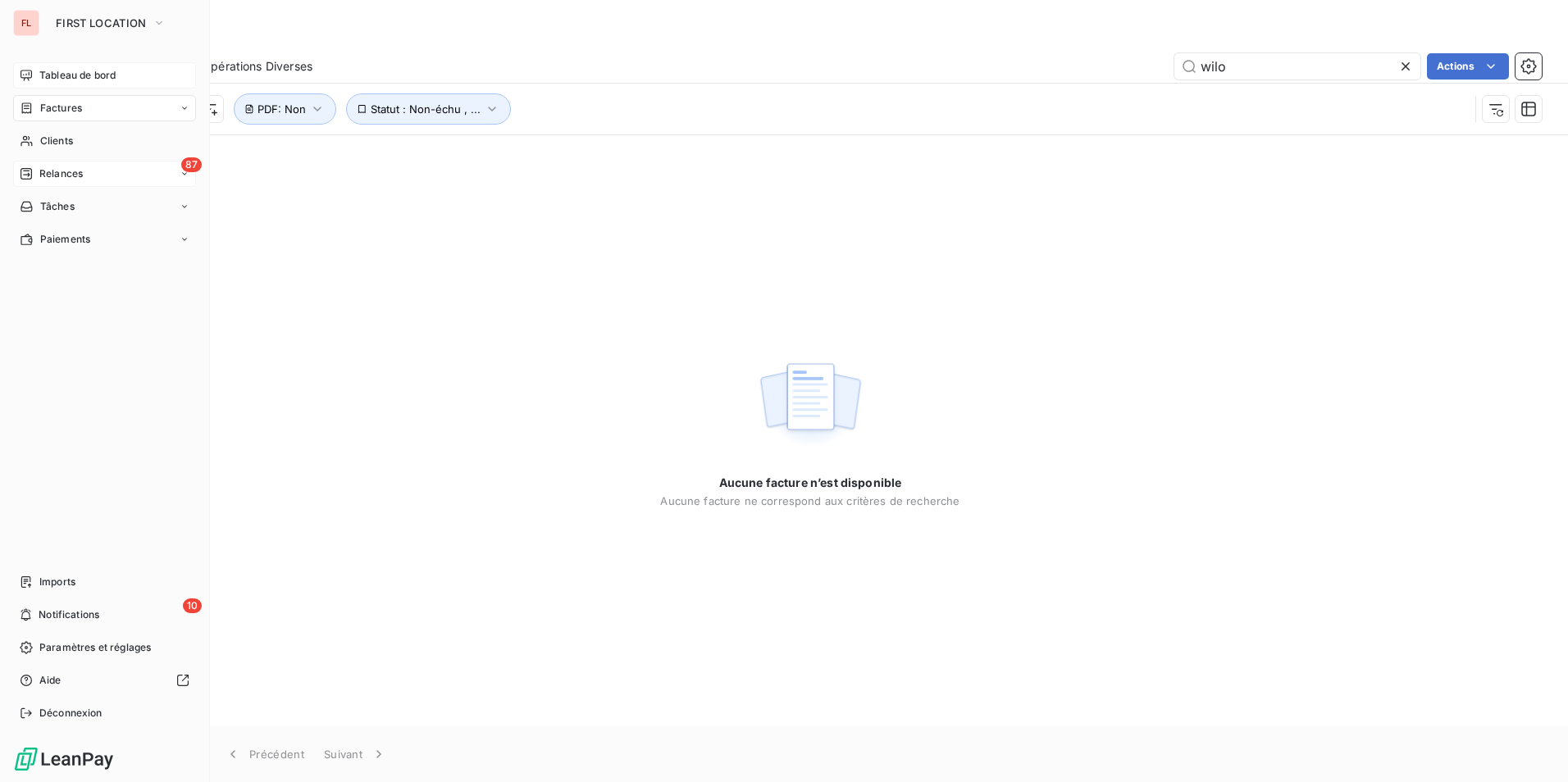
click at [51, 171] on span "Relances" at bounding box center [61, 174] width 43 height 15
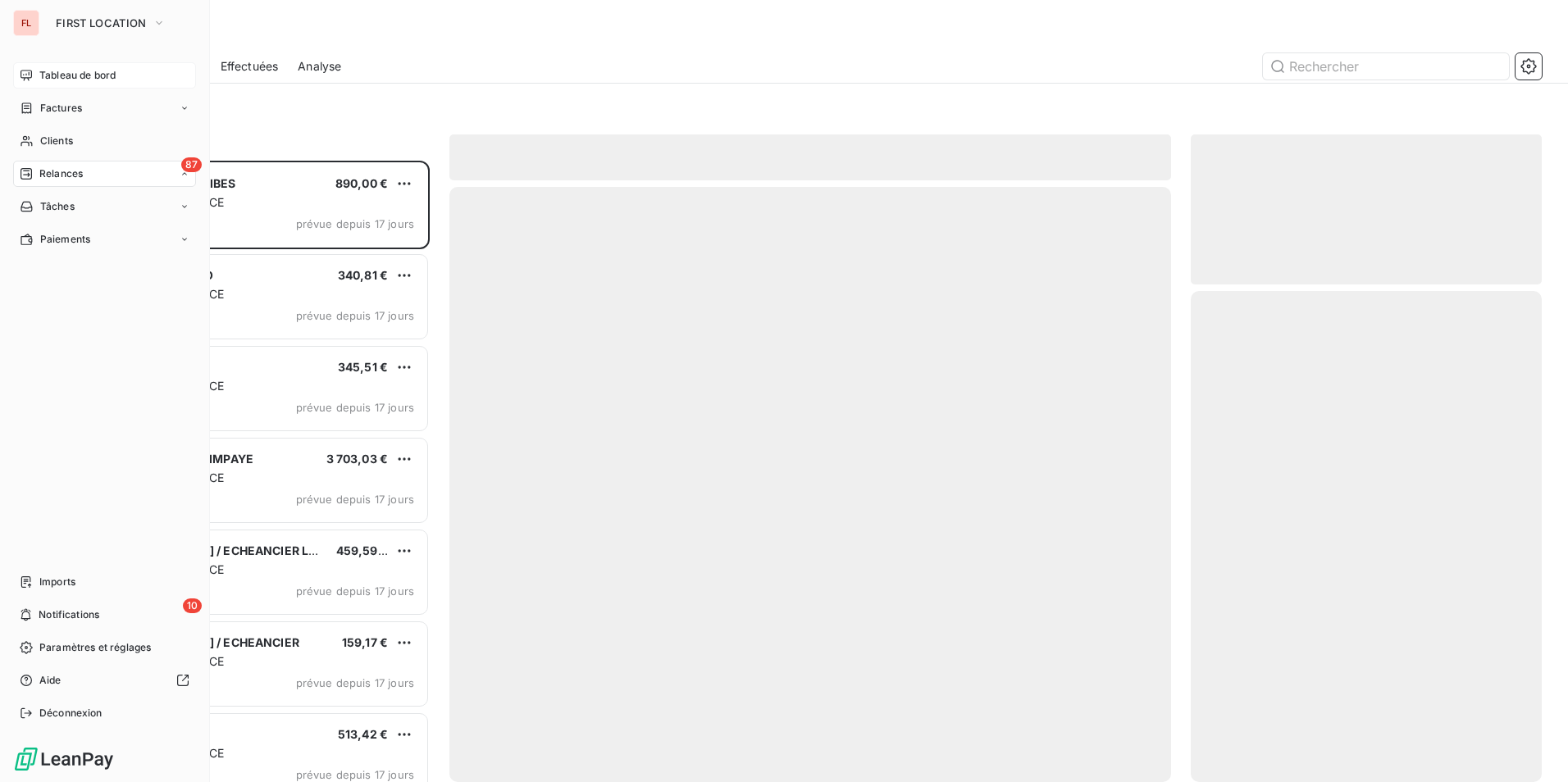
scroll to position [609, 339]
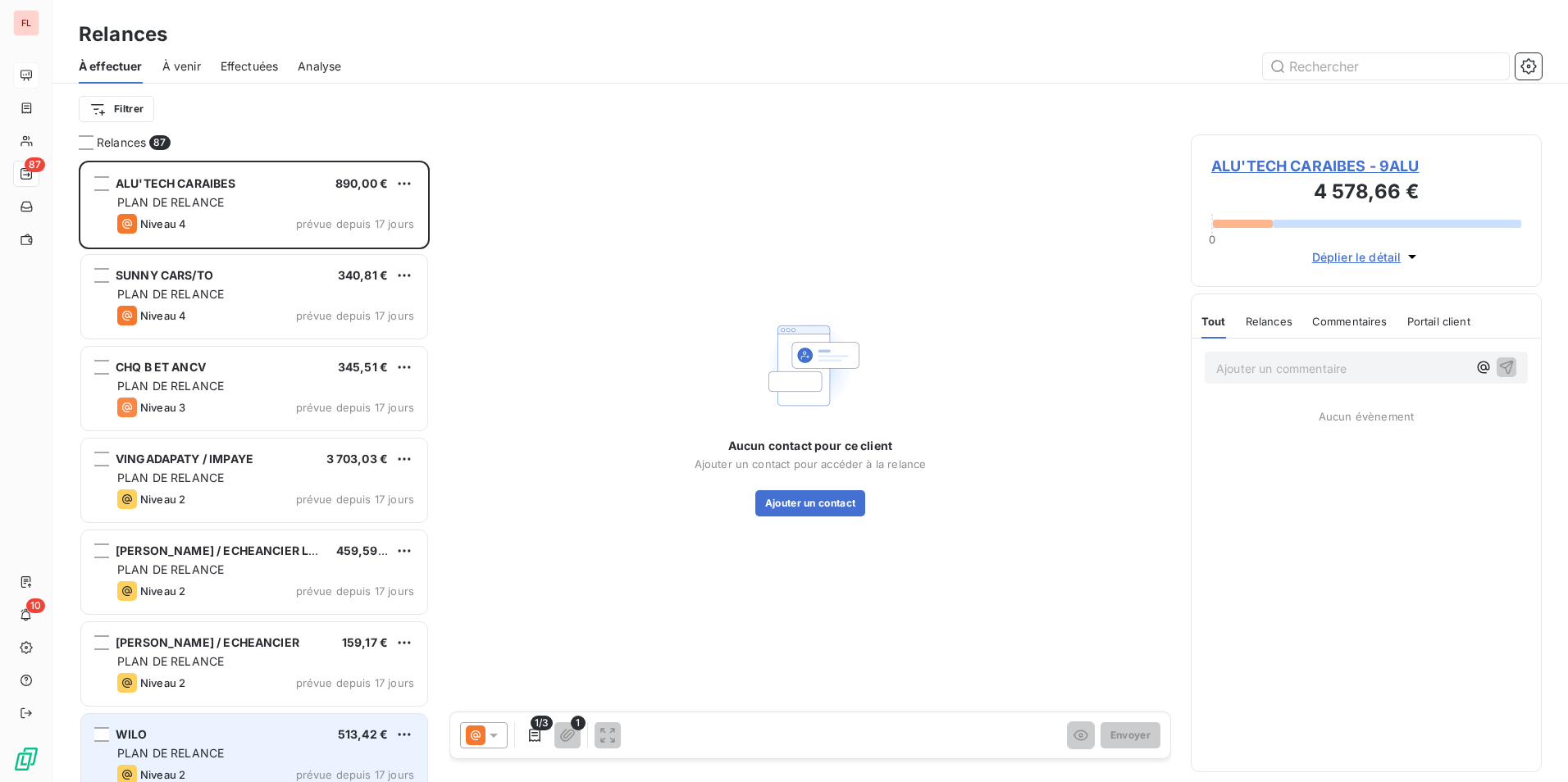
click at [160, 731] on div "WILO 513,42 €" at bounding box center [266, 735] width 297 height 15
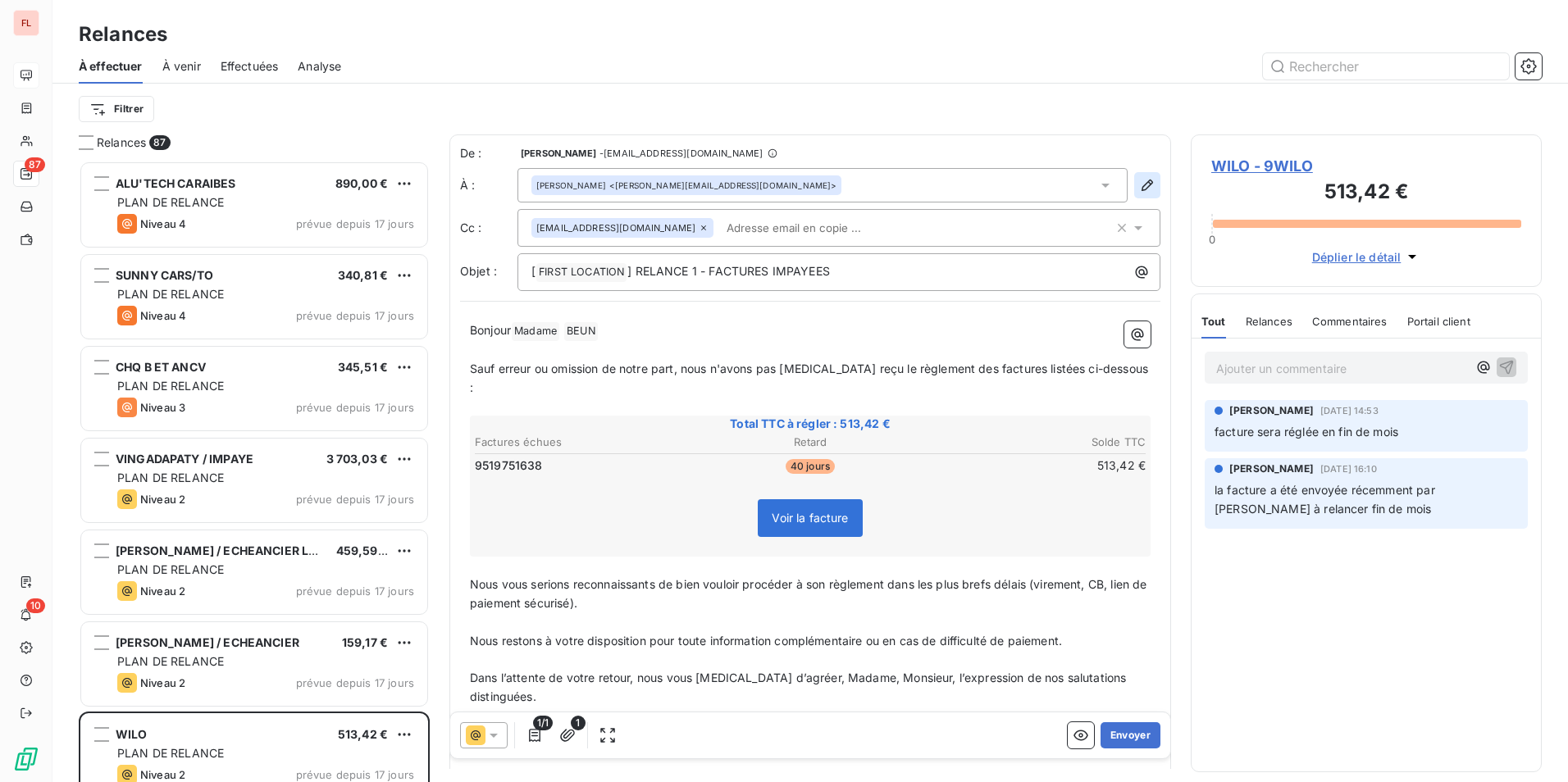
click at [1139, 185] on icon "button" at bounding box center [1147, 186] width 17 height 17
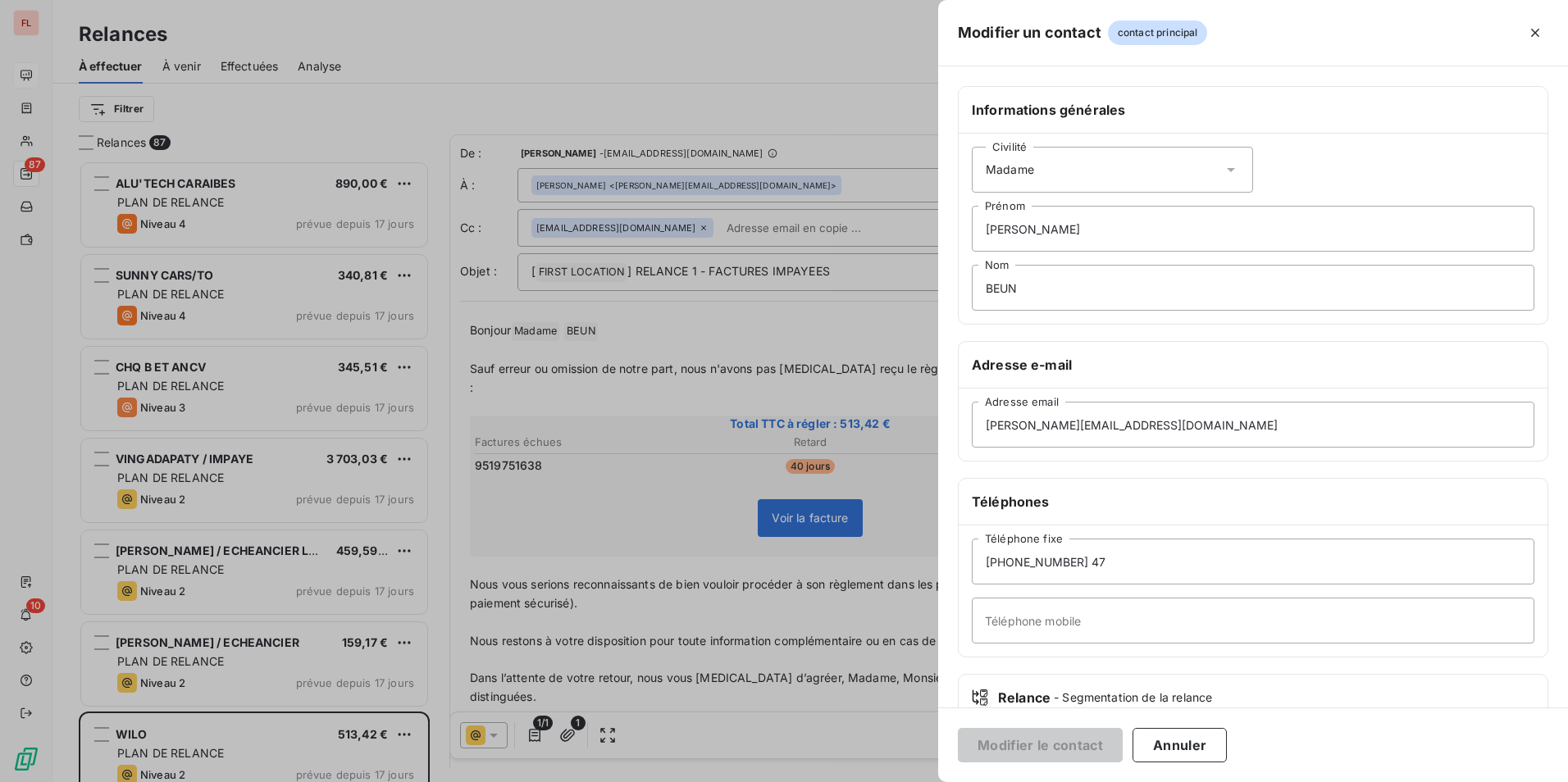
click at [762, 191] on div at bounding box center [784, 391] width 1568 height 782
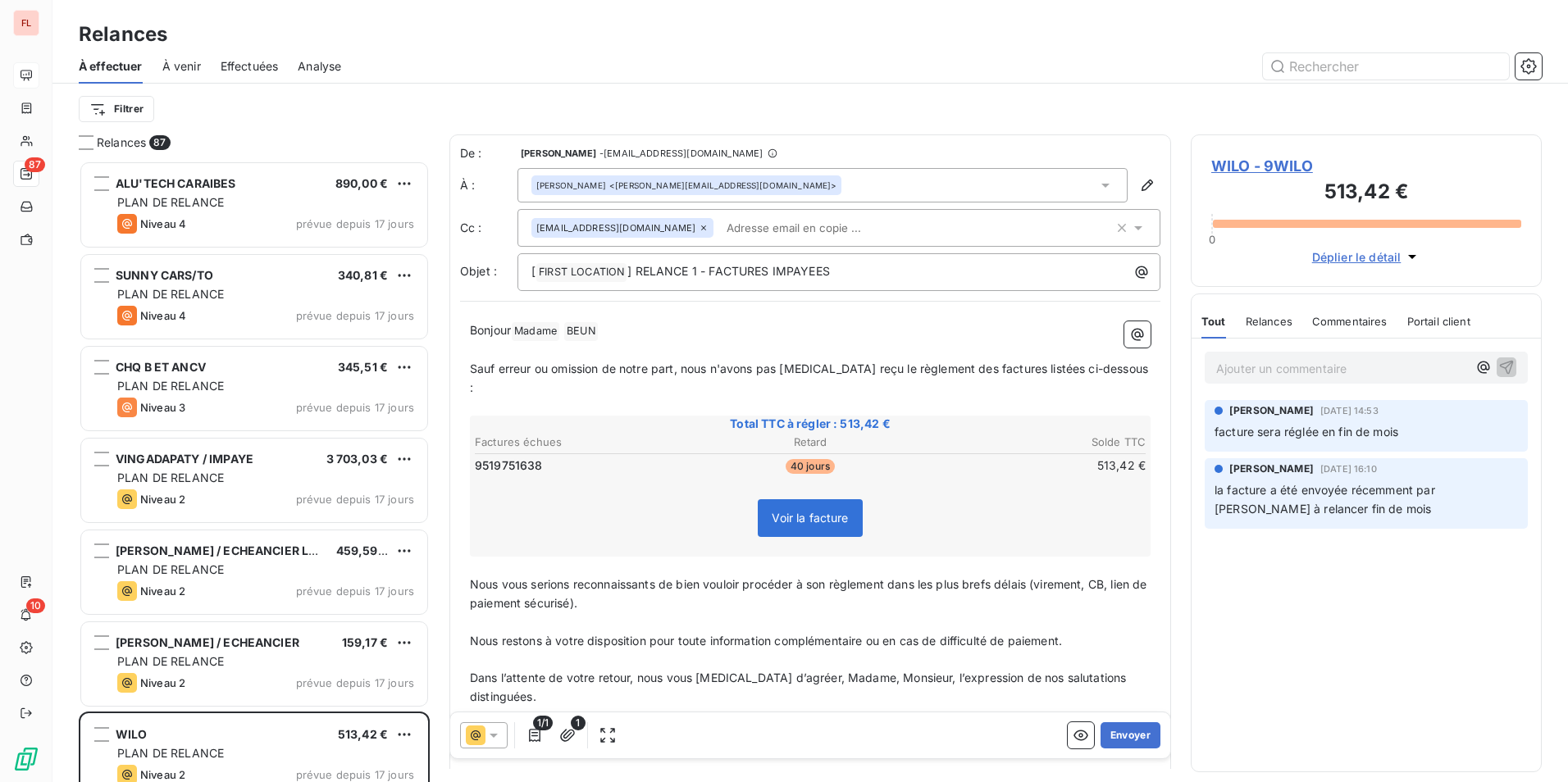
click at [801, 187] on div "[PERSON_NAME] <[PERSON_NAME][EMAIL_ADDRESS][DOMAIN_NAME]>" at bounding box center [823, 186] width 610 height 35
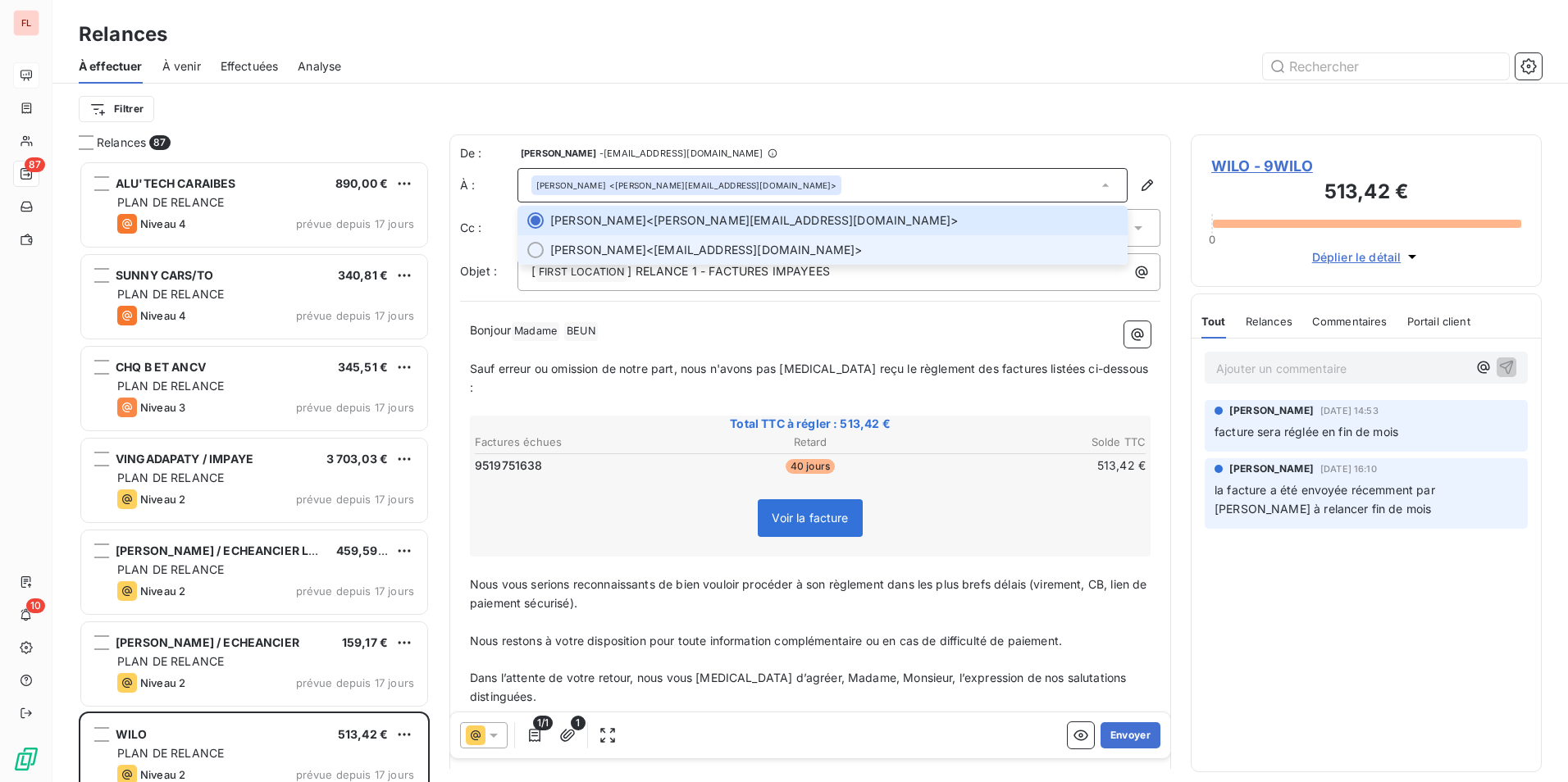
click at [532, 250] on div at bounding box center [535, 250] width 17 height 17
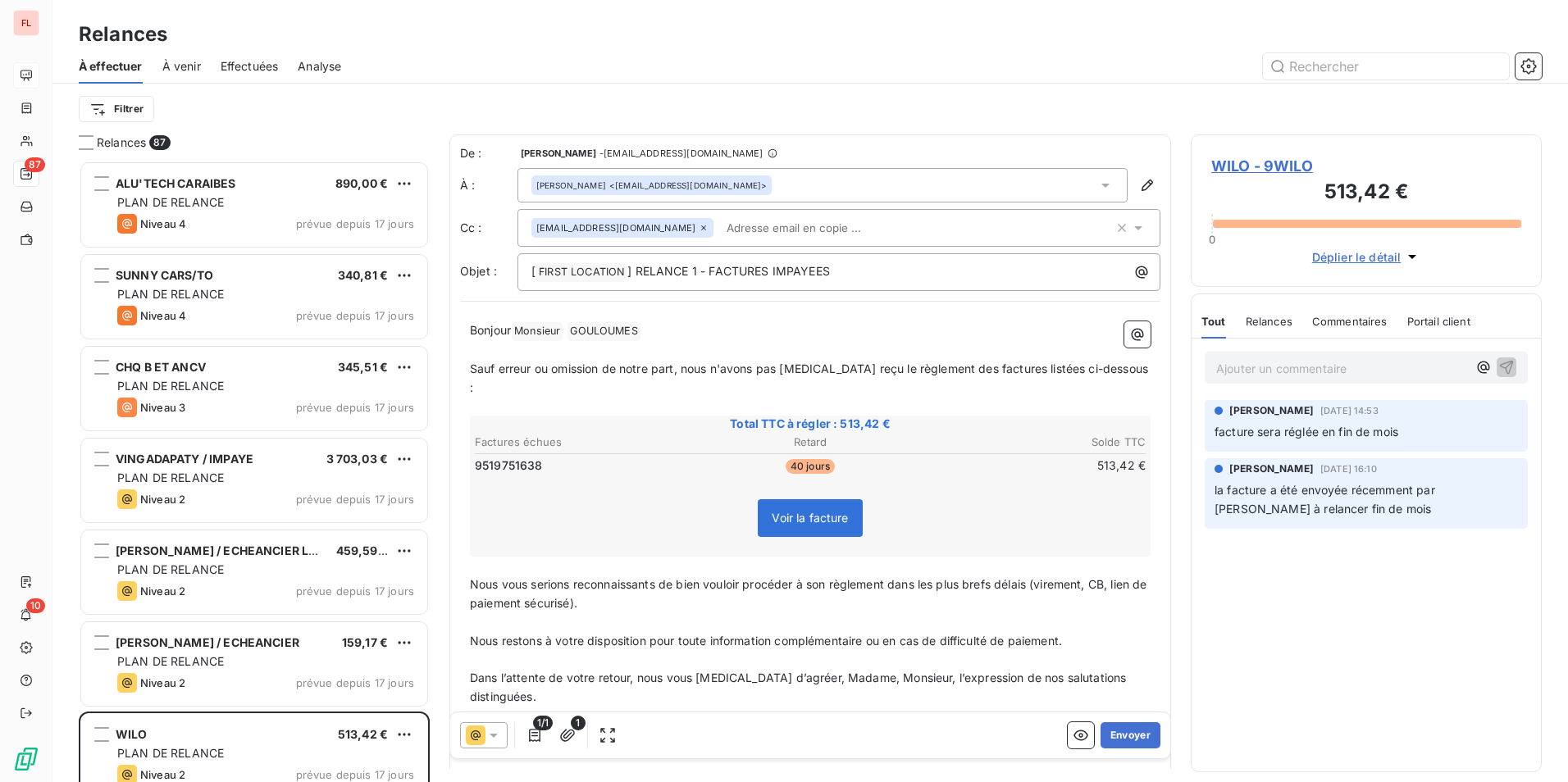
click at [698, 227] on icon at bounding box center [703, 228] width 10 height 10
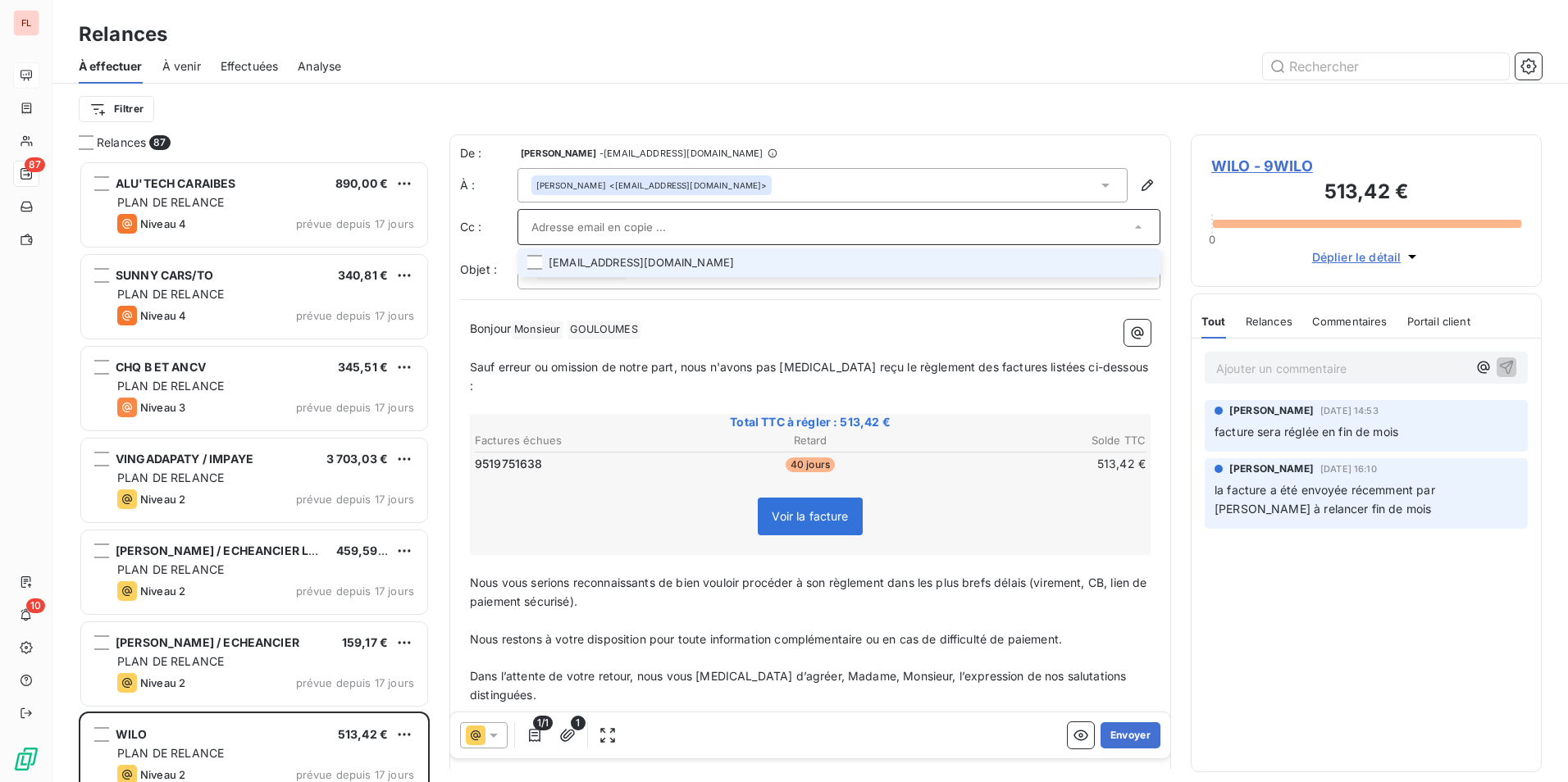
click at [668, 219] on input "text" at bounding box center [830, 227] width 599 height 25
drag, startPoint x: 591, startPoint y: 244, endPoint x: 599, endPoint y: 235, distance: 12.0
click at [593, 243] on div "fa" at bounding box center [839, 227] width 643 height 36
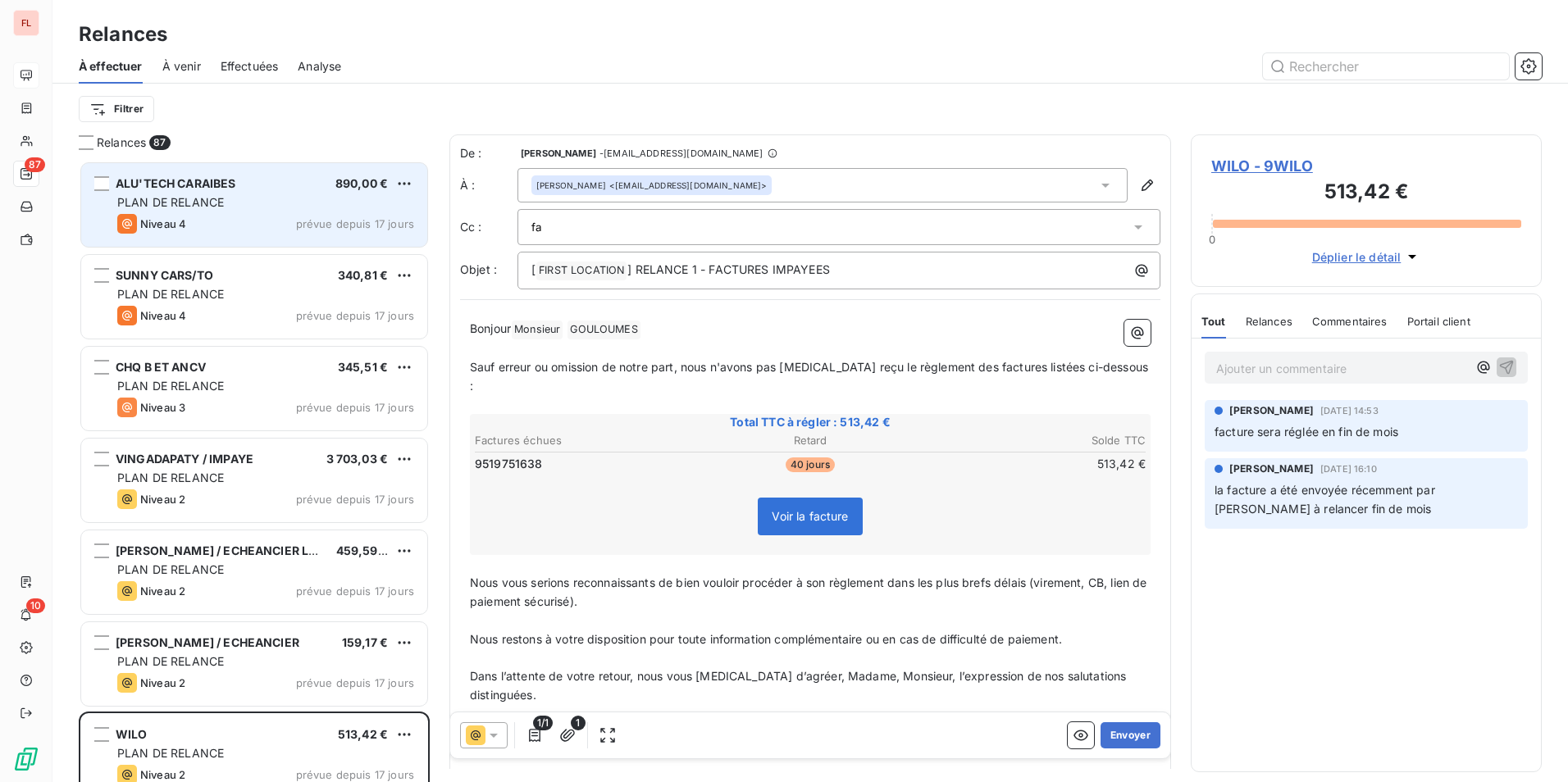
drag, startPoint x: 601, startPoint y: 230, endPoint x: 412, endPoint y: 226, distance: 189.0
click at [415, 226] on div "Relances 87 ALU'TECH CARAIBES 890,00 € PLAN DE RELANCE Niveau 4 prévue depuis 1…" at bounding box center [809, 458] width 1515 height 648
paste input "[PHONE_NUMBER]"
type input "[PHONE_NUMBER]"
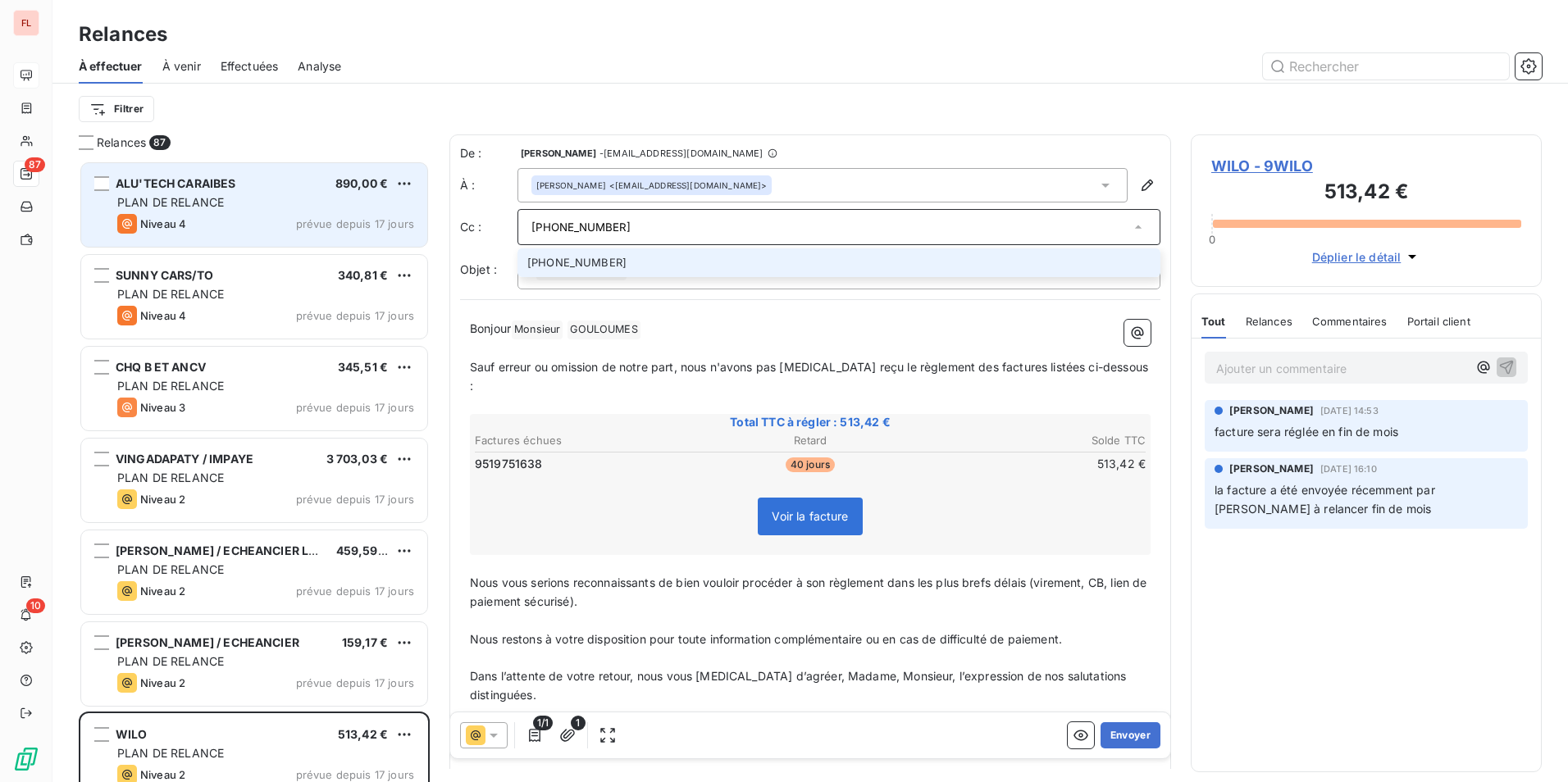
drag, startPoint x: 656, startPoint y: 226, endPoint x: 228, endPoint y: 224, distance: 428.0
click at [250, 225] on div "Relances 87 ALU'TECH CARAIBES 890,00 € PLAN DE RELANCE Niveau 4 prévue depuis 1…" at bounding box center [809, 458] width 1515 height 648
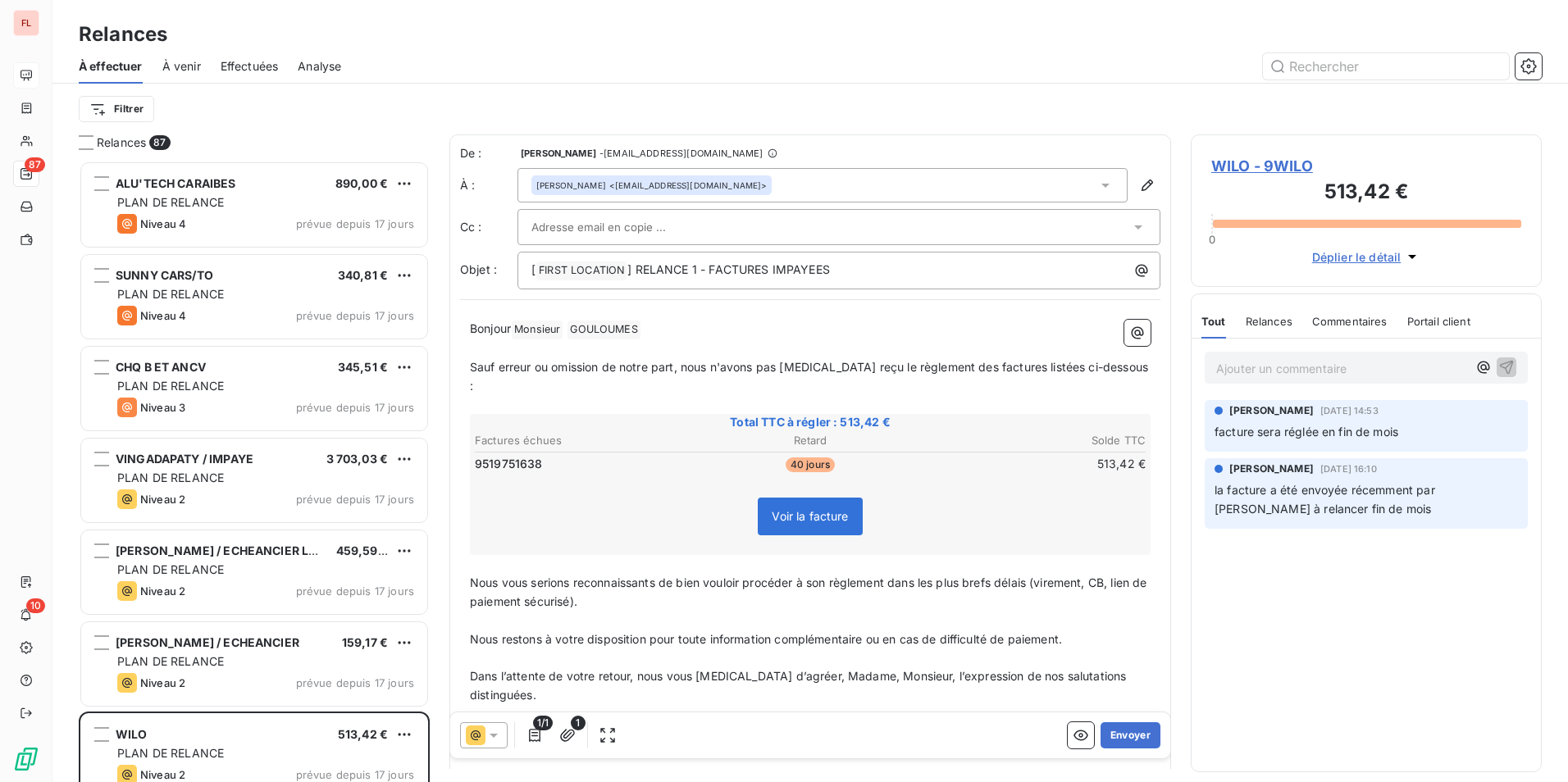
click at [594, 229] on input "text" at bounding box center [619, 227] width 176 height 25
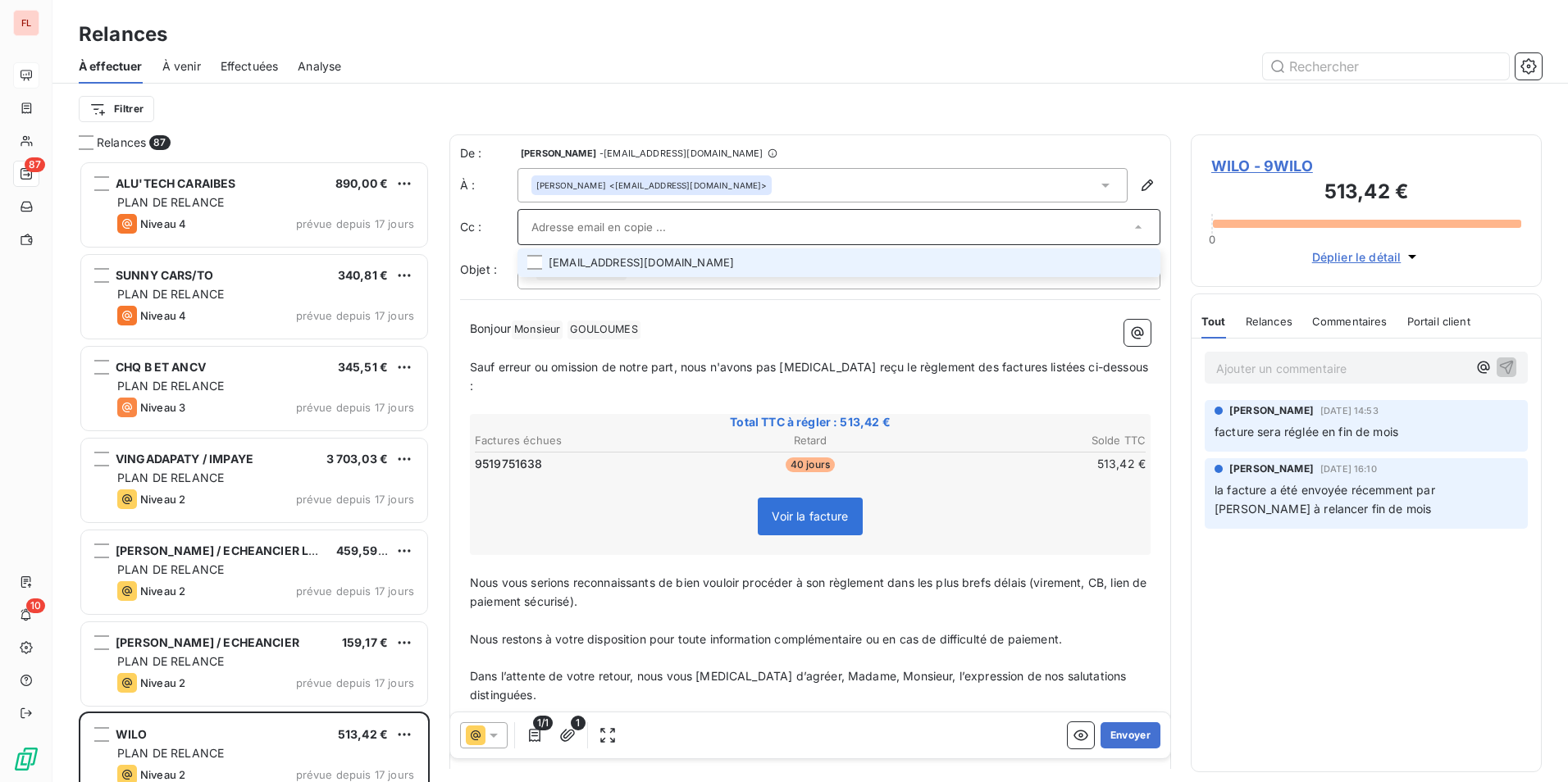
paste input "[PHONE_NUMBER]"
type input "[PHONE_NUMBER]"
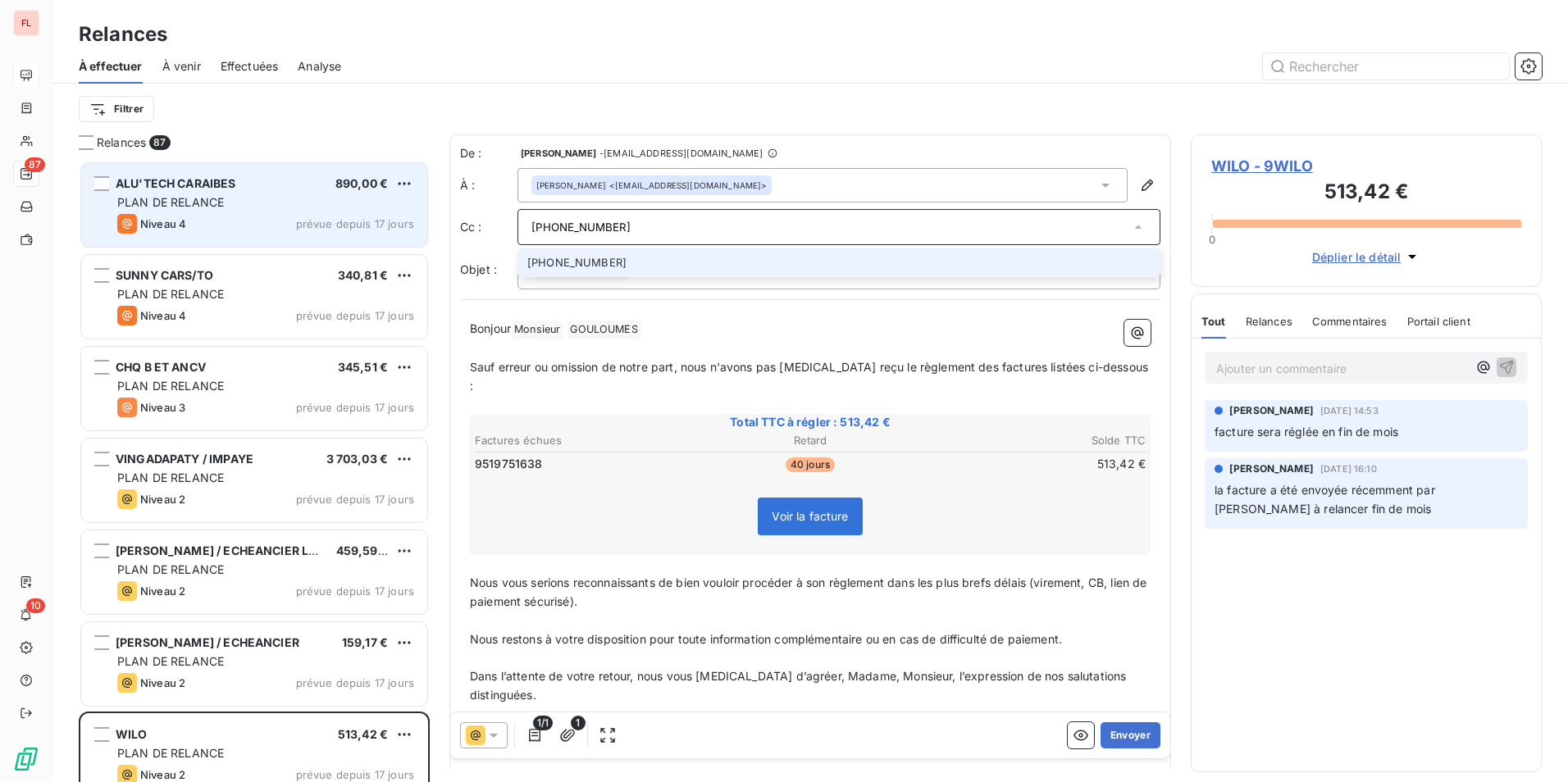
drag, startPoint x: 633, startPoint y: 224, endPoint x: 200, endPoint y: 192, distance: 434.2
click at [204, 193] on div "Relances 87 ALU'TECH CARAIBES 890,00 € PLAN DE RELANCE Niveau 4 prévue depuis 1…" at bounding box center [809, 458] width 1515 height 648
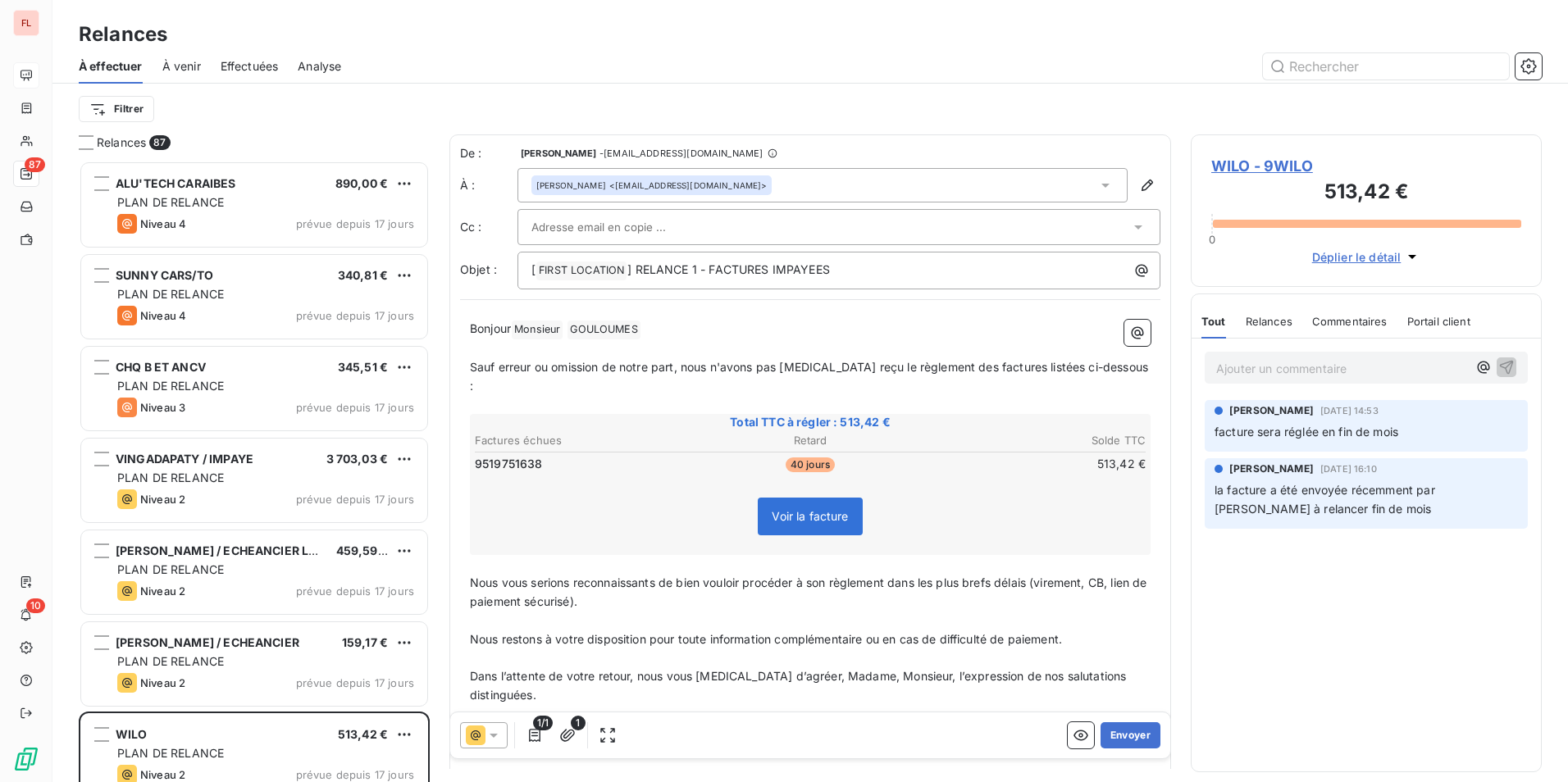
click at [573, 230] on input "text" at bounding box center [619, 227] width 176 height 25
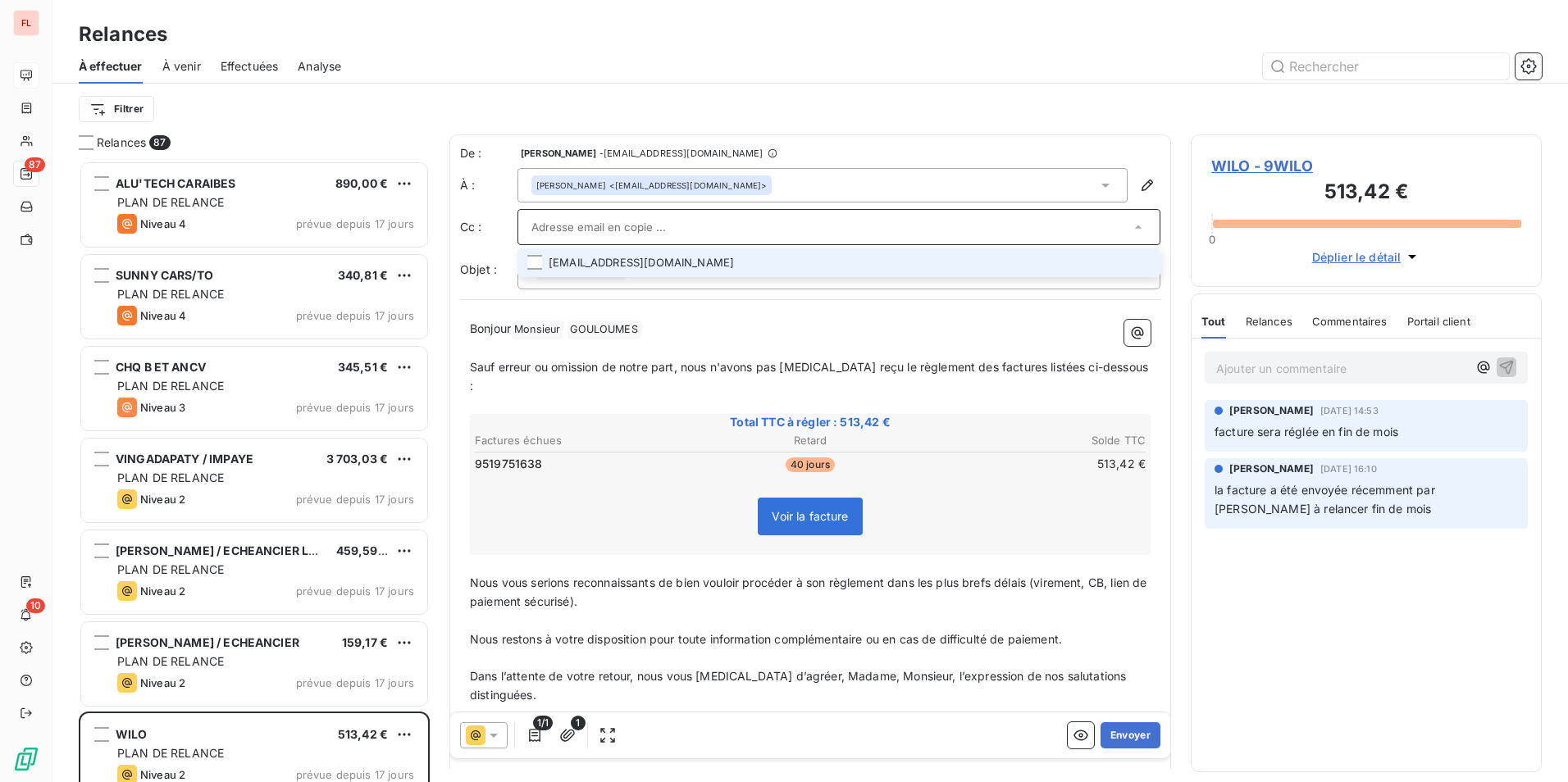
paste input "[EMAIL_ADDRESS][DOMAIN_NAME]"
type input "[EMAIL_ADDRESS][DOMAIN_NAME]"
click at [601, 257] on li "[EMAIL_ADDRESS][DOMAIN_NAME]" at bounding box center [839, 263] width 643 height 29
click at [721, 314] on div "Bonjour Monsieur ﻿ [PERSON_NAME] ﻿ ﻿ ﻿ Sauf erreur ou omission de notre part, n…" at bounding box center [809, 569] width 700 height 515
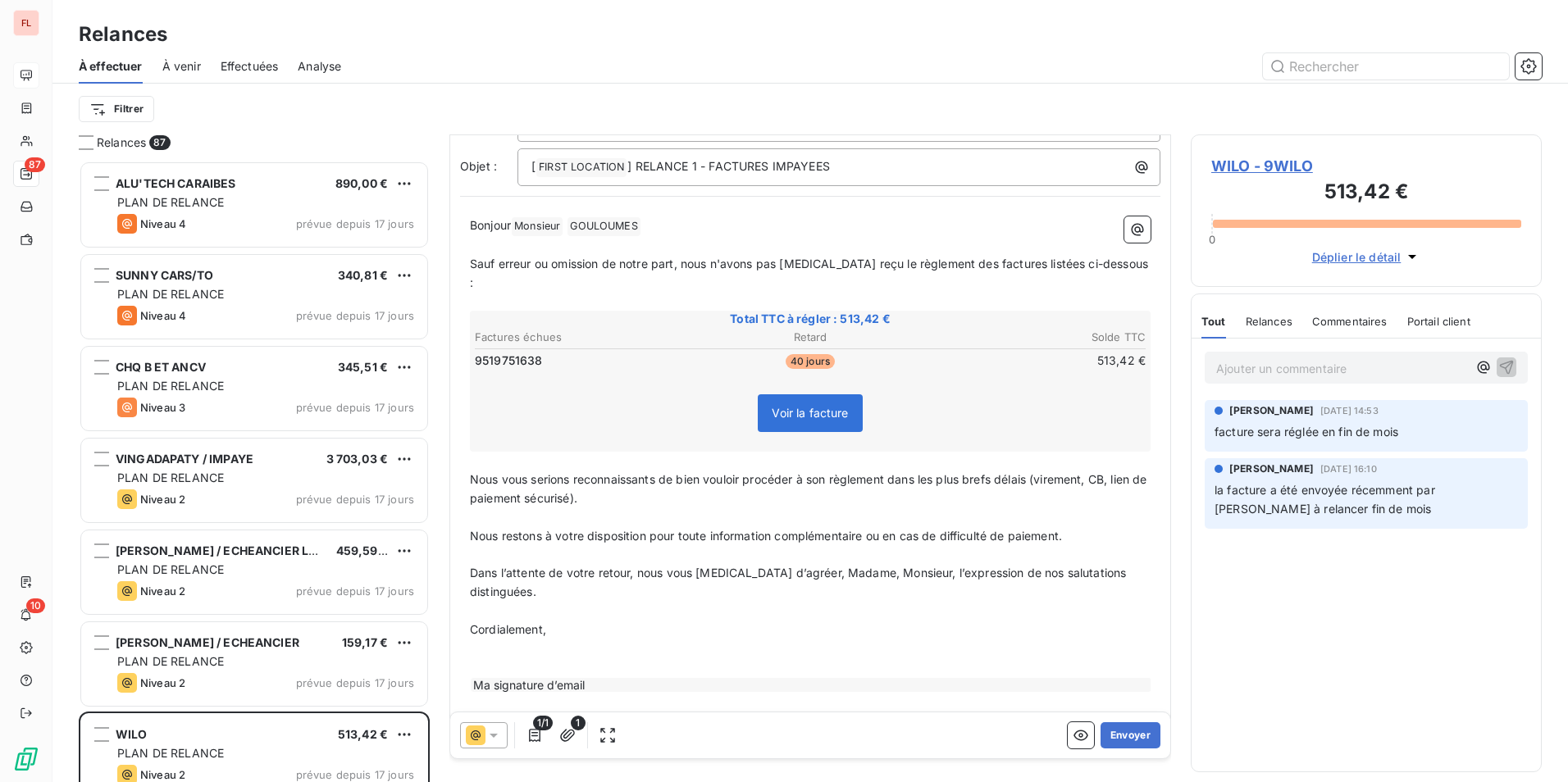
scroll to position [118, 0]
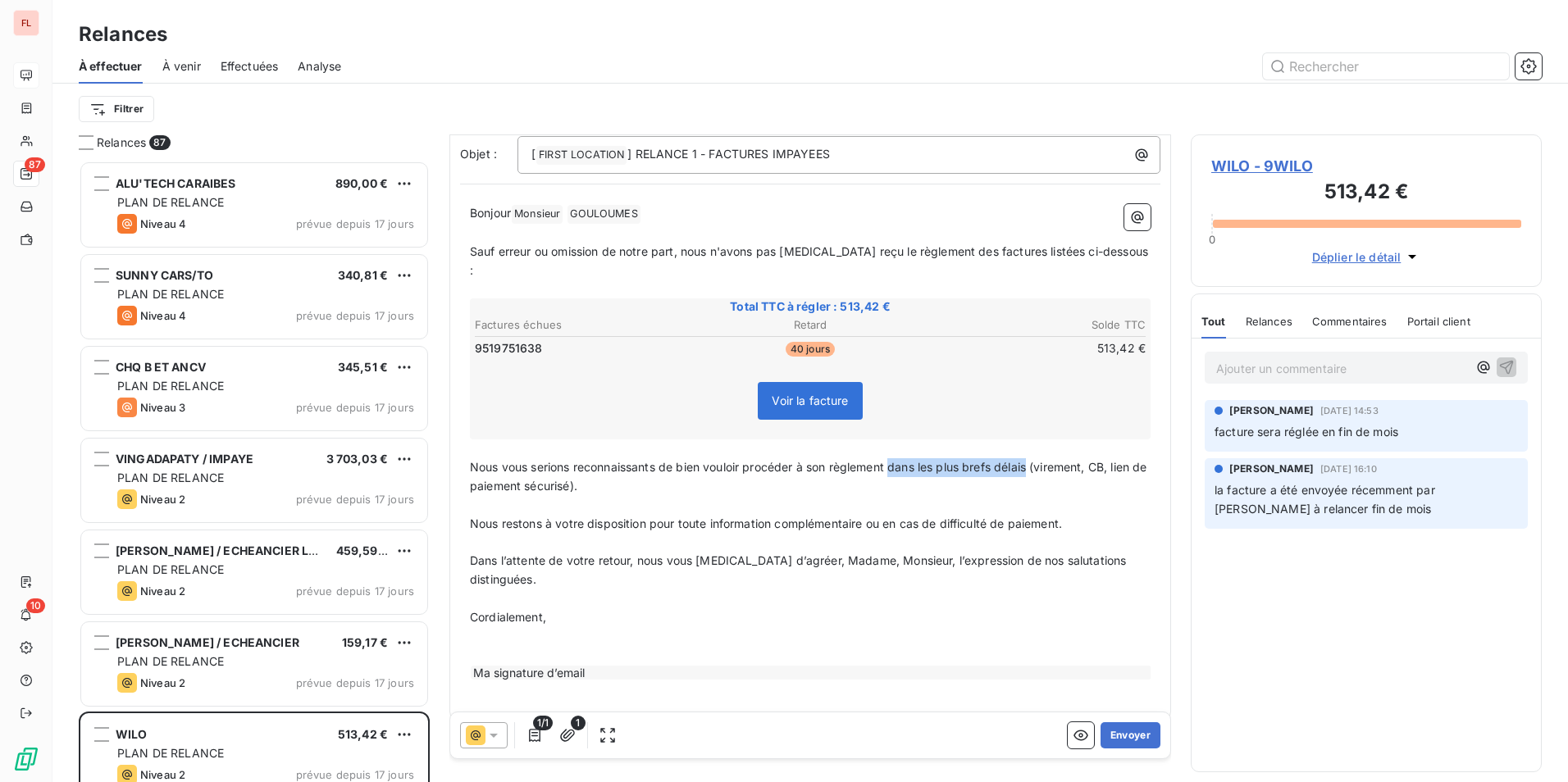
drag, startPoint x: 896, startPoint y: 447, endPoint x: 1034, endPoint y: 451, distance: 138.1
click at [1034, 460] on span "Nous vous serions reconnaissants de bien vouloir procéder à son règlement dans …" at bounding box center [810, 476] width 681 height 33
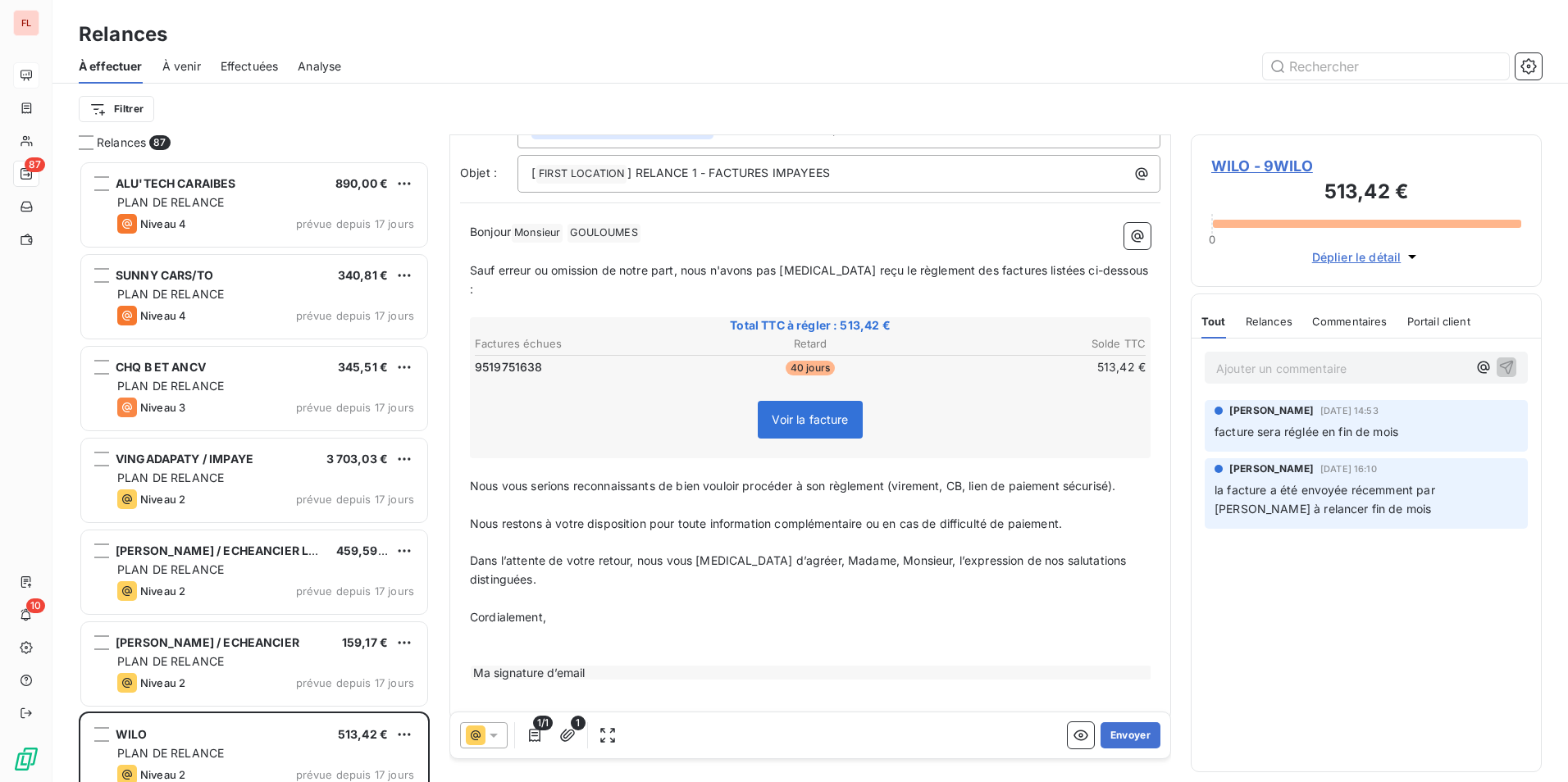
click at [1145, 466] on div "Bonjour Monsieur ﻿ [PERSON_NAME] ﻿ ﻿ ﻿ Sauf erreur ou omission de notre part, n…" at bounding box center [809, 461] width 700 height 497
click at [1115, 479] on span "Nous vous serions reconnaissants de bien vouloir procéder à son règlement (vire…" at bounding box center [792, 485] width 645 height 14
click at [1127, 477] on p "Nous vous serions reconnaissants de bien vouloir procéder à son règlement (vire…" at bounding box center [810, 486] width 681 height 19
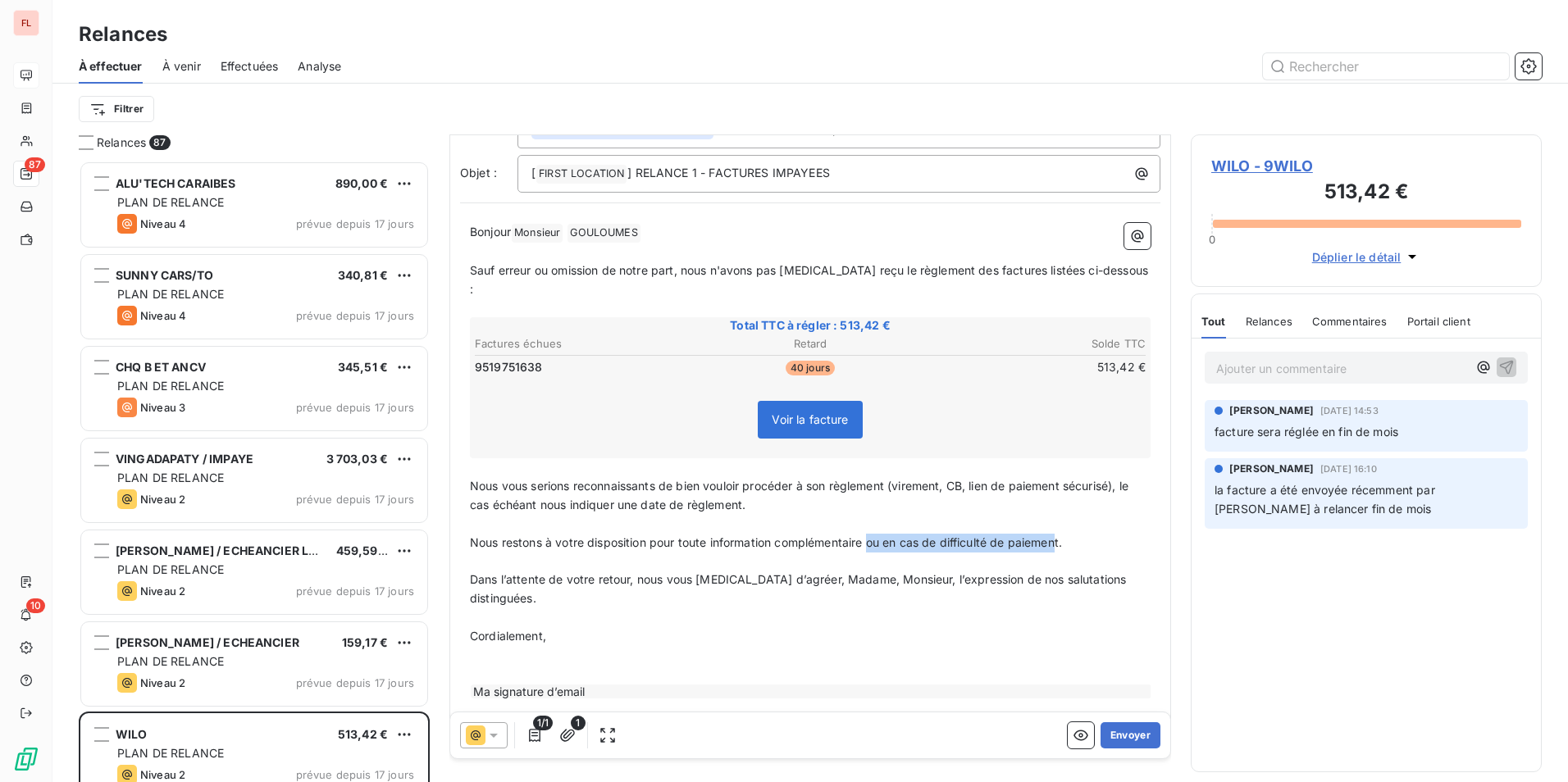
drag, startPoint x: 873, startPoint y: 524, endPoint x: 1063, endPoint y: 519, distance: 190.1
click at [1062, 535] on span "Nous restons à votre disposition pour toute information complémentaire ou en ca…" at bounding box center [765, 542] width 592 height 14
click at [818, 572] on span "Dans l’attente de votre retour, nous vous [MEDICAL_DATA] d’agréer, Madame, Mons…" at bounding box center [799, 589] width 660 height 33
click at [819, 572] on span "Dans l’attente de votre retour, nous vous [MEDICAL_DATA] d’agréer, Madame, Mons…" at bounding box center [799, 589] width 660 height 33
click at [525, 627] on p "﻿" at bounding box center [810, 636] width 681 height 19
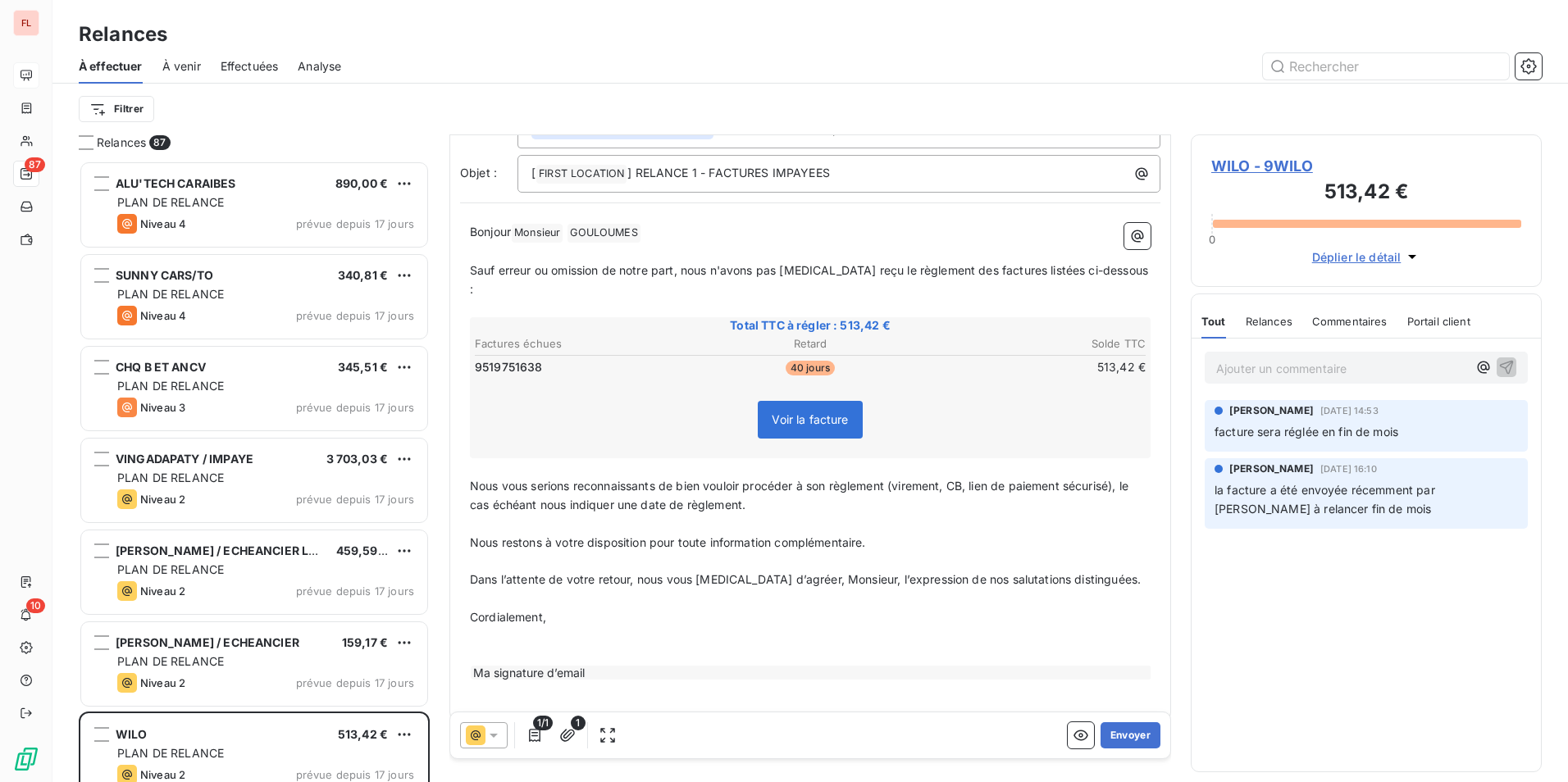
click at [472, 610] on span "Cordialement," at bounding box center [508, 616] width 76 height 14
click at [483, 627] on p "﻿" at bounding box center [810, 636] width 681 height 19
click at [484, 665] on p "﻿" at bounding box center [810, 674] width 681 height 19
click at [474, 667] on span "06 90 16 44 15" at bounding box center [511, 673] width 83 height 14
click at [470, 667] on span "06 90 16 44 15" at bounding box center [511, 673] width 83 height 14
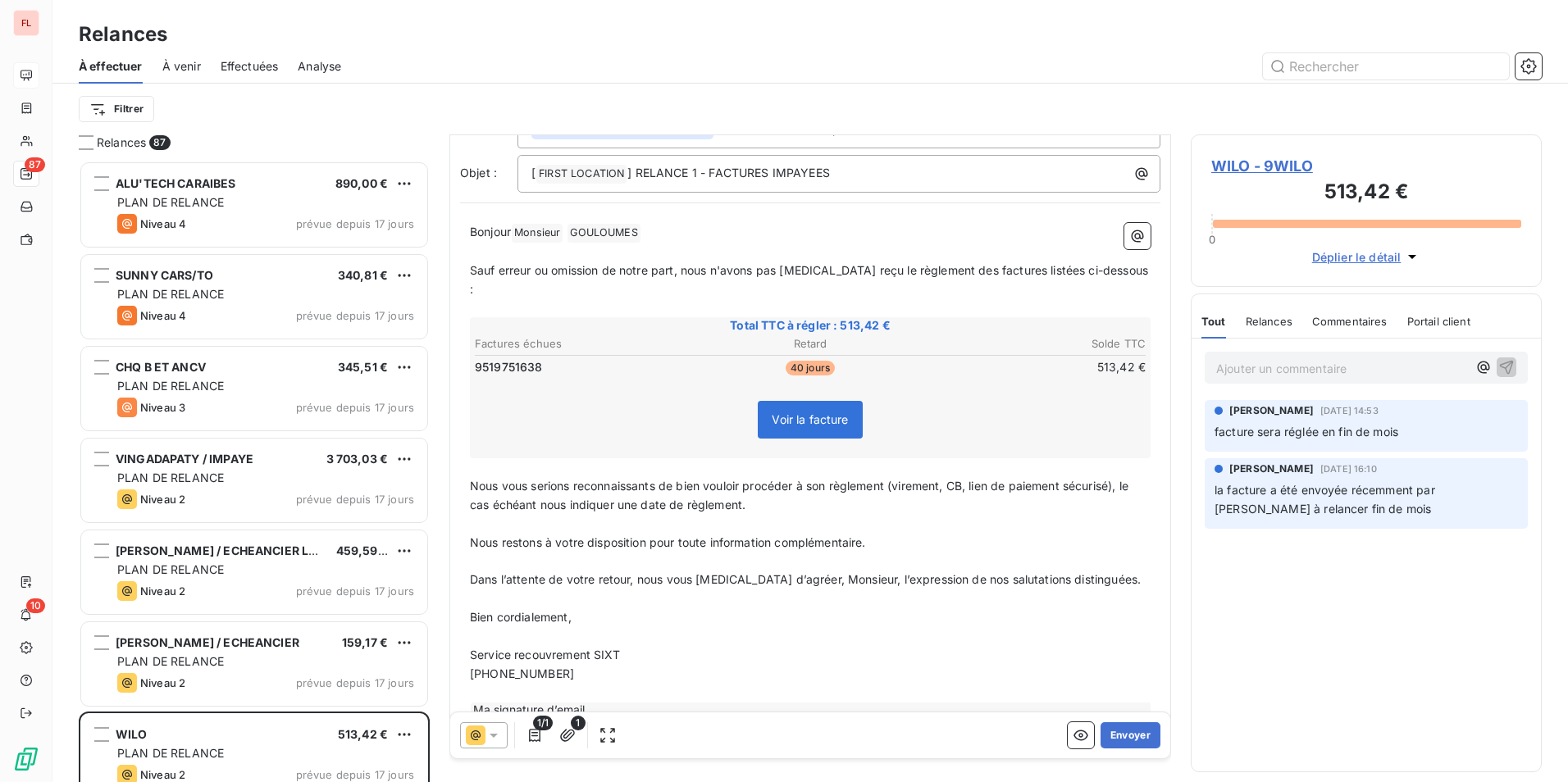
click at [527, 667] on span "[PHONE_NUMBER]" at bounding box center [522, 673] width 104 height 14
click at [609, 665] on p "[PHONE_NUMBER]" at bounding box center [810, 674] width 681 height 19
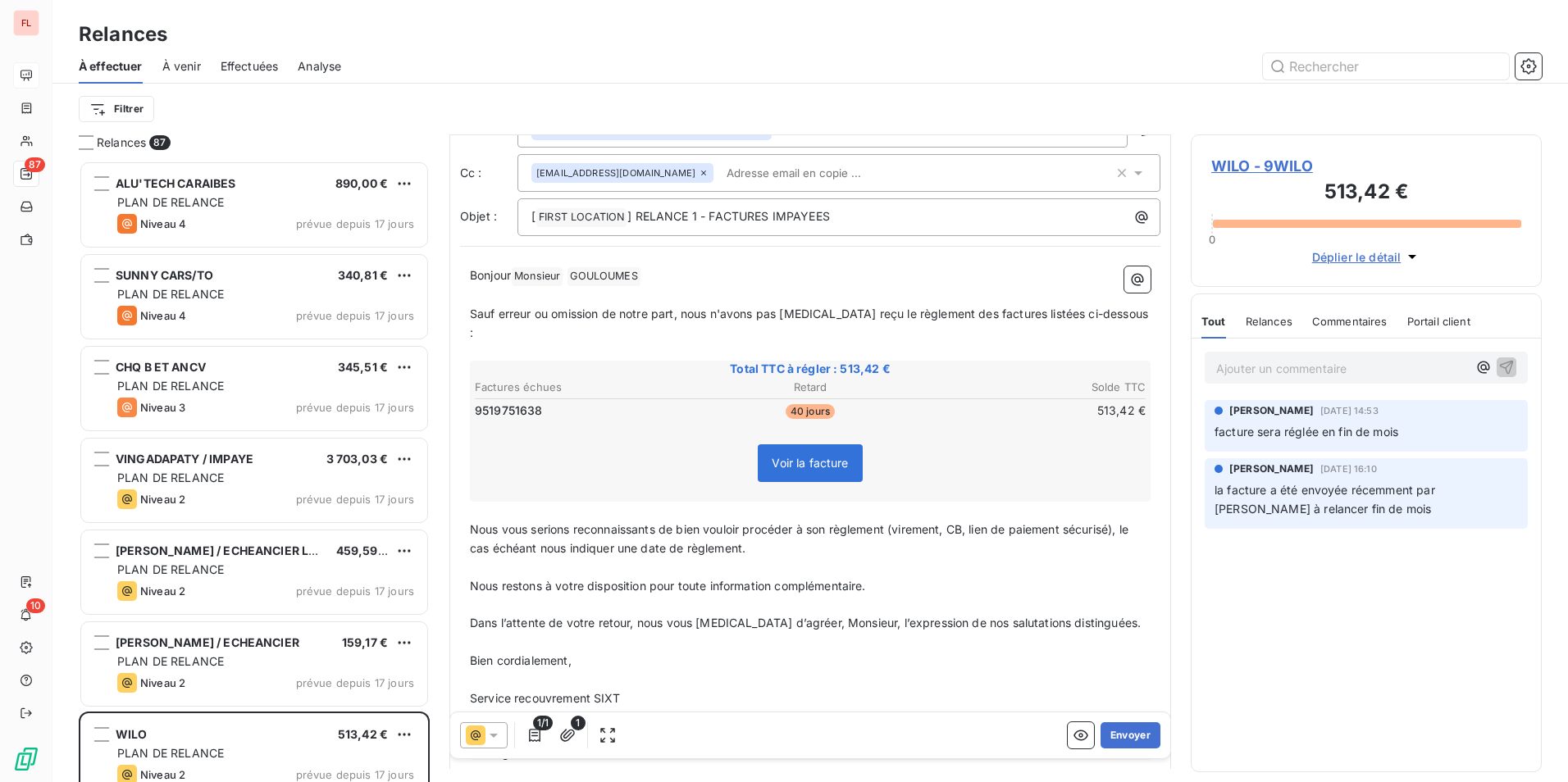
scroll to position [136, 0]
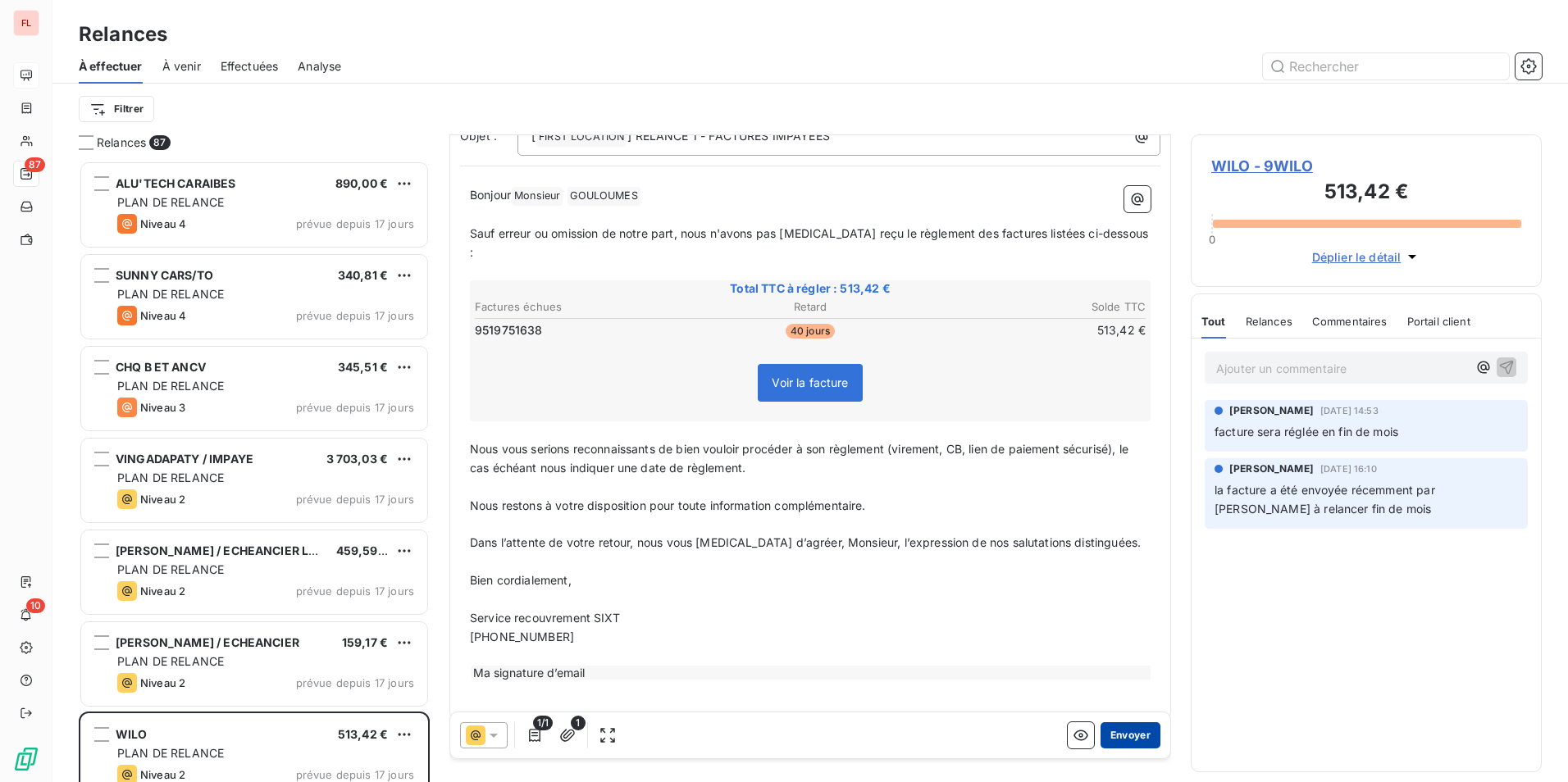
click at [1120, 736] on button "Envoyer" at bounding box center [1130, 736] width 60 height 27
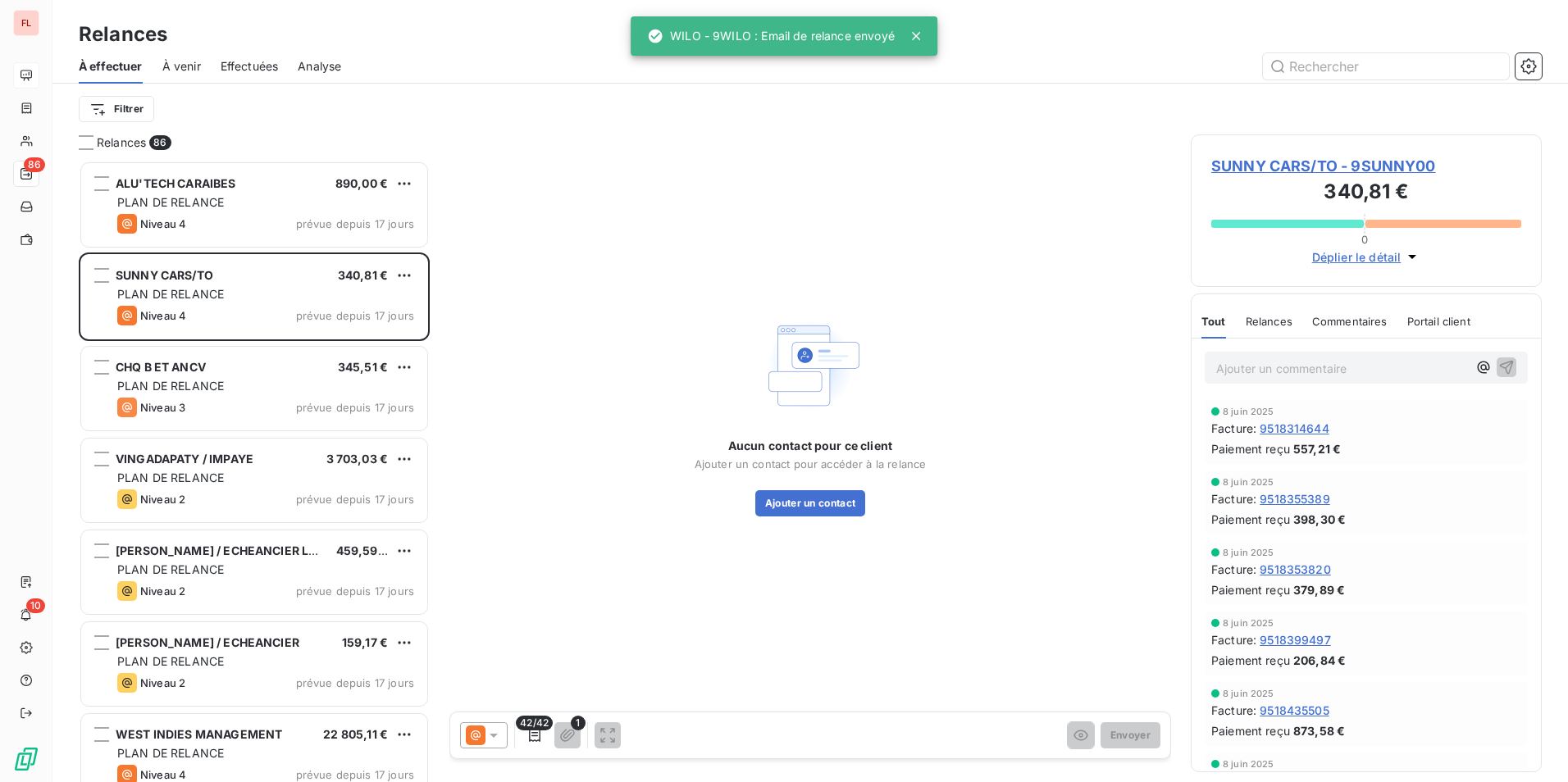
click at [917, 33] on icon at bounding box center [916, 36] width 17 height 17
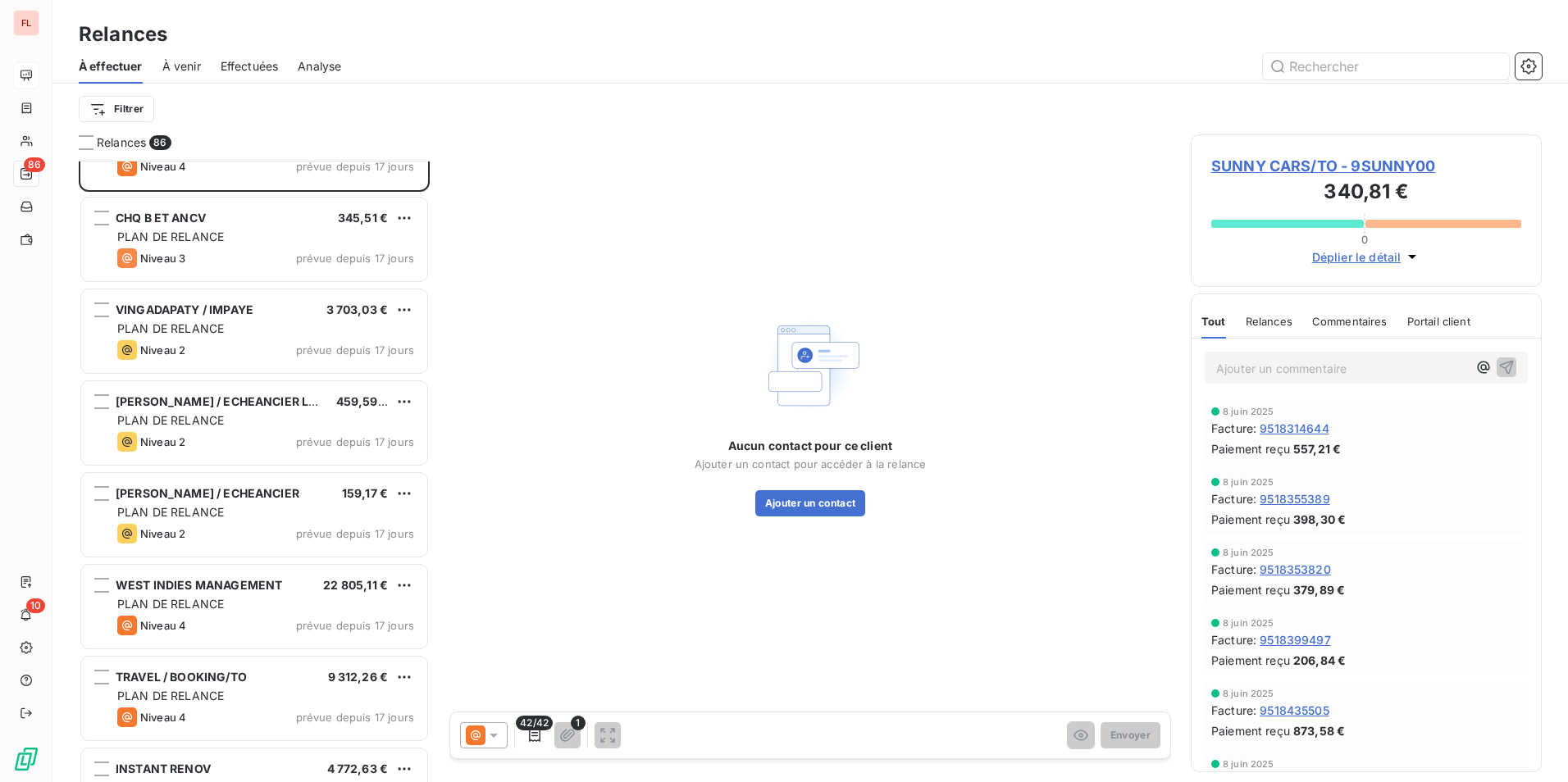
scroll to position [165, 0]
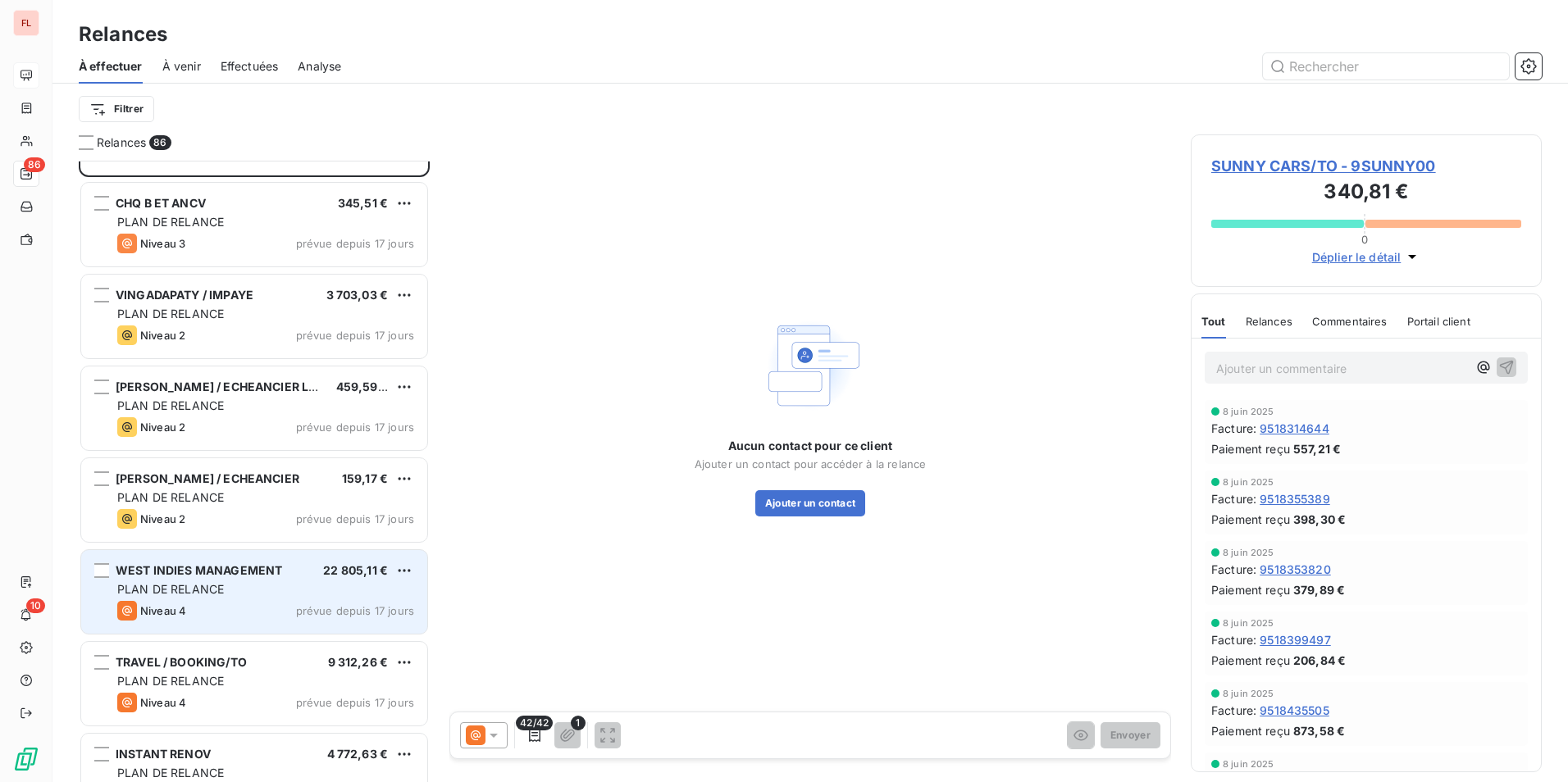
click at [225, 567] on span "WEST INDIES MANAGEMENT" at bounding box center [199, 570] width 166 height 14
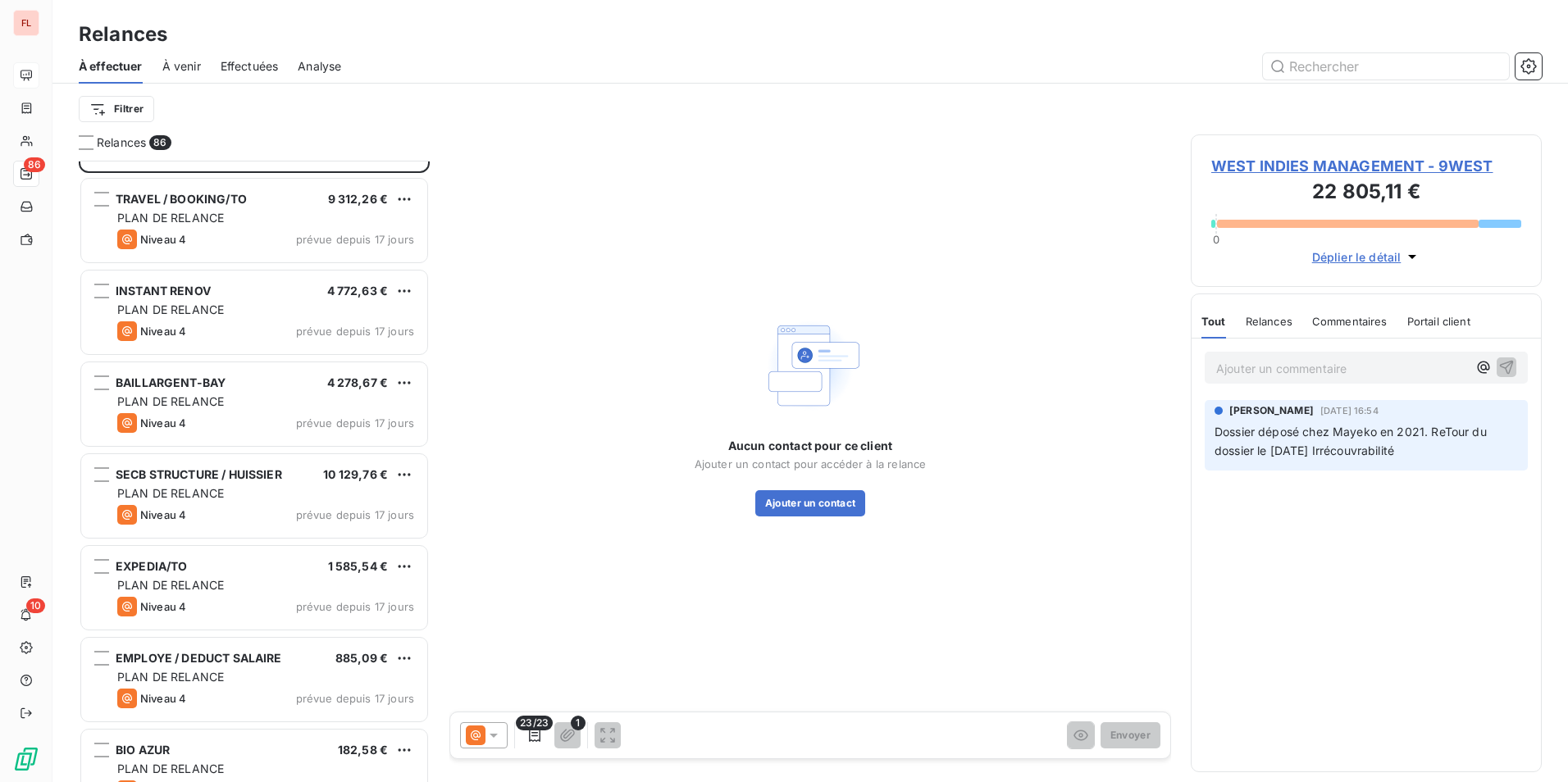
scroll to position [657, 0]
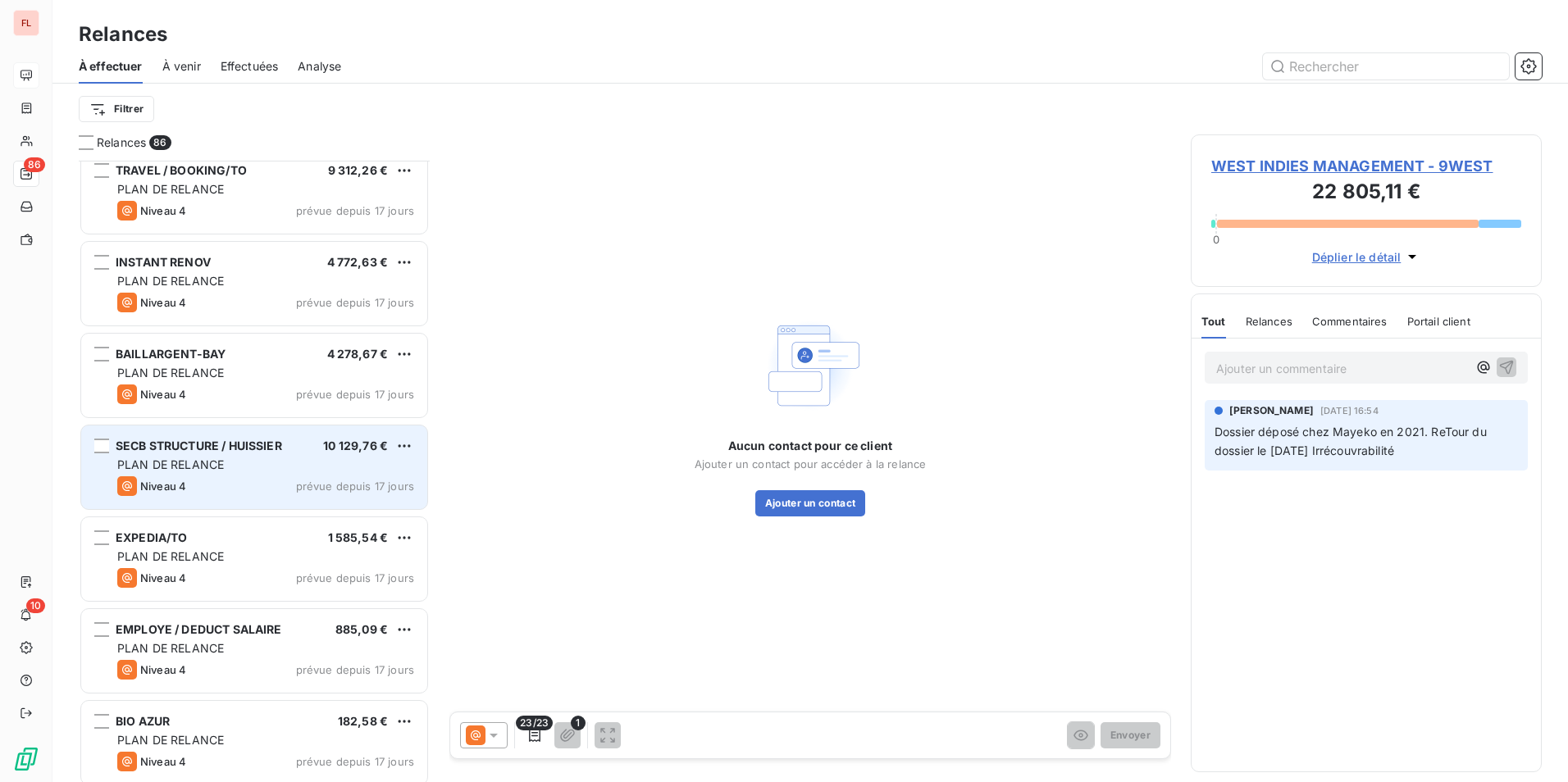
click at [235, 447] on span "SECB STRUCTURE / HUISSIER" at bounding box center [199, 446] width 166 height 14
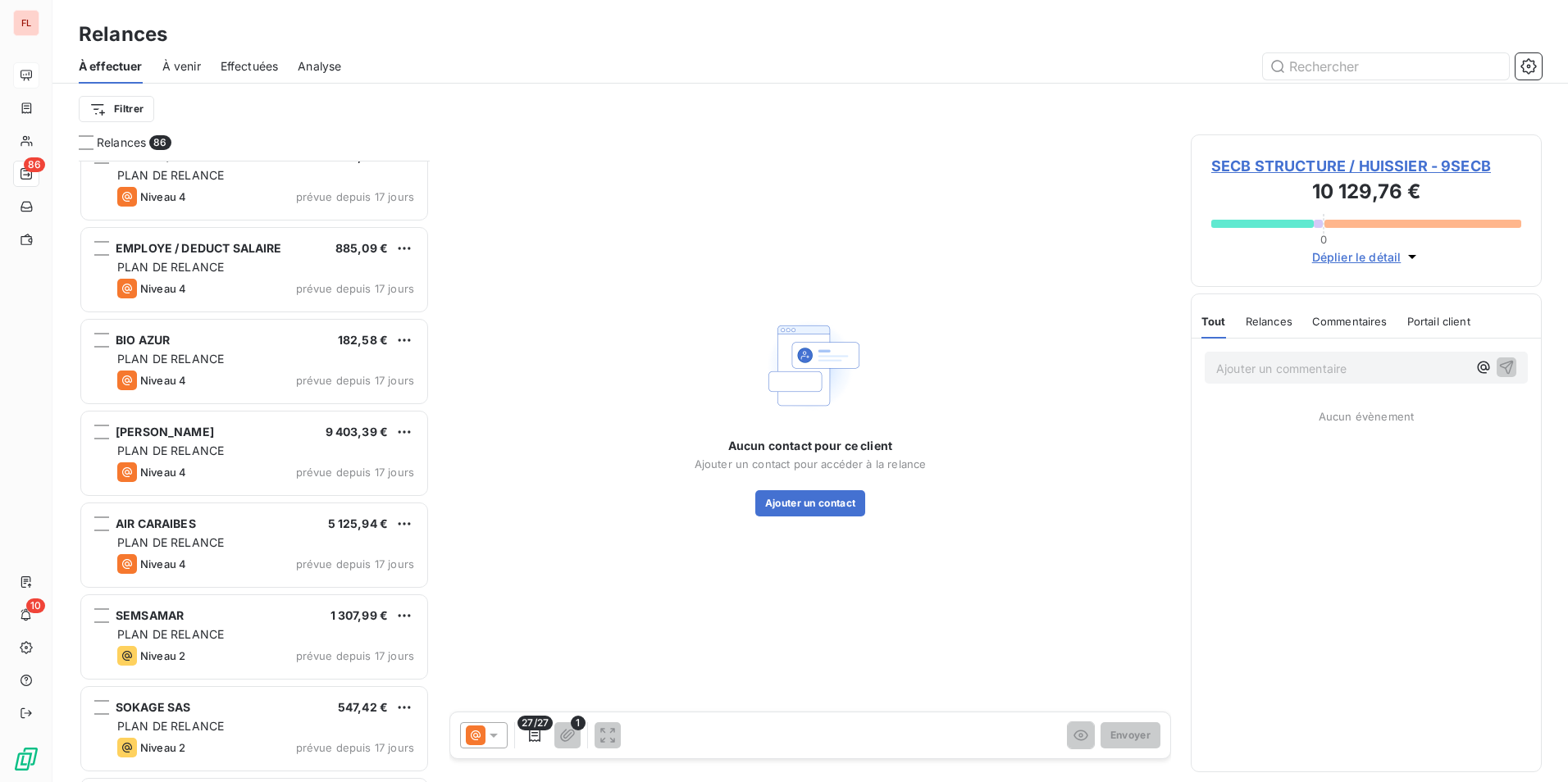
scroll to position [1067, 0]
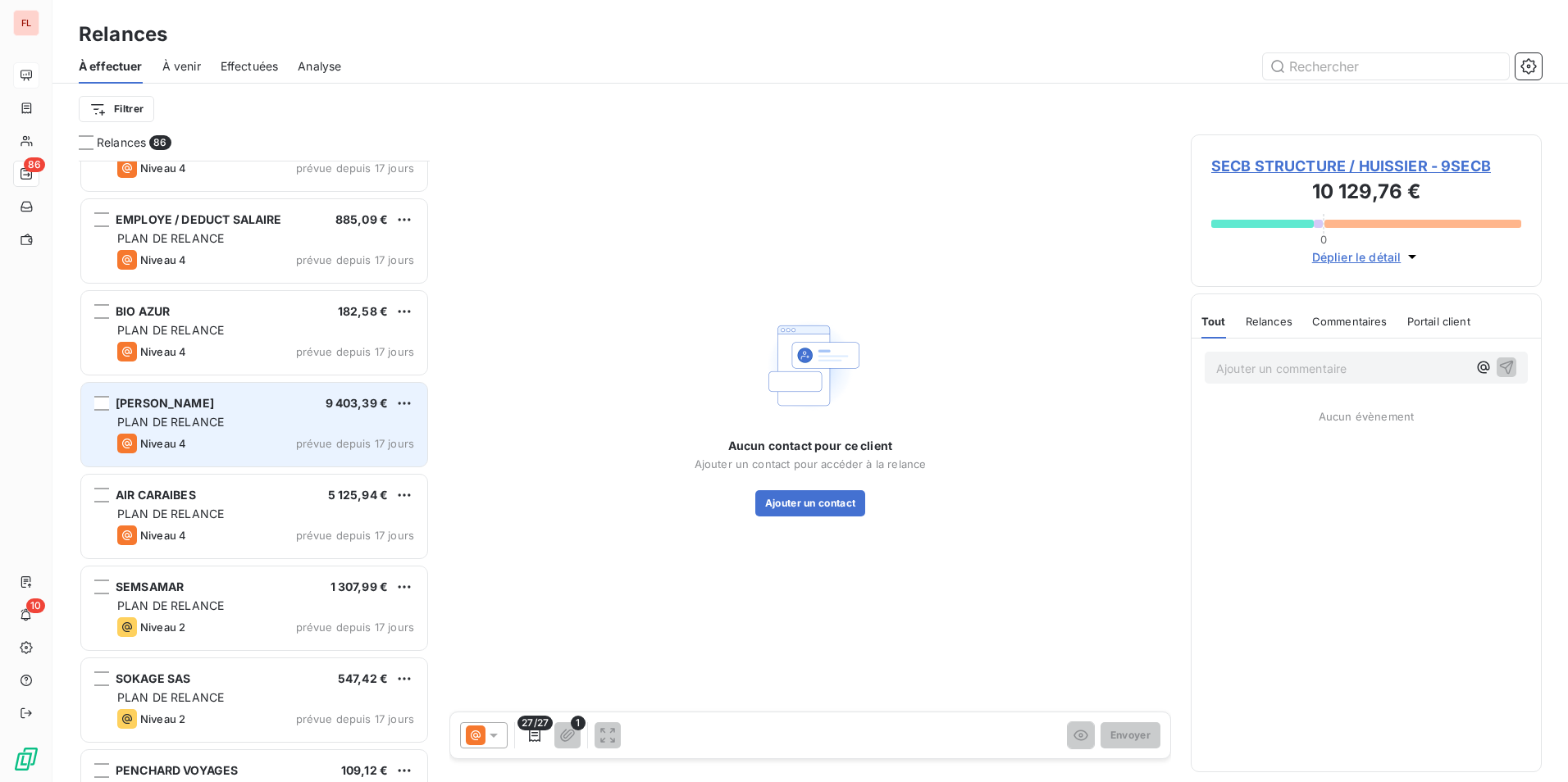
click at [289, 406] on div "[PERSON_NAME] 9 403,39 €" at bounding box center [266, 403] width 297 height 15
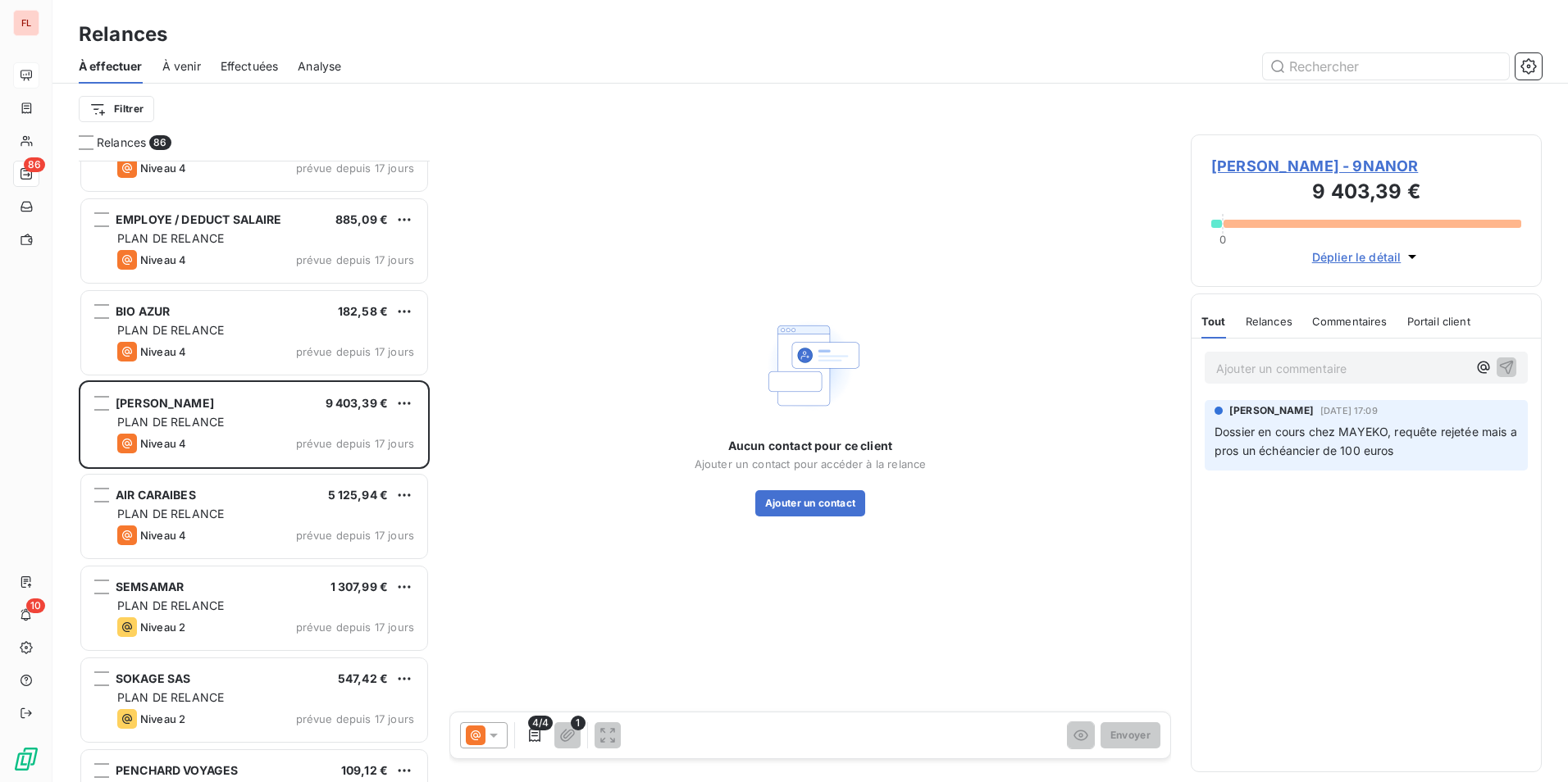
click at [1234, 168] on span "[PERSON_NAME] - 9NANOR" at bounding box center [1366, 166] width 310 height 22
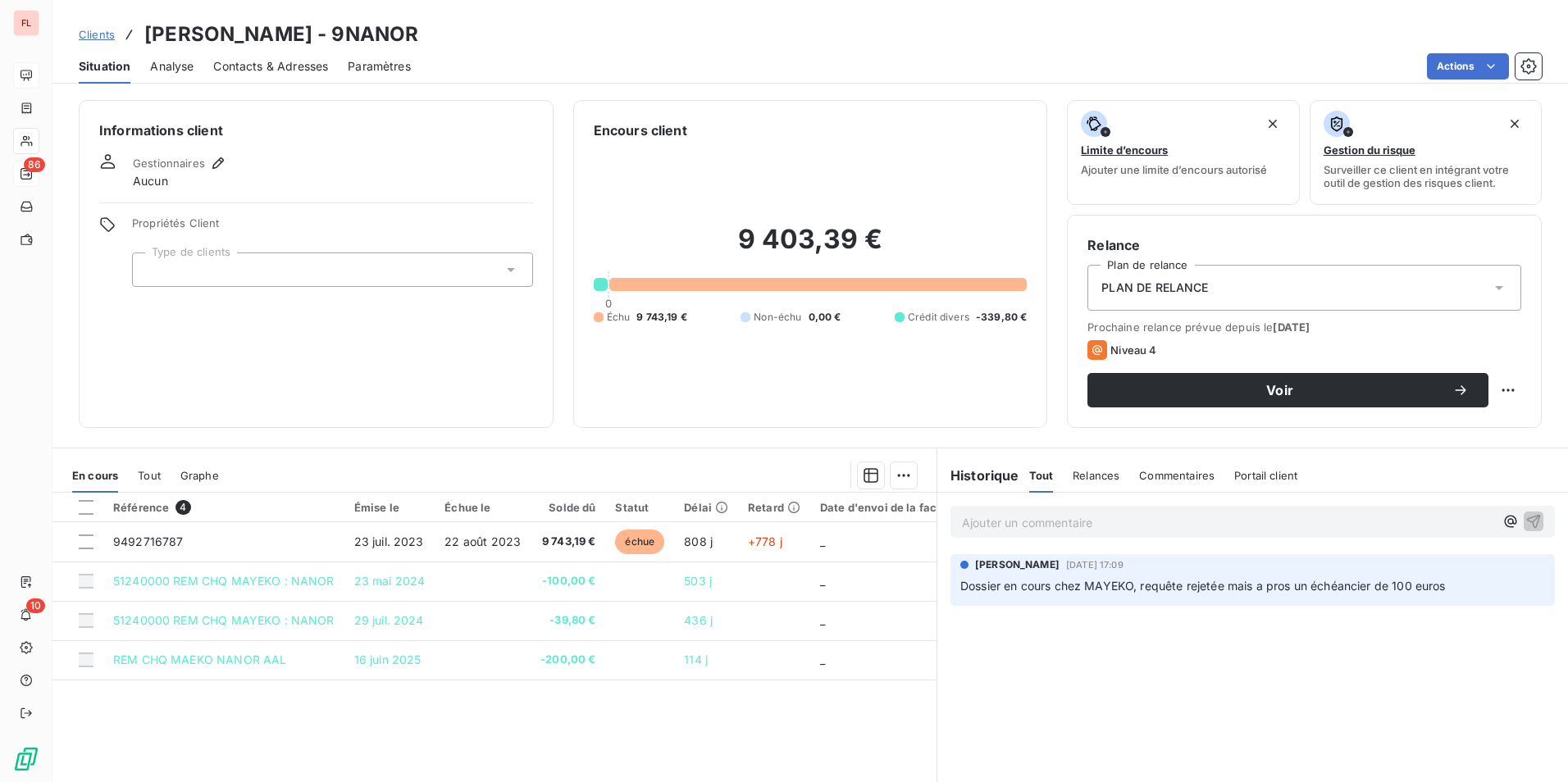
click at [105, 33] on span "Clients" at bounding box center [97, 35] width 36 height 13
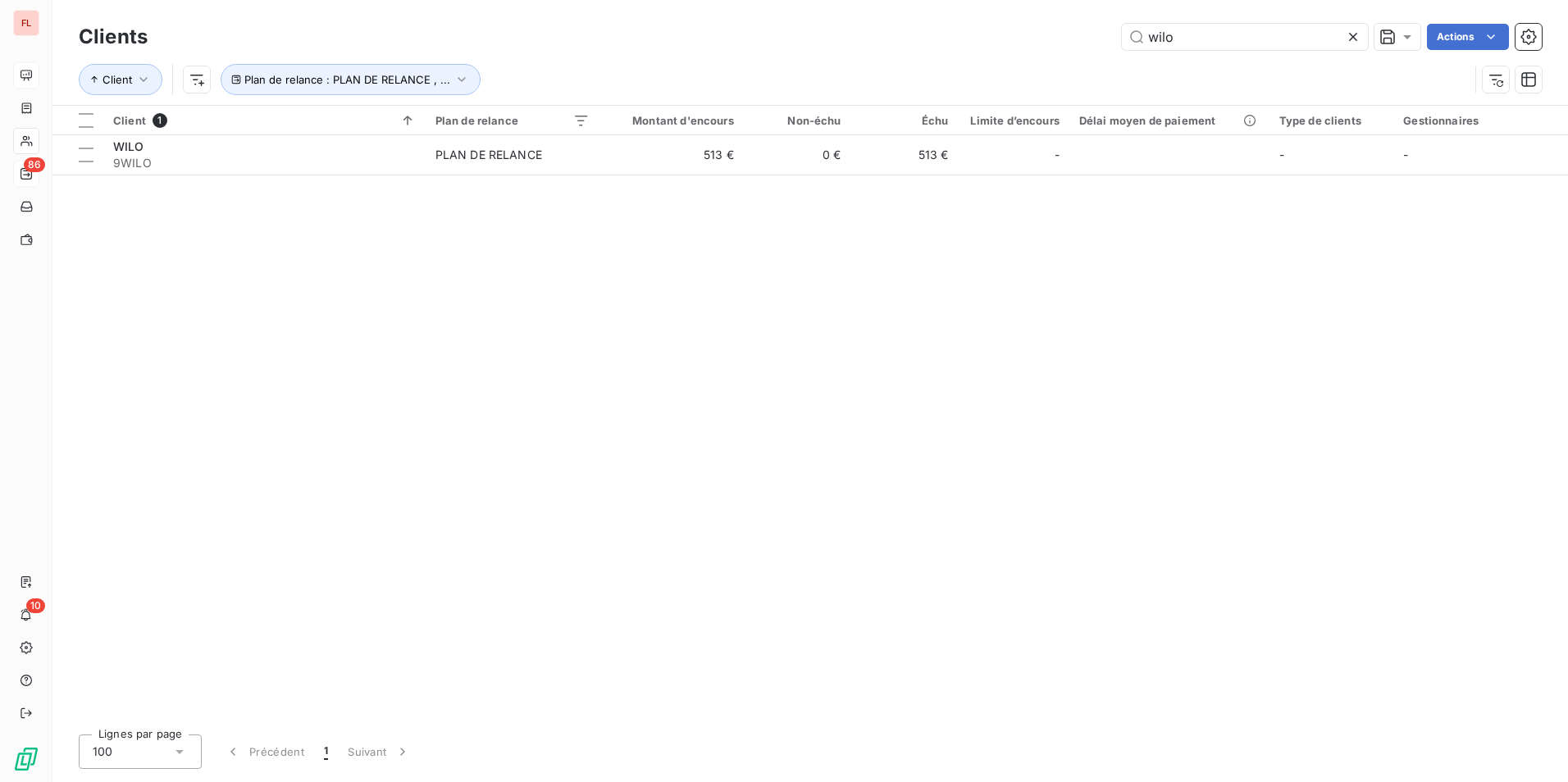
click at [1352, 37] on icon at bounding box center [1353, 37] width 8 height 8
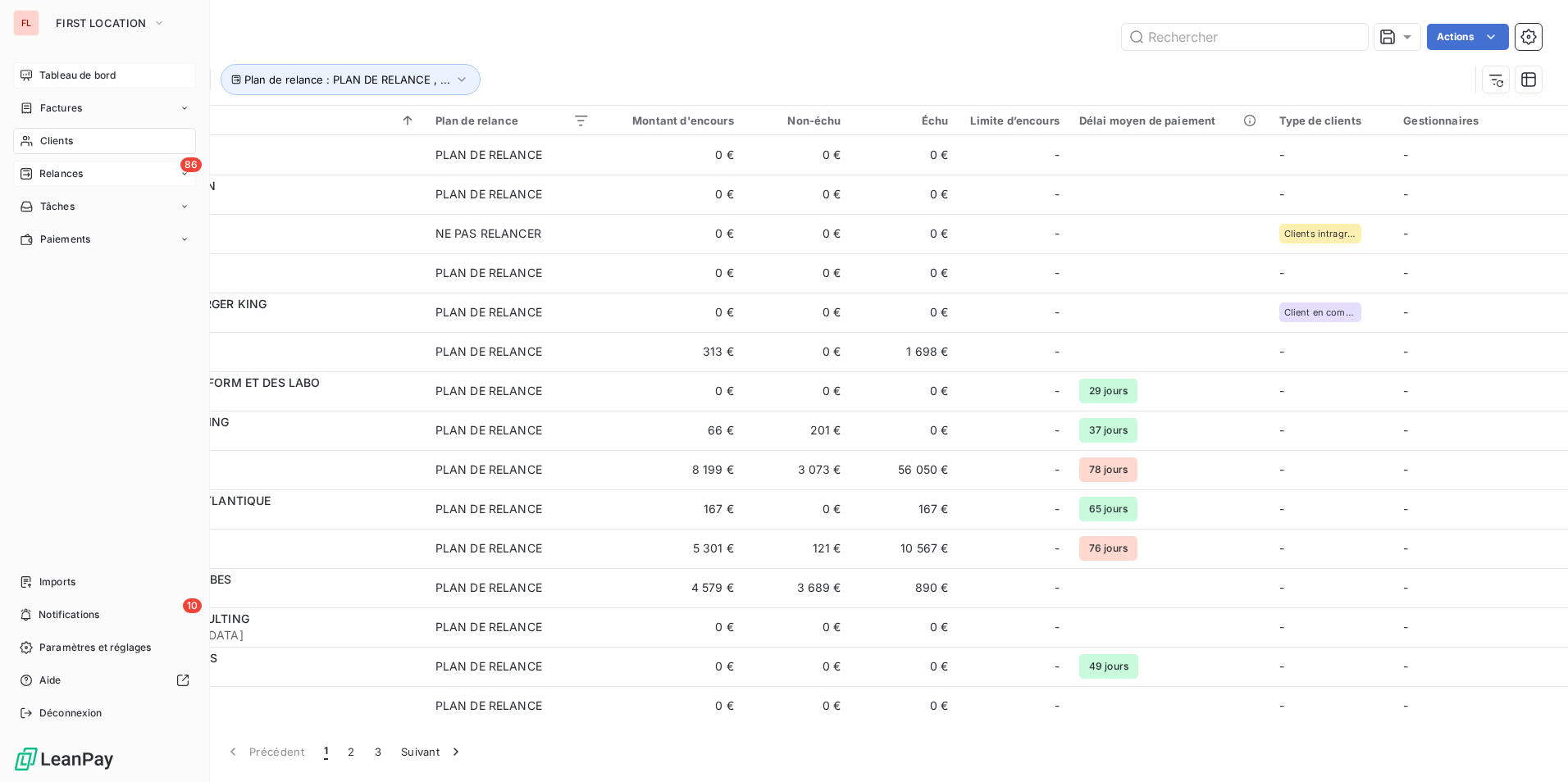
click at [46, 172] on span "Relances" at bounding box center [61, 174] width 43 height 15
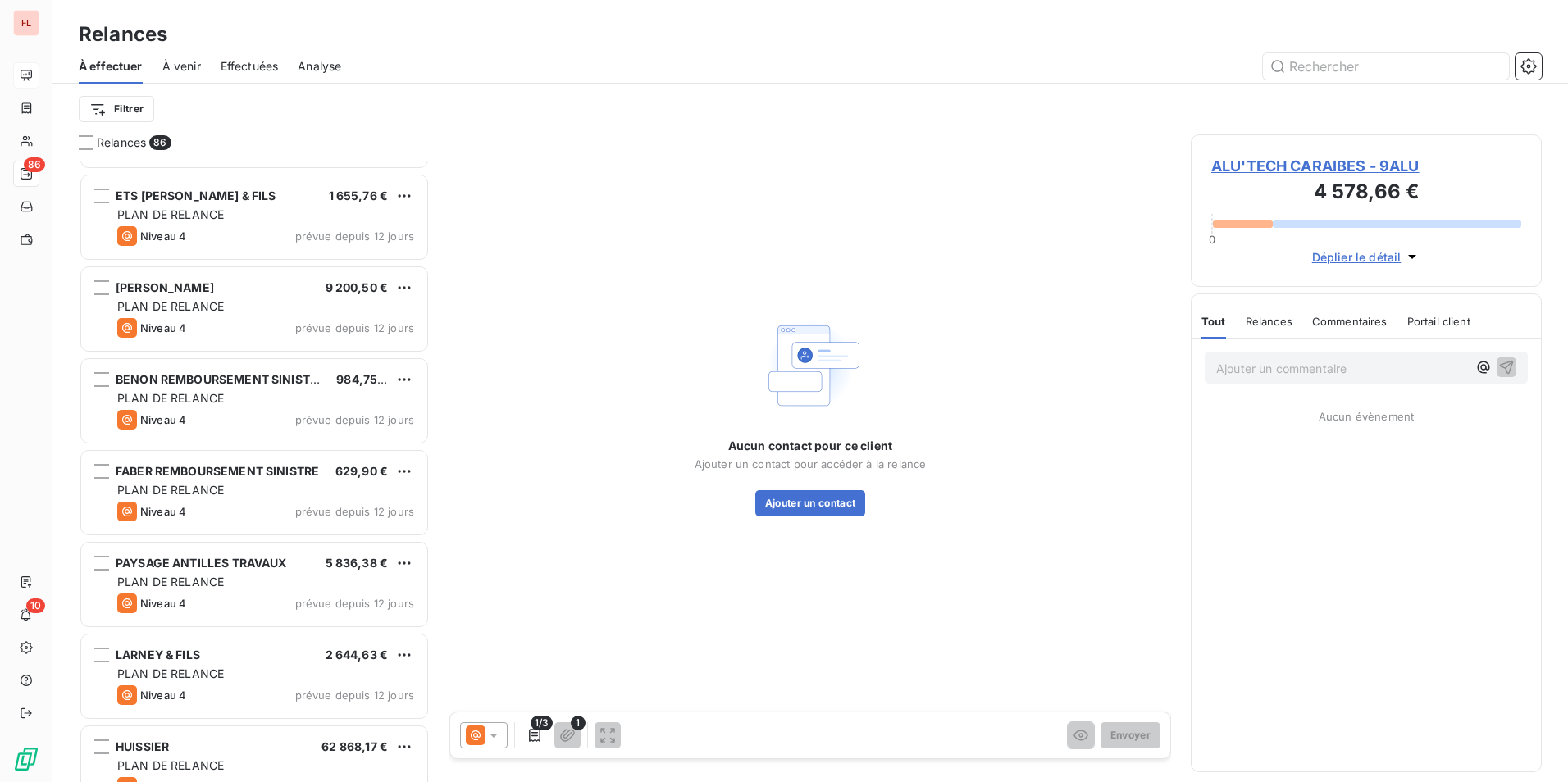
scroll to position [1887, 0]
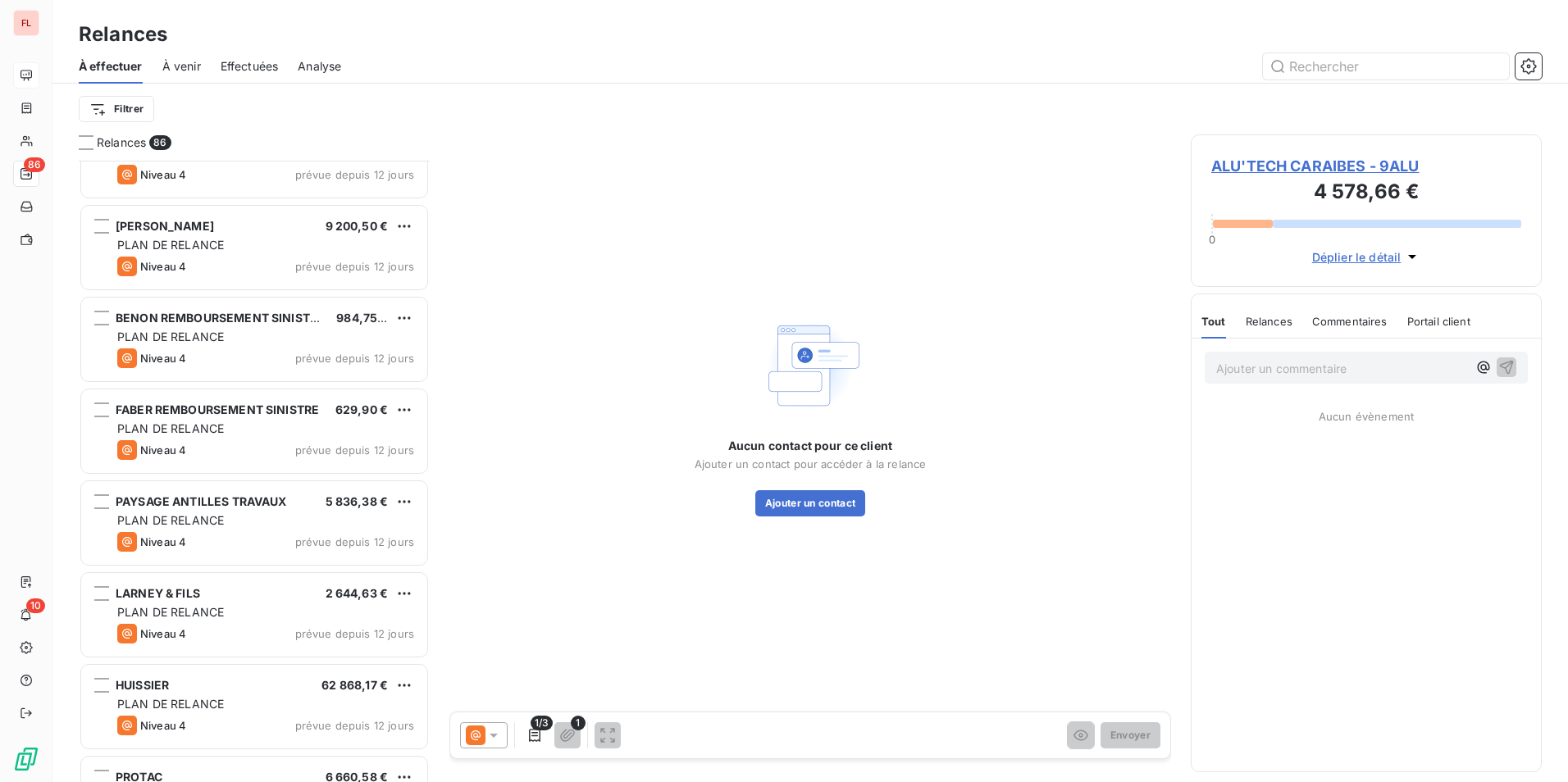
click at [224, 62] on span "Effectuées" at bounding box center [249, 66] width 58 height 17
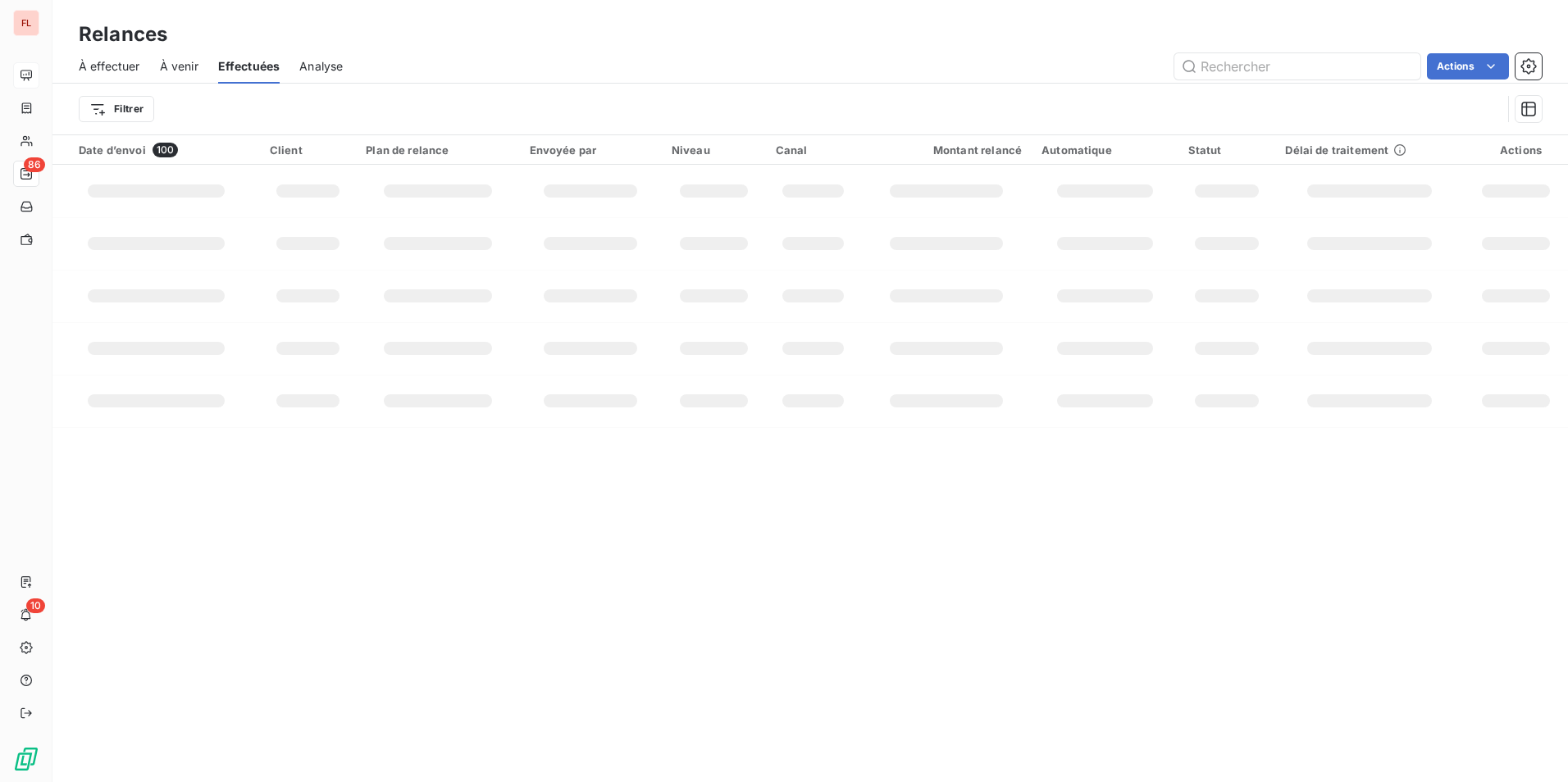
click at [340, 66] on span "Analyse" at bounding box center [321, 66] width 43 height 17
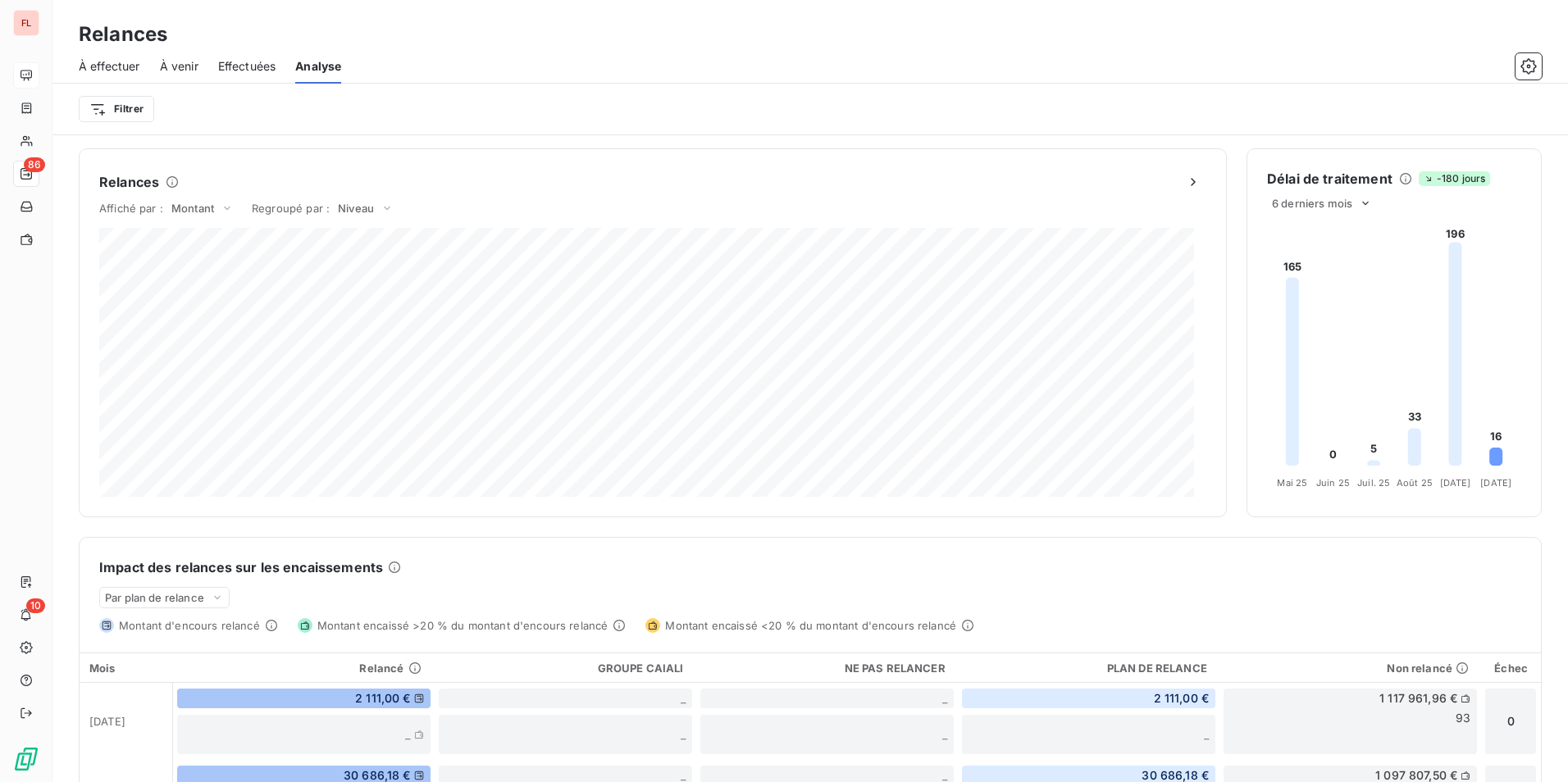
click at [258, 65] on span "Effectuées" at bounding box center [247, 66] width 58 height 17
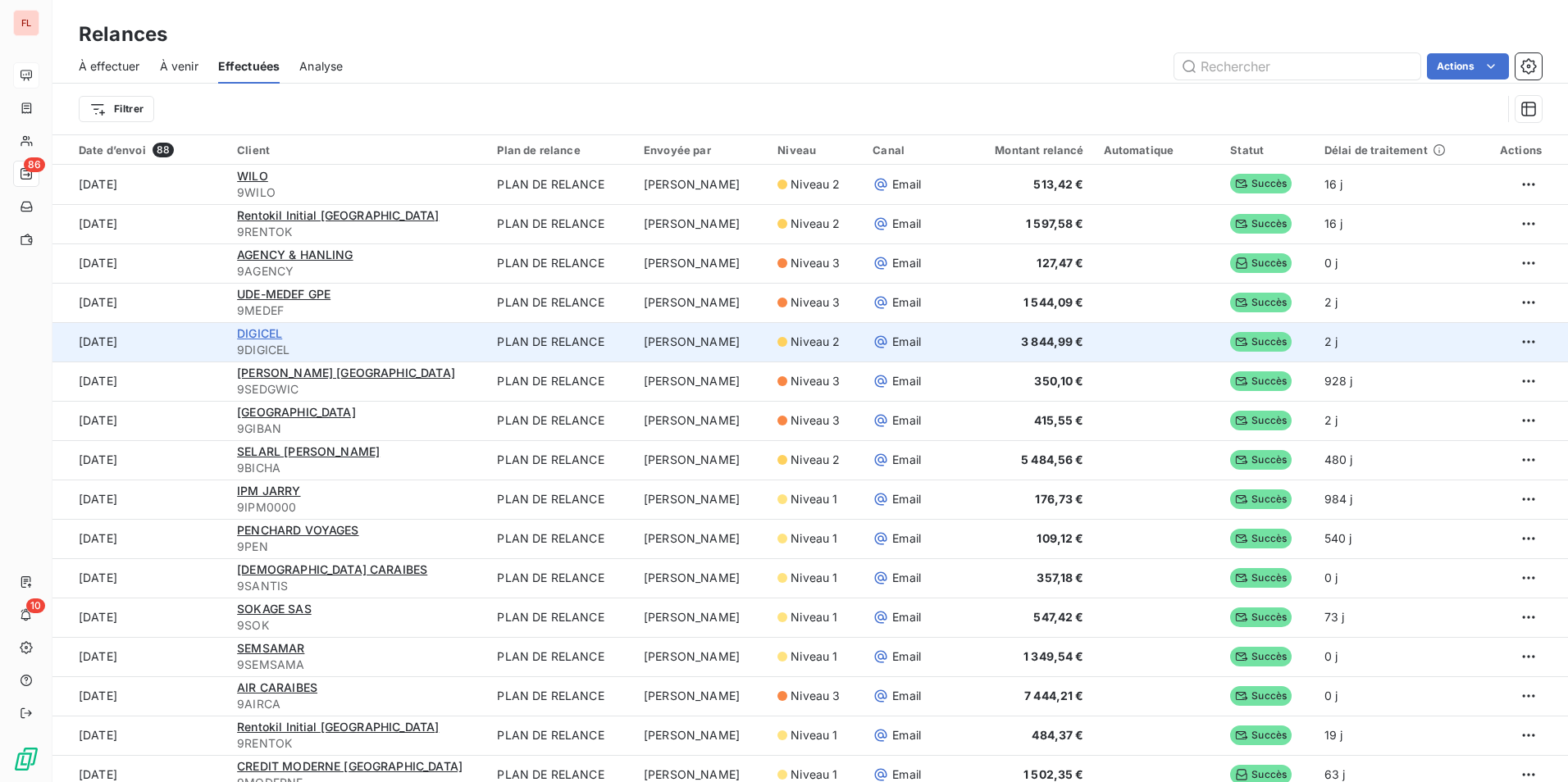
click at [257, 336] on span "DIGICEL" at bounding box center [259, 333] width 45 height 14
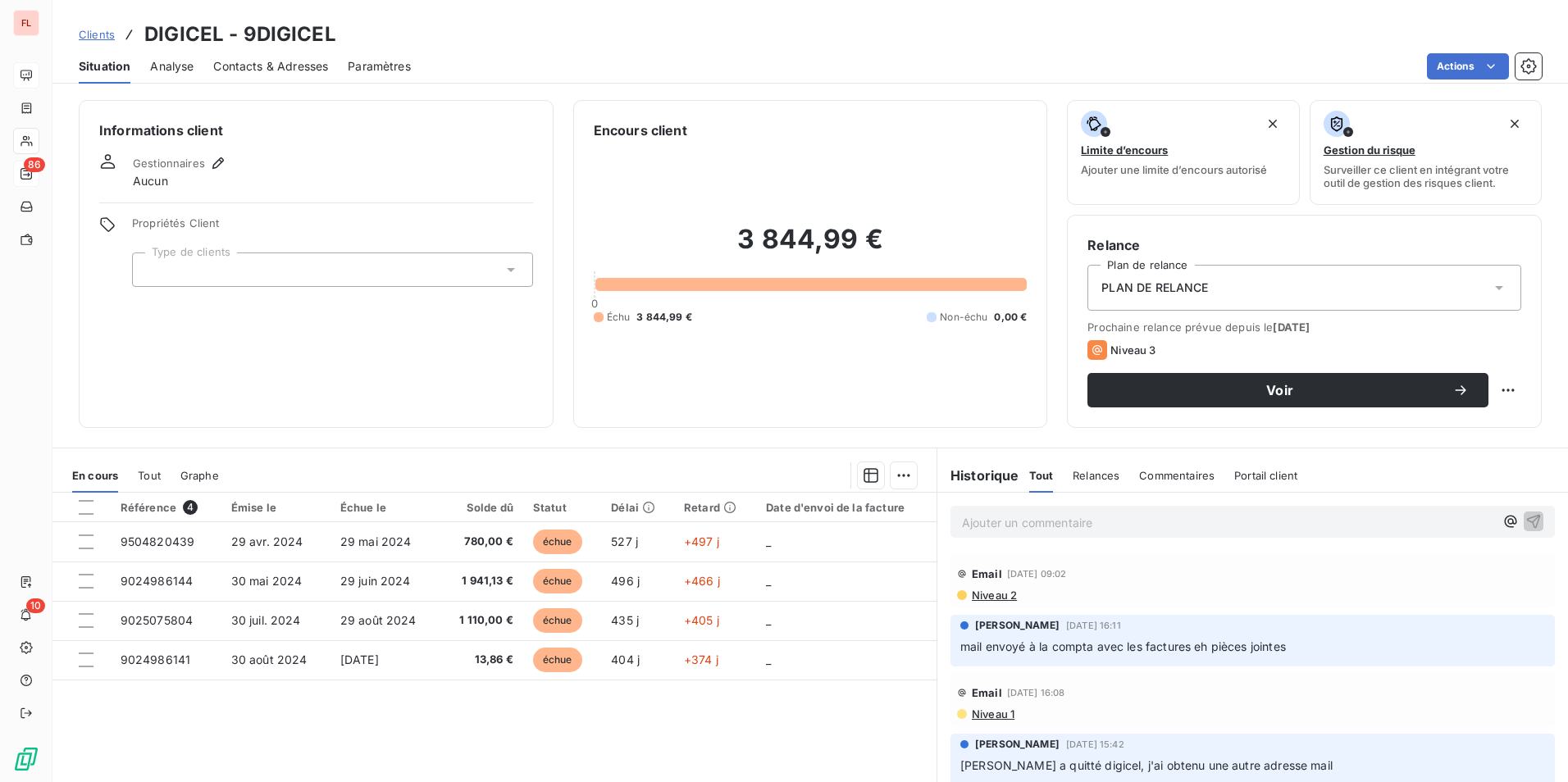
scroll to position [75, 0]
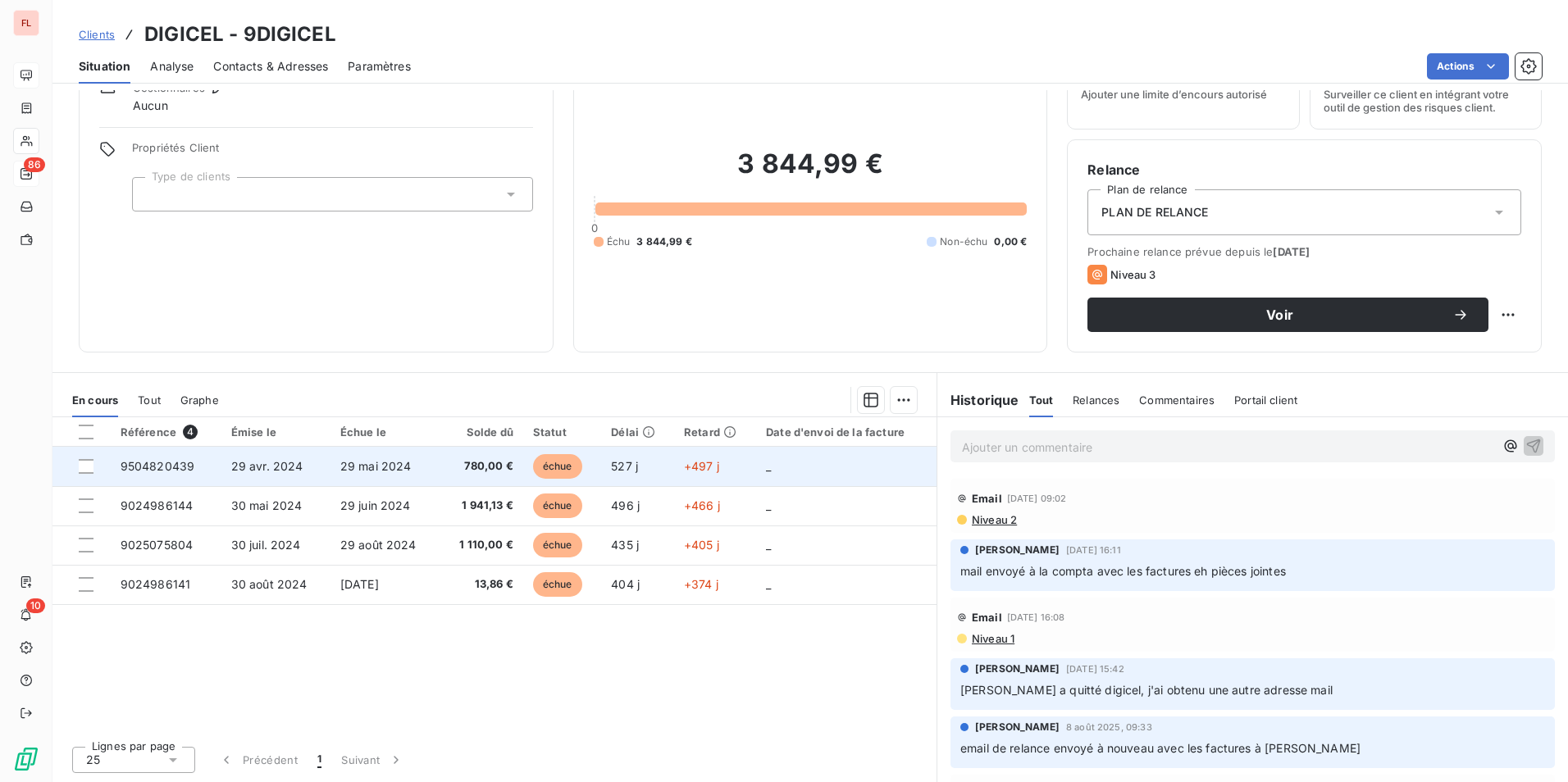
click at [253, 461] on span "29 avr. 2024" at bounding box center [267, 466] width 72 height 14
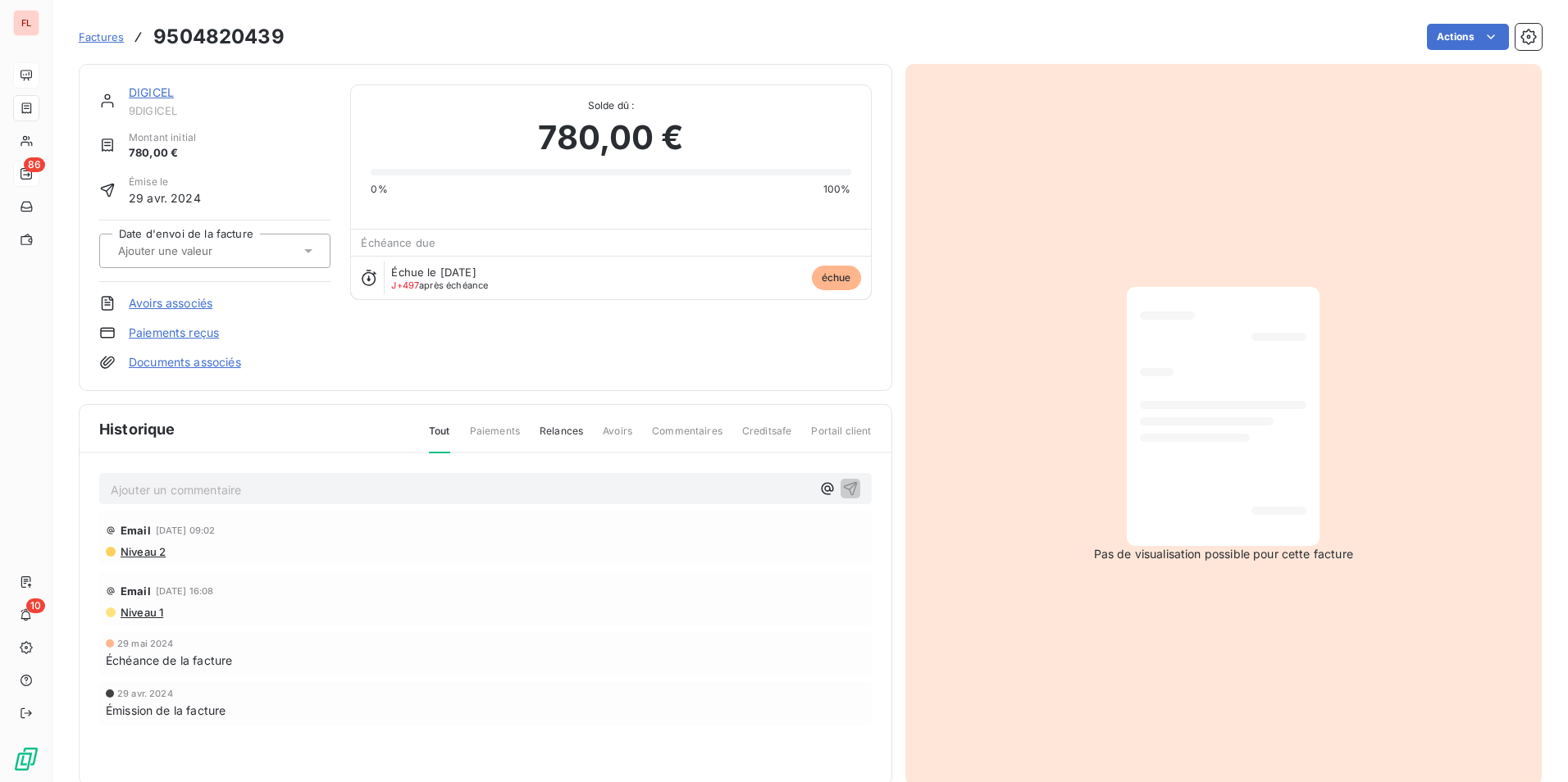
click at [161, 91] on link "DIGICEL" at bounding box center [151, 92] width 45 height 14
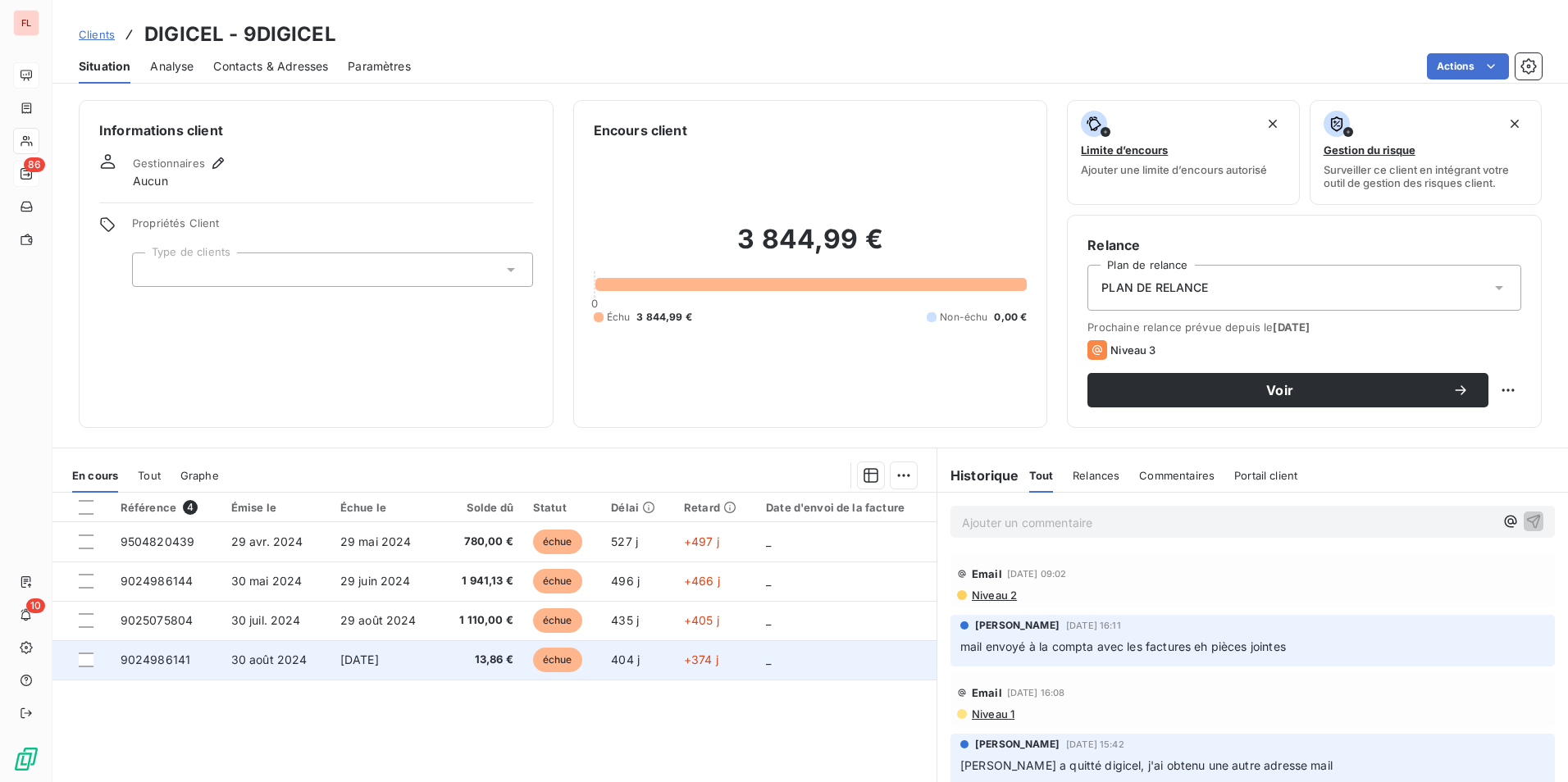
click at [490, 659] on span "13,86 €" at bounding box center [480, 660] width 64 height 17
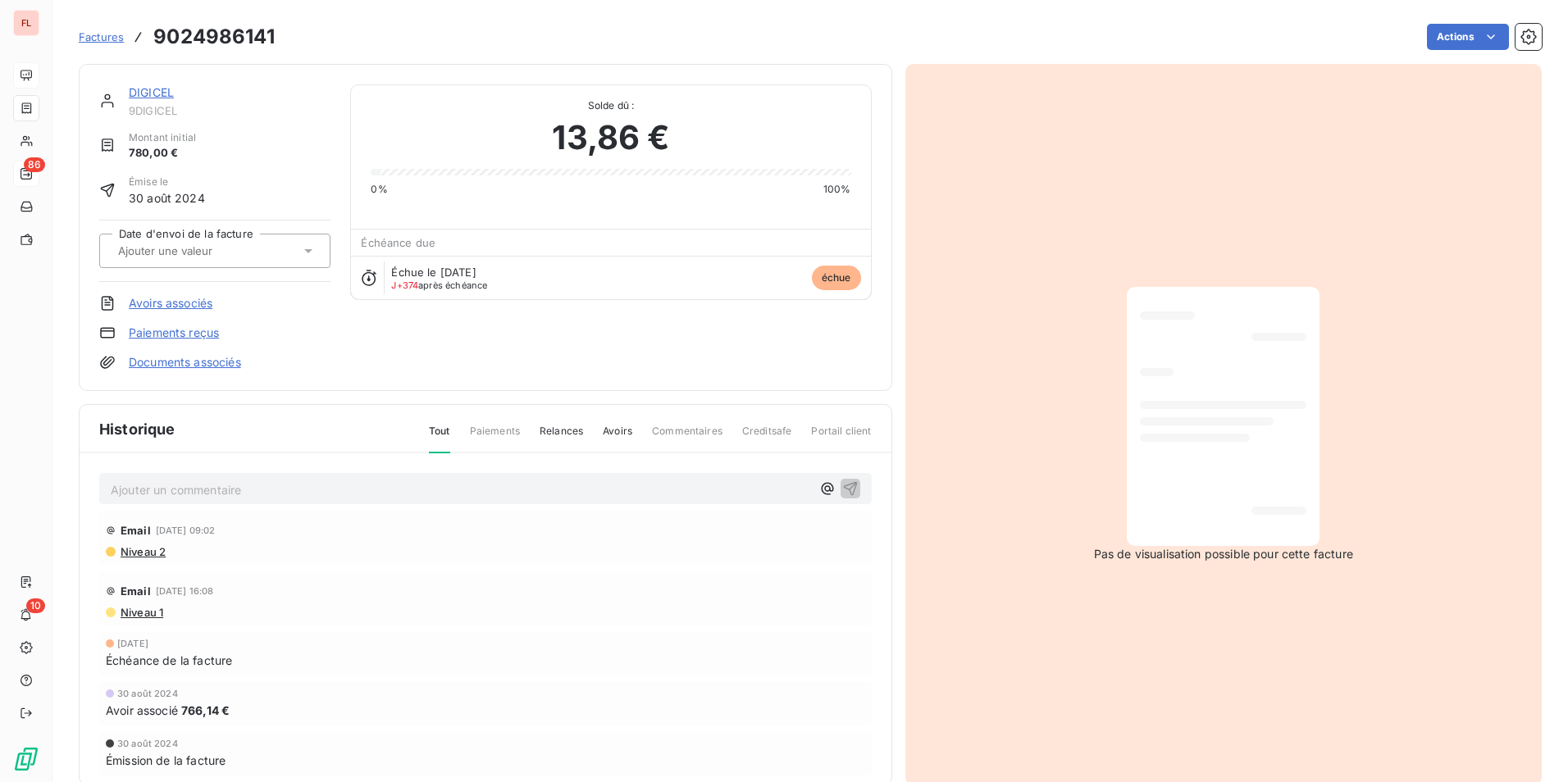
click at [149, 553] on span "Niveau 2" at bounding box center [142, 552] width 46 height 13
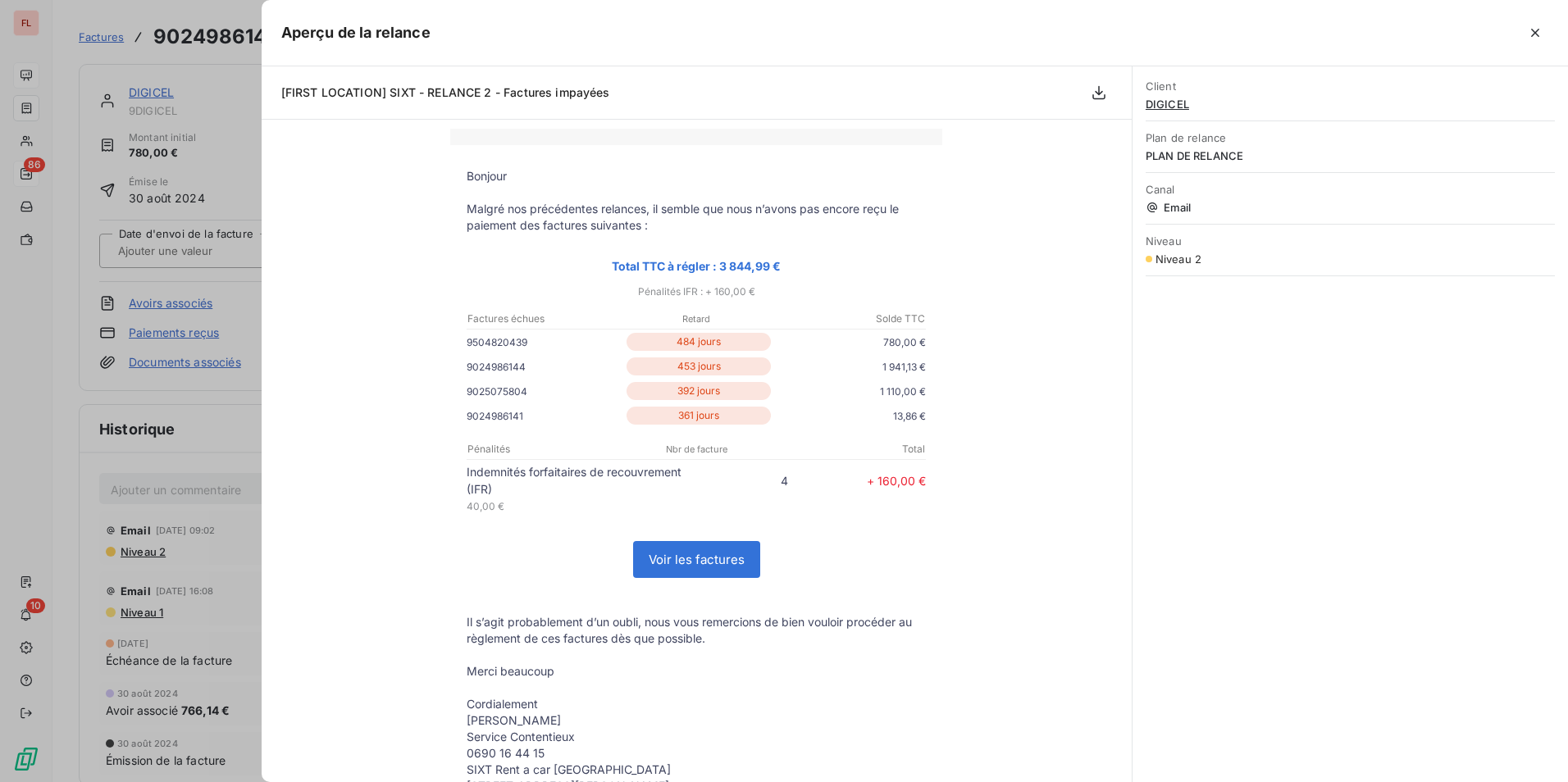
scroll to position [217, 0]
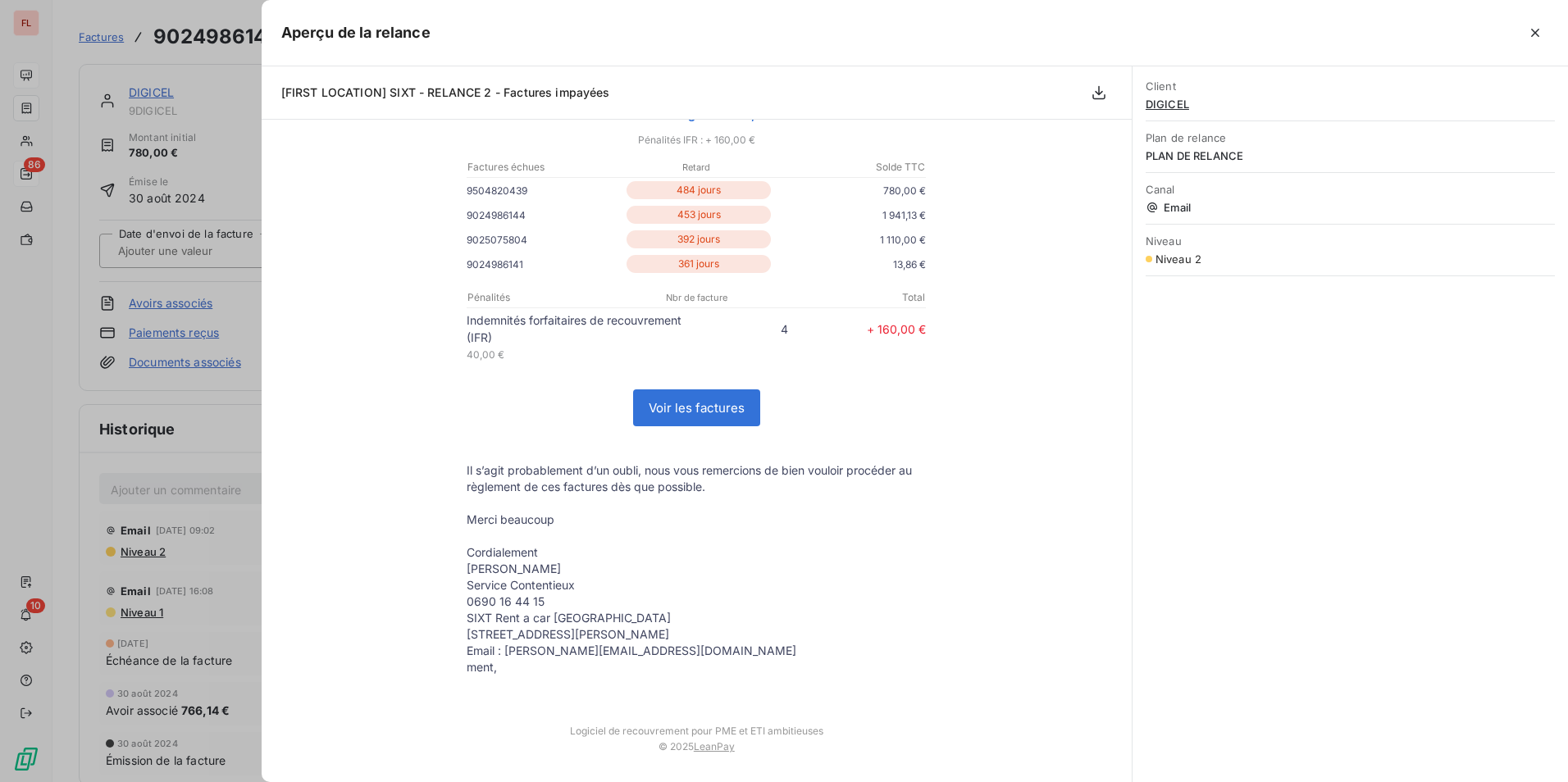
click at [191, 541] on div at bounding box center [784, 391] width 1568 height 782
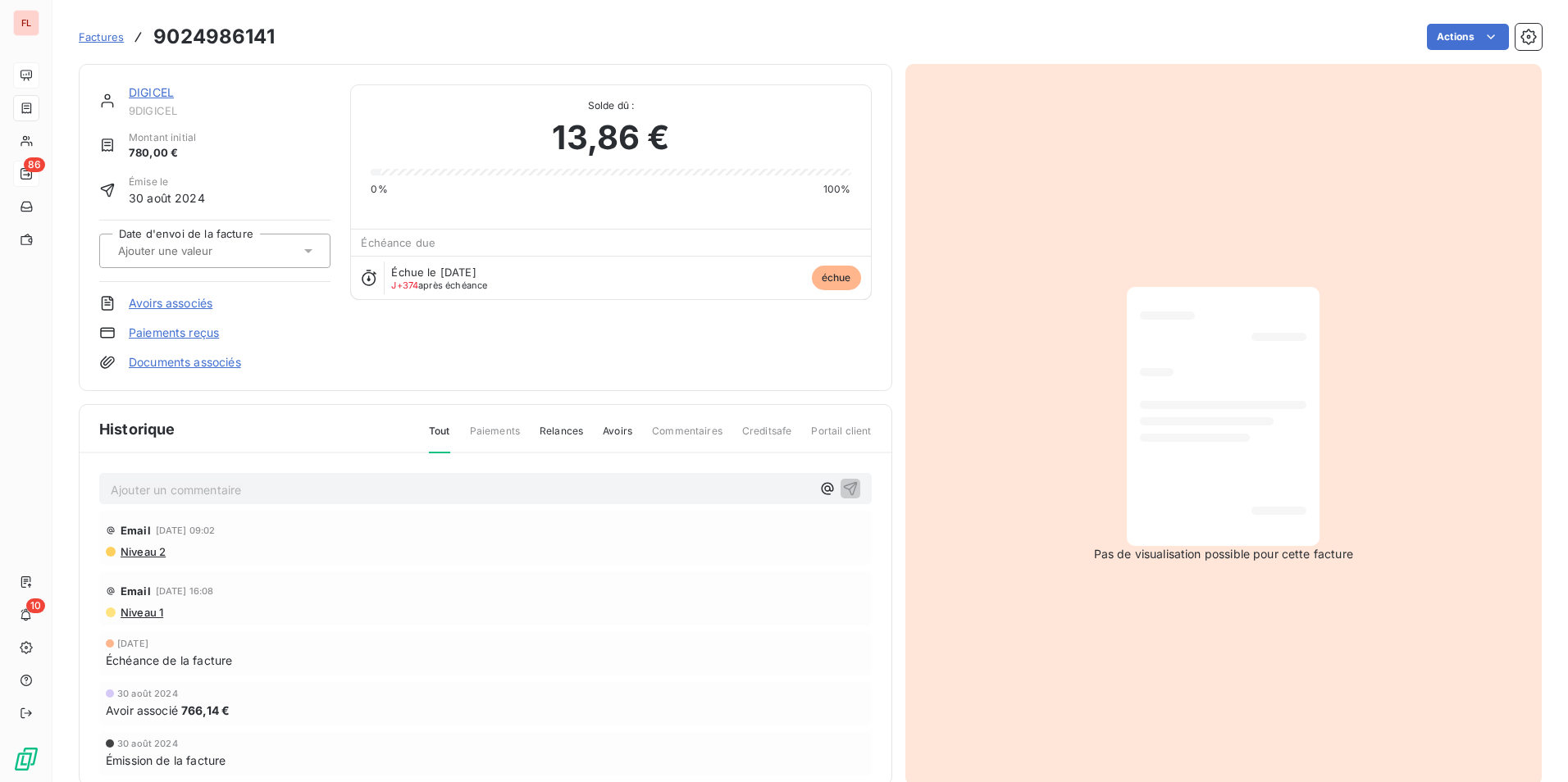
click at [139, 613] on span "Niveau 1" at bounding box center [141, 612] width 44 height 13
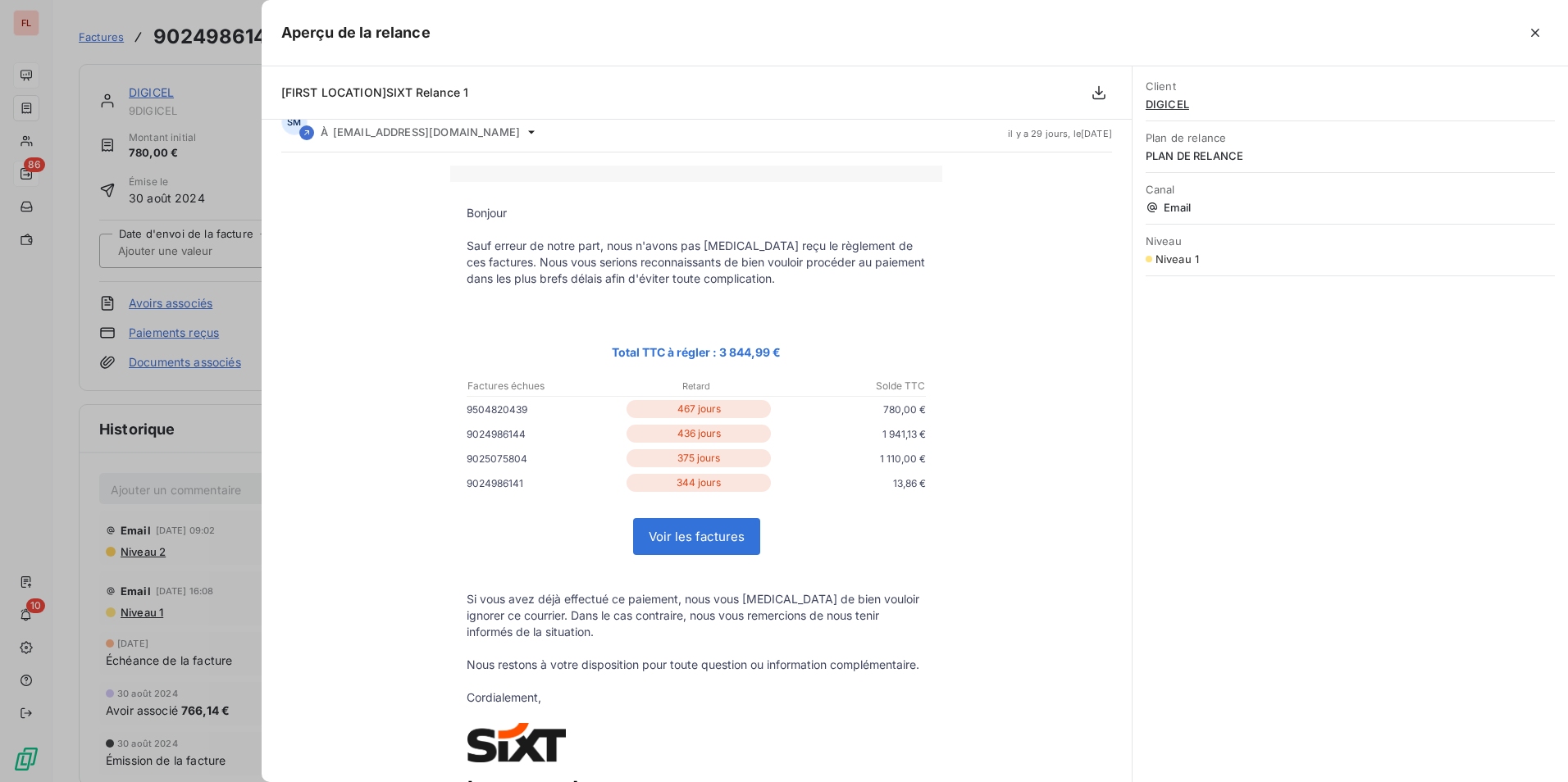
scroll to position [0, 0]
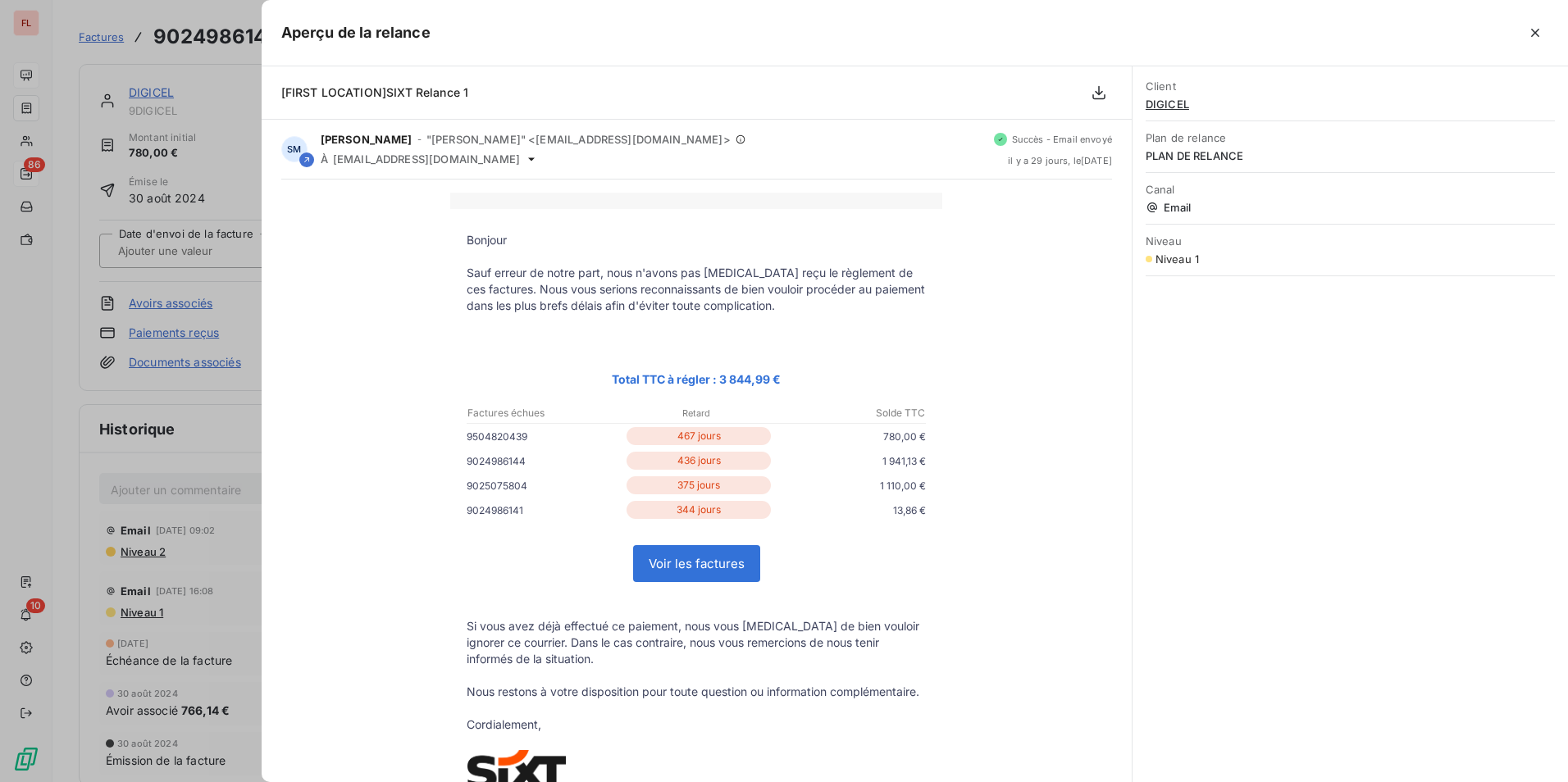
click at [219, 417] on div at bounding box center [784, 391] width 1568 height 782
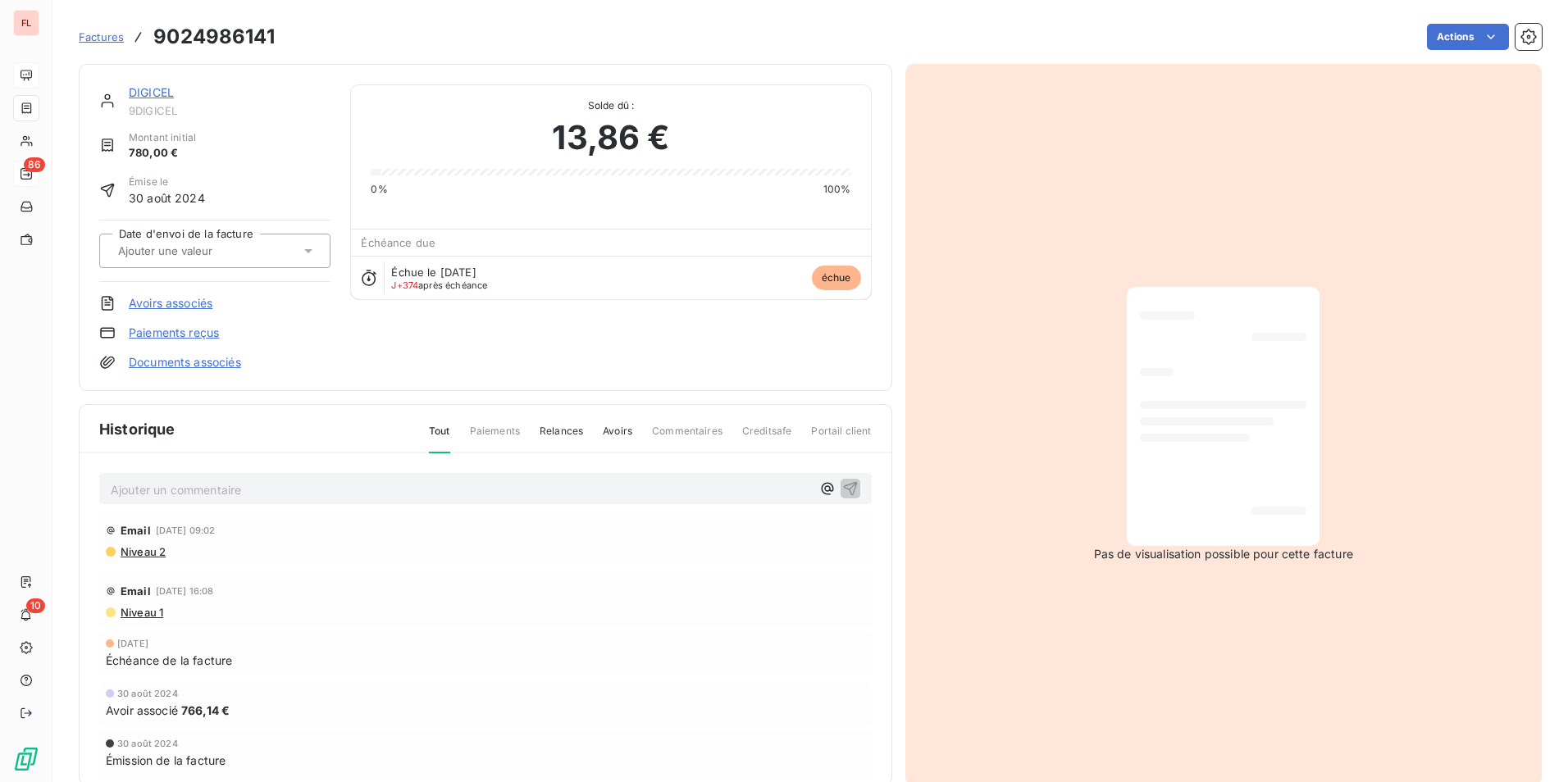
click at [137, 89] on link "DIGICEL" at bounding box center [151, 92] width 45 height 14
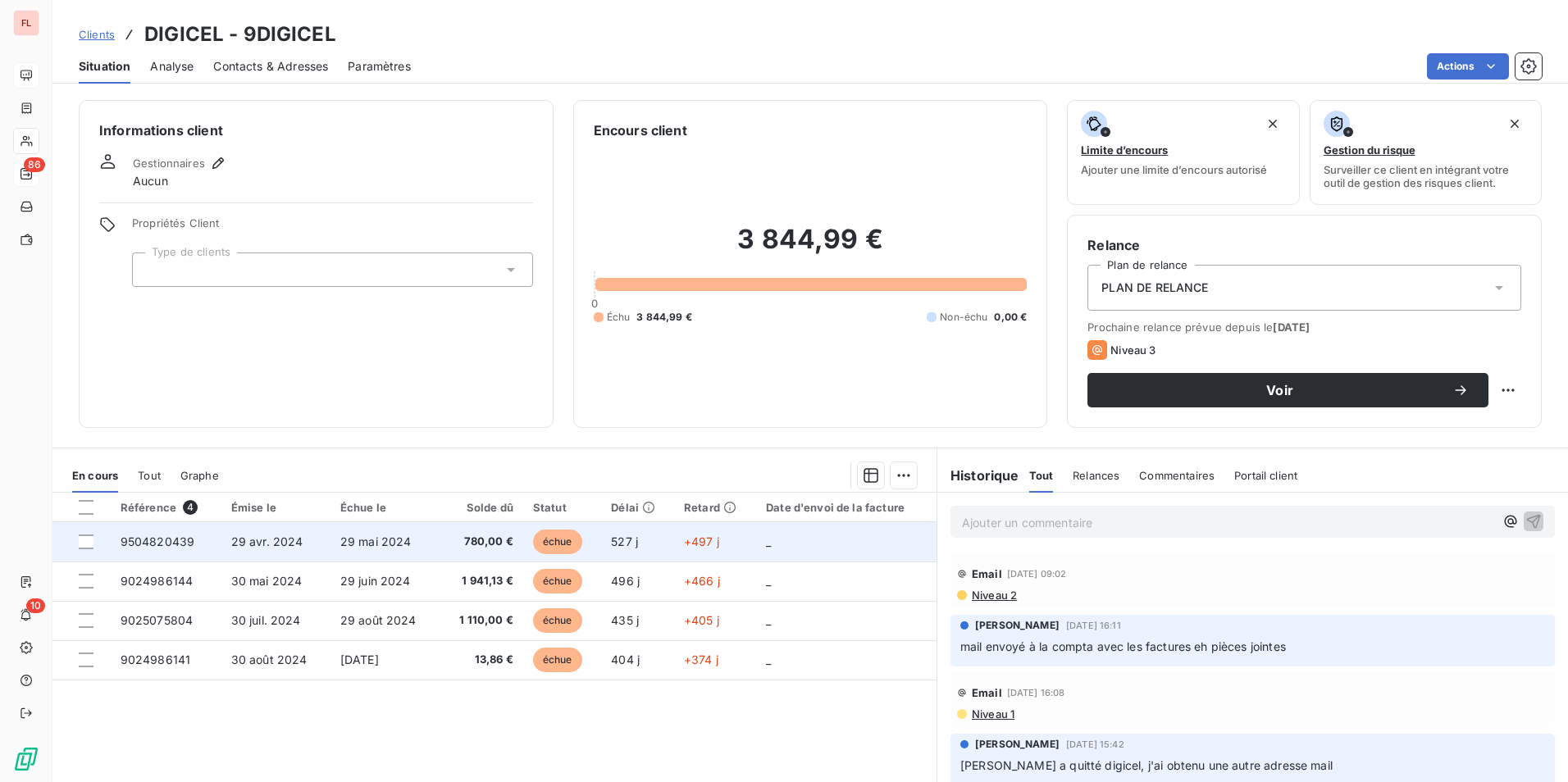
click at [368, 539] on span "29 mai 2024" at bounding box center [376, 541] width 71 height 14
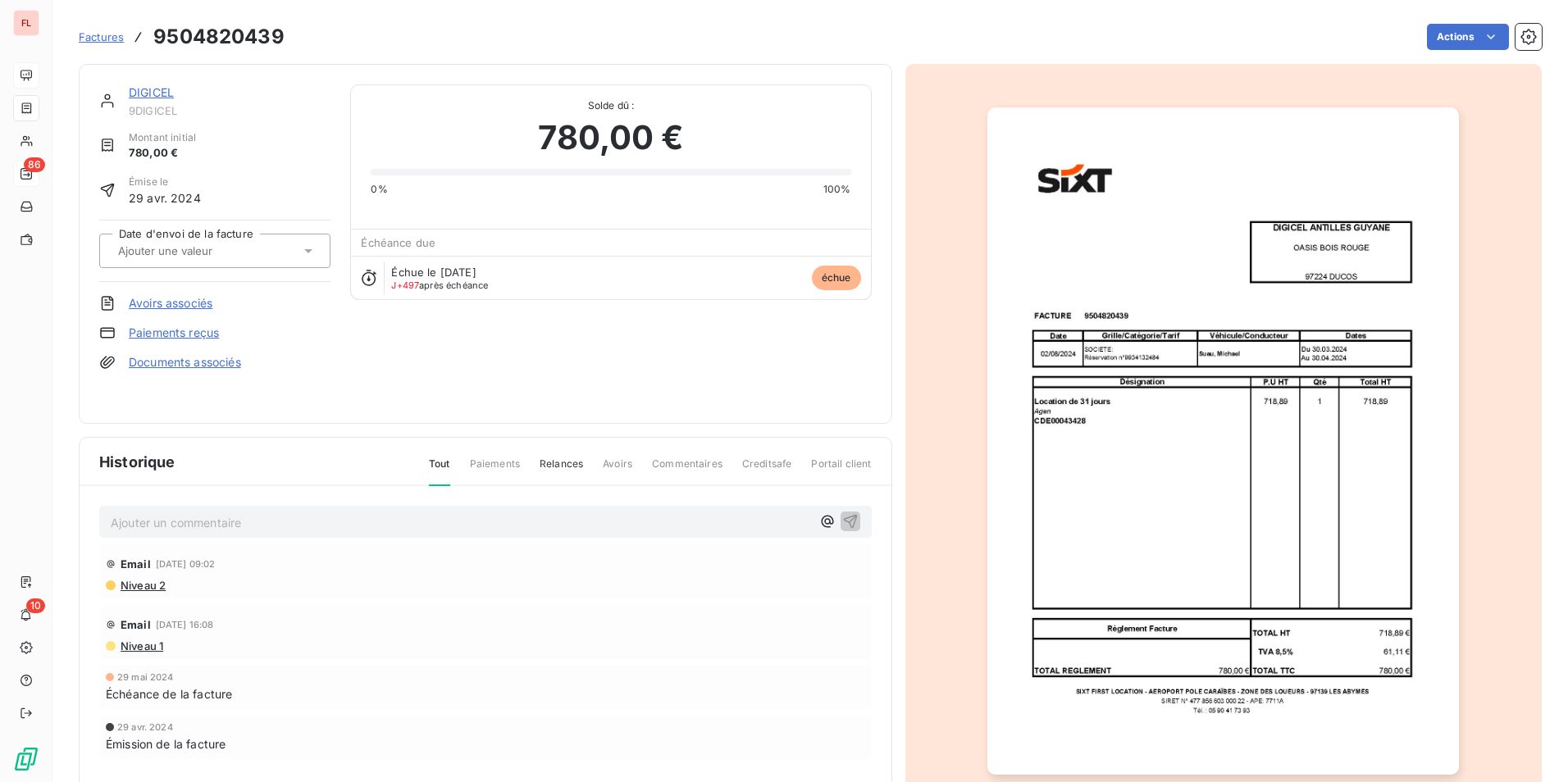
click at [142, 92] on link "DIGICEL" at bounding box center [151, 92] width 45 height 14
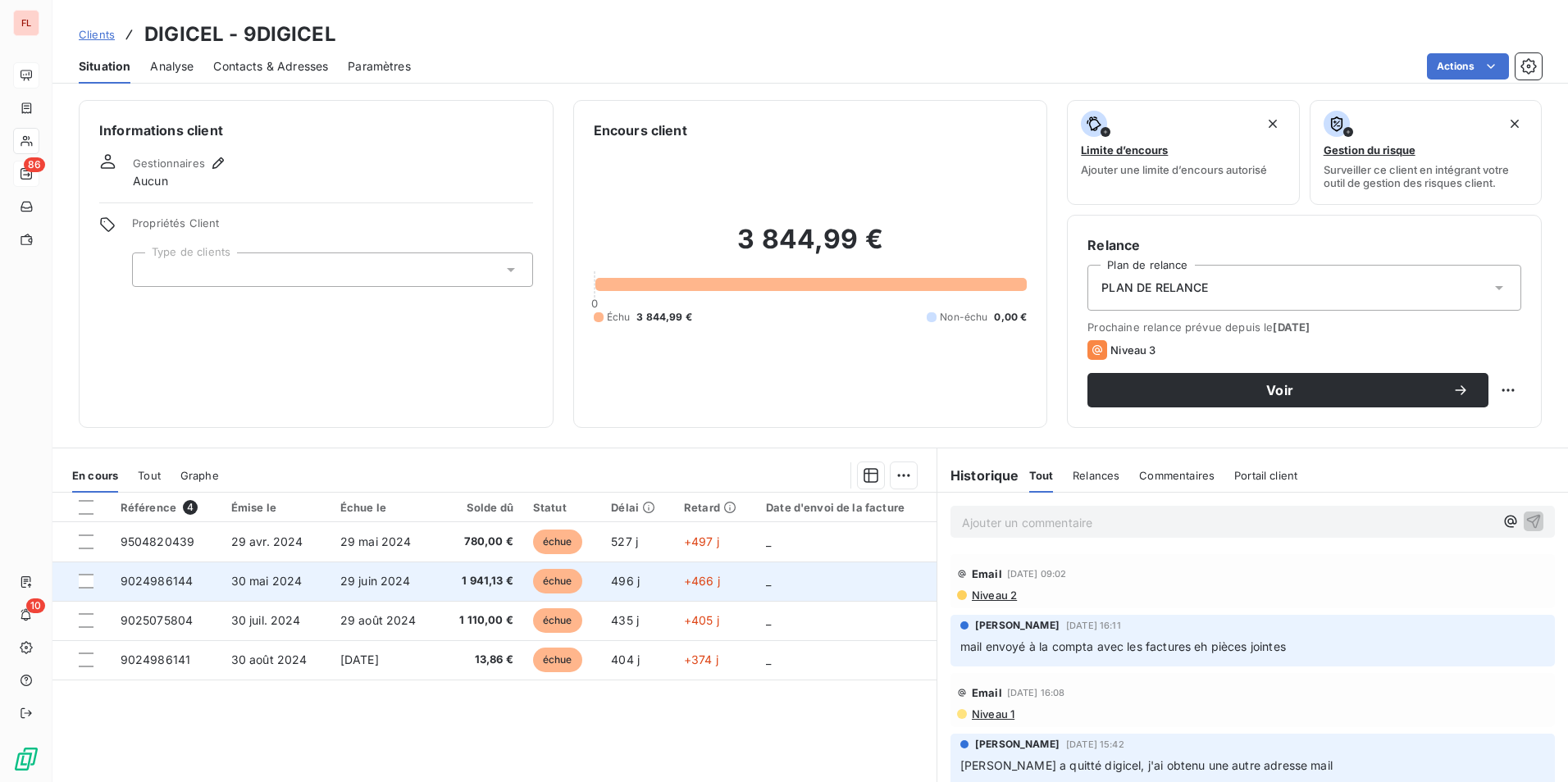
click at [314, 580] on td "30 mai 2024" at bounding box center [276, 582] width 109 height 40
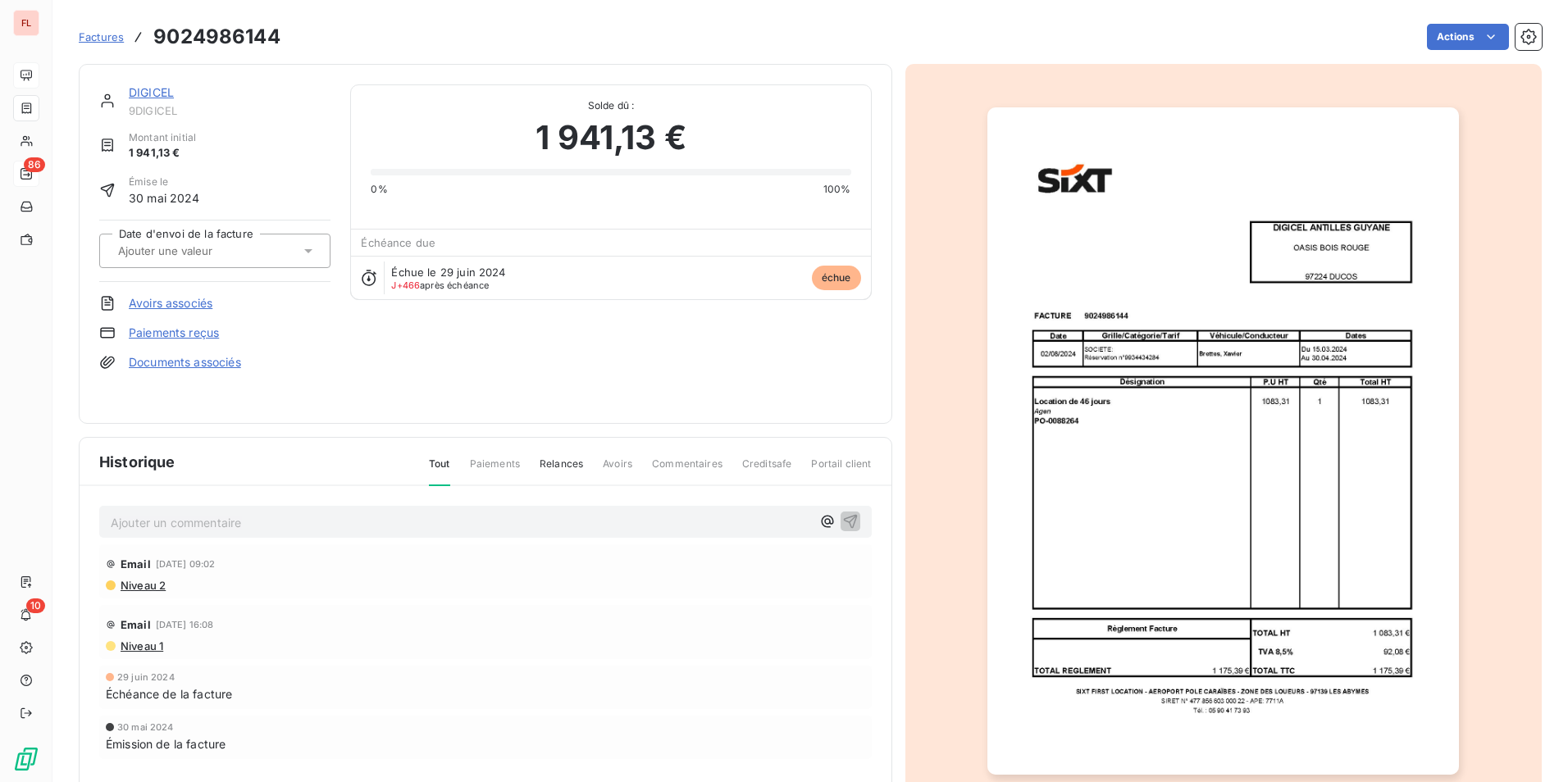
click at [143, 95] on link "DIGICEL" at bounding box center [151, 92] width 45 height 14
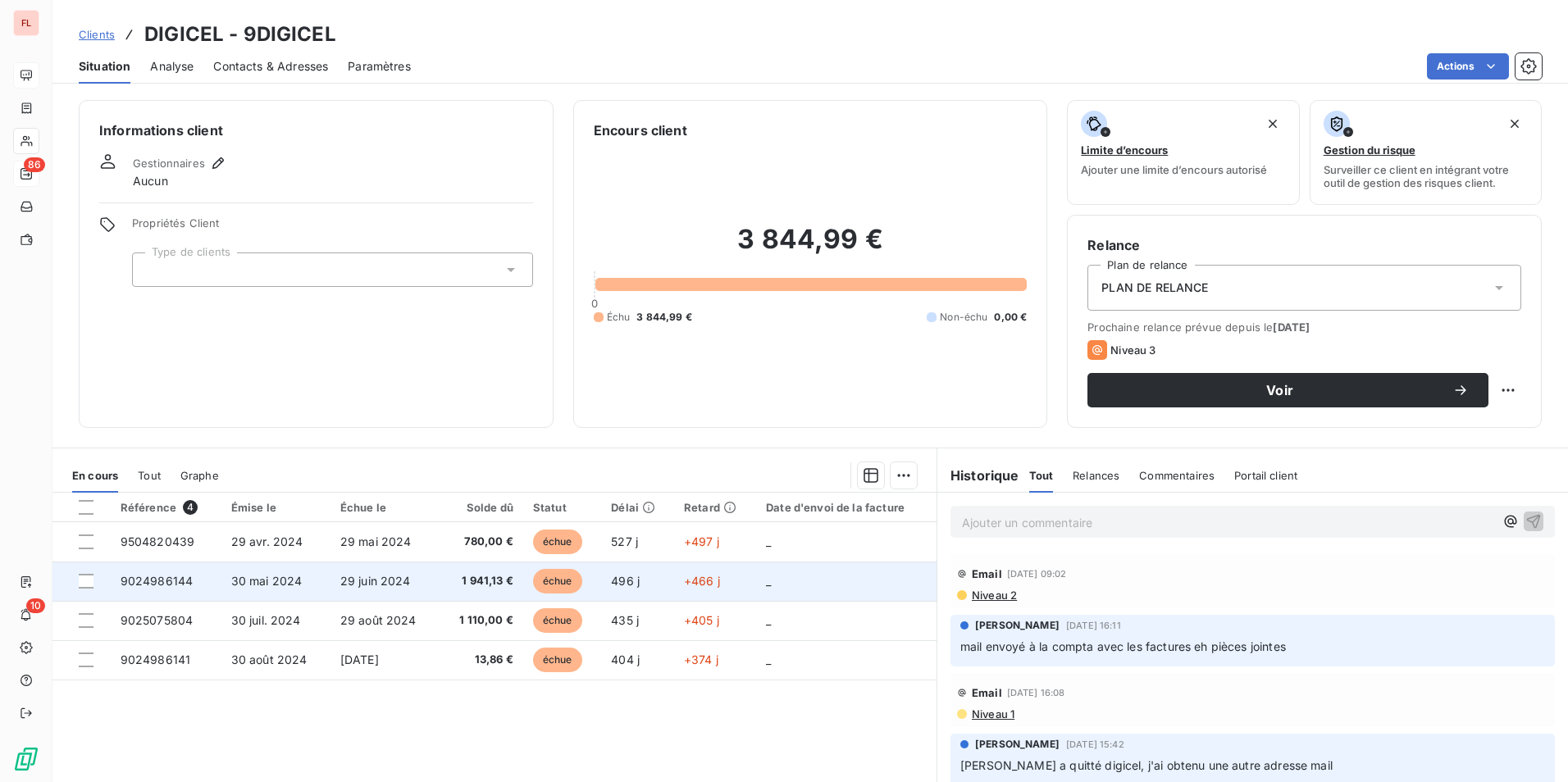
click at [485, 582] on span "1 941,13 €" at bounding box center [480, 582] width 64 height 17
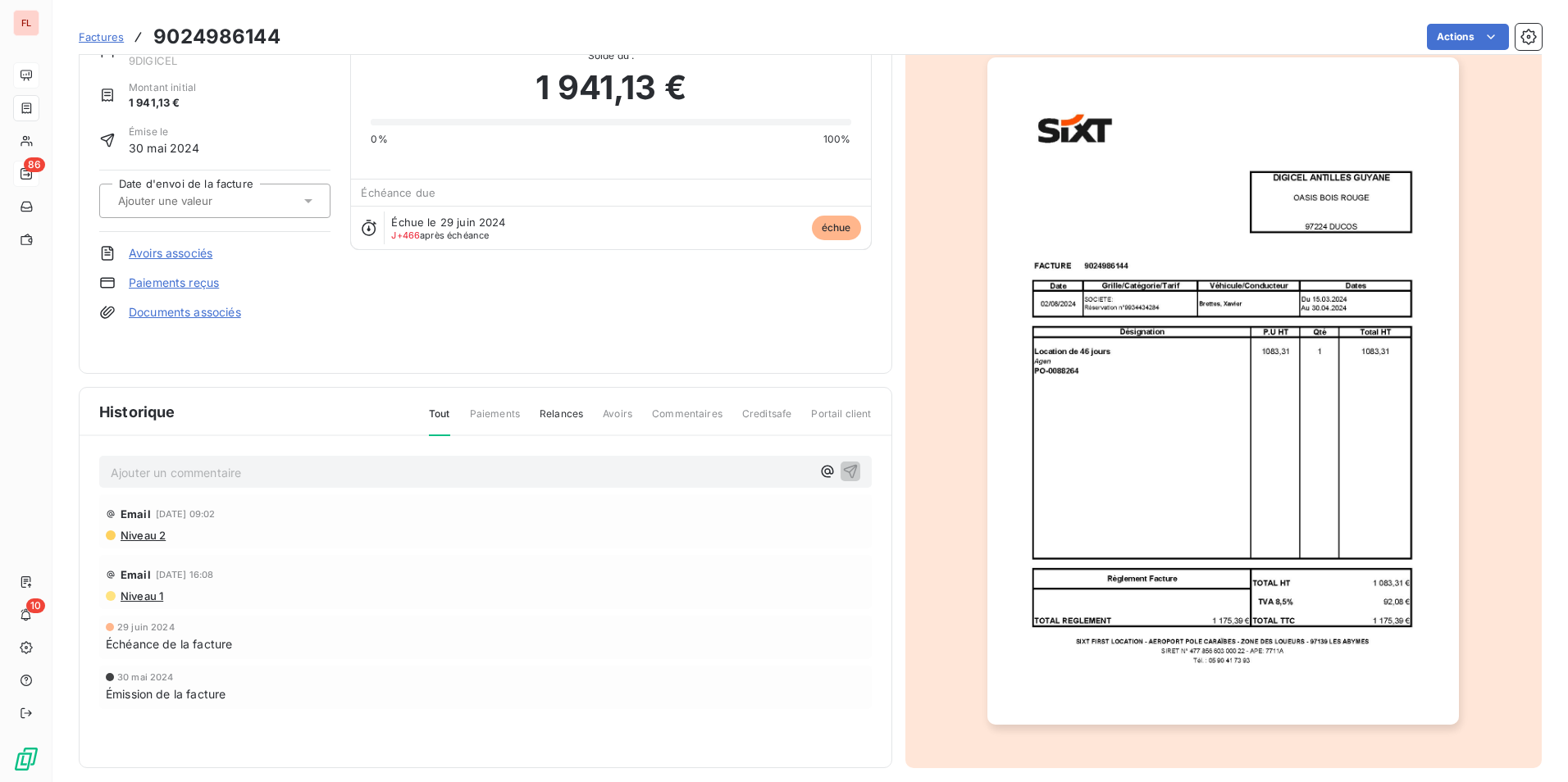
scroll to position [63, 0]
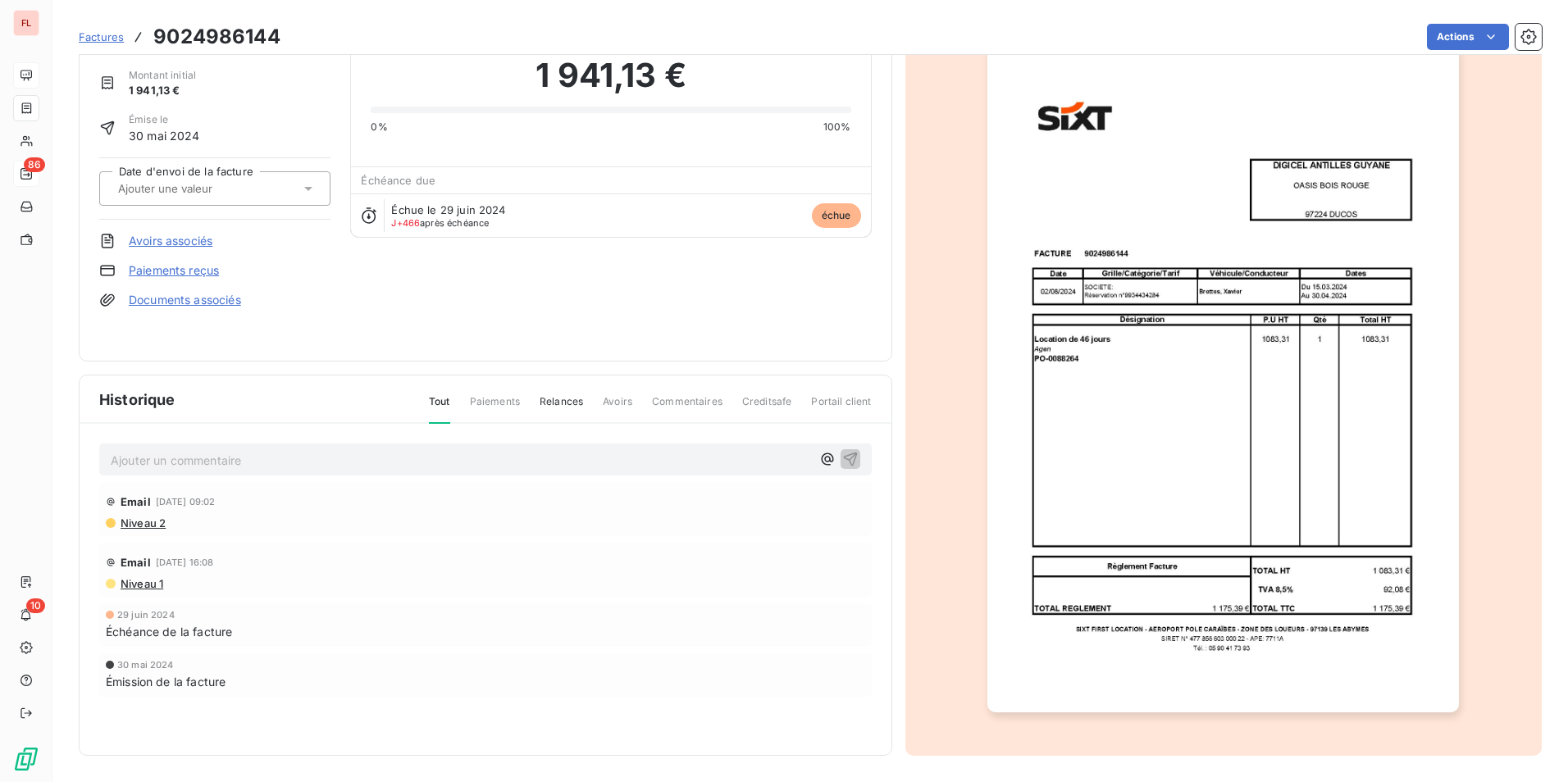
click at [94, 35] on span "Factures" at bounding box center [101, 37] width 45 height 13
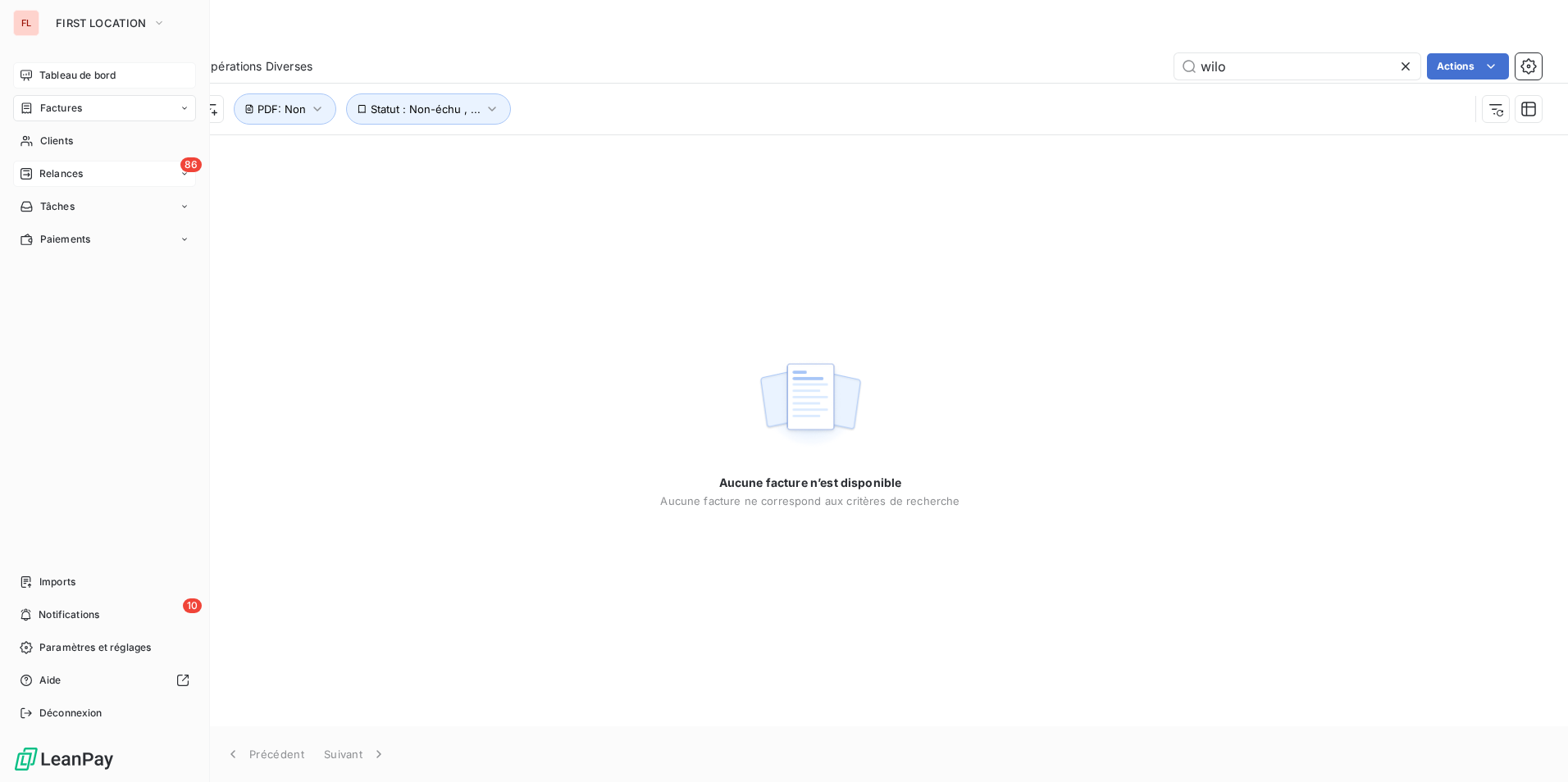
click at [47, 108] on span "Factures" at bounding box center [61, 109] width 41 height 15
click at [64, 104] on span "Factures" at bounding box center [61, 109] width 41 height 15
click at [59, 137] on span "Clients" at bounding box center [57, 141] width 33 height 15
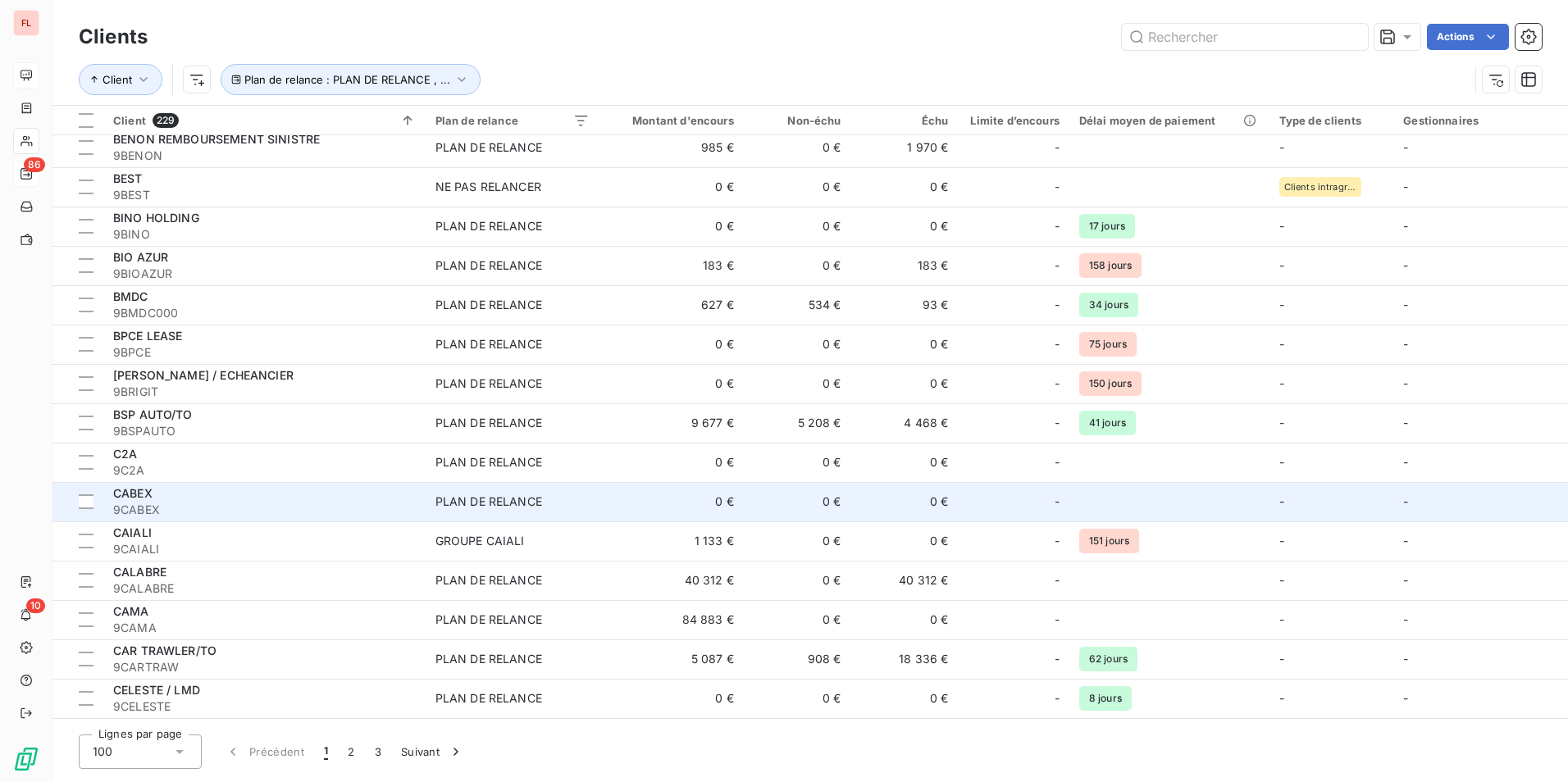
scroll to position [1066, 0]
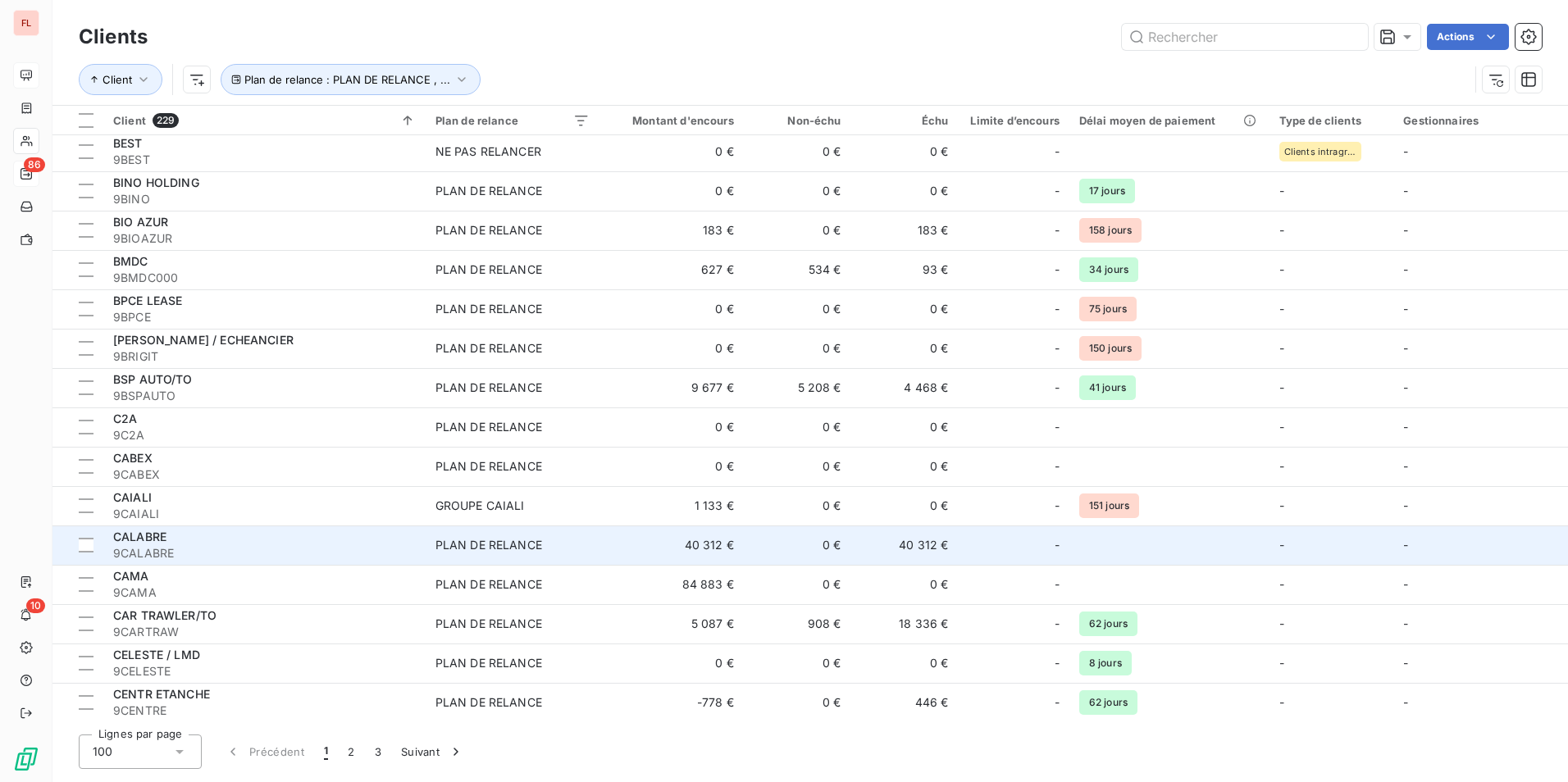
click at [180, 540] on div "CALABRE" at bounding box center [264, 537] width 302 height 17
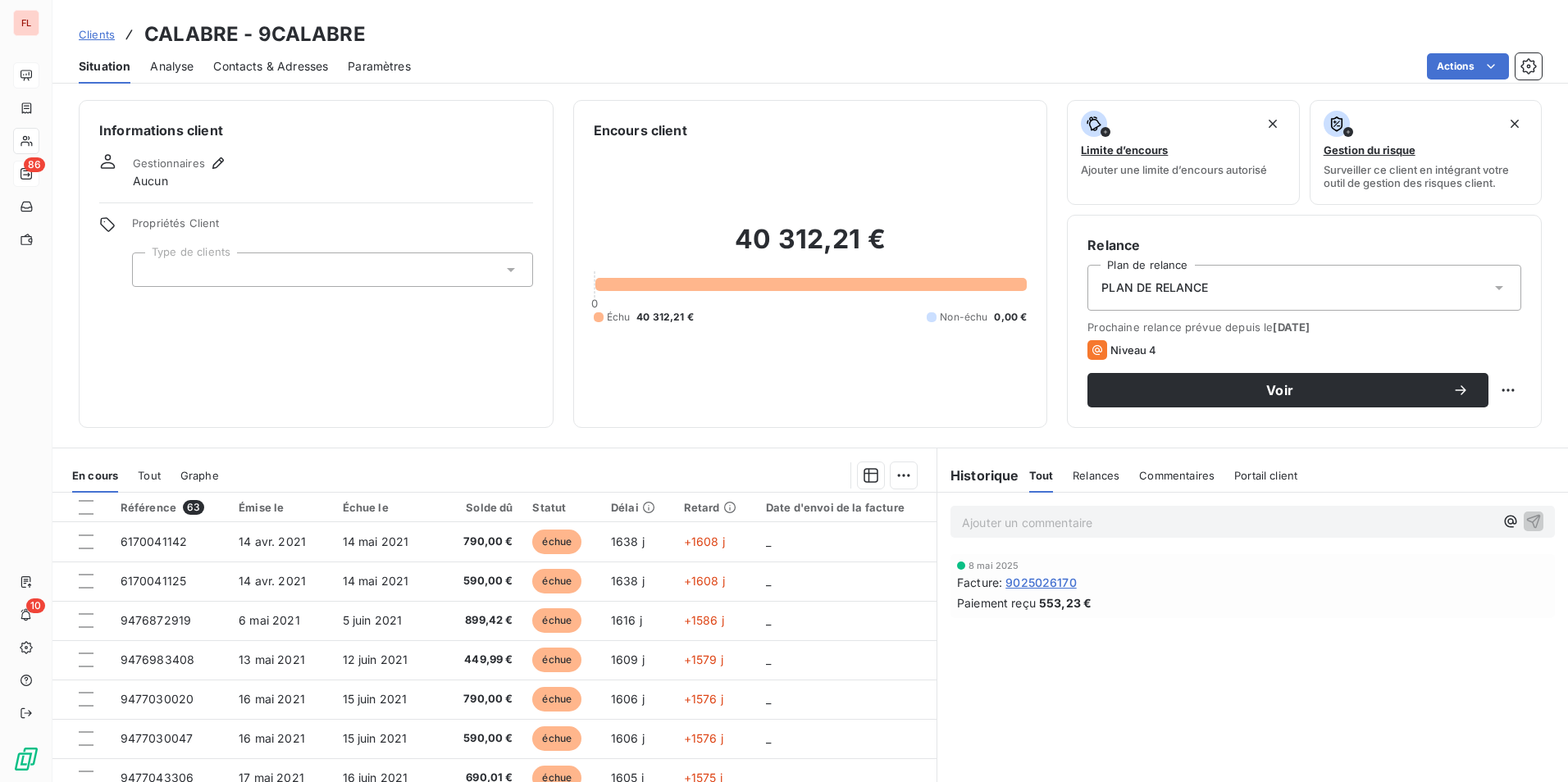
click at [88, 32] on span "Clients" at bounding box center [97, 35] width 36 height 13
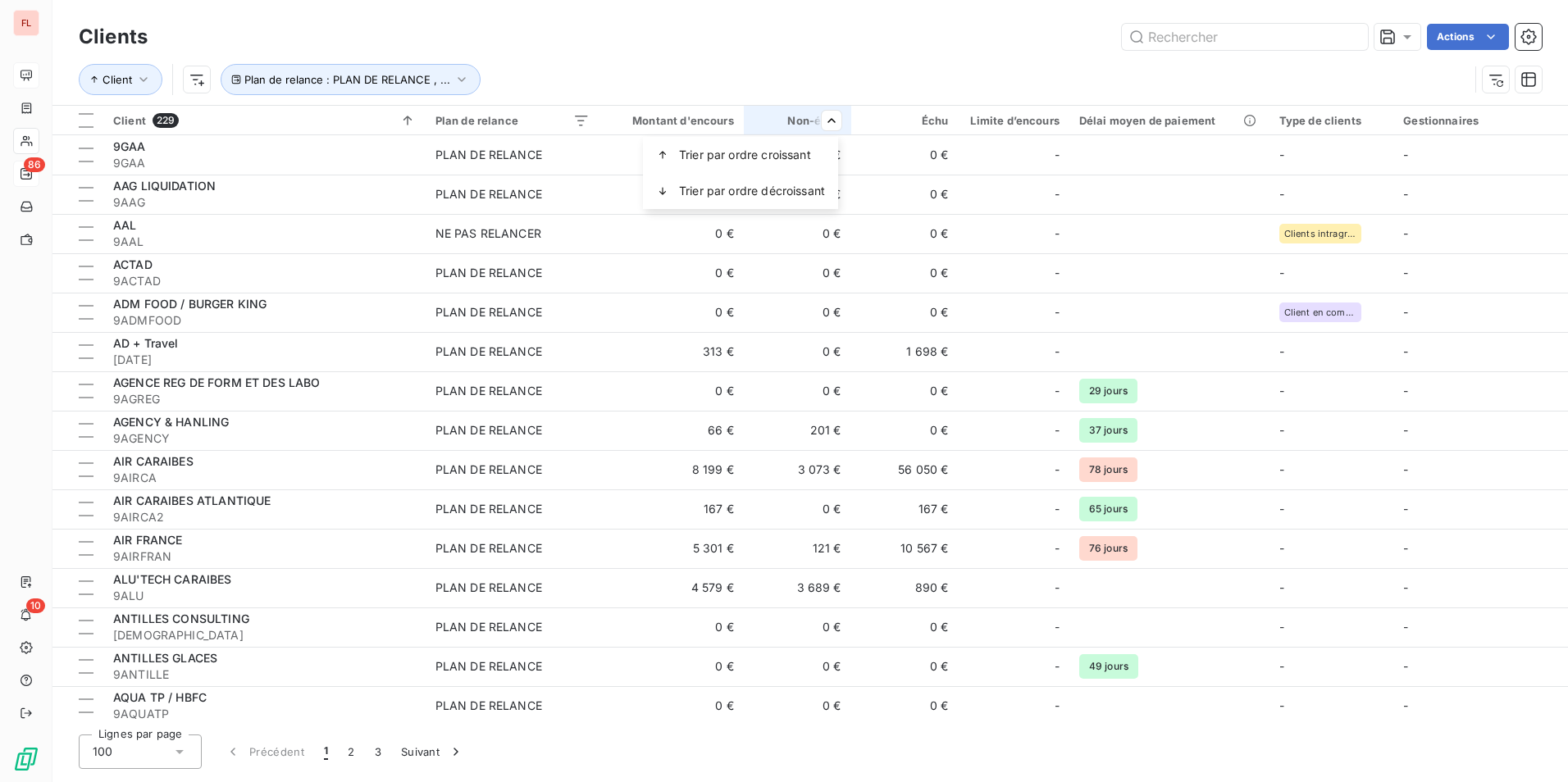
click at [688, 123] on html "FL 86 10 Clients Actions Client Plan de relance : PLAN DE RELANCE , ... Client …" at bounding box center [784, 391] width 1568 height 782
click at [692, 119] on div "Montant d'encours" at bounding box center [670, 121] width 123 height 13
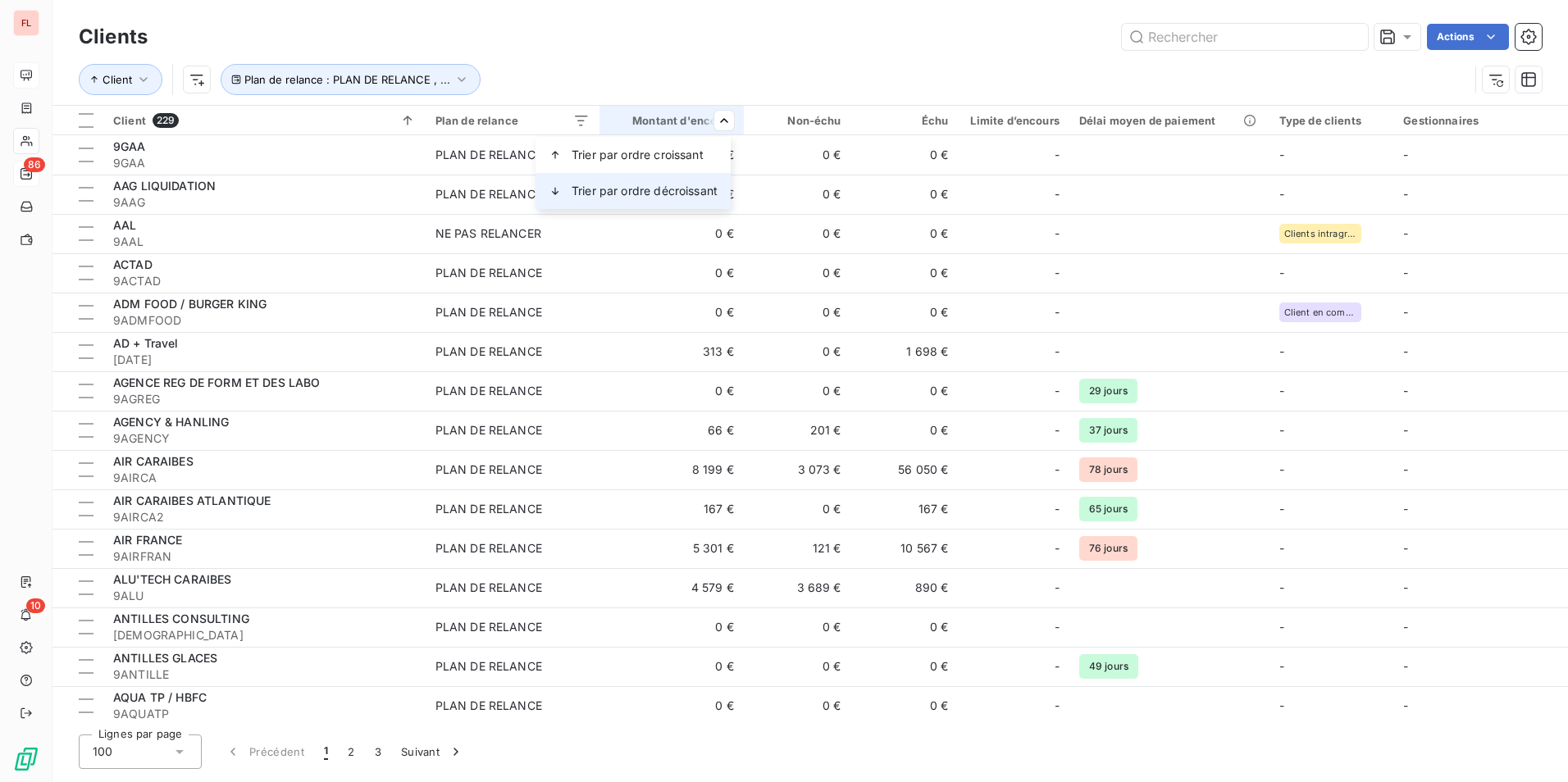
click at [659, 193] on span "Trier par ordre décroissant" at bounding box center [644, 191] width 146 height 17
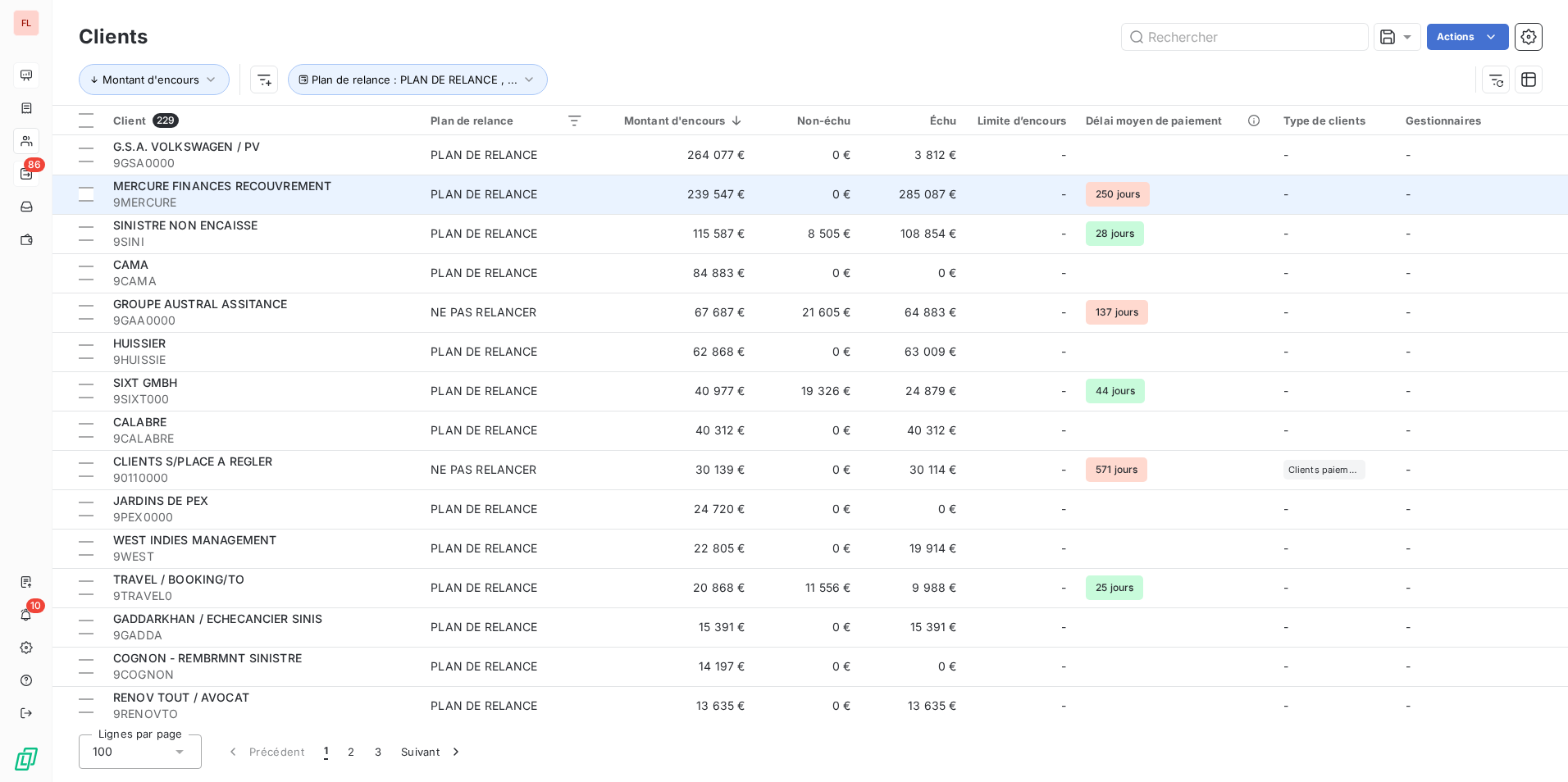
click at [1283, 193] on span "-" at bounding box center [1286, 194] width 5 height 14
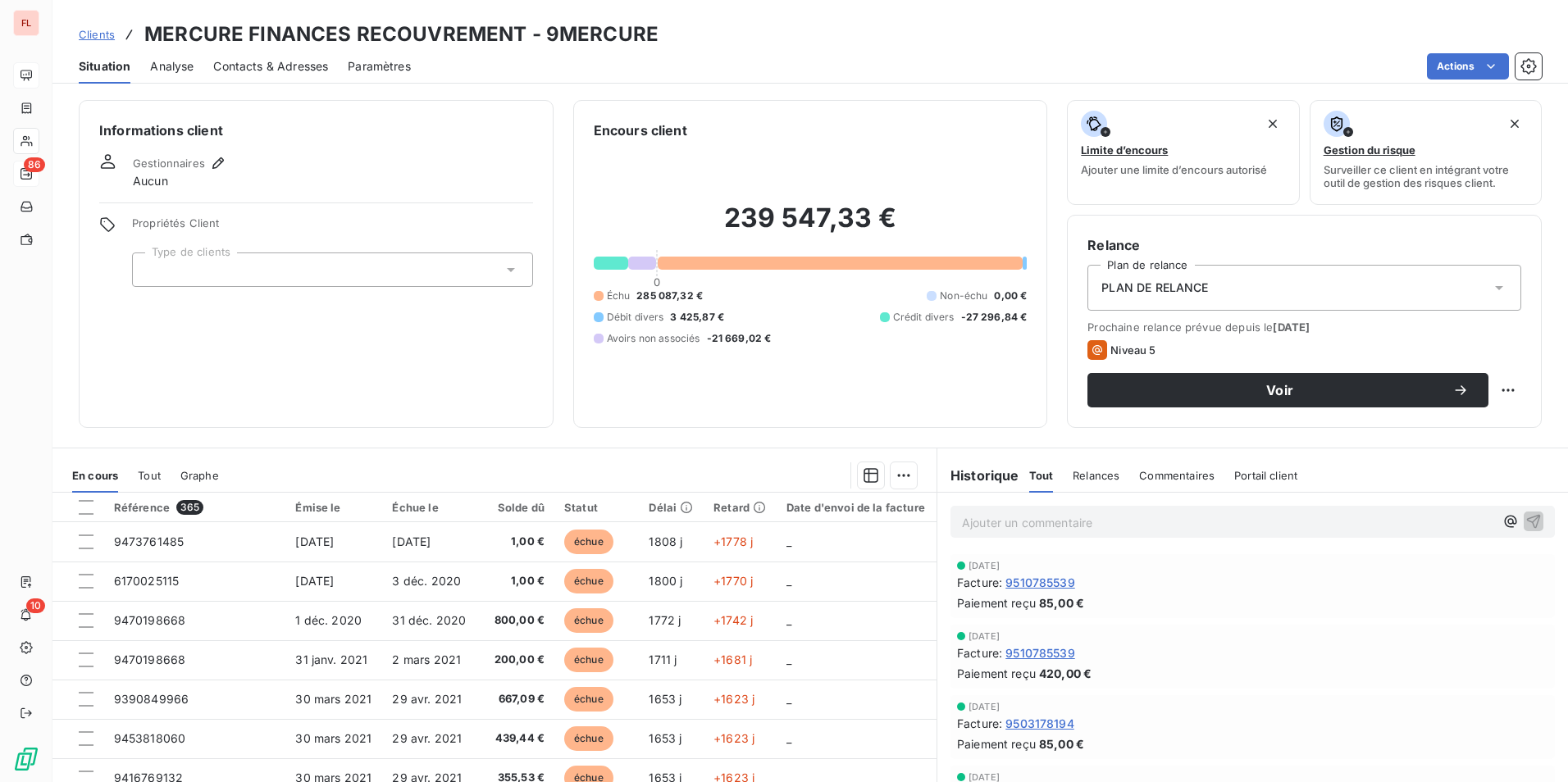
click at [280, 264] on div at bounding box center [332, 270] width 401 height 35
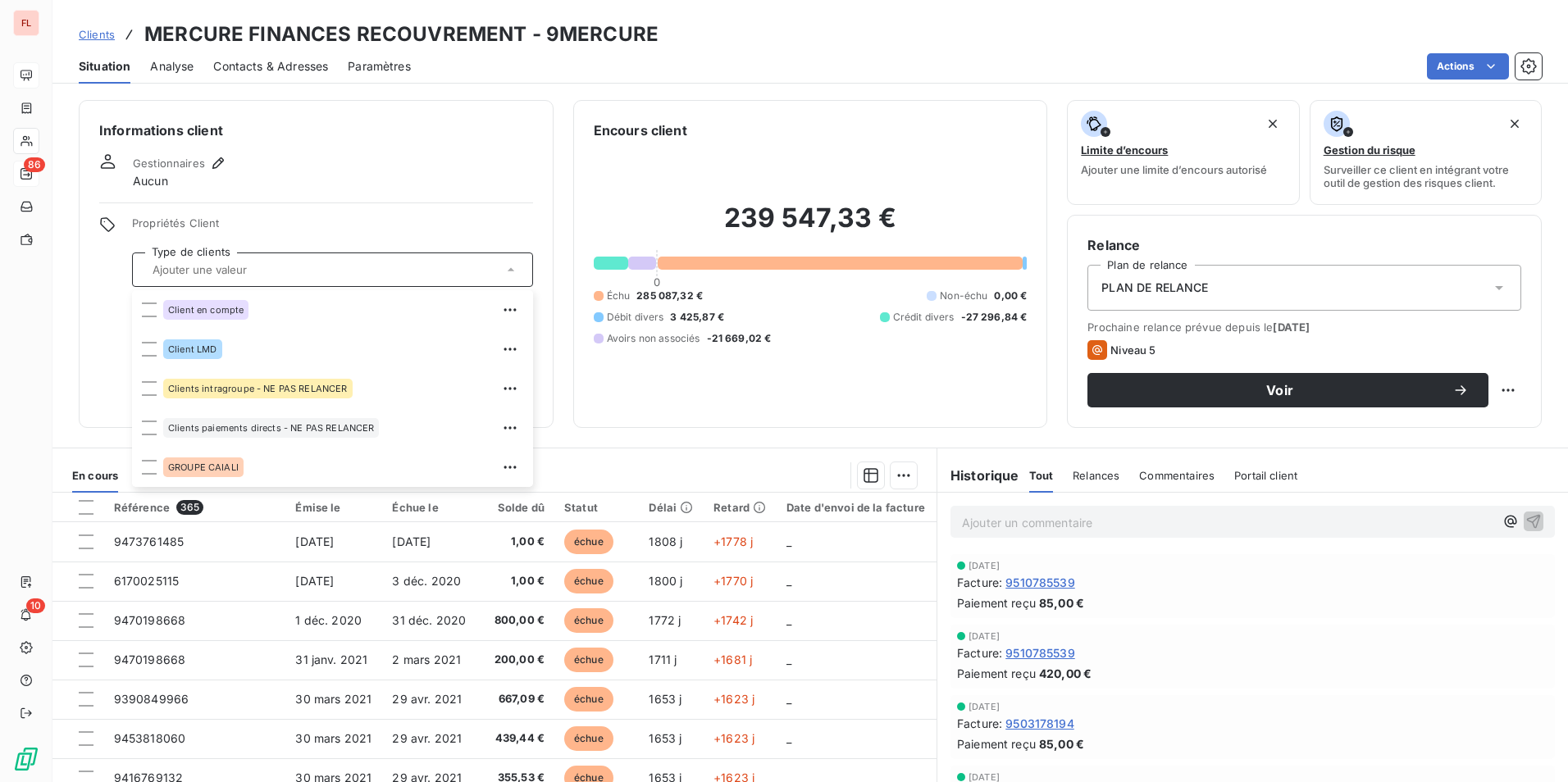
click at [101, 36] on span "Clients" at bounding box center [97, 35] width 36 height 13
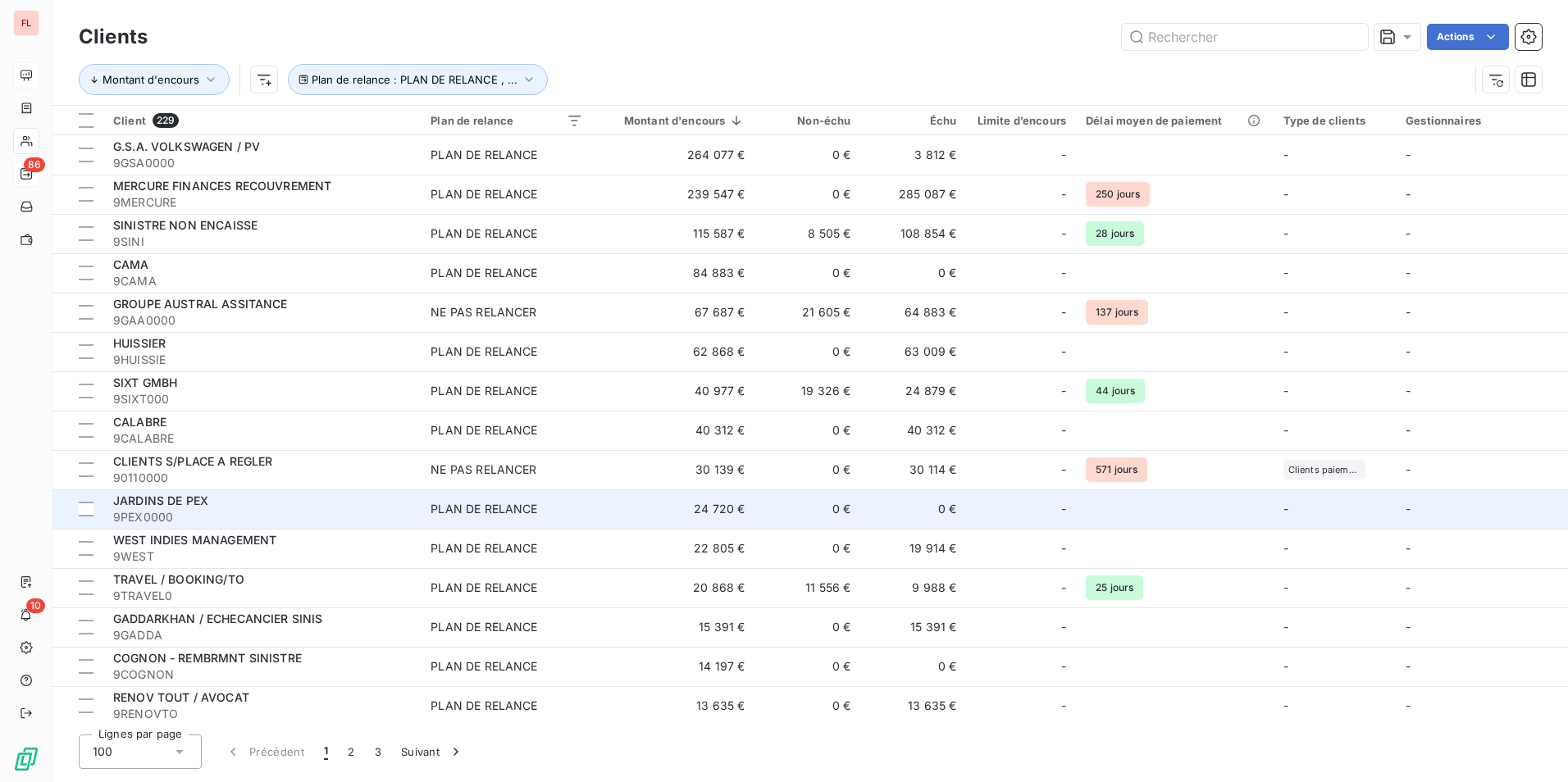
click at [724, 510] on td "24 720 €" at bounding box center [673, 509] width 162 height 40
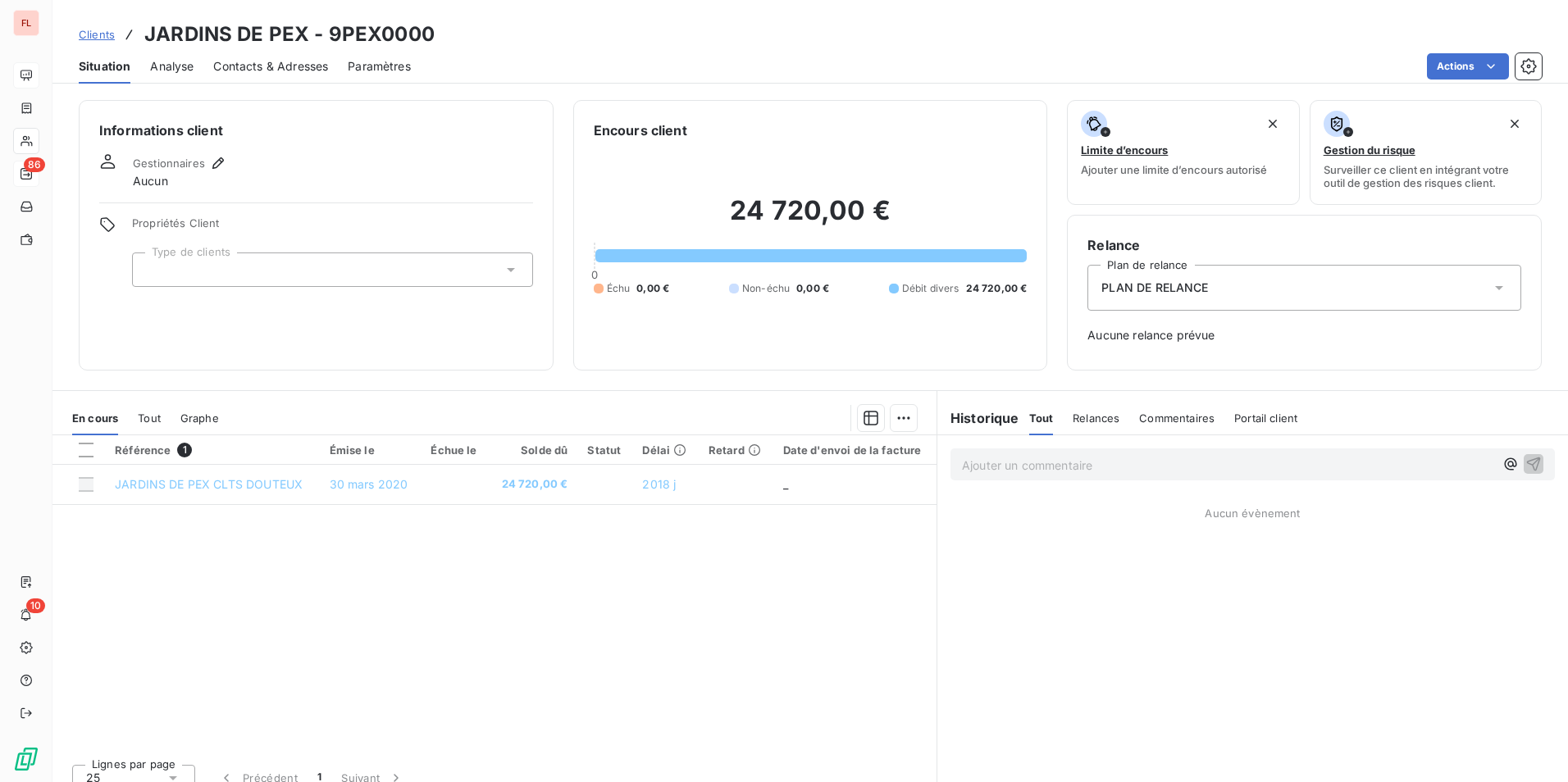
click at [104, 31] on span "Clients" at bounding box center [97, 35] width 36 height 13
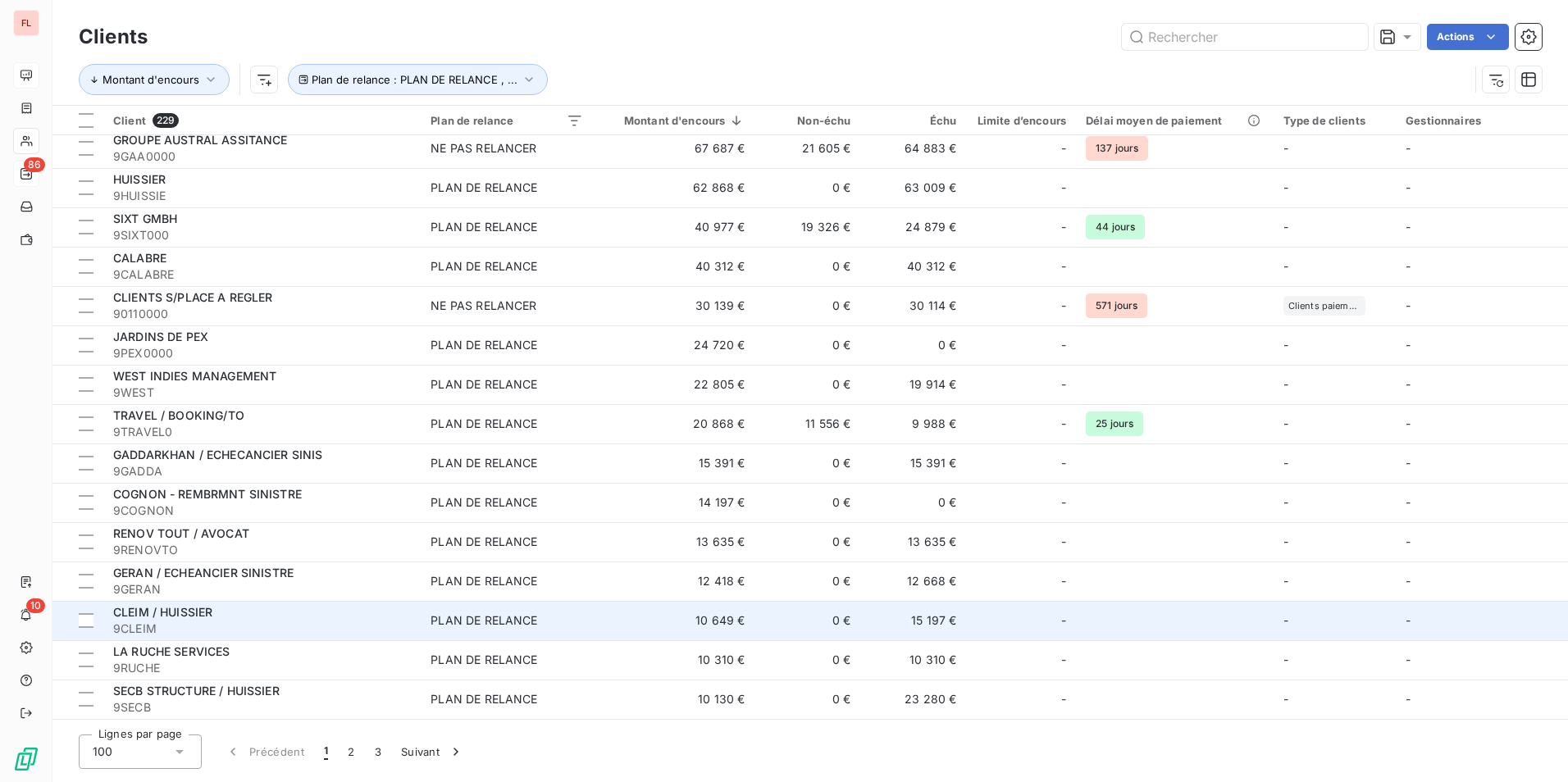
scroll to position [246, 0]
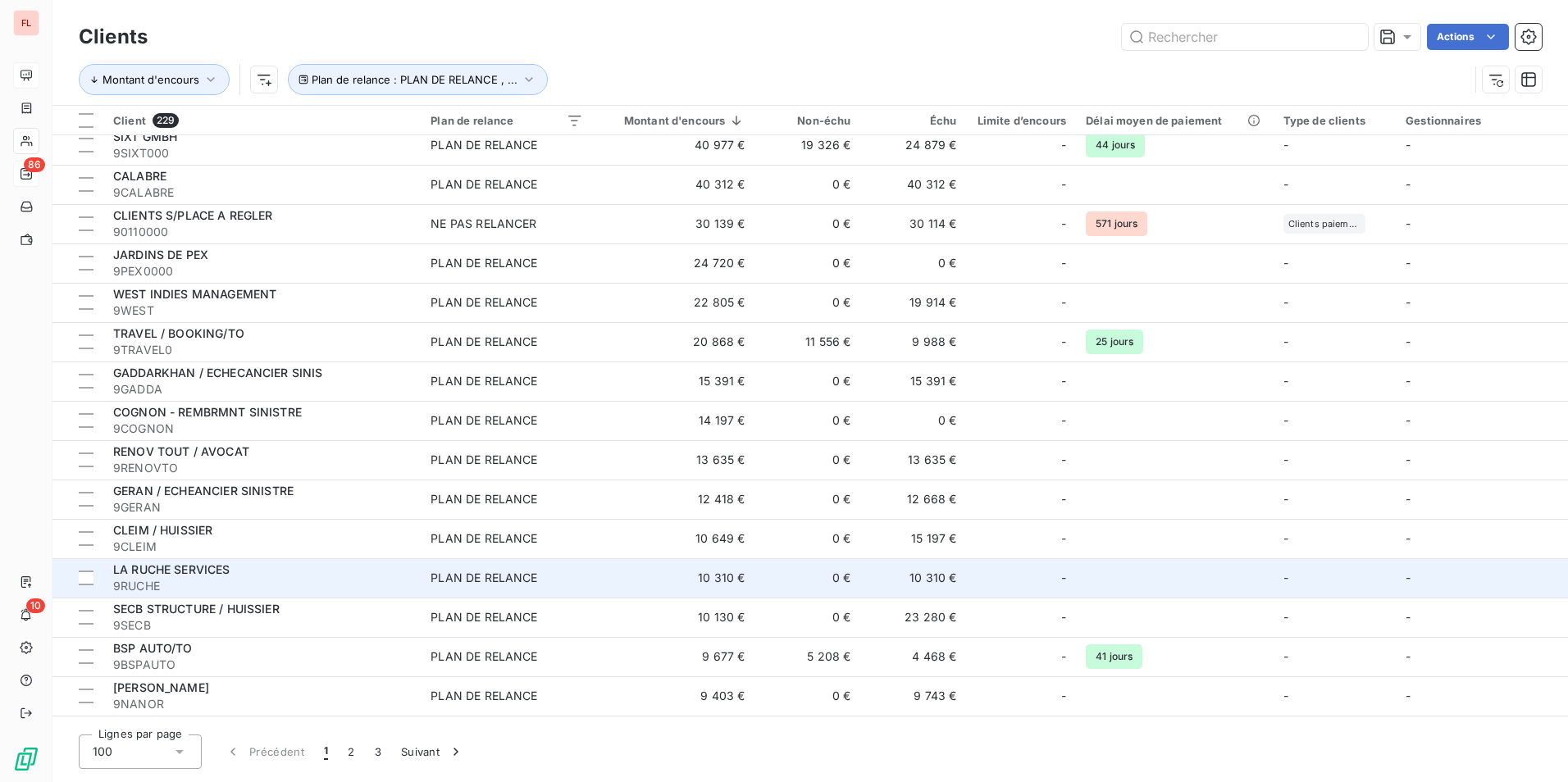
click at [323, 567] on div "LA RUCHE SERVICES" at bounding box center [262, 570] width 297 height 17
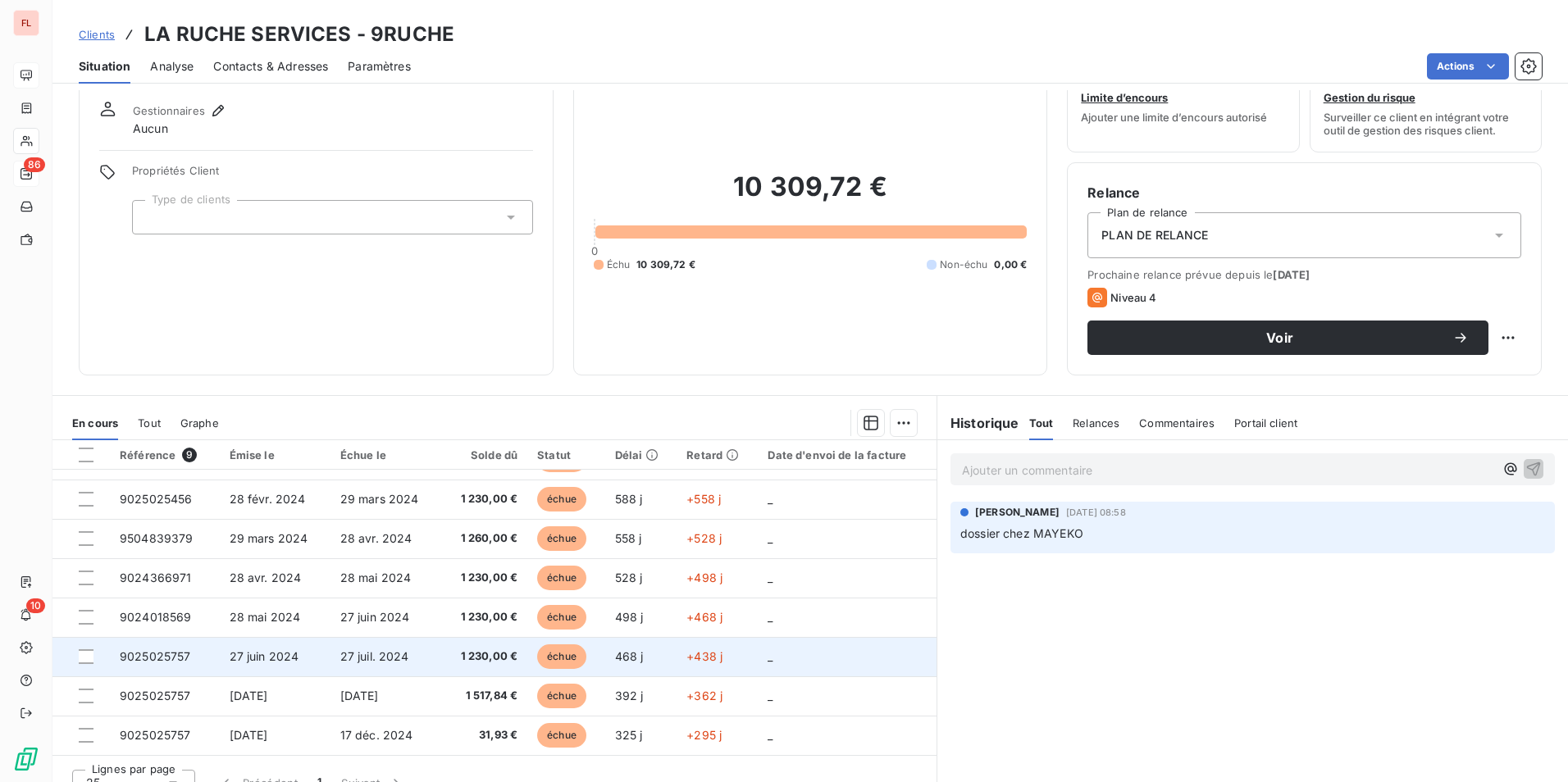
scroll to position [75, 0]
